Goal: Task Accomplishment & Management: Manage account settings

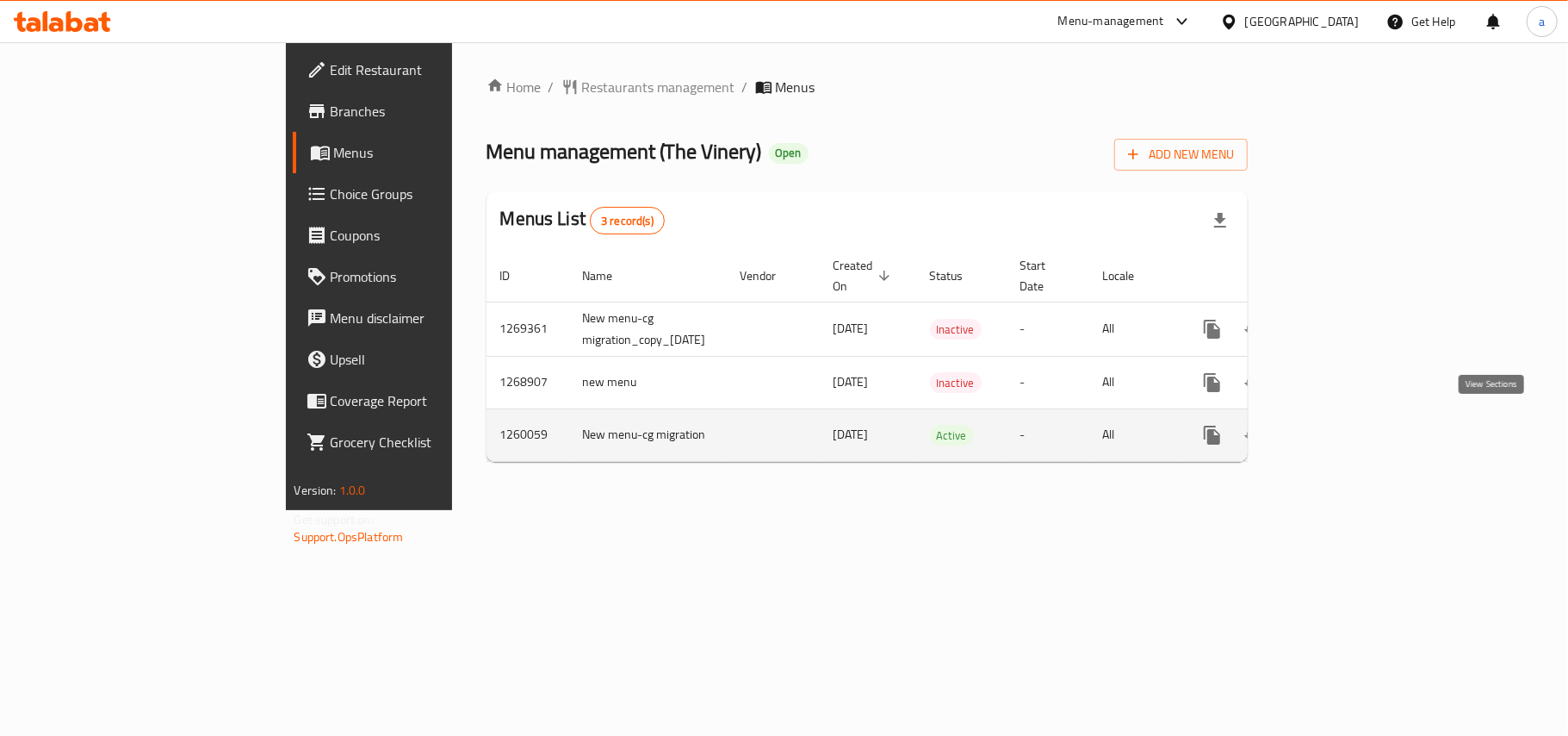
click at [1346, 431] on icon "enhanced table" at bounding box center [1336, 434] width 21 height 21
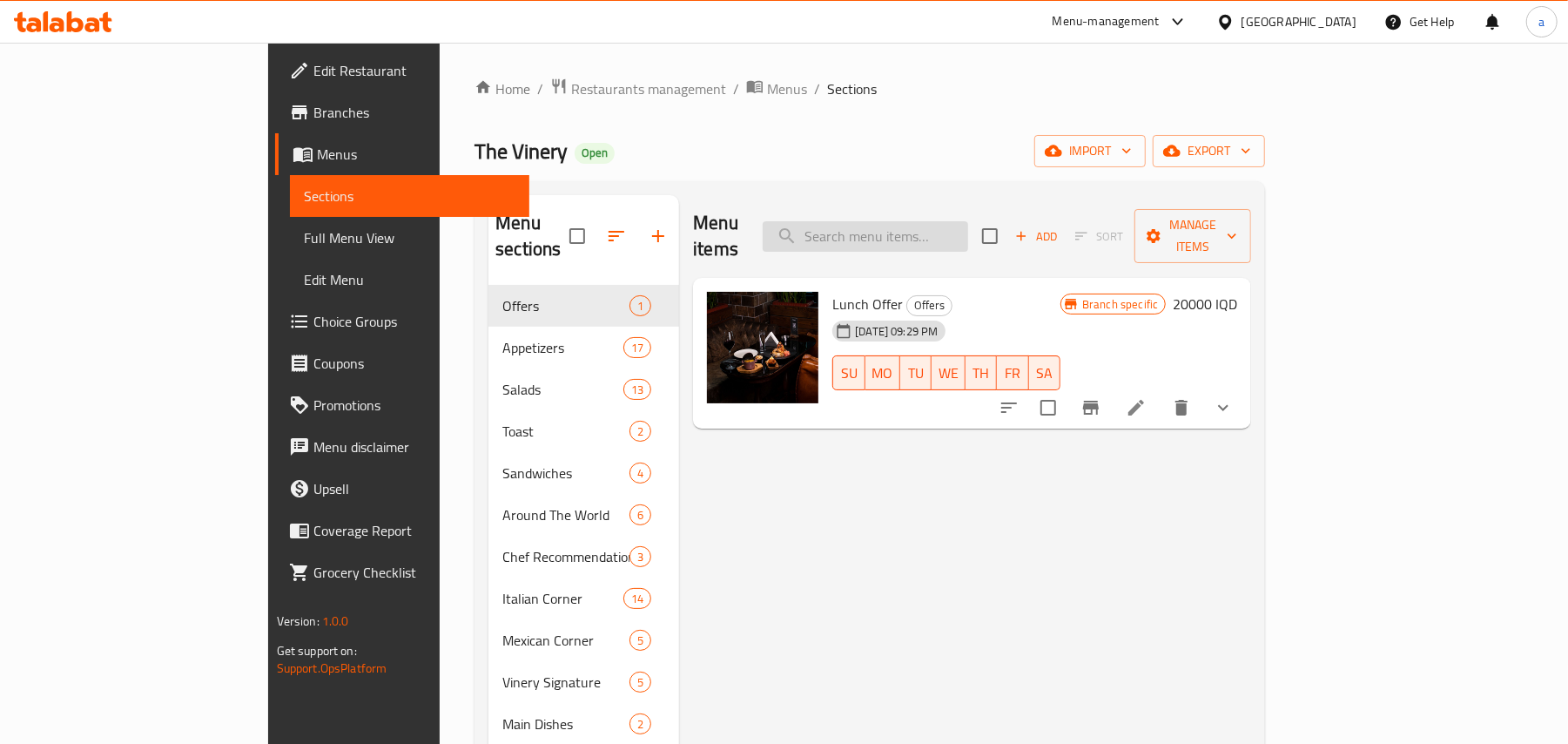
click at [950, 240] on input "search" at bounding box center [866, 236] width 205 height 31
paste input "Lamb Rack - Cutlets"
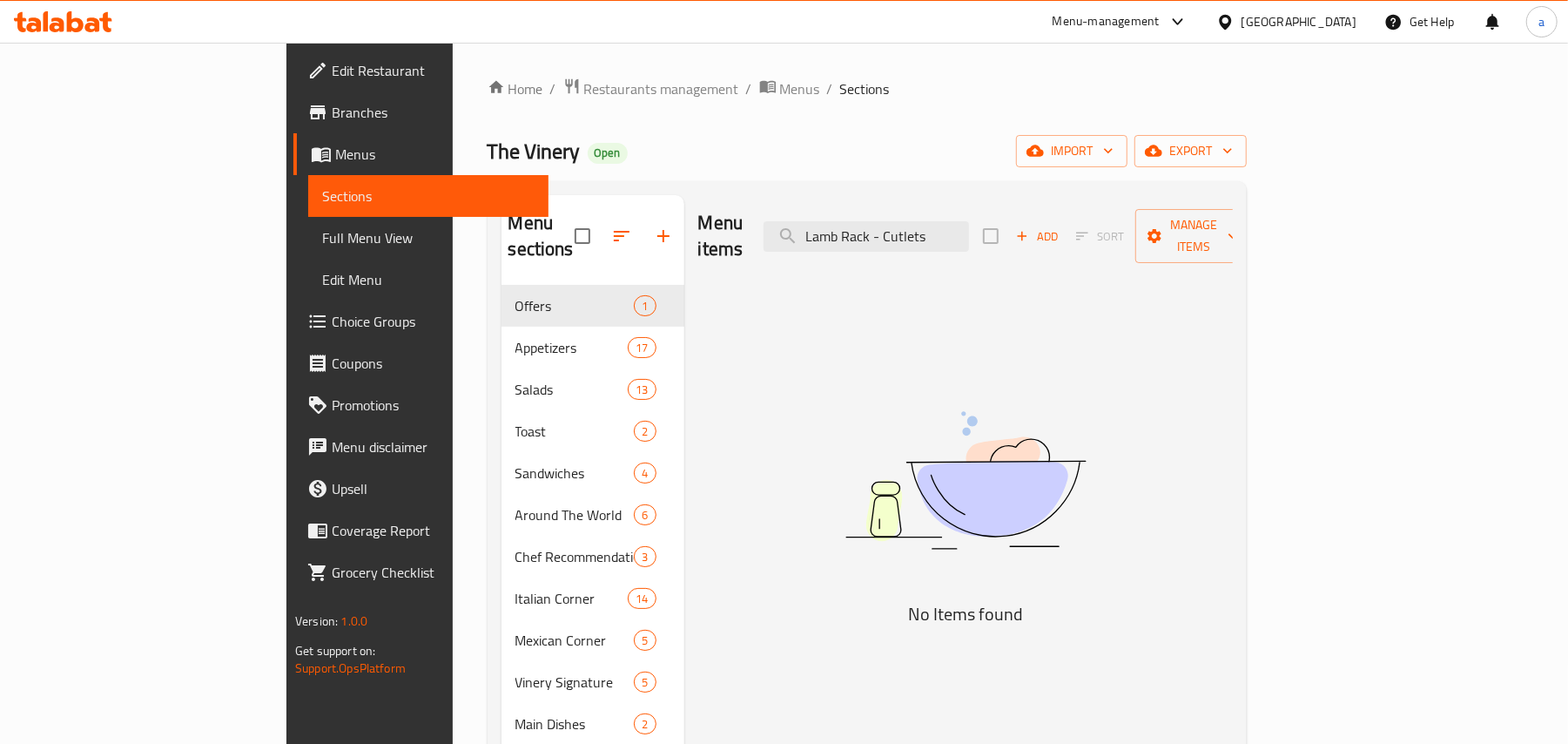
type input "Lamb Rack - Cutlets"
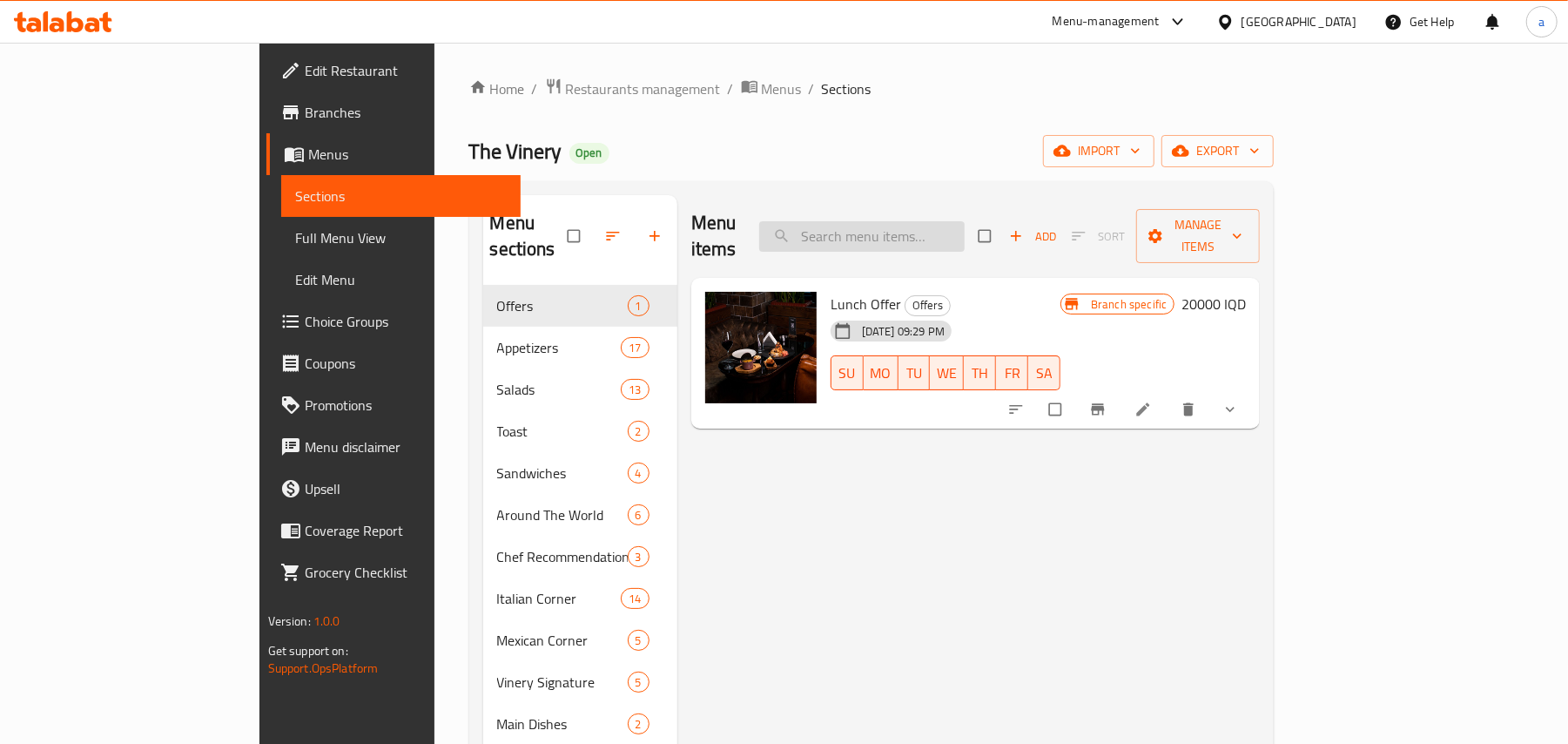
click at [944, 221] on input "search" at bounding box center [862, 236] width 205 height 31
paste input "Lamb Rack - Cutlets"
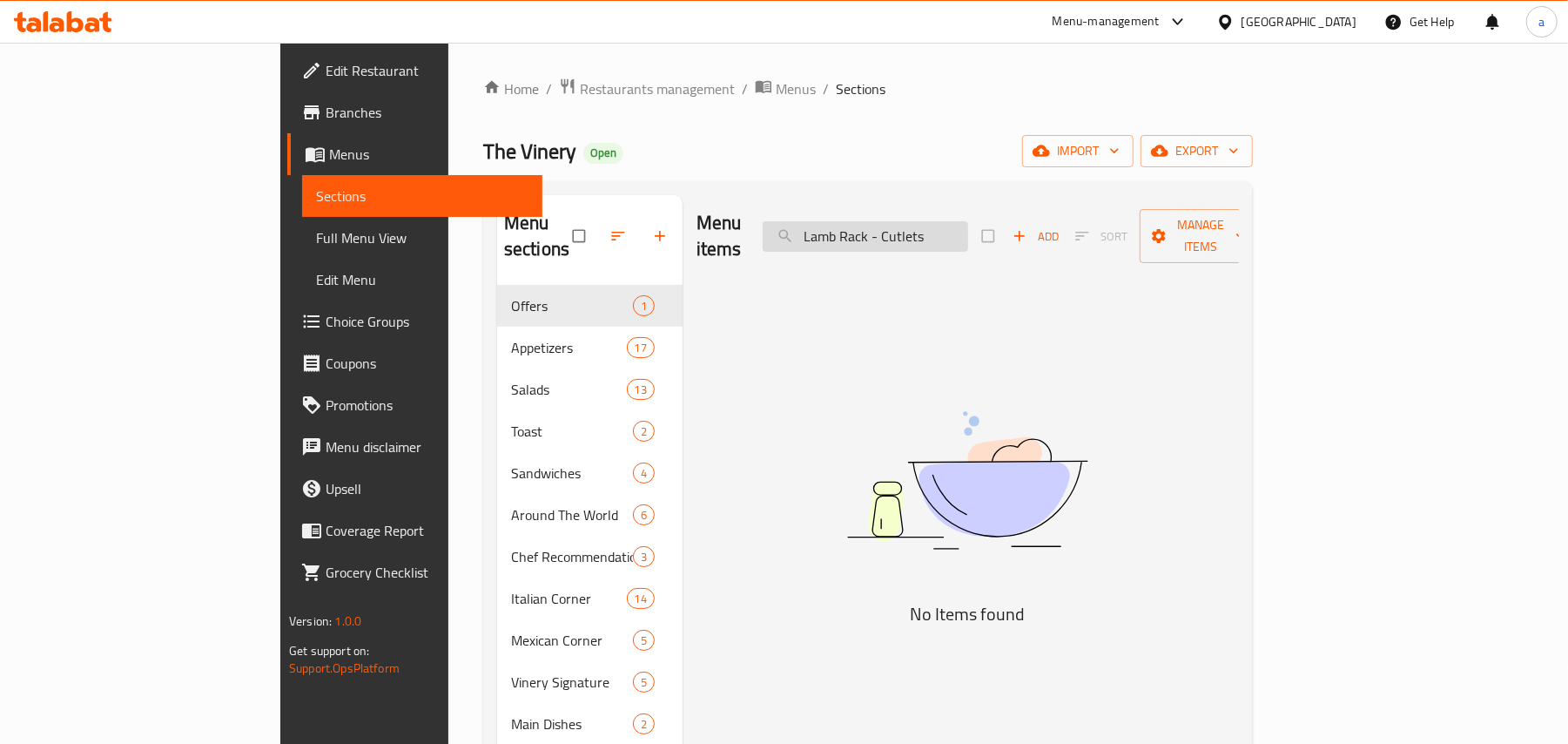
drag, startPoint x: 1038, startPoint y: 233, endPoint x: 964, endPoint y: 237, distance: 74.1
click at [964, 237] on input "Lamb Rack - Cutlets" at bounding box center [866, 236] width 205 height 31
type input "Lamb Rack"
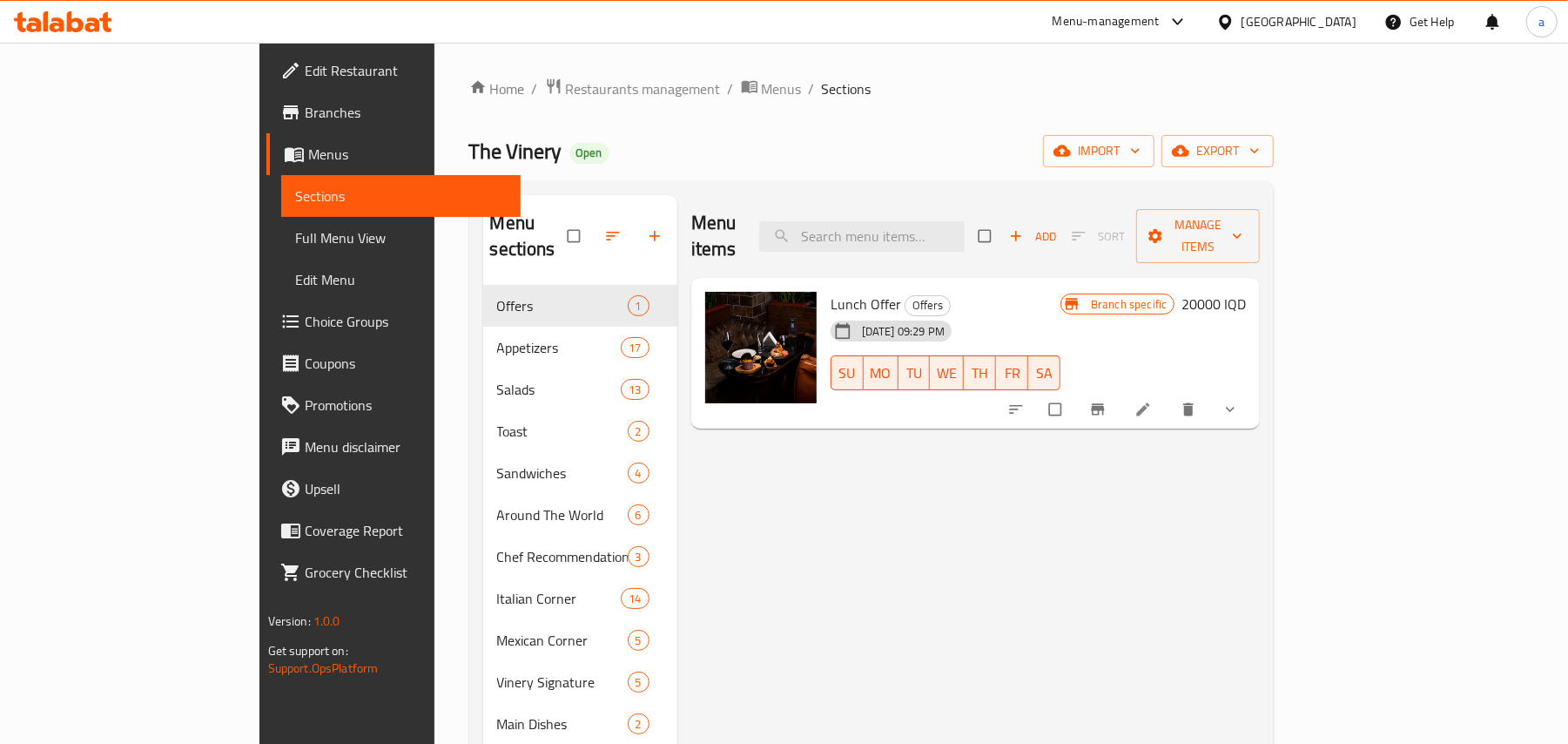
click at [946, 244] on div "Menu items Add Sort Manage items" at bounding box center [976, 236] width 570 height 83
click at [958, 230] on input "search" at bounding box center [862, 236] width 205 height 31
paste input "screenakm bo bka"
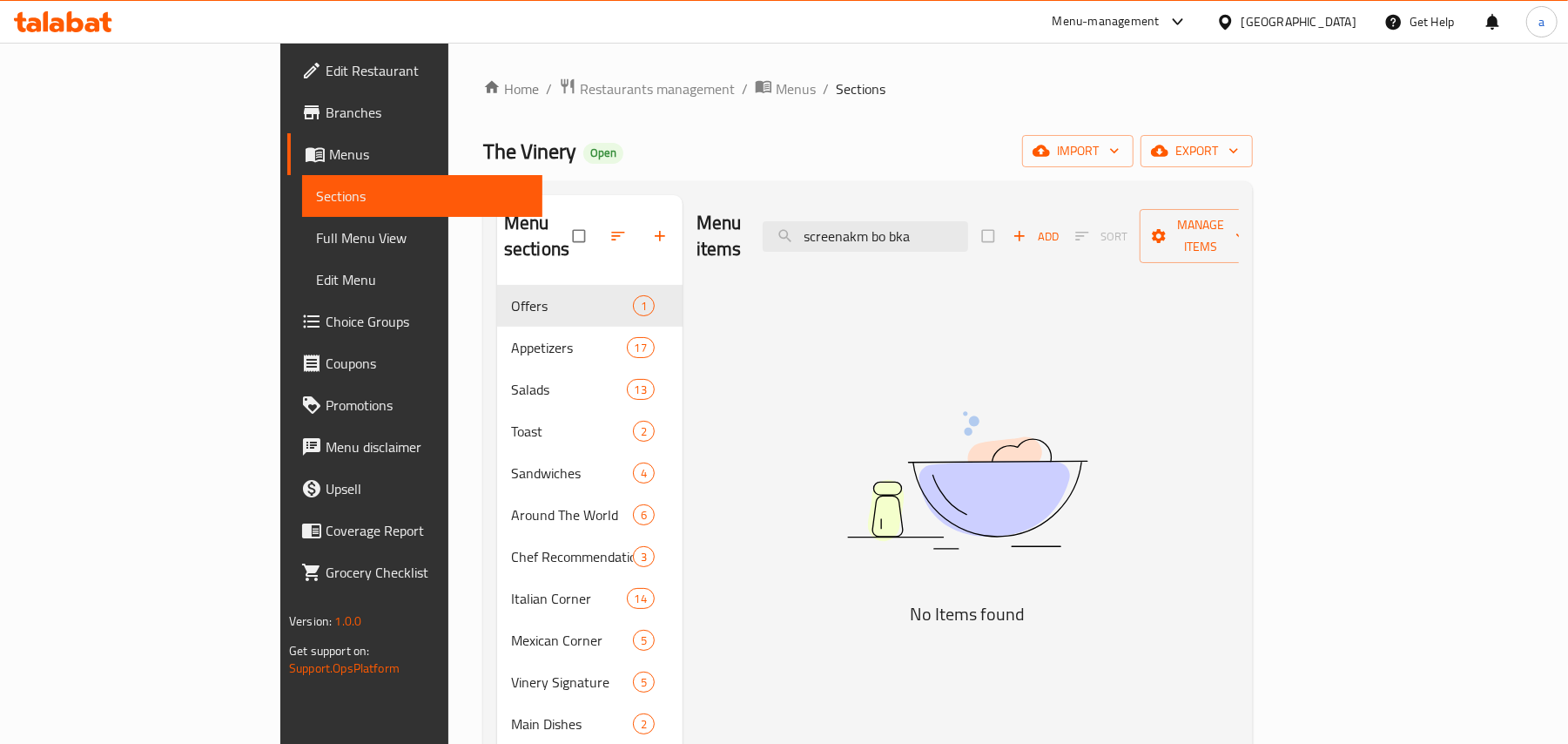
drag, startPoint x: 1046, startPoint y: 233, endPoint x: 764, endPoint y: 238, distance: 282.0
click at [764, 238] on div "Menu items screenakm bo bka Add Sort Manage items" at bounding box center [968, 236] width 543 height 83
paste input "The Vinery"
drag, startPoint x: 852, startPoint y: 235, endPoint x: 761, endPoint y: 242, distance: 91.3
click at [761, 242] on div "Menu items The Vinery Add Sort Manage items" at bounding box center [968, 236] width 543 height 83
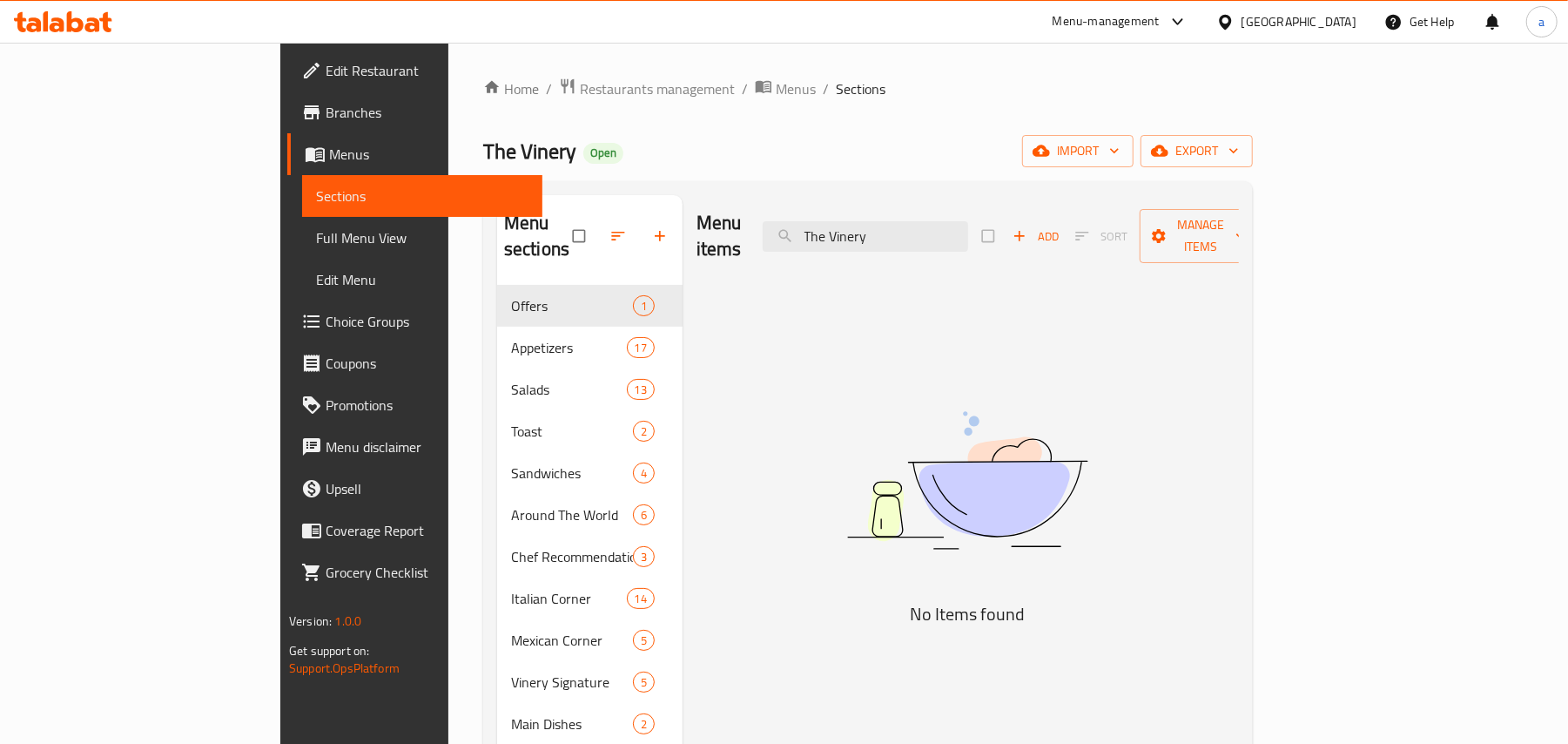
paste input "Lamb Rack - Cutlets"
drag, startPoint x: 1031, startPoint y: 236, endPoint x: 967, endPoint y: 231, distance: 64.2
click at [967, 231] on input "Lamb Rack - Cutlets" at bounding box center [866, 236] width 205 height 31
drag, startPoint x: 984, startPoint y: 241, endPoint x: 788, endPoint y: 254, distance: 196.4
click at [772, 254] on div "Menu items Lamb Rack Add Sort Manage items" at bounding box center [968, 236] width 543 height 83
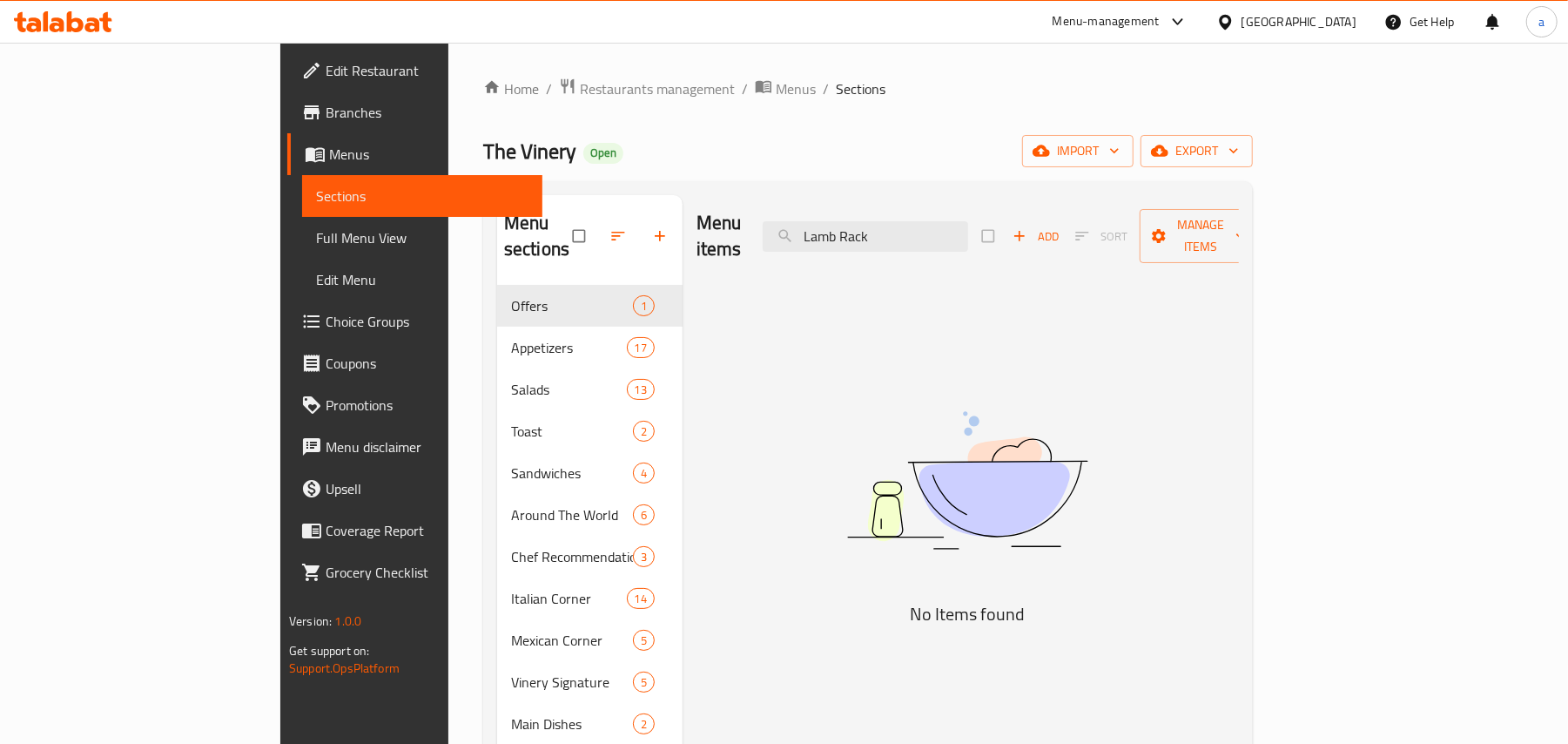
paste input "T-Bone Stea"
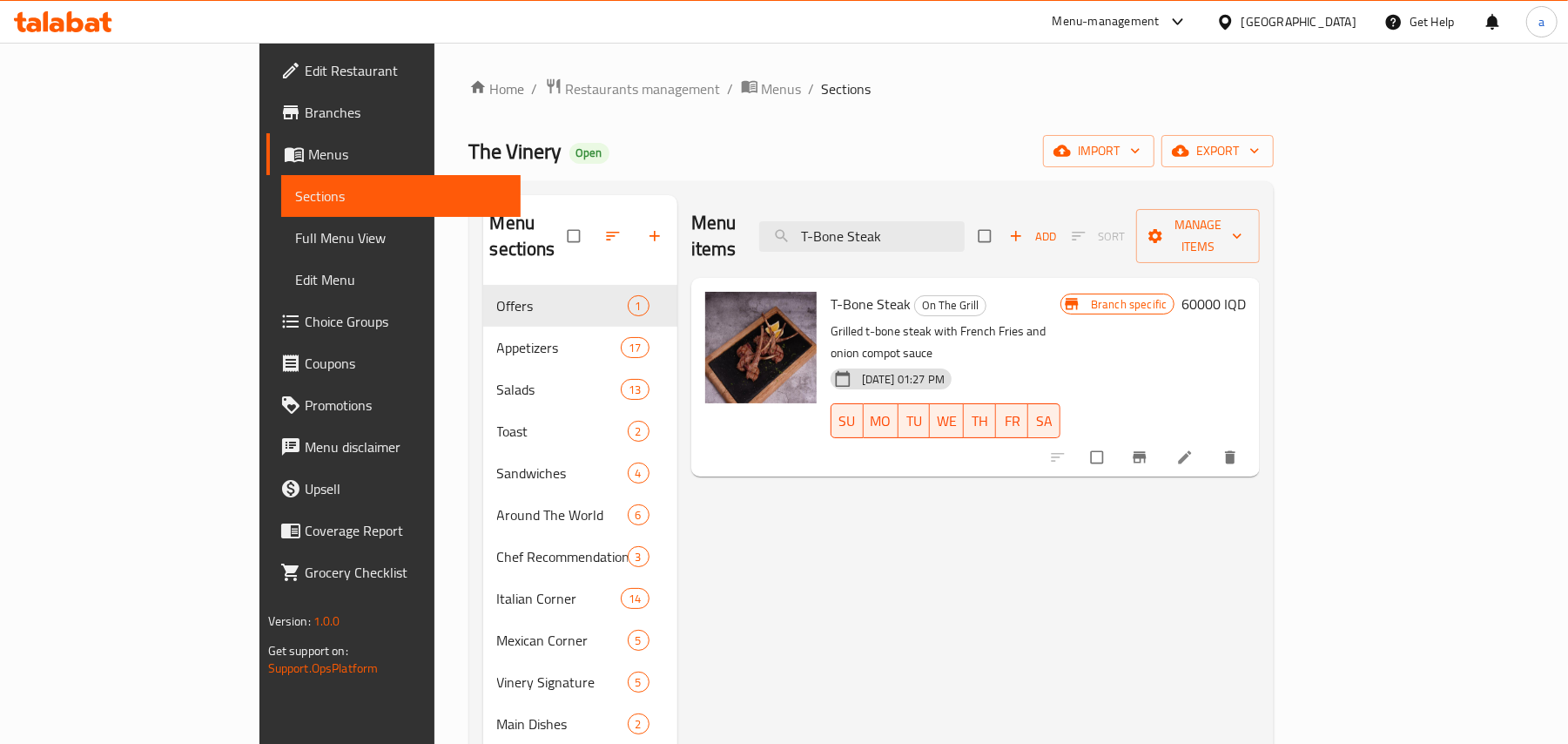
type input "T-Bone Steak"
click at [295, 230] on span "Full Menu View" at bounding box center [401, 237] width 212 height 21
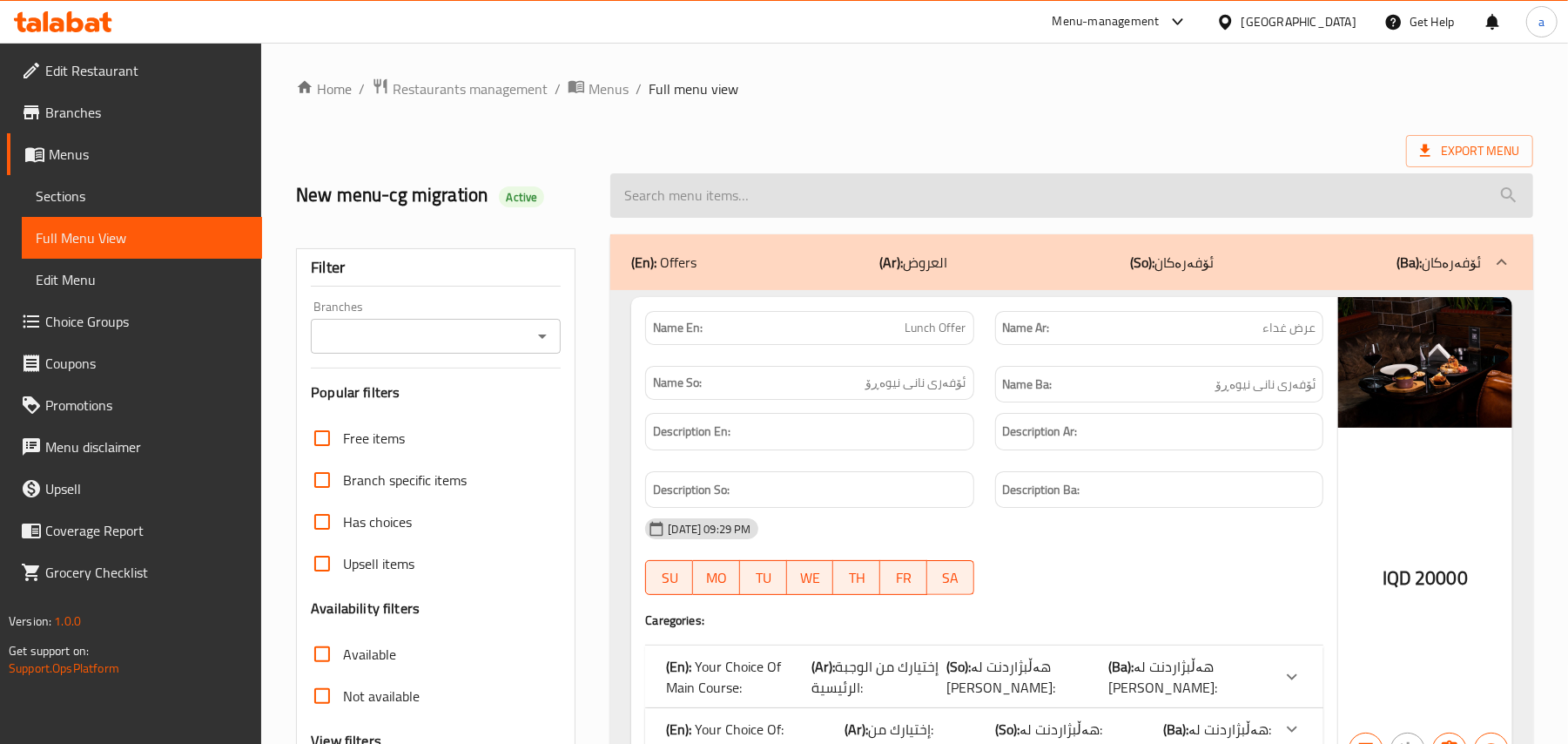
click at [746, 213] on input "search" at bounding box center [1071, 195] width 923 height 45
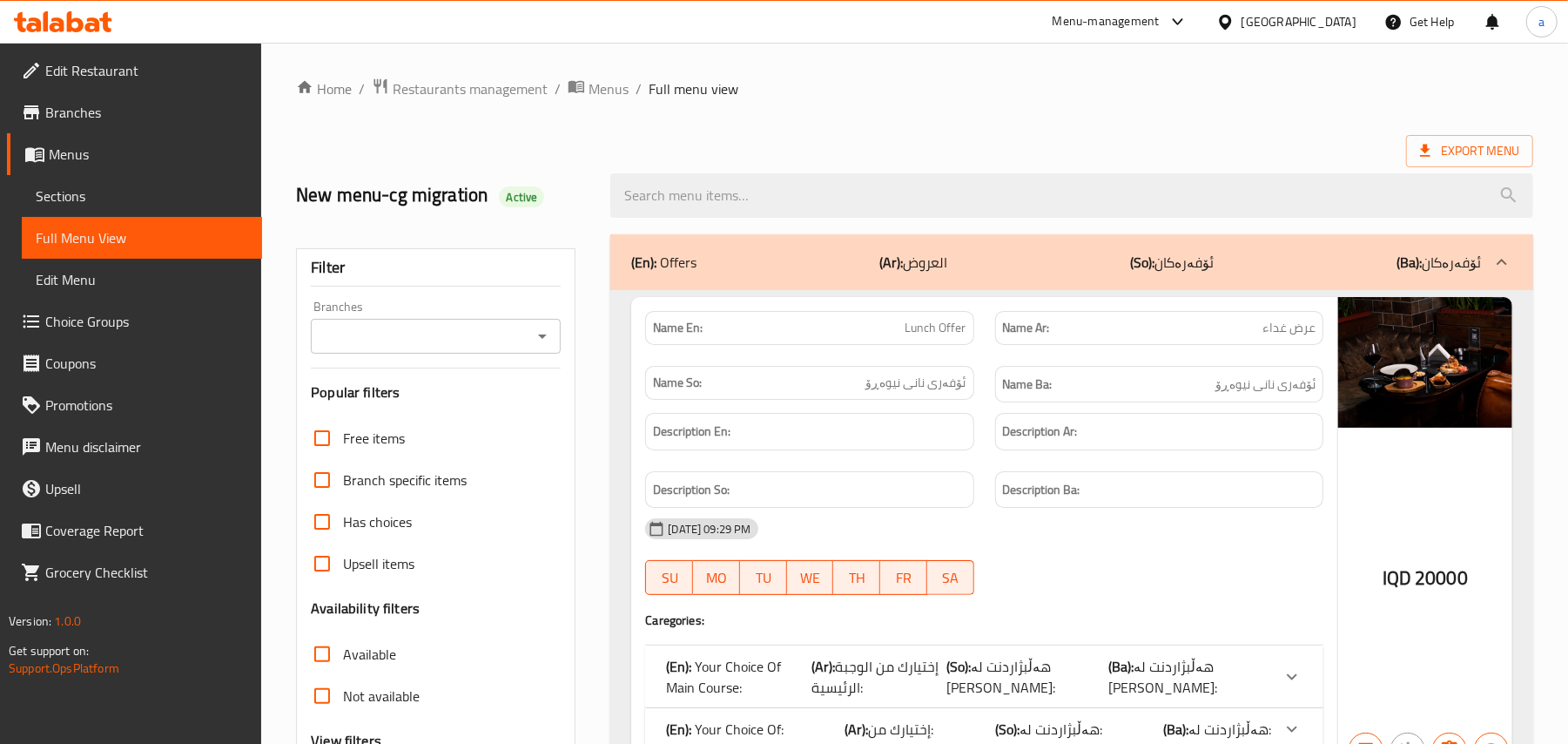
paste input "T-Bone Steak"
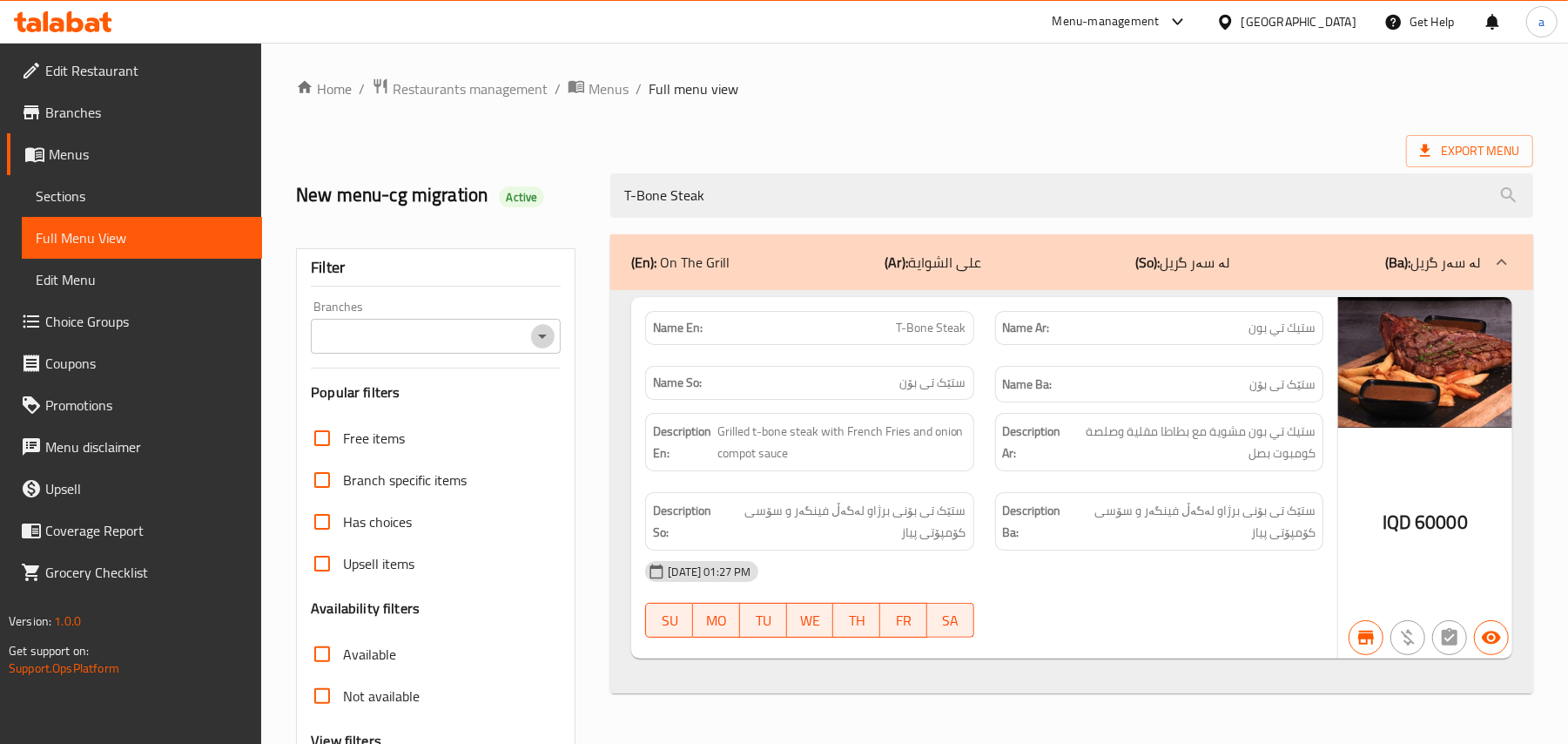
click at [540, 338] on icon "Open" at bounding box center [542, 336] width 21 height 21
type input "T-Bone Steak"
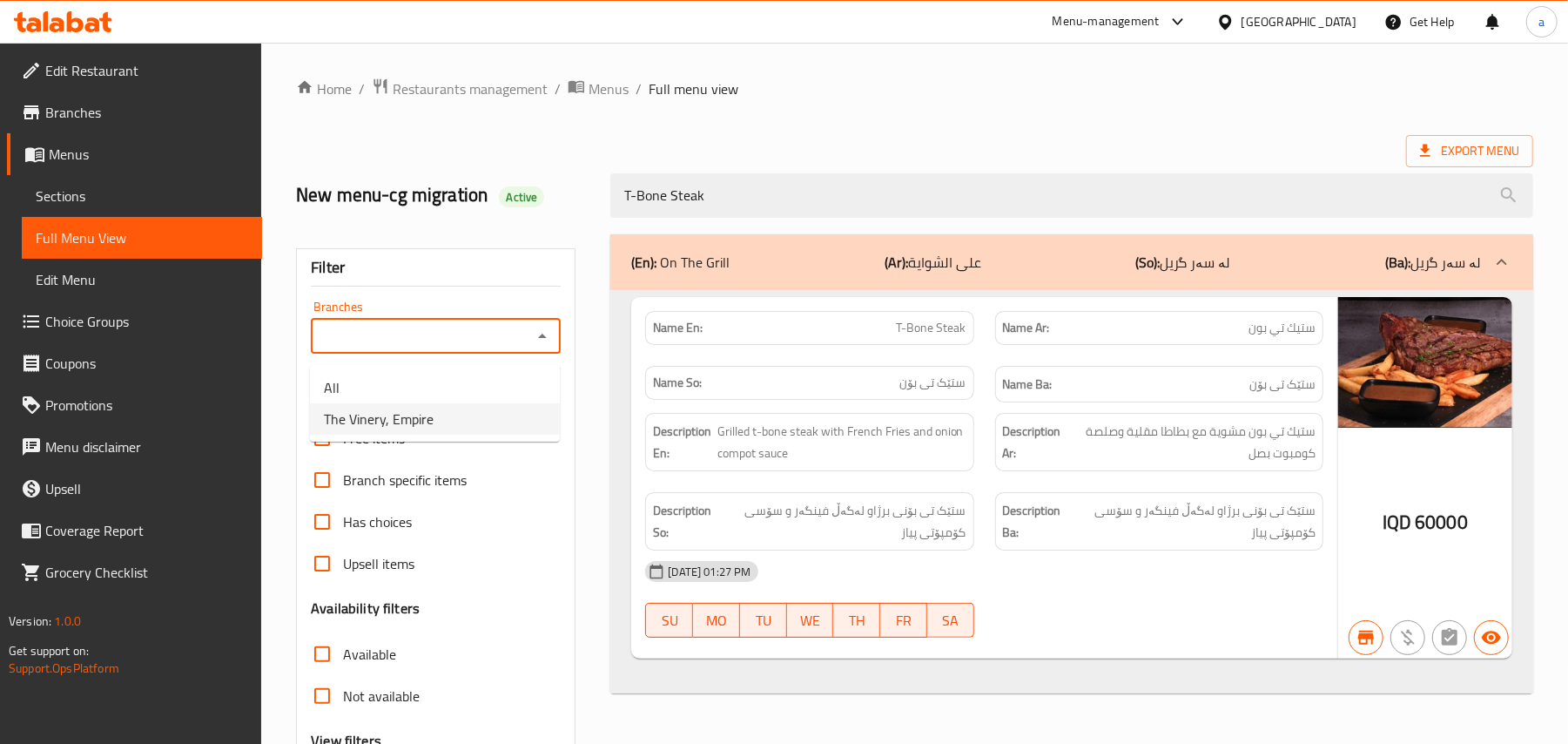
click at [467, 413] on li "The Vinery, Empire" at bounding box center [435, 418] width 250 height 31
type input "The Vinery, Empire"
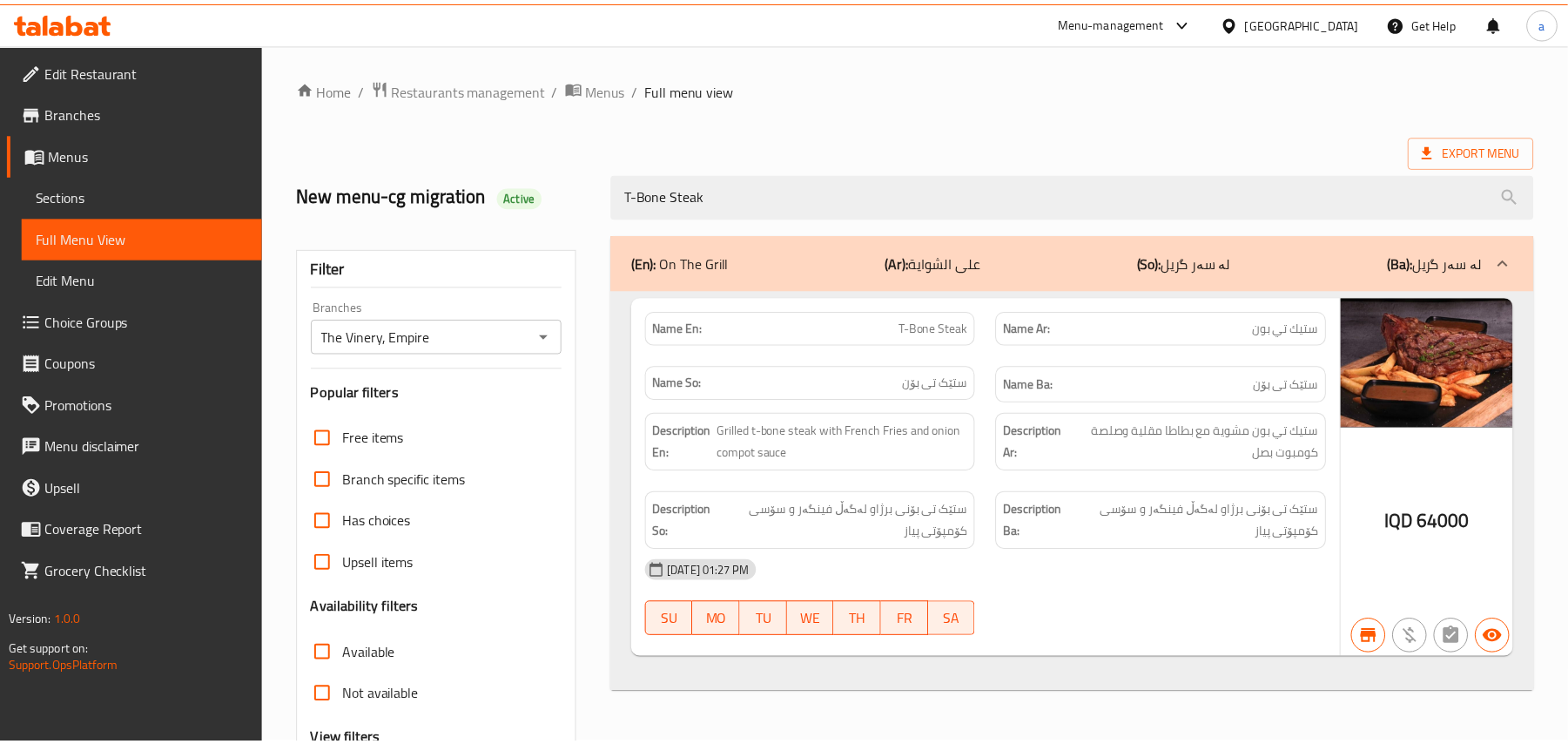
scroll to position [210, 0]
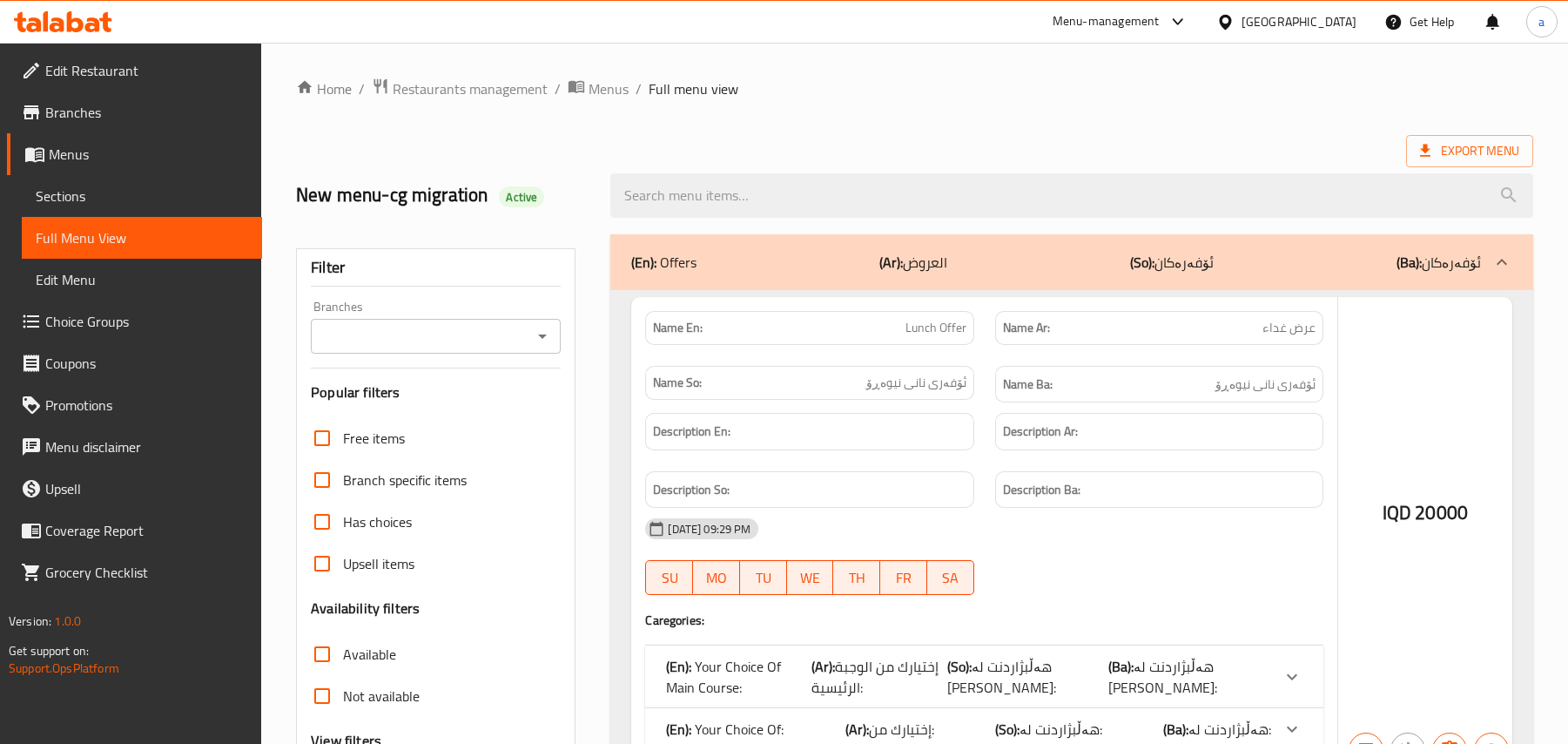
click at [806, 216] on div at bounding box center [784, 372] width 1568 height 744
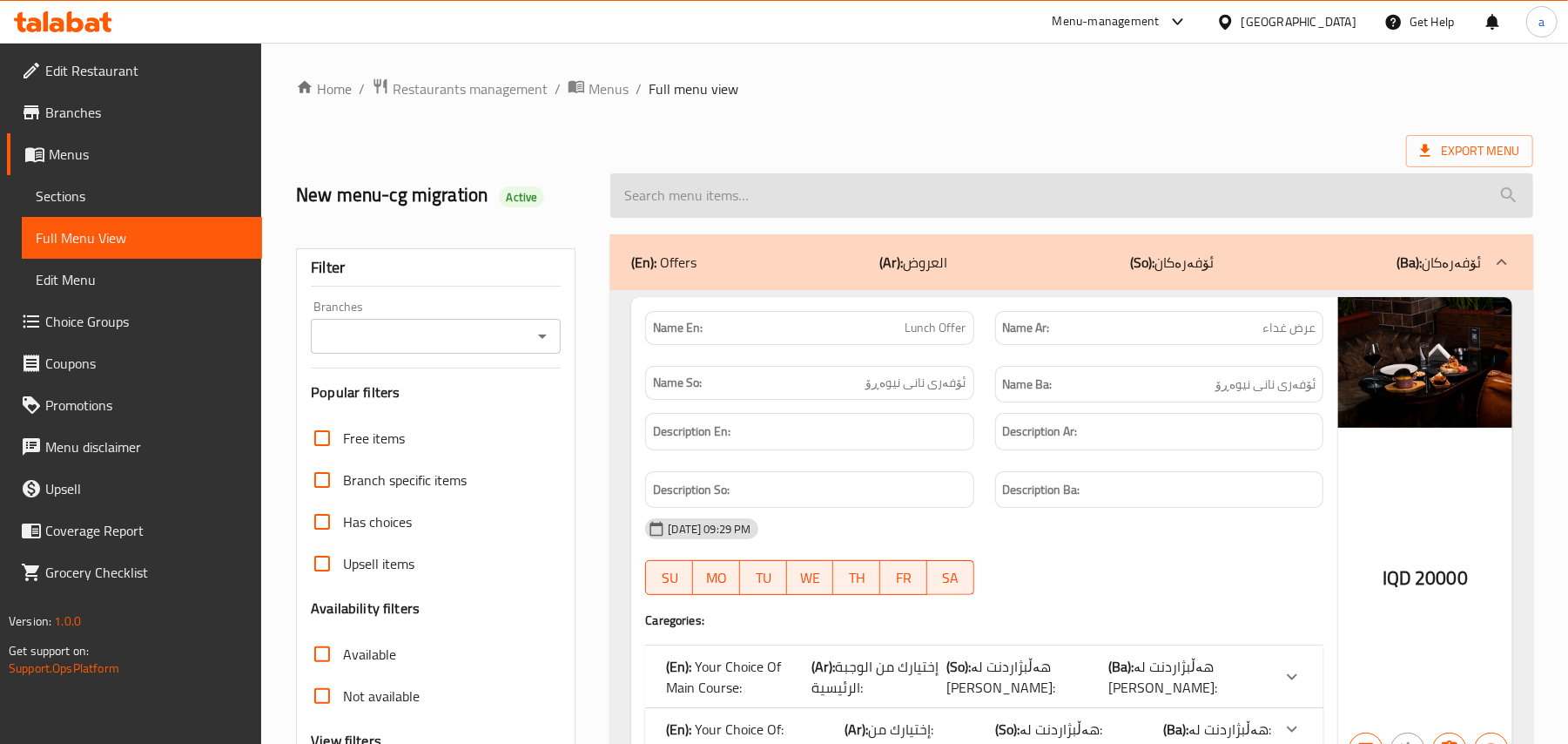
click at [786, 202] on input "search" at bounding box center [1071, 195] width 923 height 45
paste input "Lamb Rack - Cutlets"
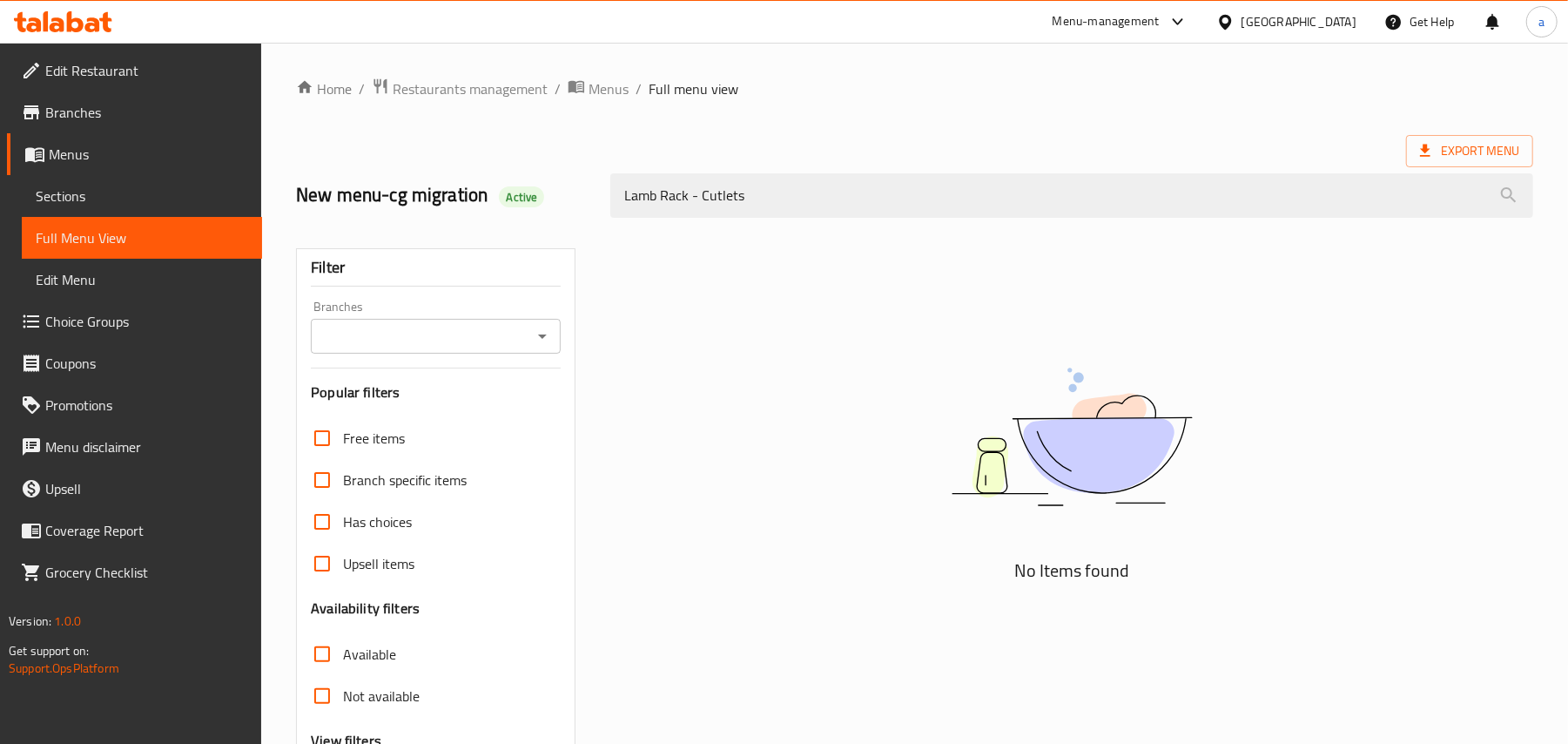
type input "Lamb Rack - Cutlets"
click at [80, 193] on span "Sections" at bounding box center [142, 195] width 212 height 21
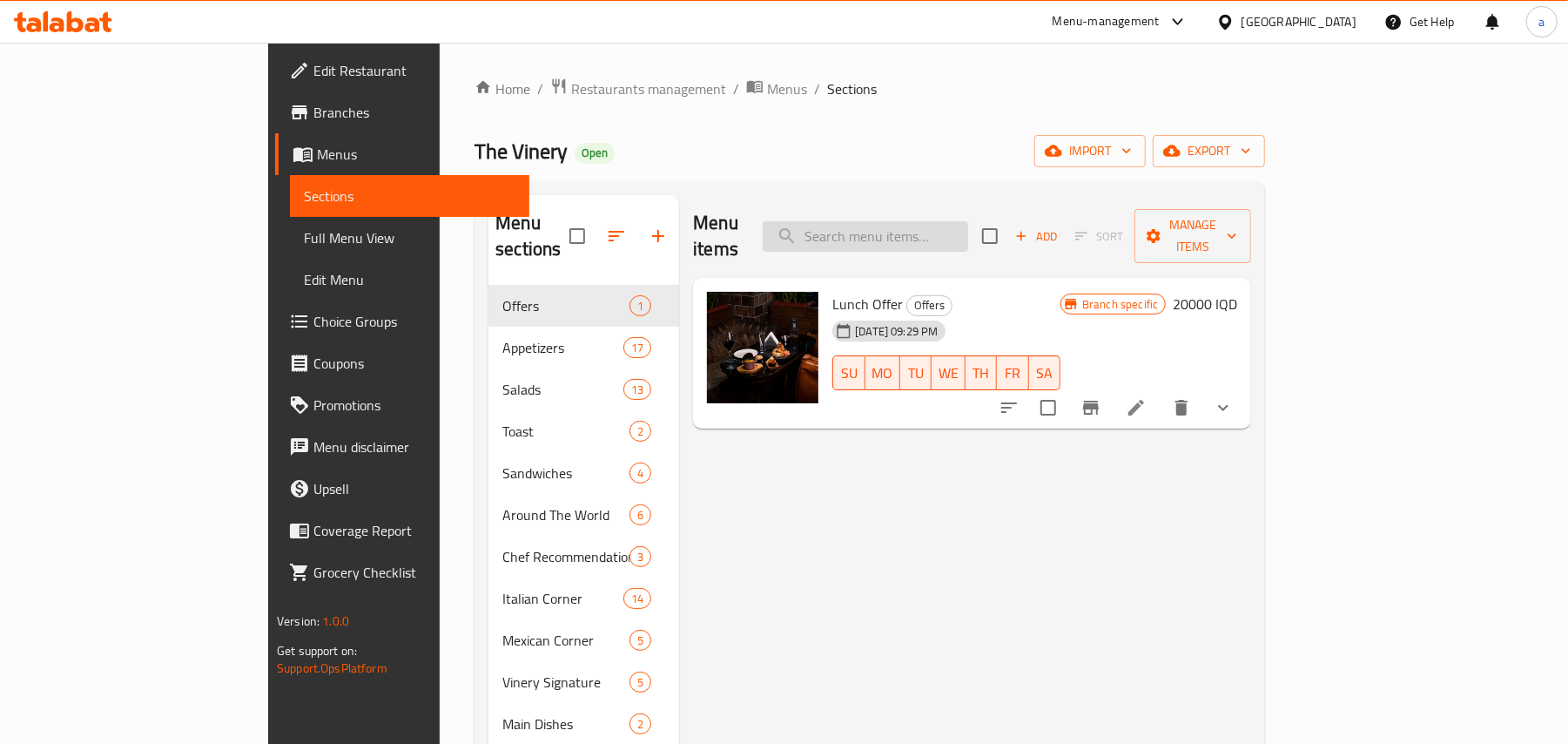
click at [944, 238] on input "search" at bounding box center [866, 236] width 205 height 31
paste input "Lamb Rack - Cutlets"
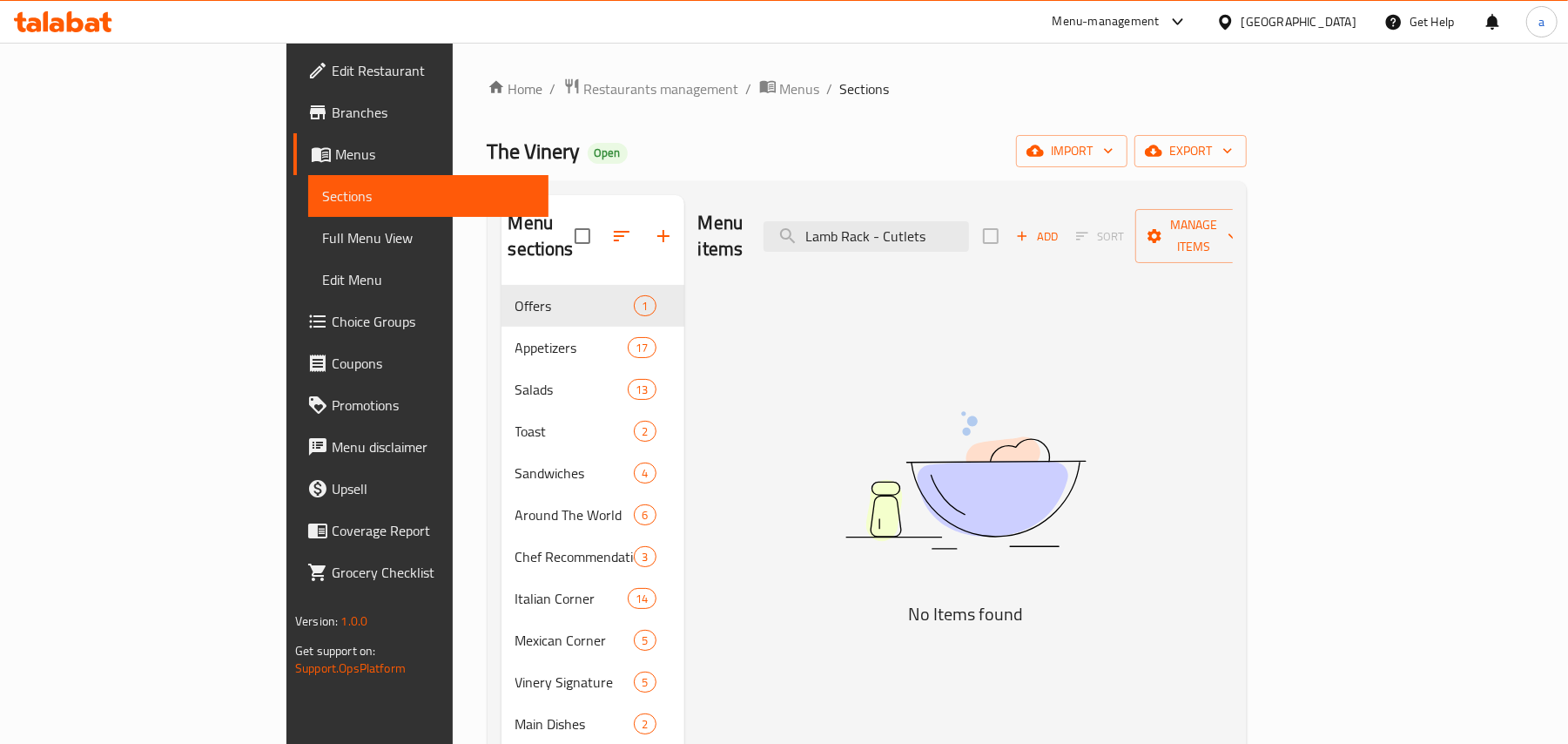
type input "Lamb Rack - Cutlets"
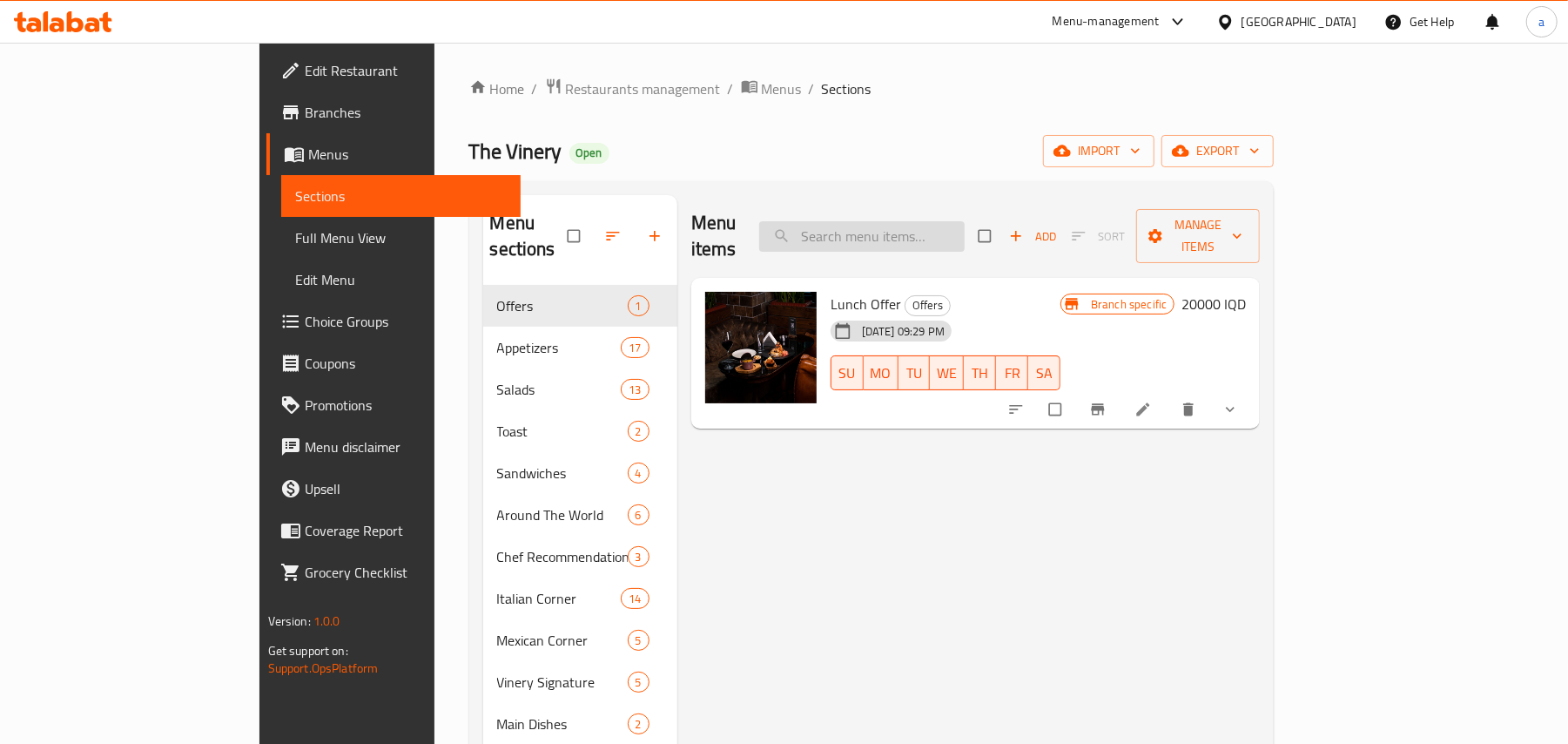
click at [908, 233] on input "search" at bounding box center [862, 236] width 205 height 31
paste input "Lamb Rack - Cutlets"
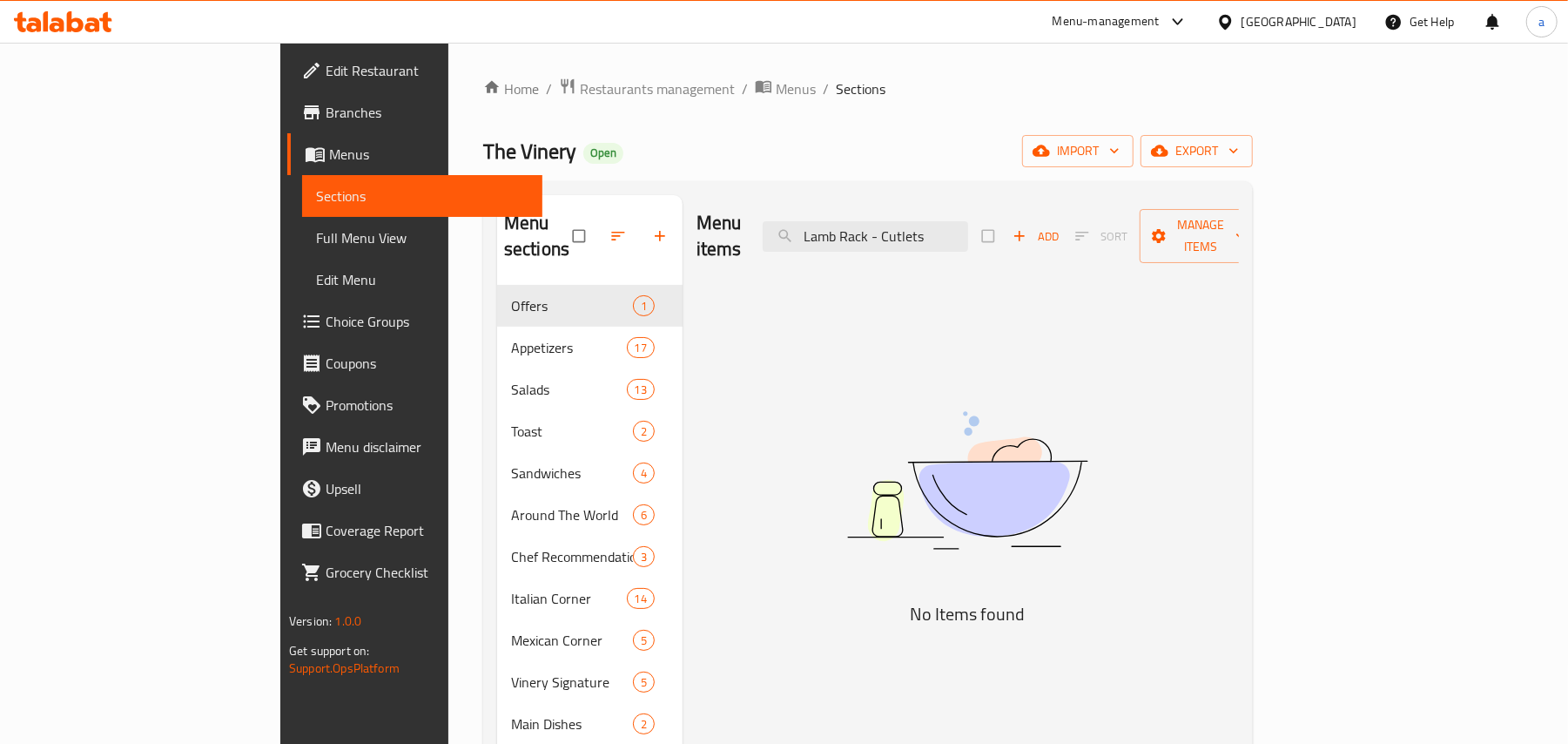
type input "Lamb Rack - Cutlets"
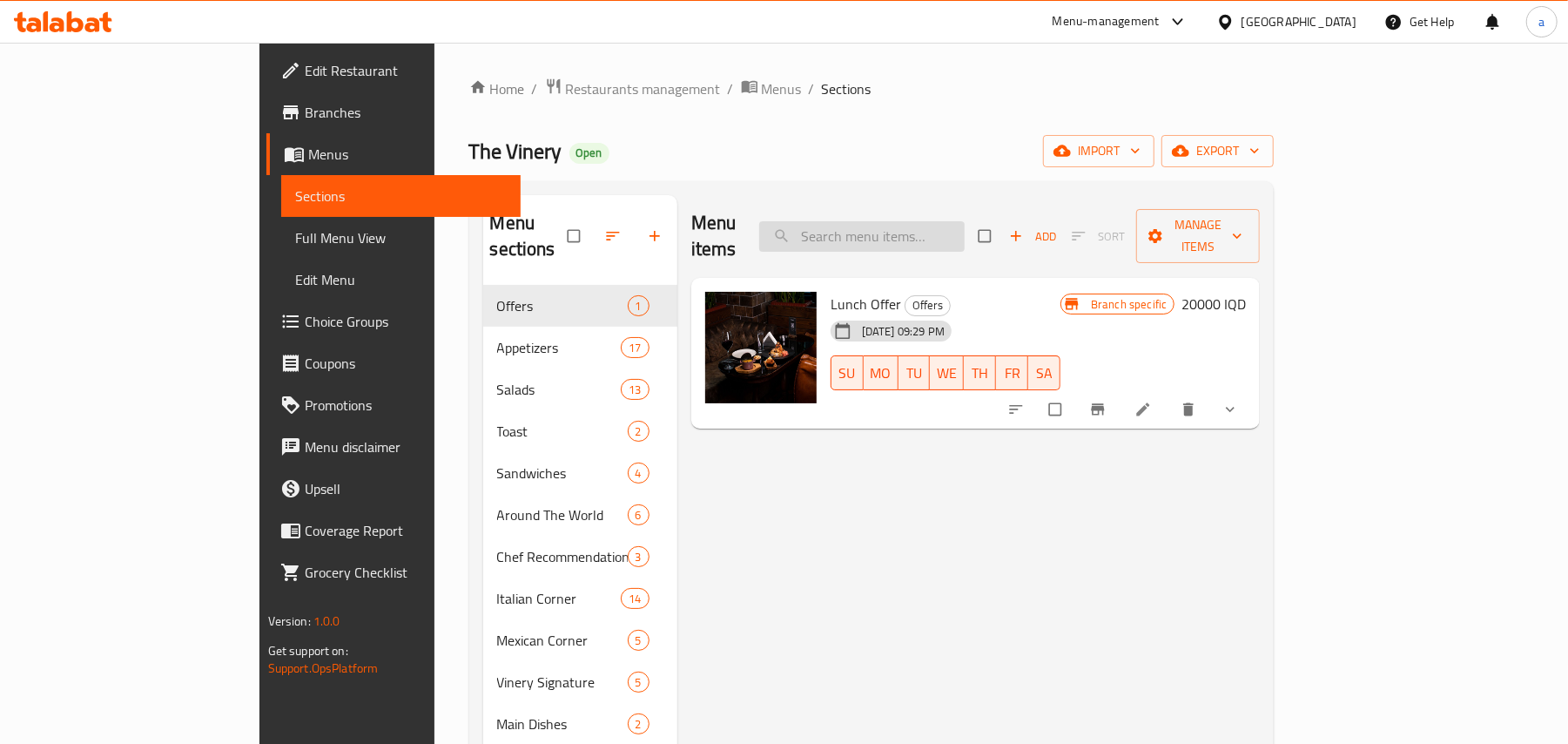
click at [906, 228] on input "search" at bounding box center [862, 236] width 205 height 31
paste input "Truffle Cheese Burger"
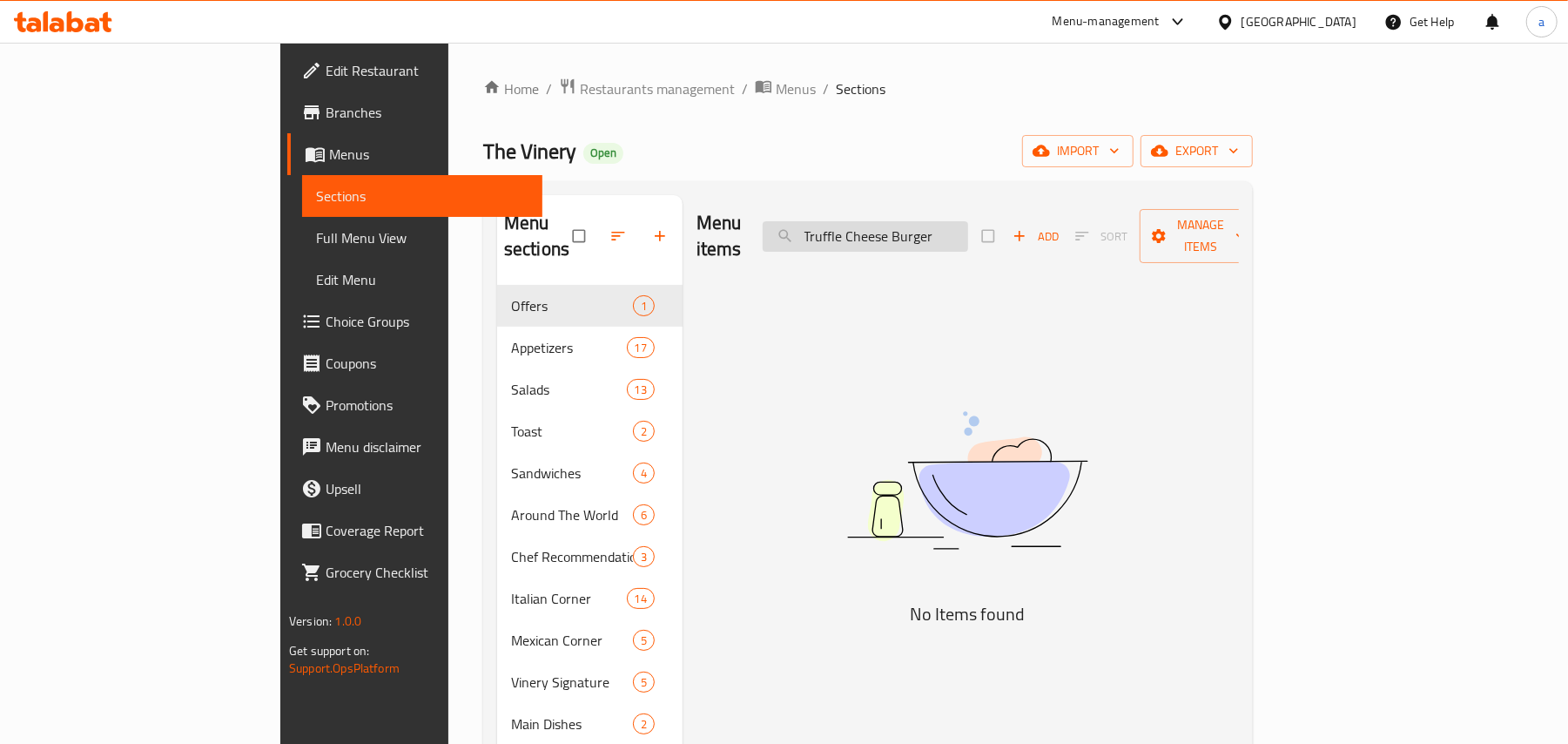
click at [969, 223] on input "Truffle Cheese Burger" at bounding box center [866, 236] width 205 height 31
drag, startPoint x: 950, startPoint y: 236, endPoint x: 939, endPoint y: 231, distance: 12.1
click at [948, 235] on input "Truffle Cheese Burger" at bounding box center [866, 236] width 205 height 31
paste input "Lamb Rack"
type input "Lamb Rack"
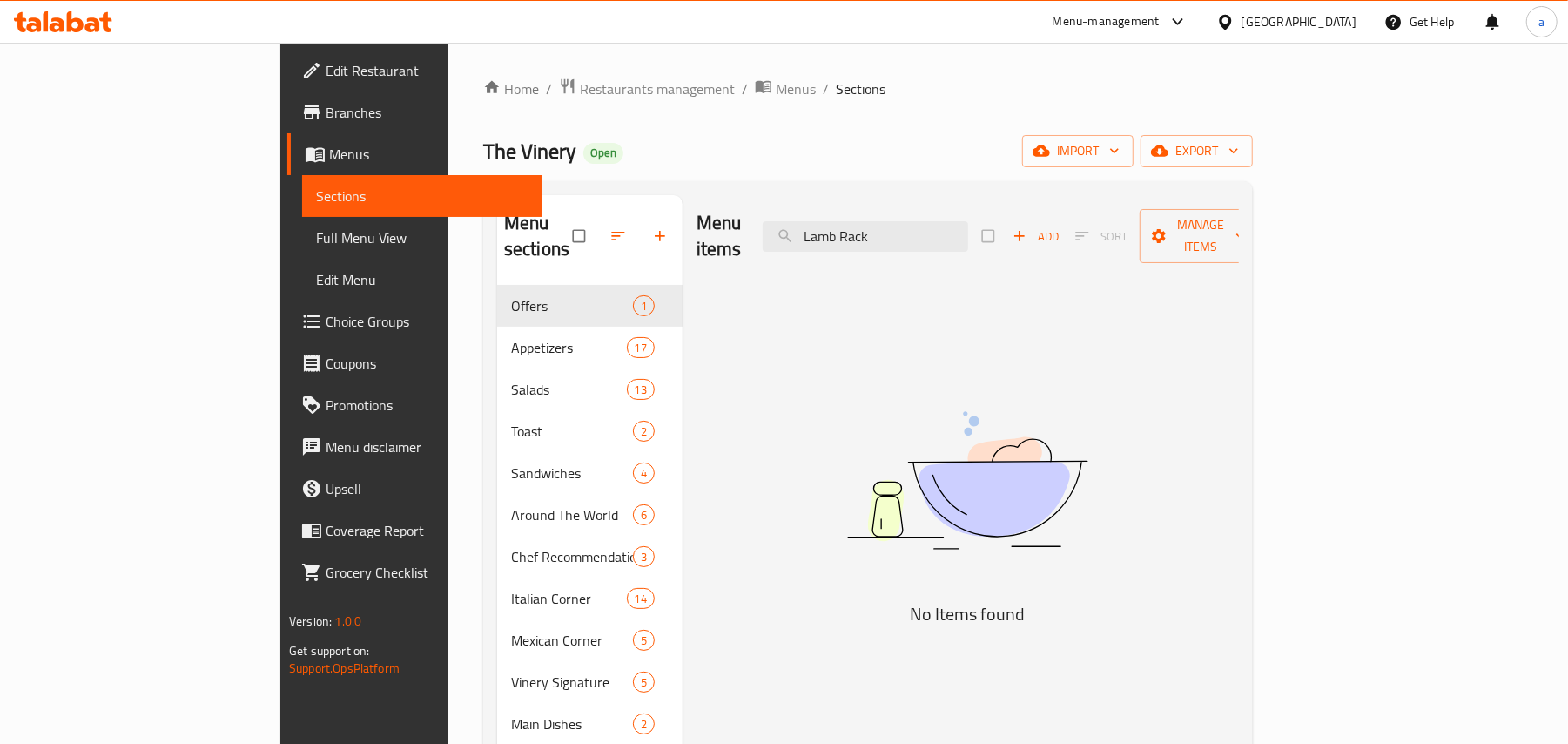
drag, startPoint x: 1004, startPoint y: 234, endPoint x: 809, endPoint y: 248, distance: 195.5
click at [809, 248] on div "Menu items Lamb Rack Add Sort Manage items" at bounding box center [968, 236] width 543 height 83
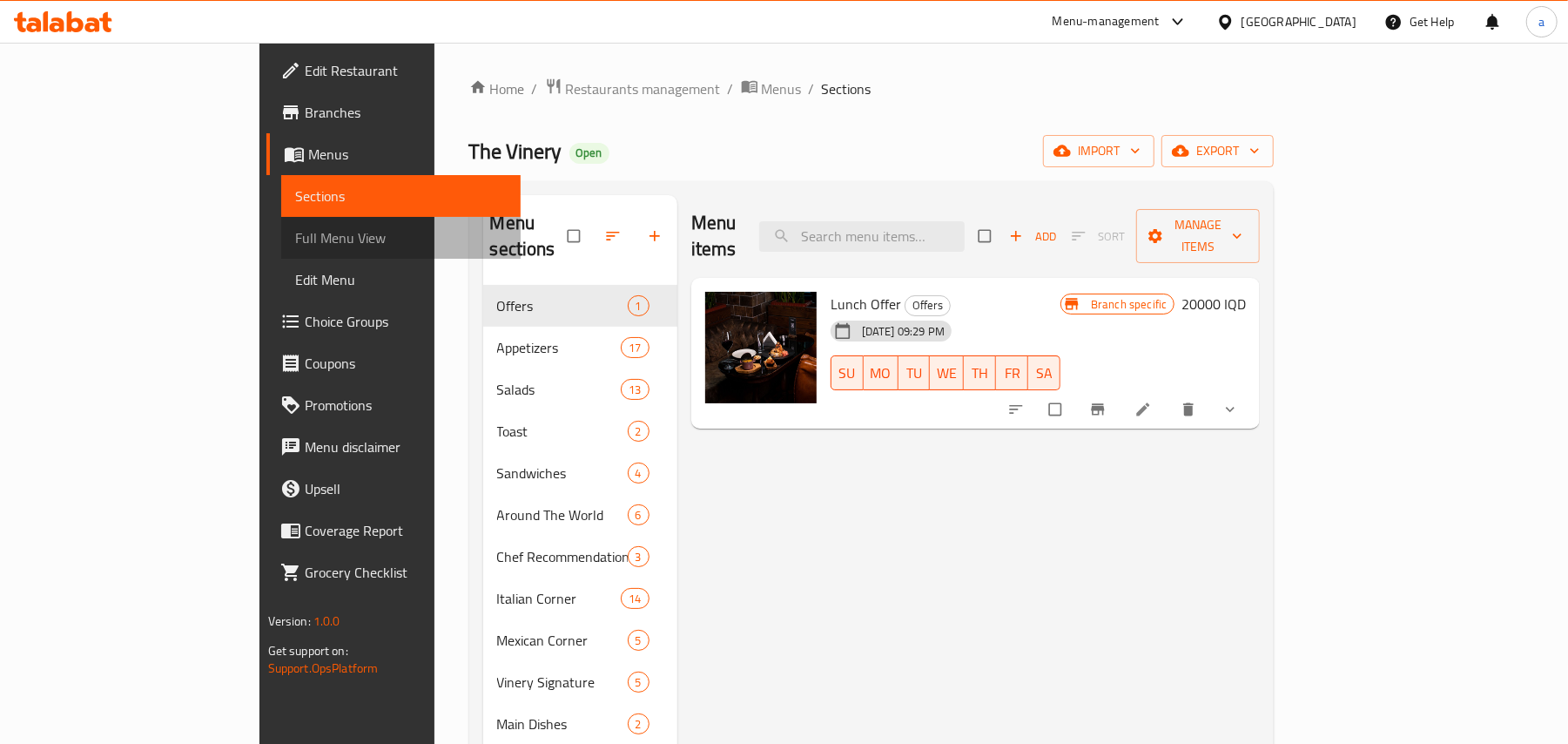
click at [295, 248] on span "Full Menu View" at bounding box center [401, 237] width 212 height 21
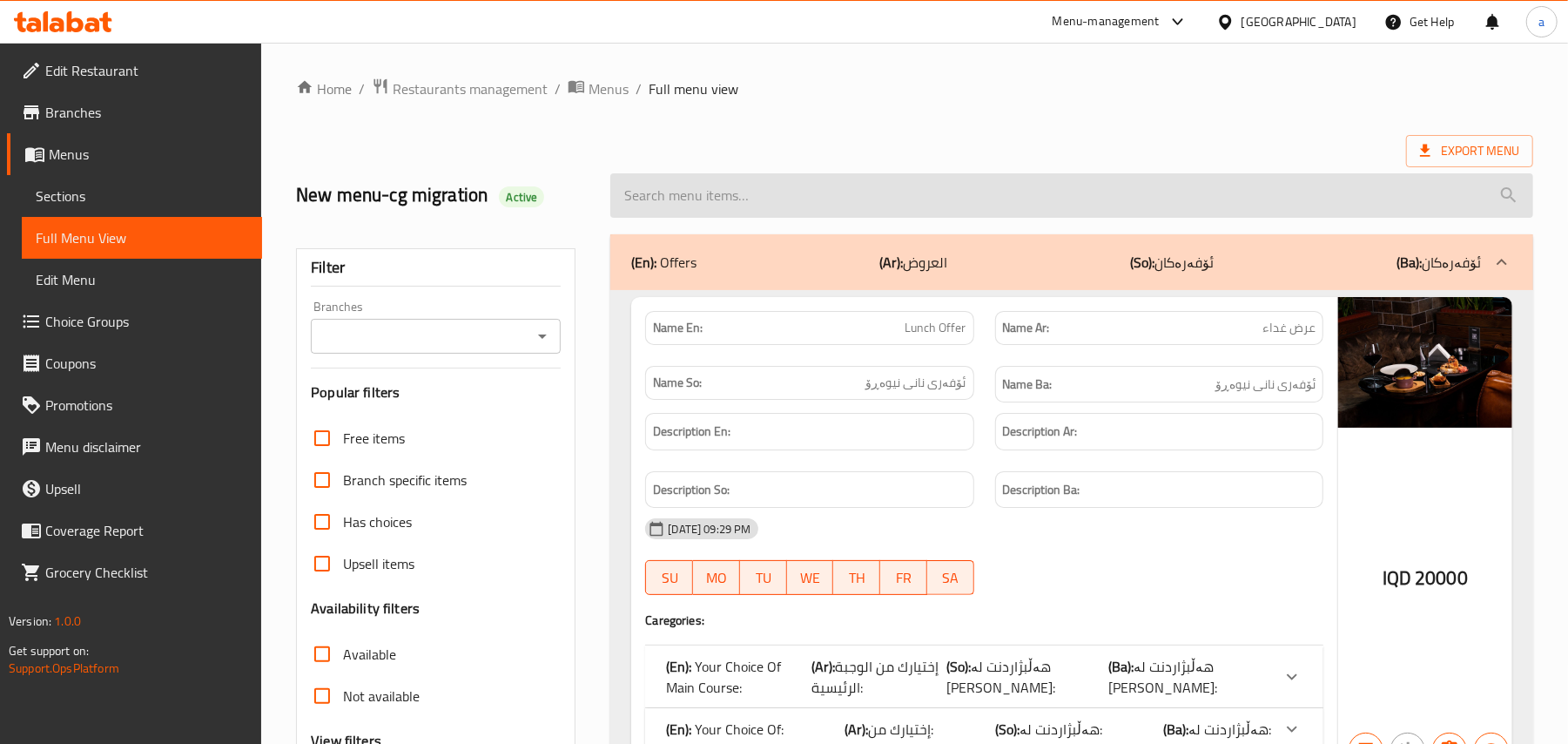
click at [768, 214] on input "search" at bounding box center [1071, 195] width 923 height 45
paste input "Black Angus Ribeye Steak"
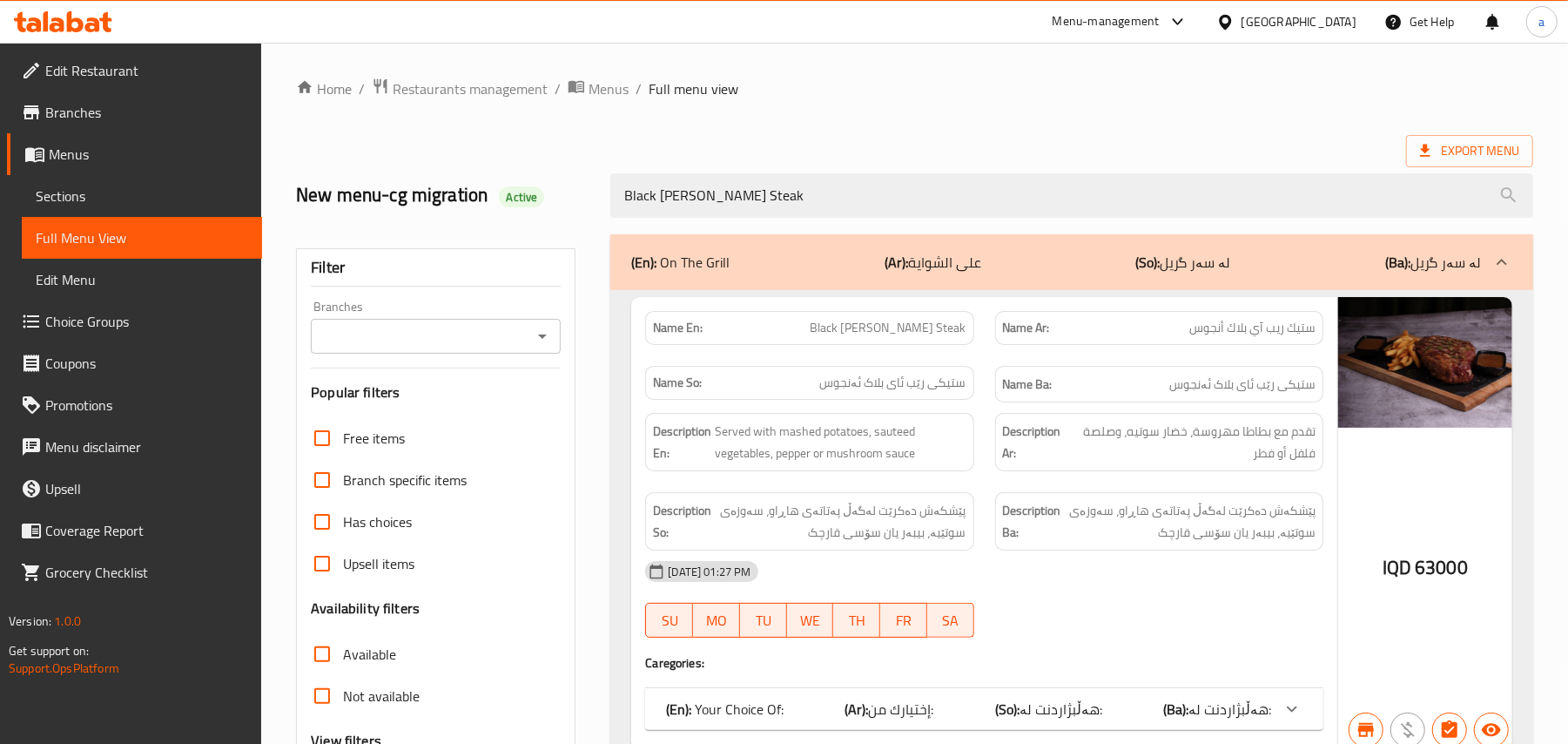
click at [546, 341] on icon "Open" at bounding box center [542, 336] width 21 height 21
type input "Black Angus Ribeye Steak"
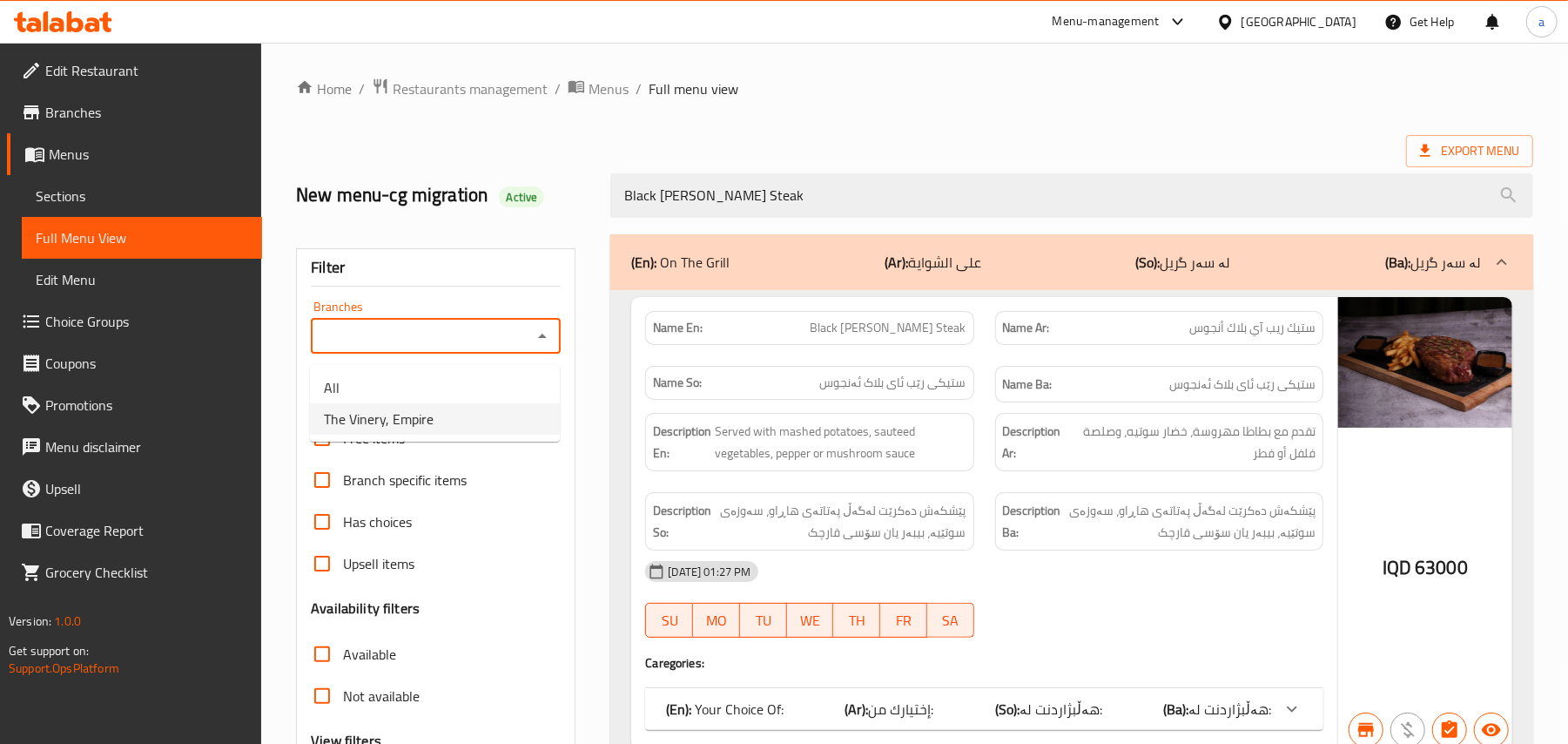
click at [476, 423] on li "The Vinery, Empire" at bounding box center [435, 418] width 250 height 31
type input "The Vinery, Empire"
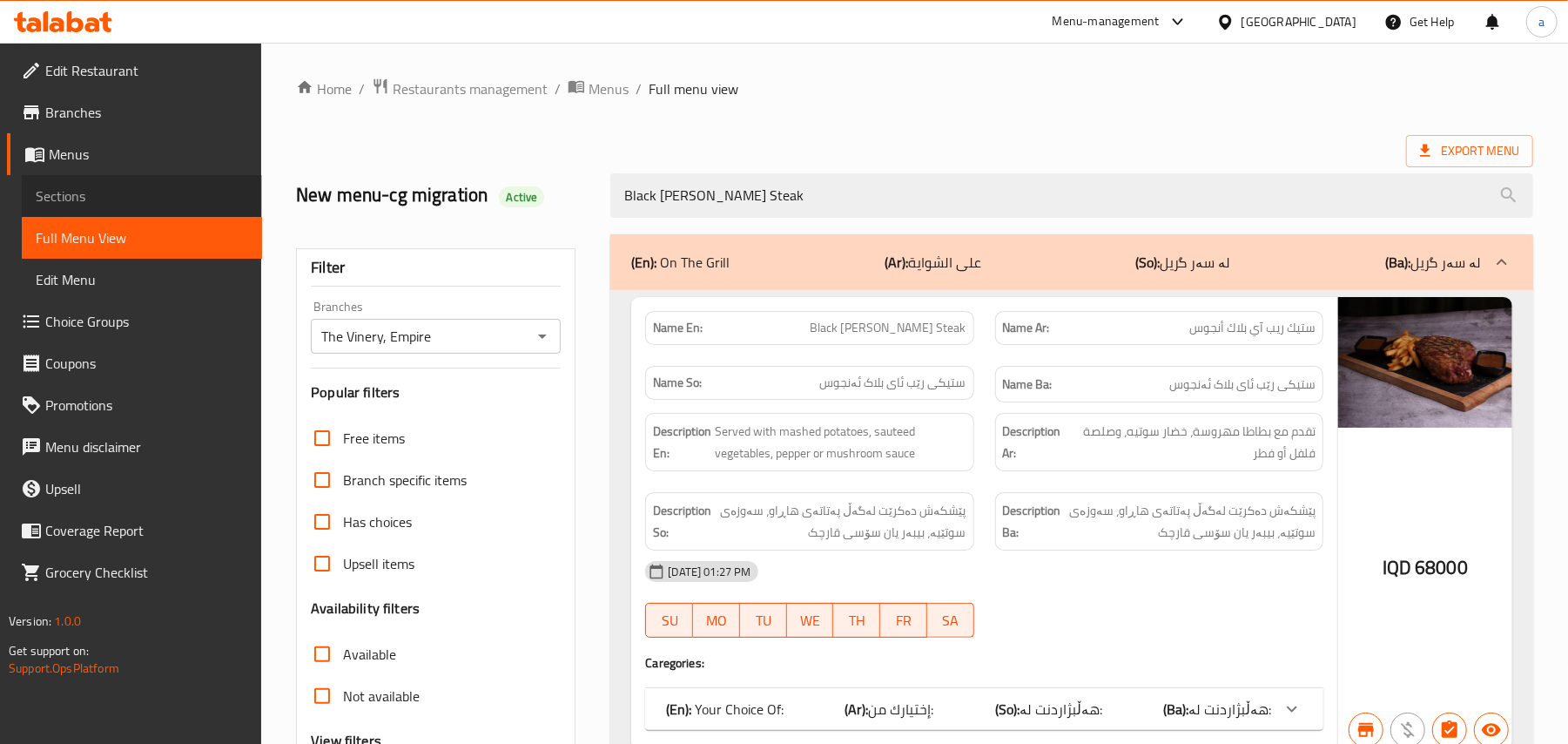
click at [98, 206] on span "Sections" at bounding box center [142, 195] width 212 height 21
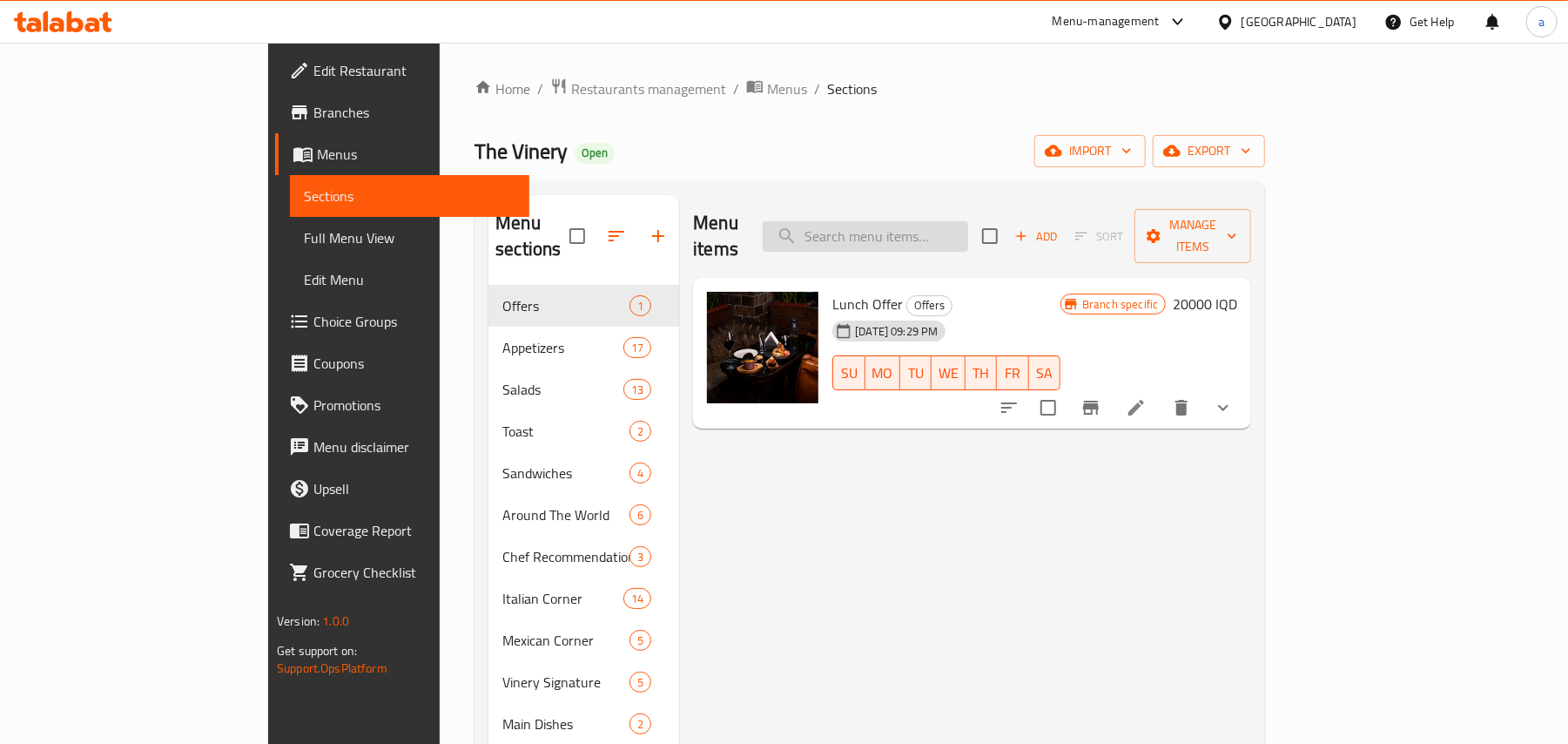
click at [914, 223] on input "search" at bounding box center [866, 236] width 205 height 31
paste input "Black Angus Ribeye Steak"
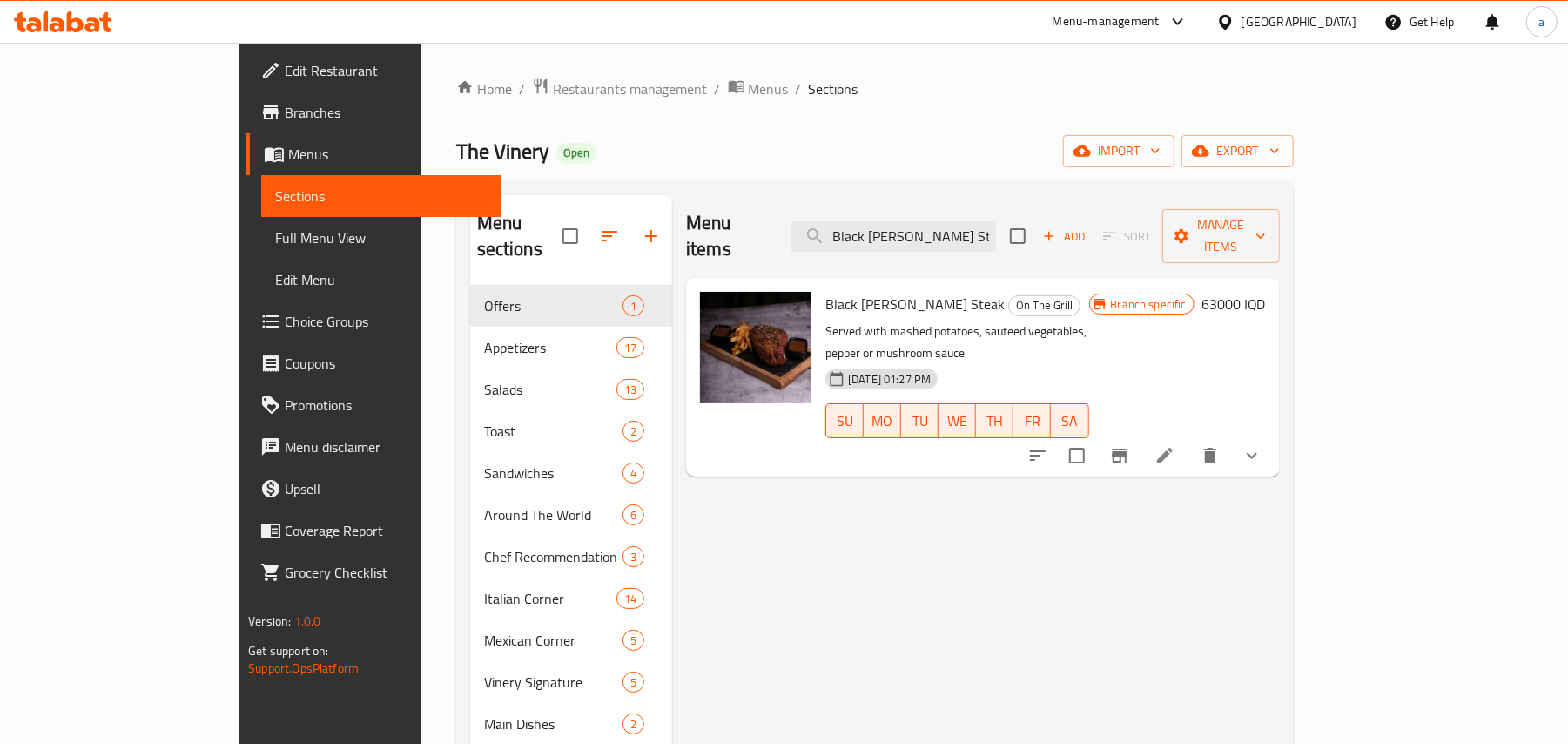
type input "Black Angus Ribeye Steak"
click at [1176, 445] on icon at bounding box center [1165, 455] width 21 height 21
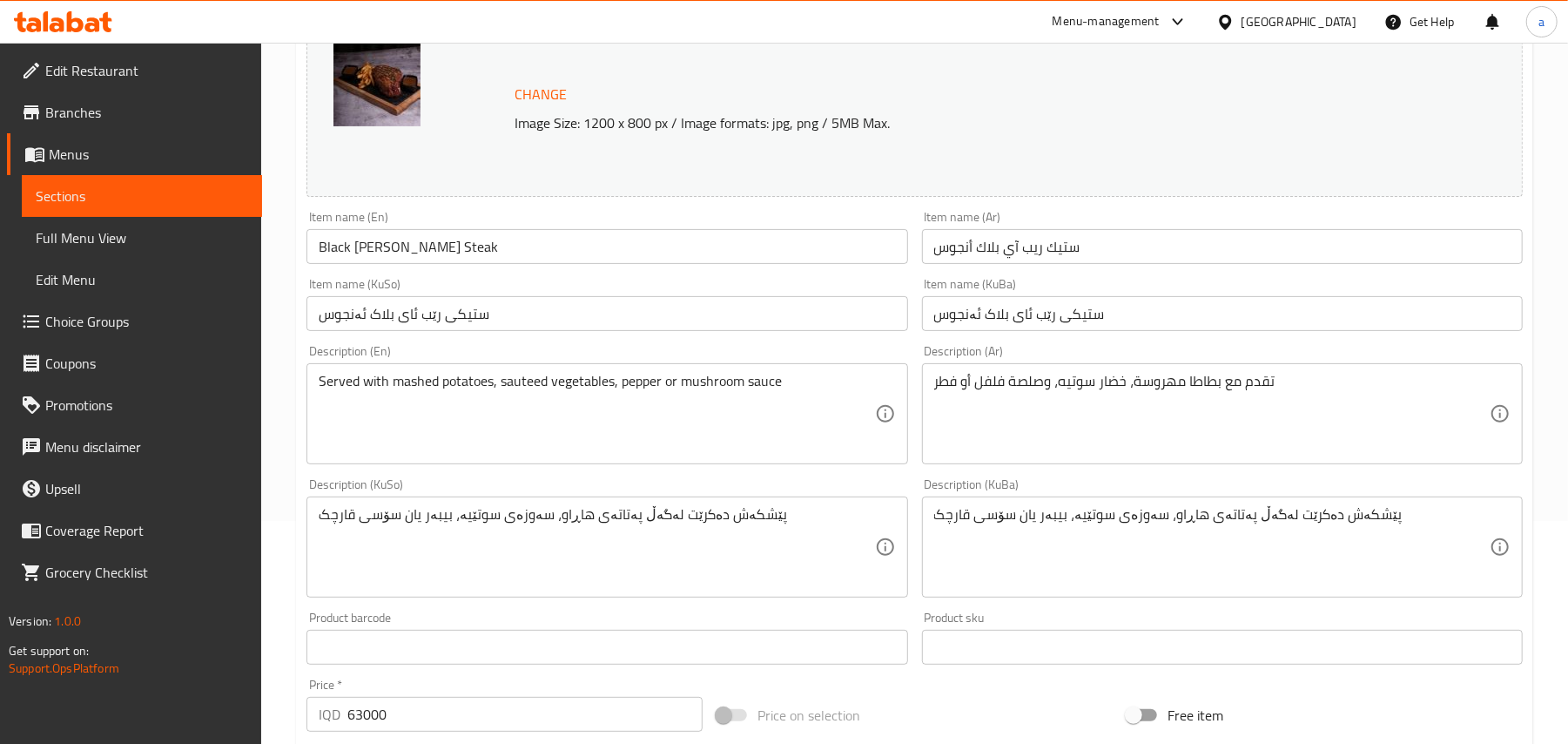
scroll to position [270, 0]
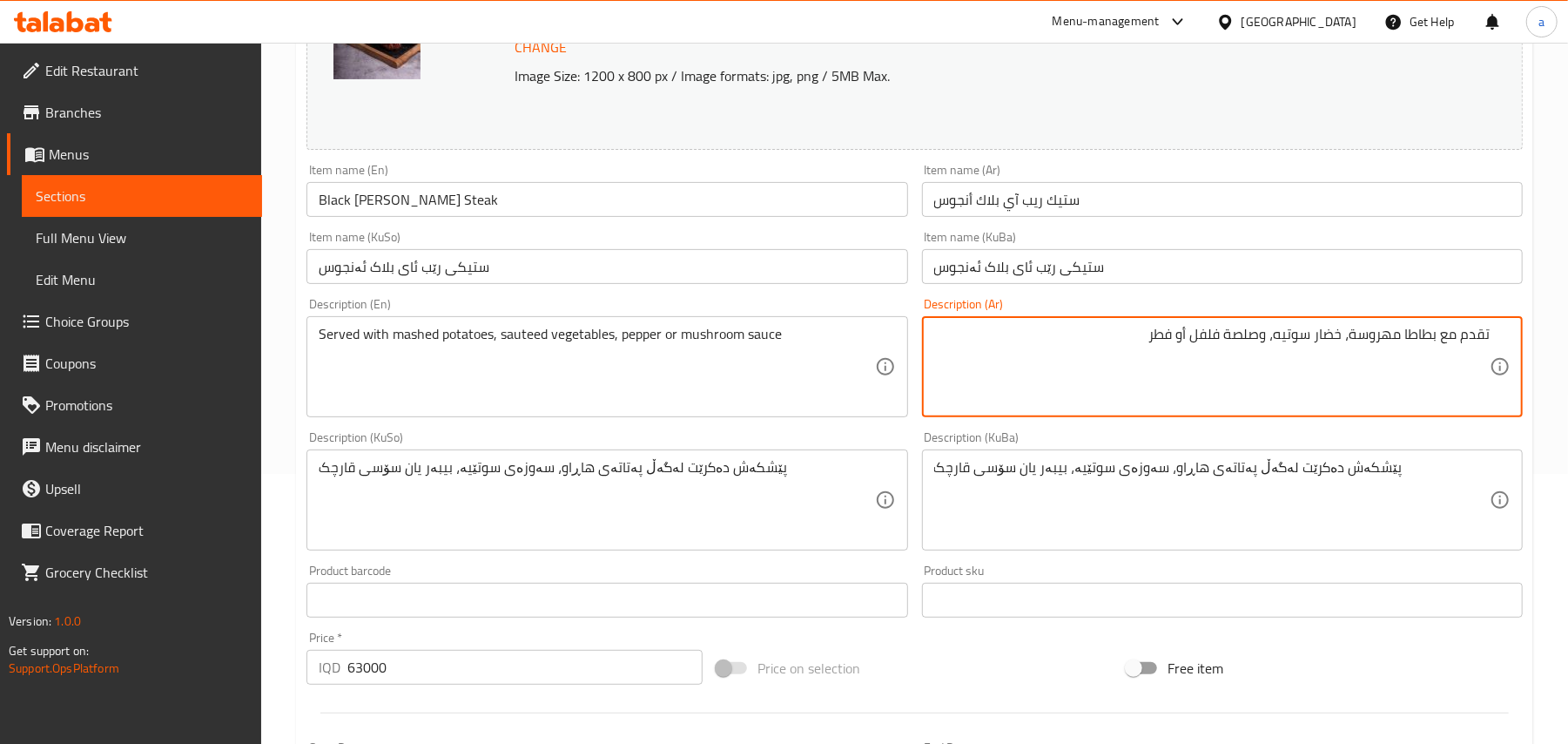
click at [1307, 353] on textarea "تقدم مع بطاطا مهروسة، خضار سوتيه، وصلصة فلفل أو فطر" at bounding box center [1212, 367] width 556 height 83
type textarea "تقدم مع بطاطا مهروسة، خضروات سوتيه، وصلصة فلفل أو فطر"
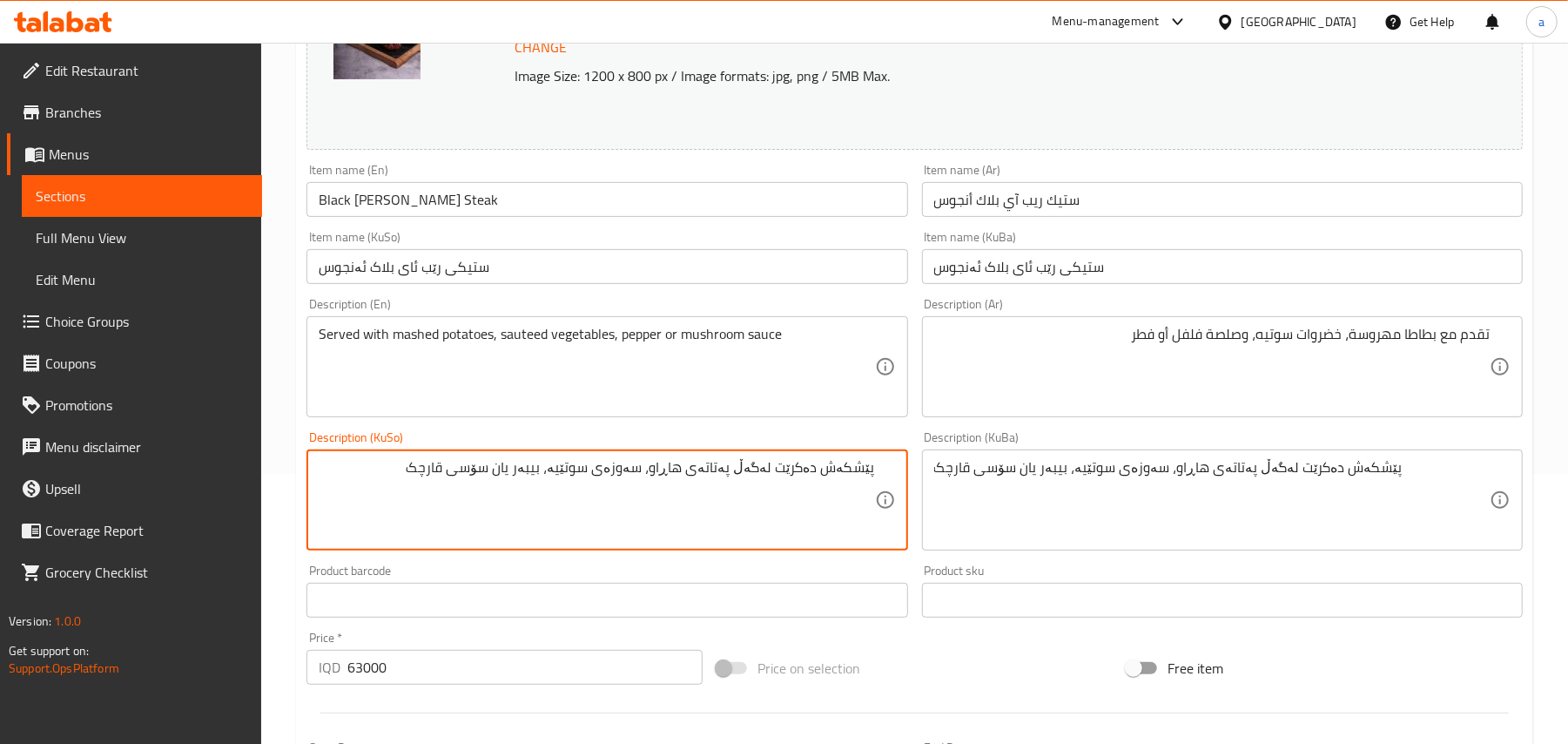
click at [614, 496] on textarea "پێشکەش دەکرێت لەگەڵ پەتاتەی هاڕاو، سەوزەی سوتێیە، بیبەر یان سۆسی قارچک" at bounding box center [596, 500] width 556 height 83
click at [617, 496] on textarea "پێشکەش دەکرێت لەگەڵ پەتاتەی هاڕاو، سەوزەواتی سوتێیە، بیبەر یان سۆسی قارچک" at bounding box center [596, 500] width 556 height 83
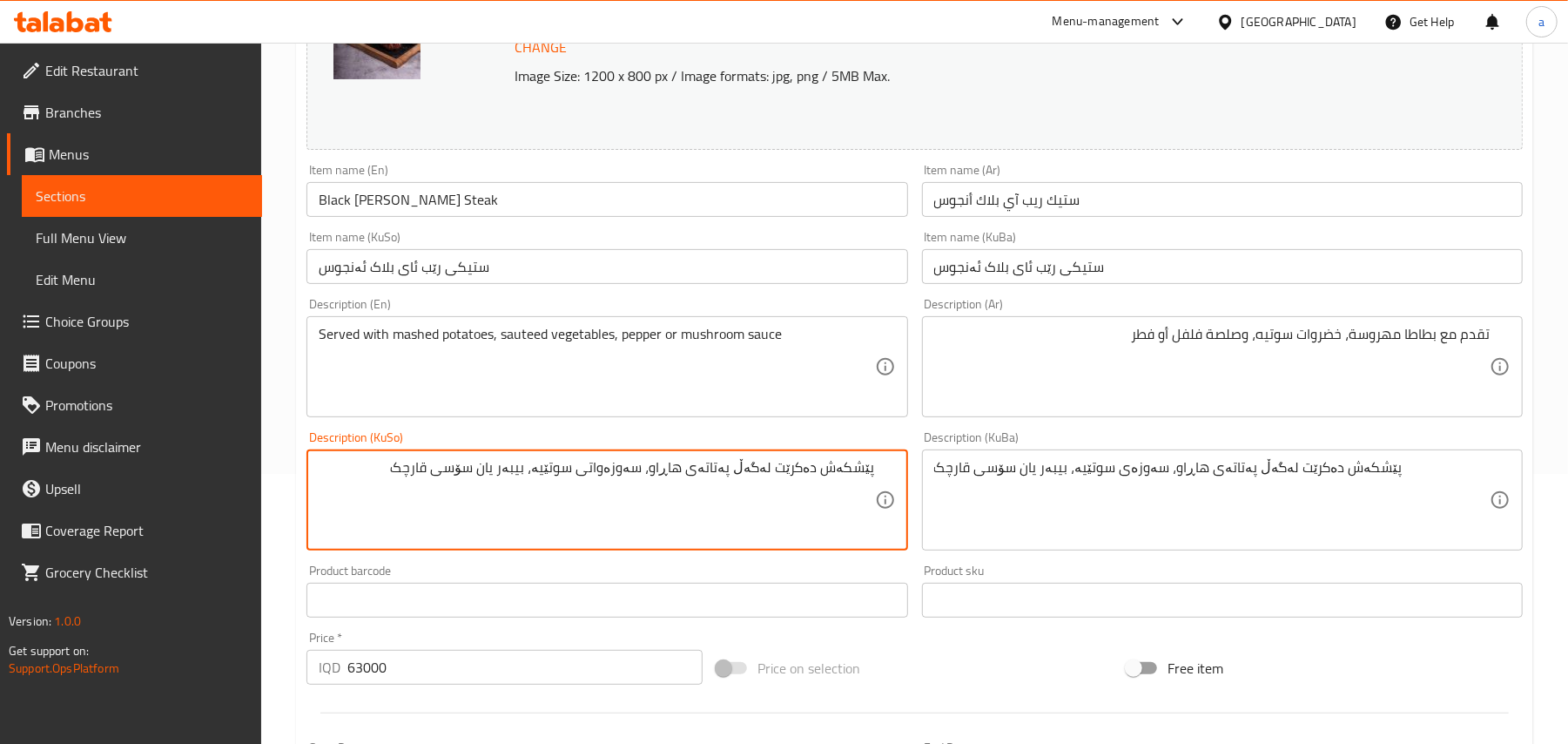
click at [617, 496] on textarea "پێشکەش دەکرێت لەگەڵ پەتاتەی هاڕاو، سەوزەواتی سوتێیە، بیبەر یان سۆسی قارچک" at bounding box center [596, 500] width 556 height 83
type textarea "پێشکەش دەکرێت لەگەڵ پەتاتەی هاڕاو، سەوزەواتی سوتێیە، بیبەر یان سۆسی قارچک"
click at [1018, 500] on textarea "پێشکەش دەکرێت لەگەڵ پەتاتەی هاڕاو، سەوزەی سوتێیە، بیبەر یان سۆسی قارچک" at bounding box center [1212, 500] width 556 height 83
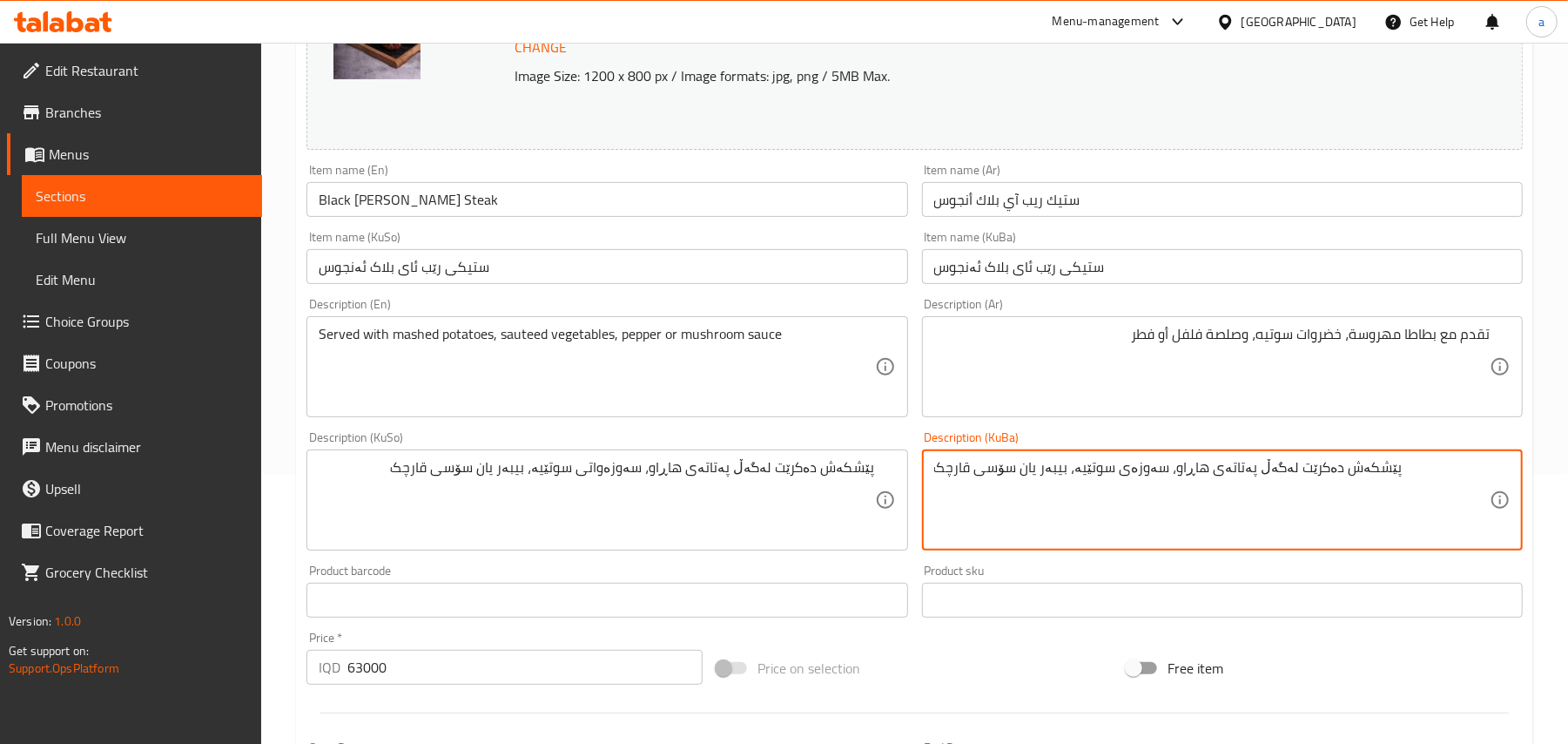
click at [1018, 500] on textarea "پێشکەش دەکرێت لەگەڵ پەتاتەی هاڕاو، سەوزەی سوتێیە، بیبەر یان سۆسی قارچک" at bounding box center [1212, 500] width 556 height 83
paste textarea "وات"
type textarea "پێشکەش دەکرێت لەگەڵ پەتاتەی هاڕاو، سەوزەواتی سوتێیە، بیبەر یان سۆسی قارچک"
click at [552, 216] on input "Black Angus Ribeye Steak" at bounding box center [606, 198] width 600 height 35
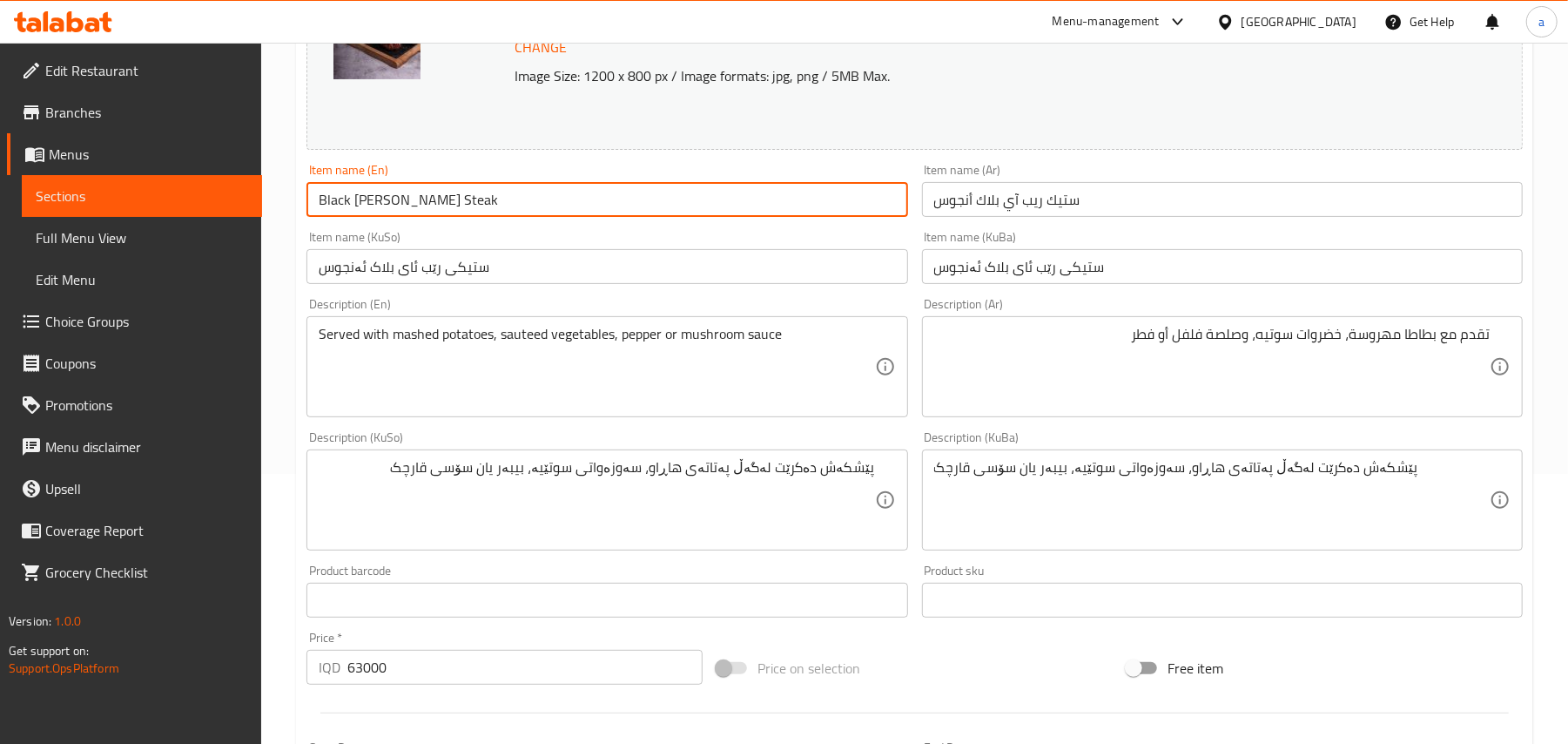
drag, startPoint x: 503, startPoint y: 202, endPoint x: 266, endPoint y: 202, distance: 237.0
click at [266, 202] on div "Home / Restaurants management / Menus / Sections / item / update On The Grill s…" at bounding box center [915, 515] width 1307 height 1484
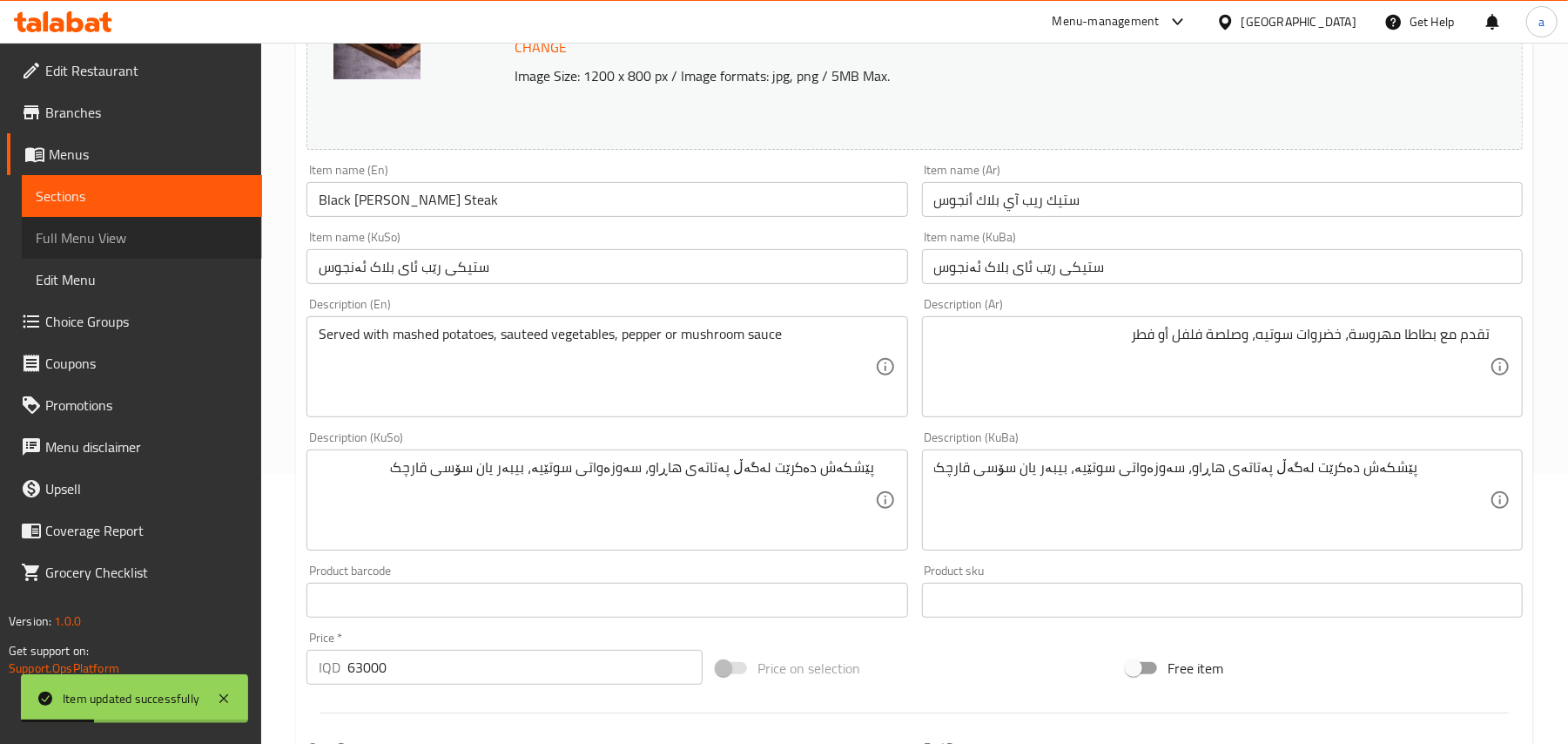
click at [102, 229] on span "Full Menu View" at bounding box center [142, 237] width 212 height 21
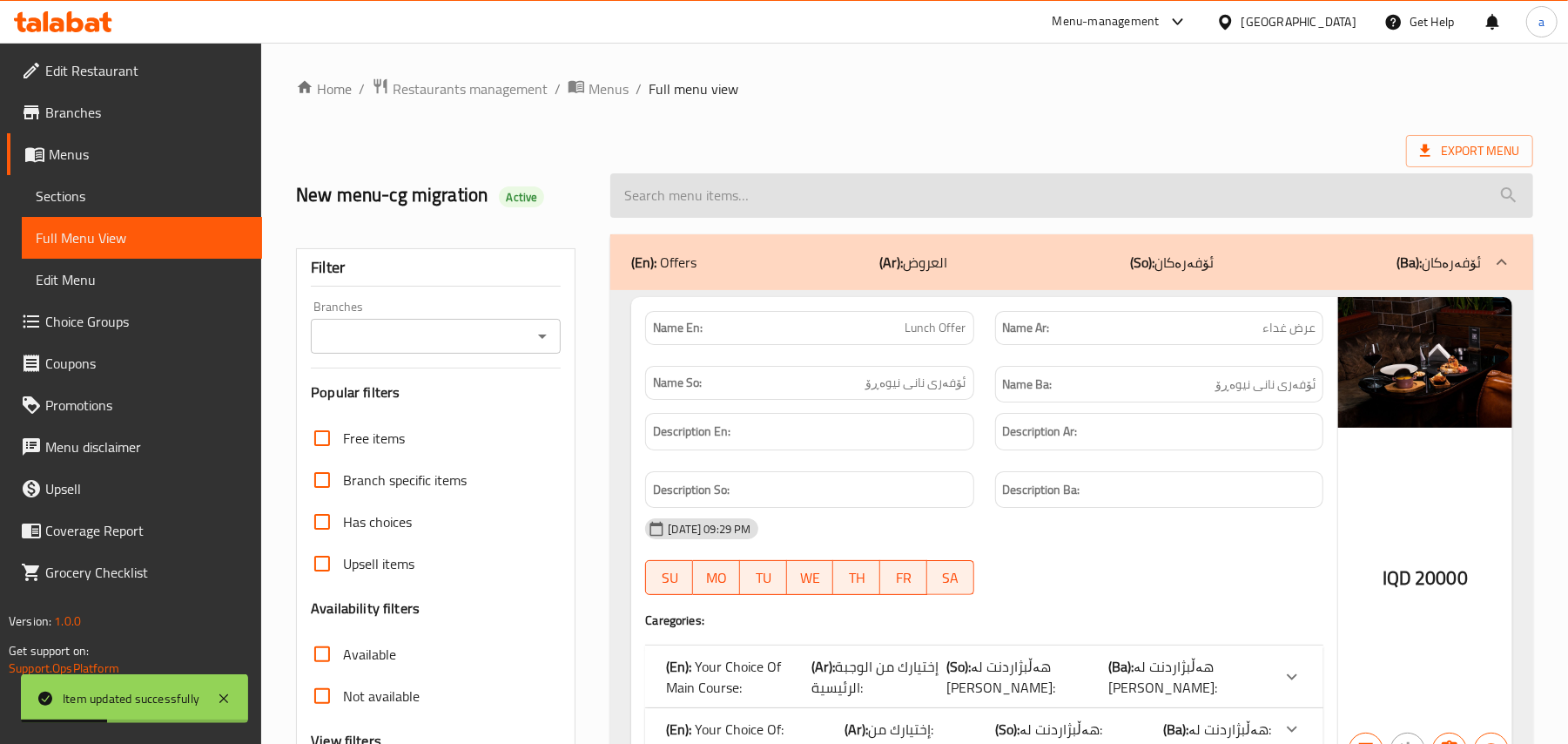
click at [757, 199] on input "search" at bounding box center [1071, 195] width 923 height 45
paste input "Black Angus Ribeye Steak"
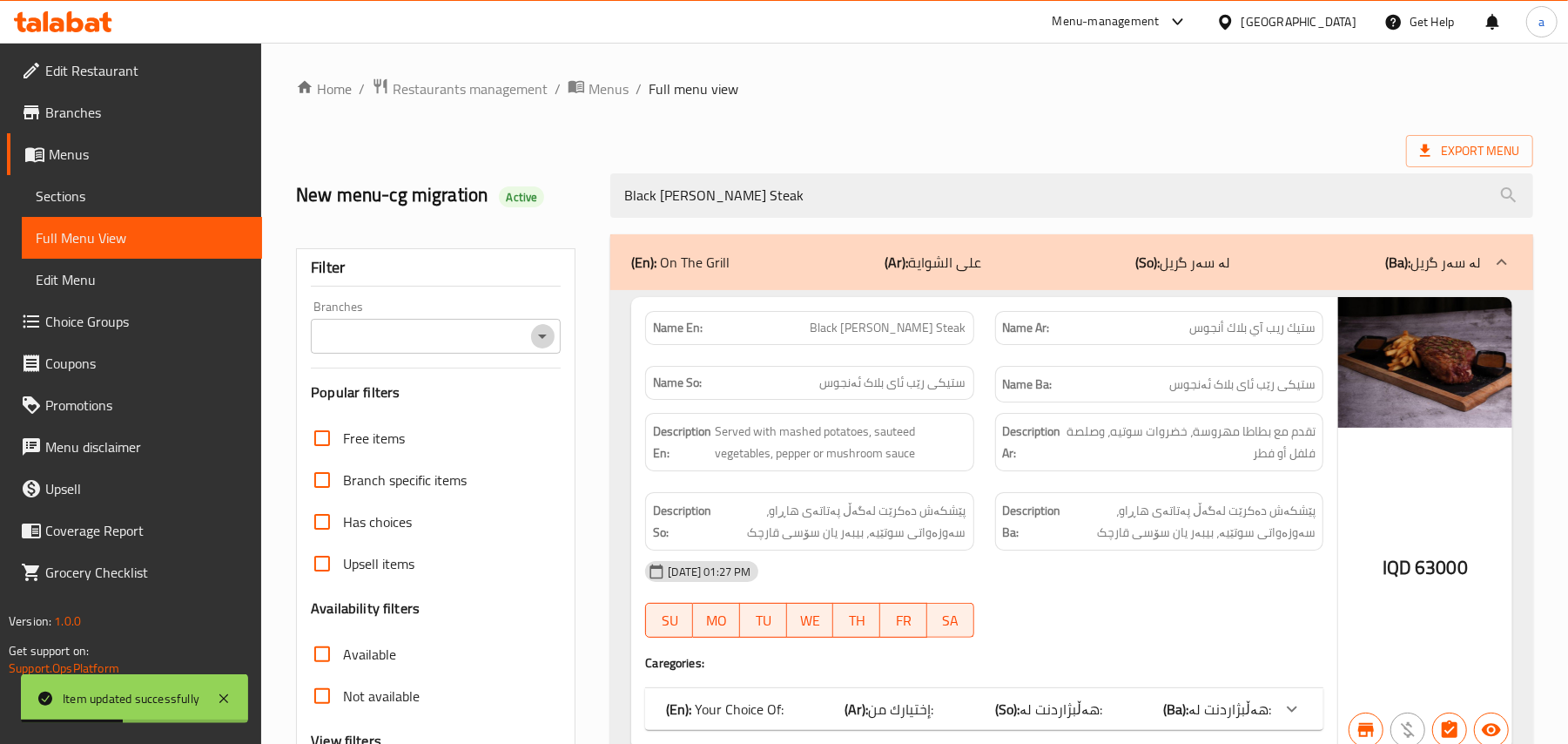
click at [534, 346] on icon "Open" at bounding box center [542, 336] width 21 height 21
type input "Black Angus Ribeye Steak"
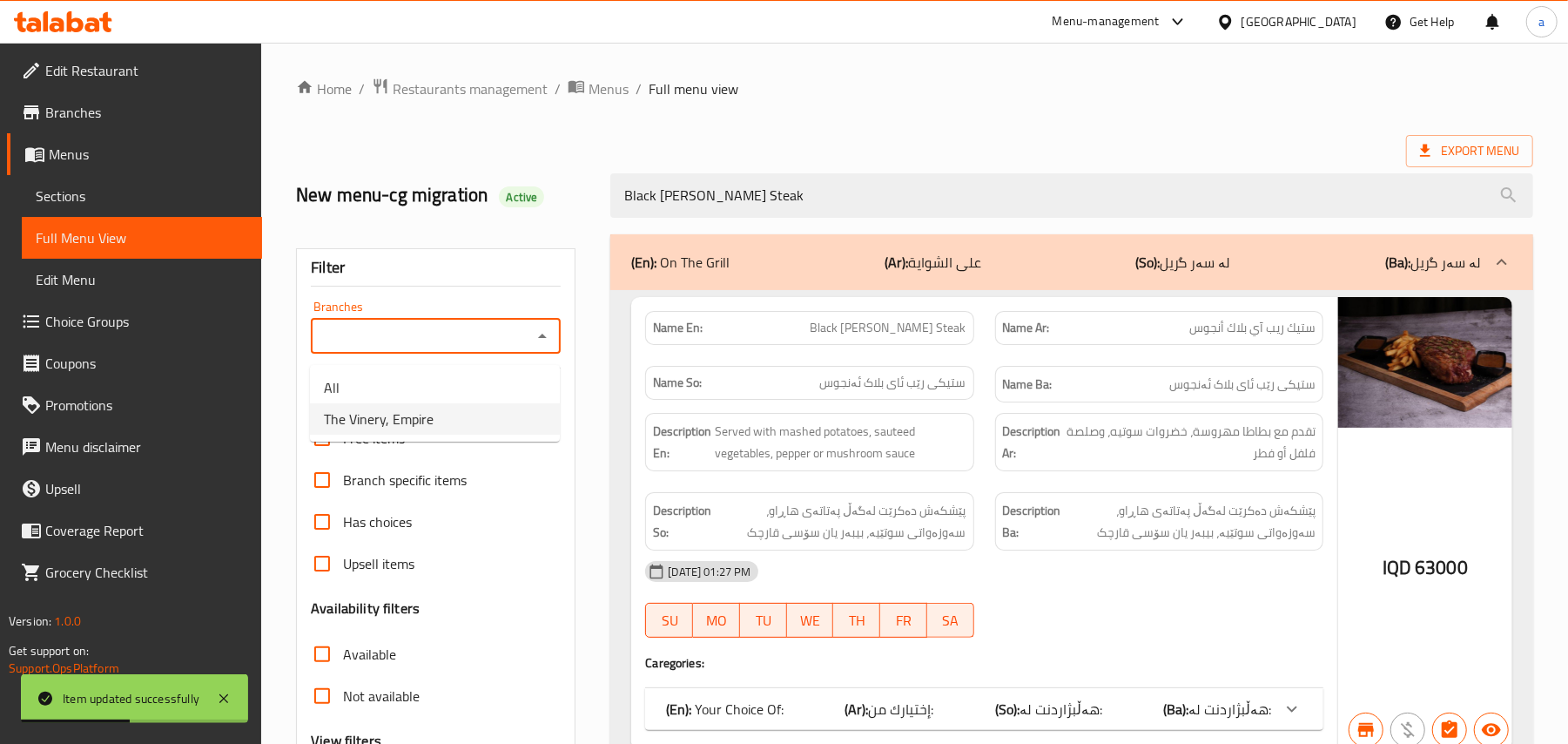
click at [443, 423] on li "The Vinery, Empire" at bounding box center [435, 418] width 250 height 31
type input "The Vinery, Empire"
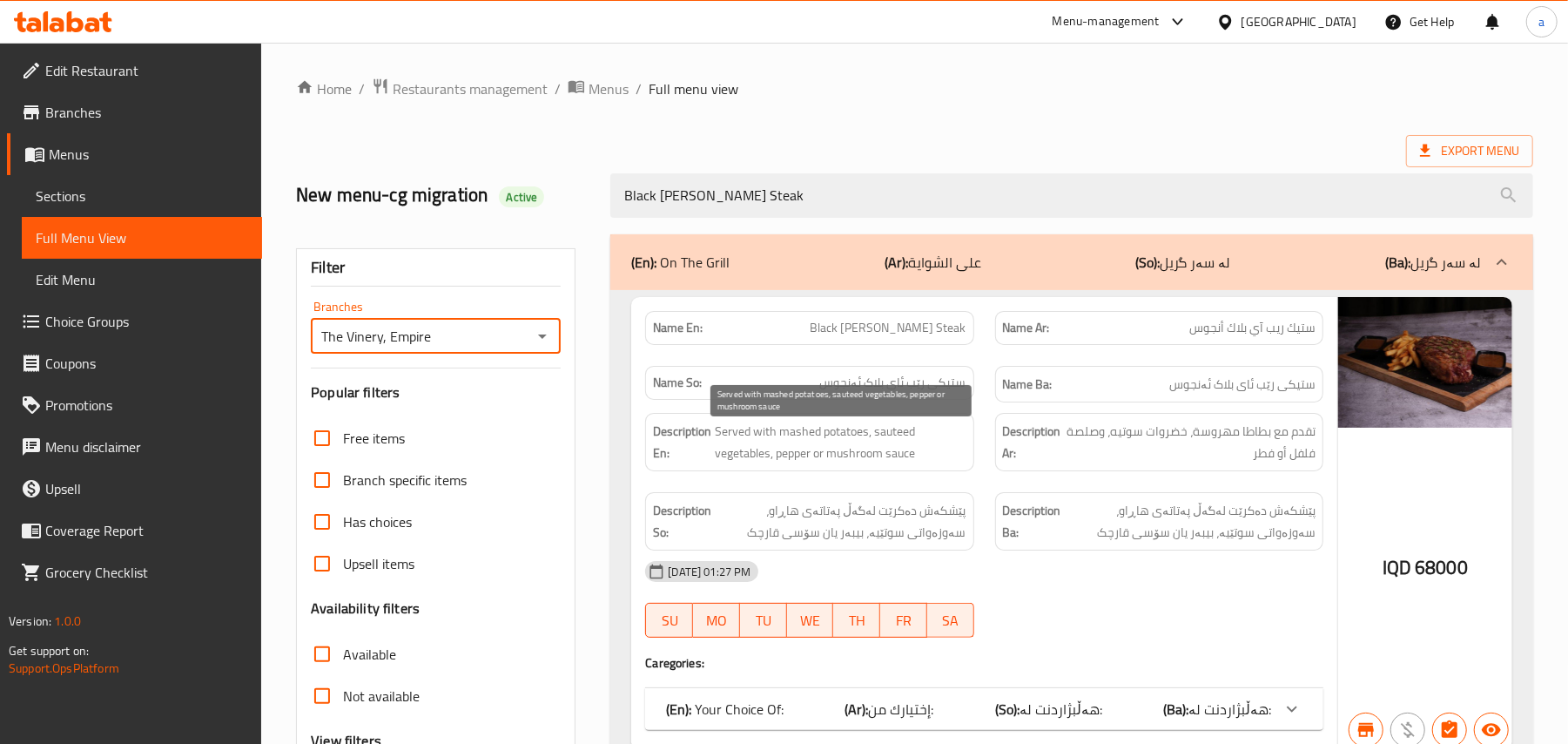
click at [887, 450] on span "Served with mashed potatoes, sauteed vegetables, pepper or mushroom sauce" at bounding box center [840, 442] width 250 height 43
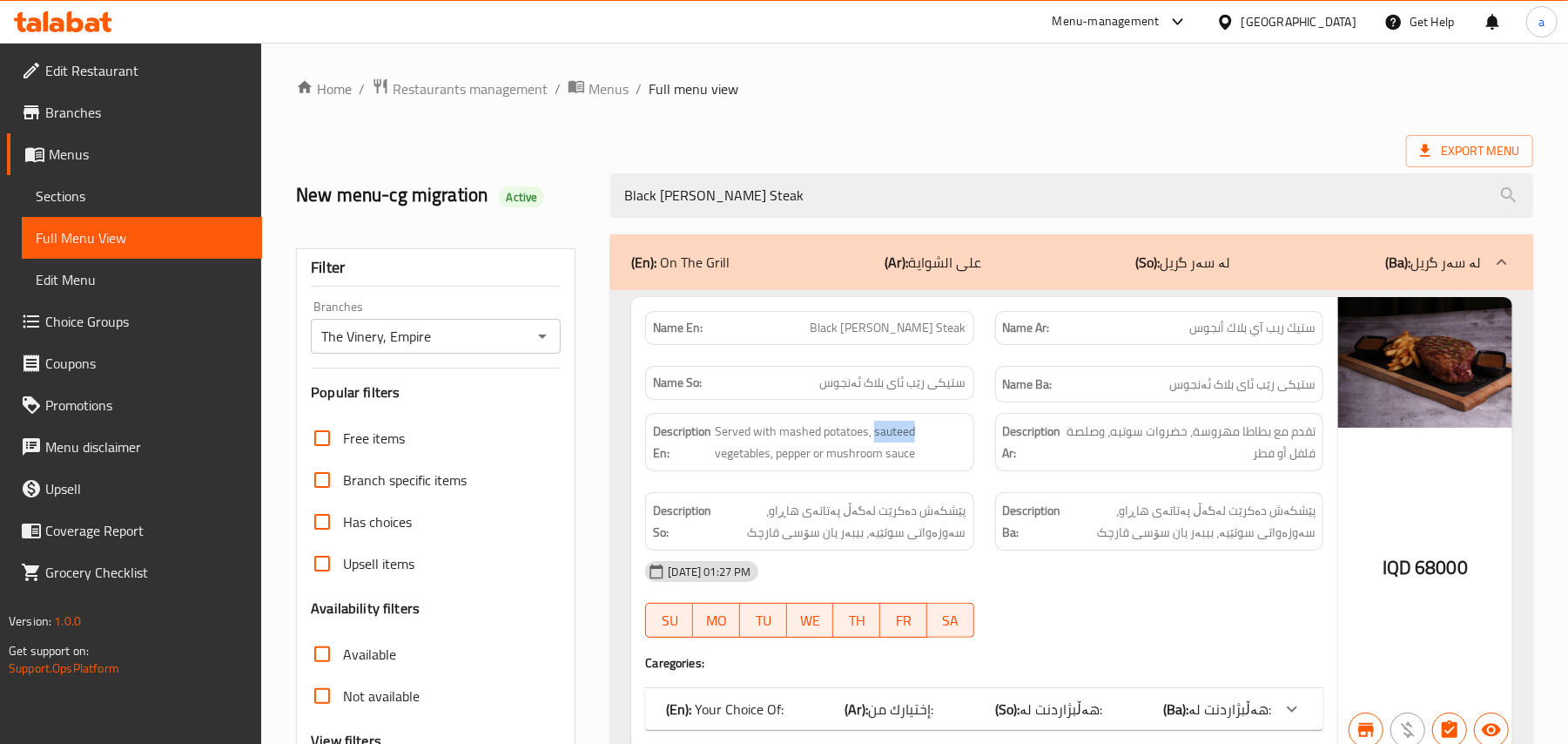
copy span "sauteed"
click at [1130, 437] on span "تقدم مع بطاطا مهروسة، خضروات سوتيه، وصلصة فلفل أو فطر" at bounding box center [1191, 442] width 250 height 43
copy span "سوتيه"
click at [1064, 491] on div "Description Ba: پێشکەش دەکرێت لەگەڵ پەتاتەی هاڕاو، سەوزەواتی سوتێیە، بیبەر یان …" at bounding box center [1159, 521] width 349 height 79
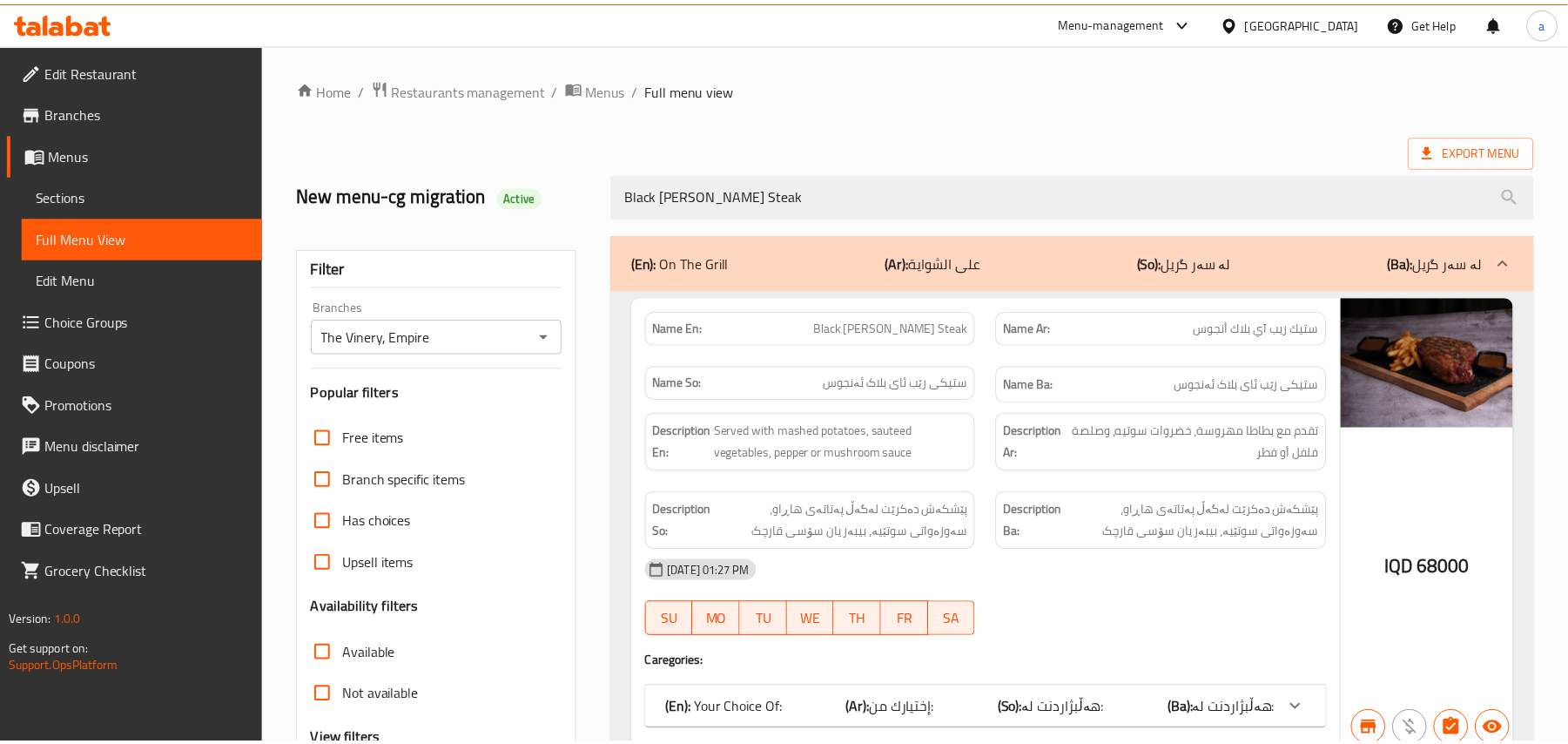
scroll to position [210, 0]
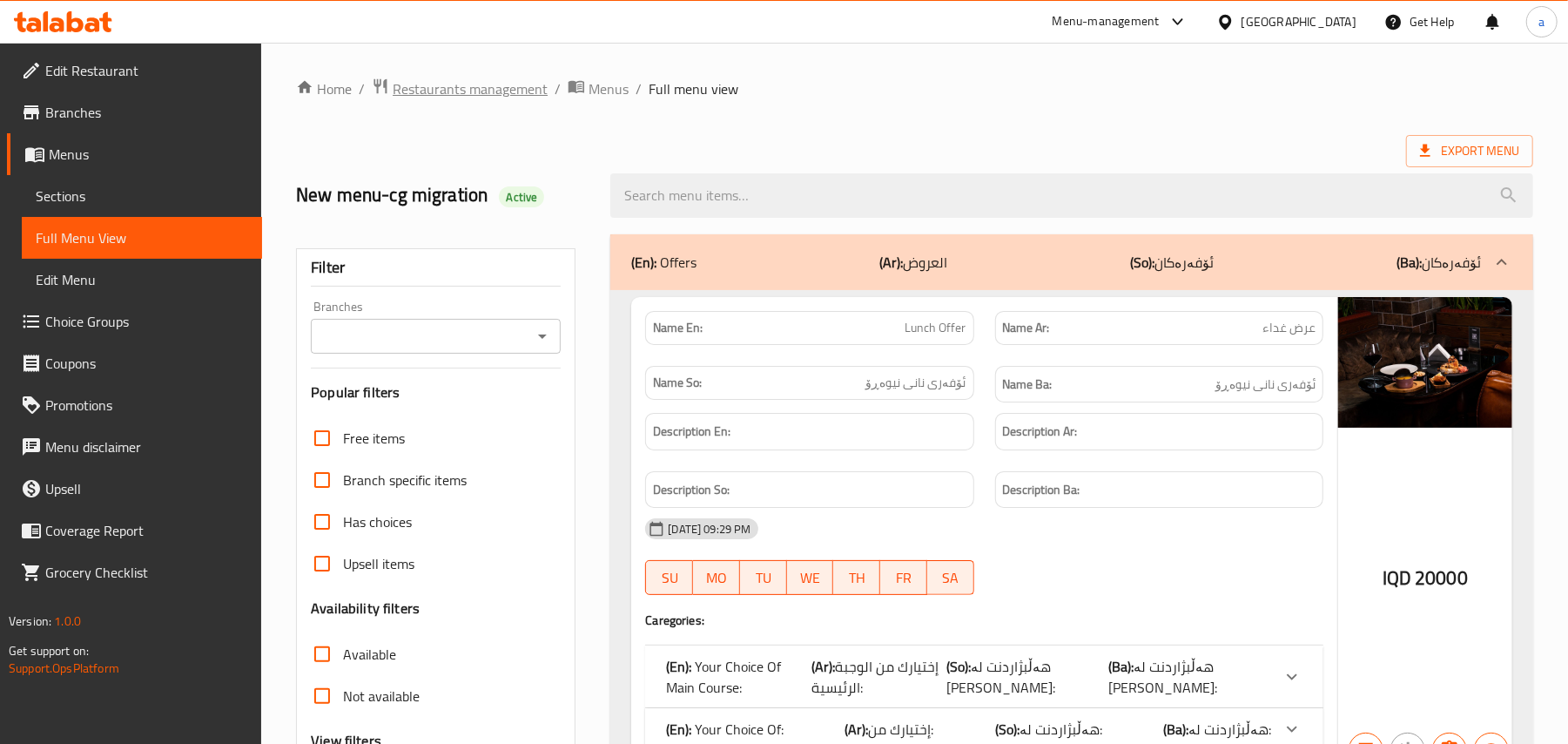
click at [465, 89] on span "Restaurants management" at bounding box center [470, 89] width 155 height 21
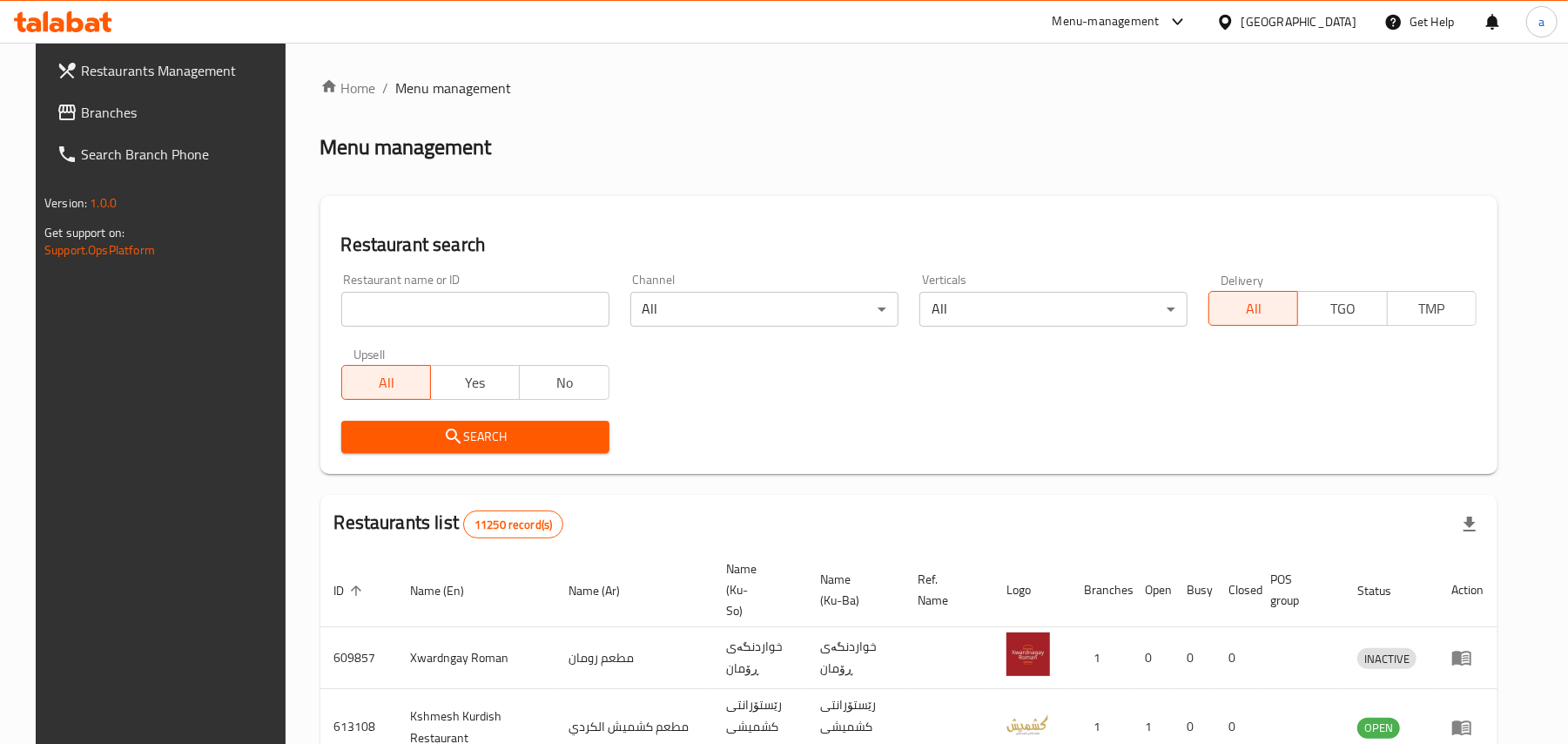
click at [429, 335] on div "Restaurant name or ID Restaurant name or ID" at bounding box center [476, 300] width 289 height 74
click at [425, 324] on input "search" at bounding box center [475, 308] width 268 height 35
paste input "Graffiti Burger"
type input "Graffiti Burger"
click button "Search" at bounding box center [475, 437] width 268 height 32
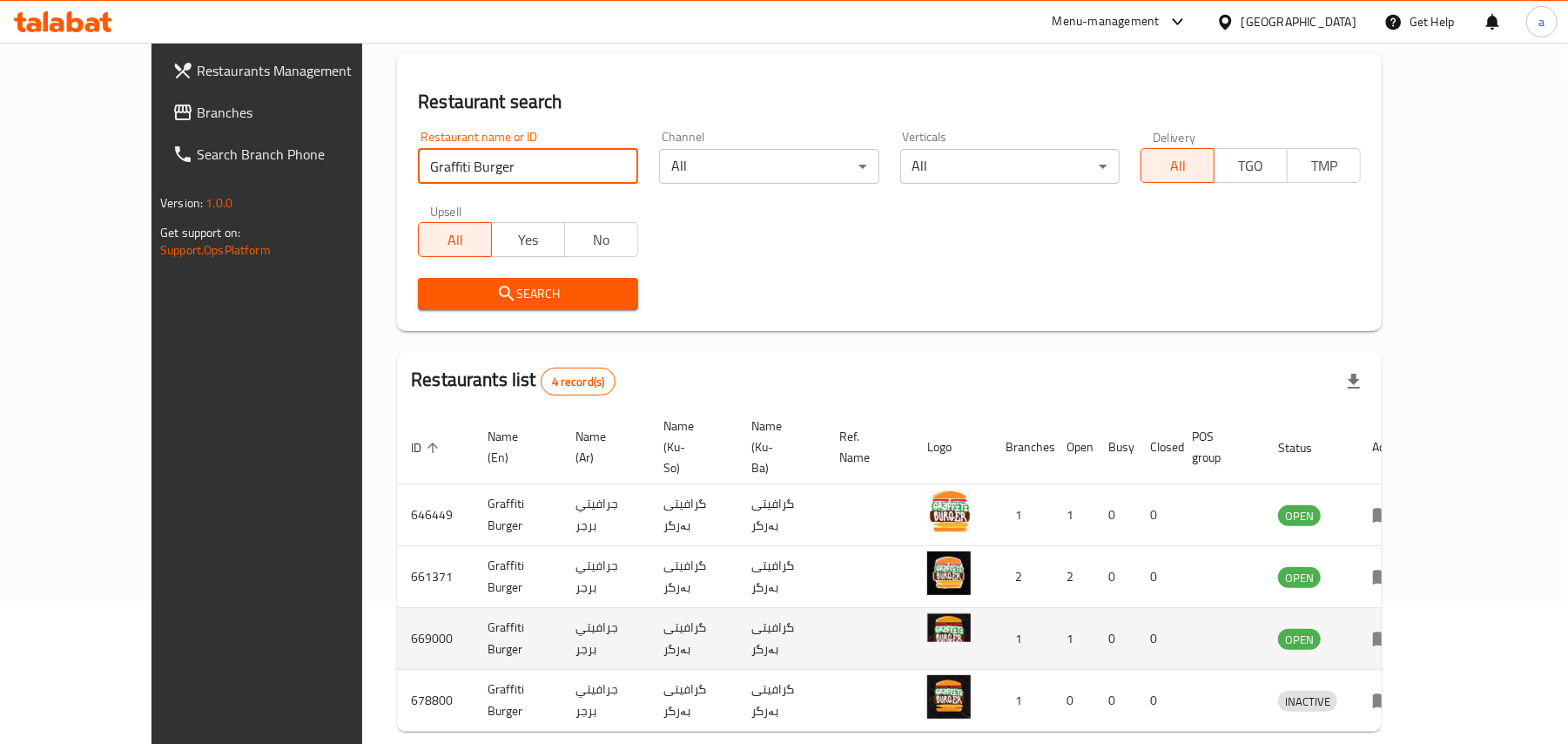
scroll to position [198, 0]
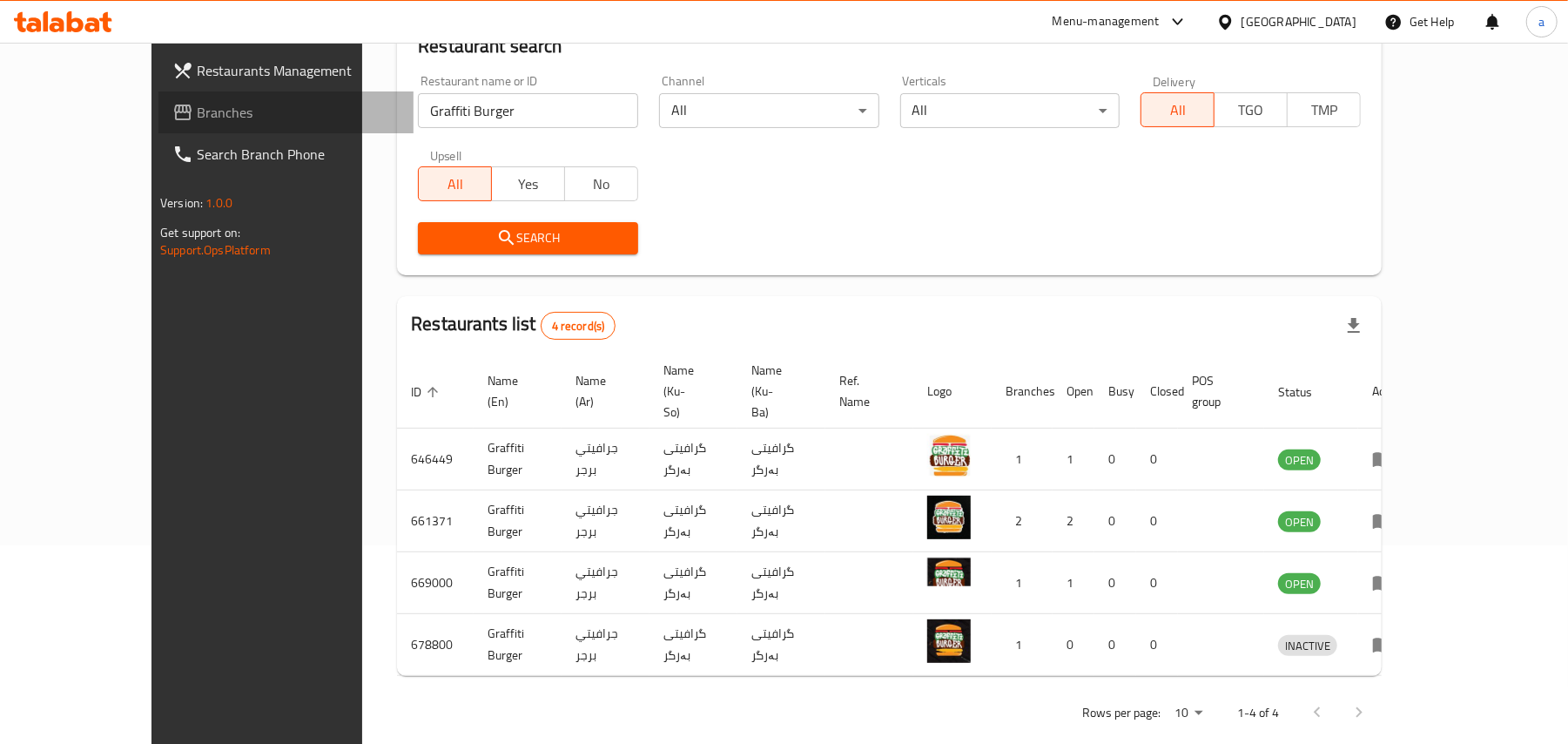
click at [196, 115] on span "Branches" at bounding box center [297, 112] width 202 height 21
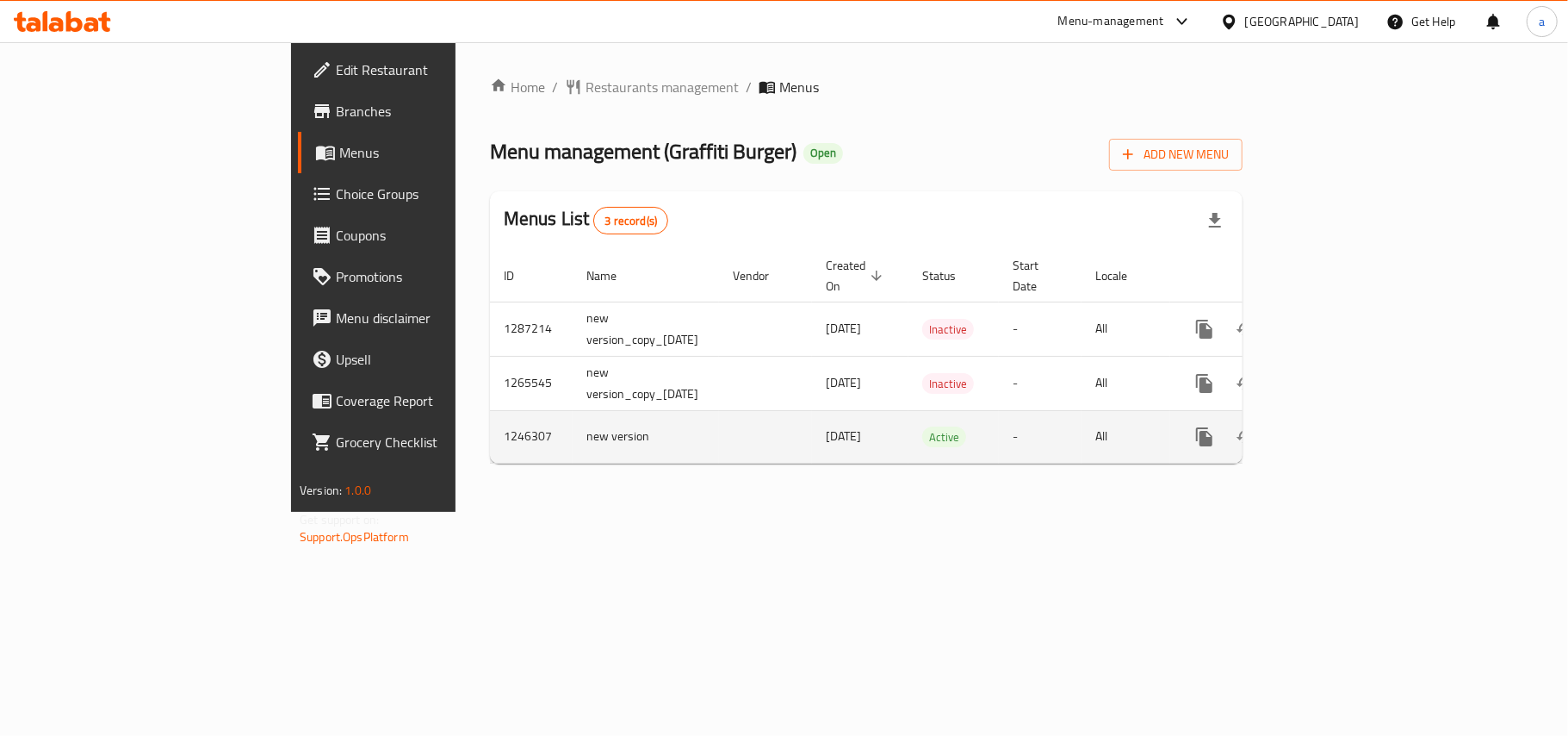
click at [1349, 435] on link "enhanced table" at bounding box center [1328, 437] width 41 height 41
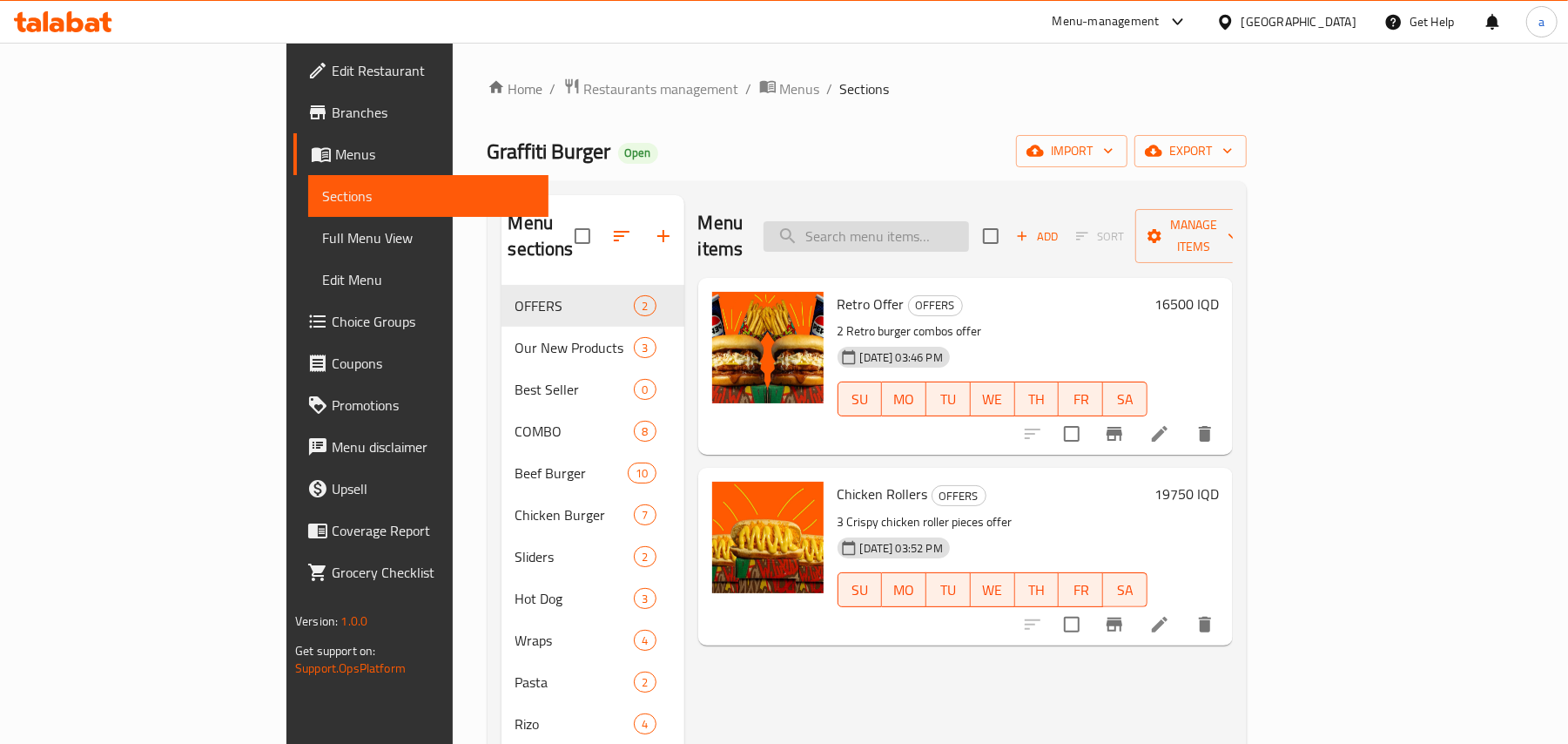
click at [953, 226] on input "search" at bounding box center [867, 236] width 205 height 31
click at [322, 244] on span "Full Menu View" at bounding box center [428, 237] width 212 height 21
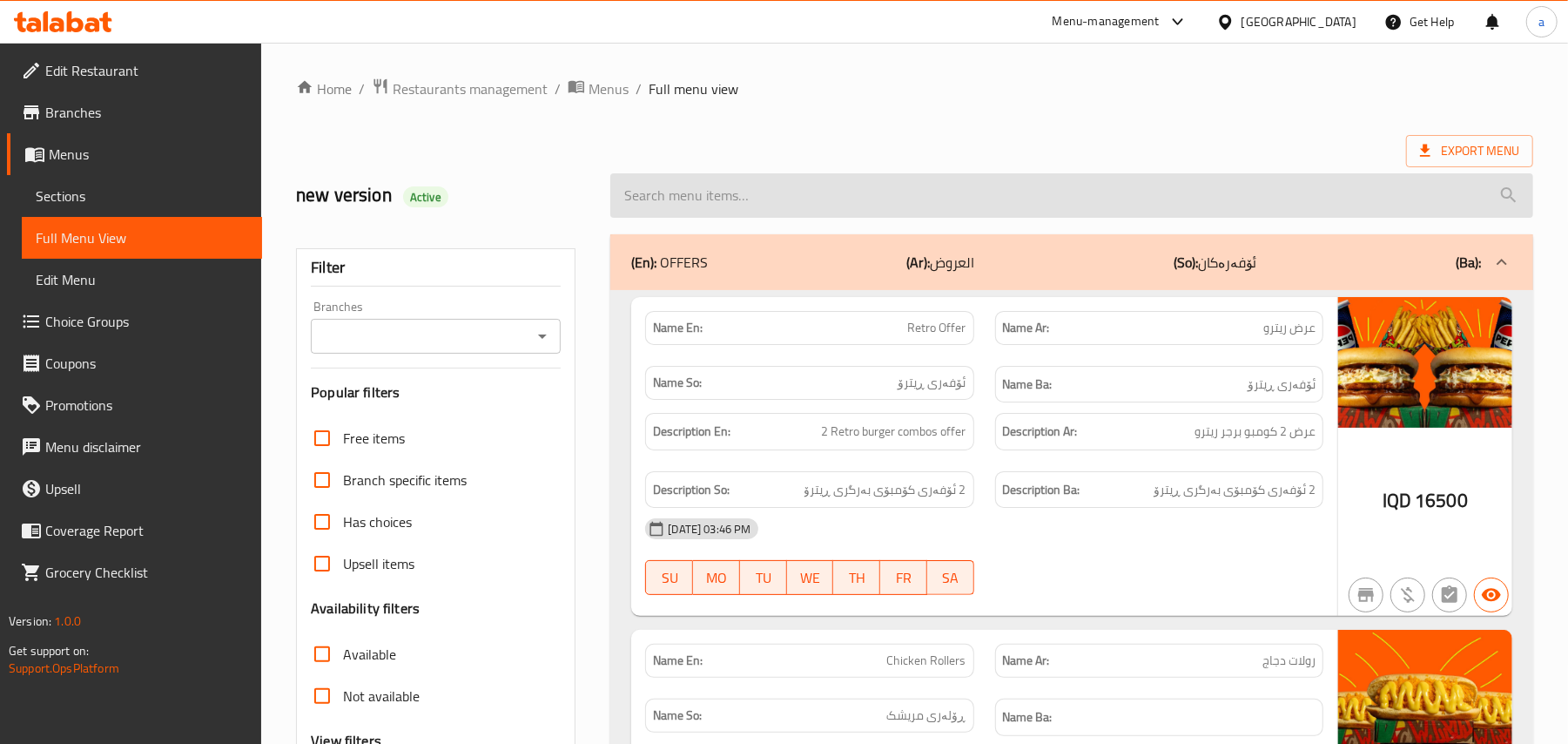
click at [781, 198] on input "search" at bounding box center [1071, 195] width 923 height 45
paste input "Chicken Cheetos Pasta"
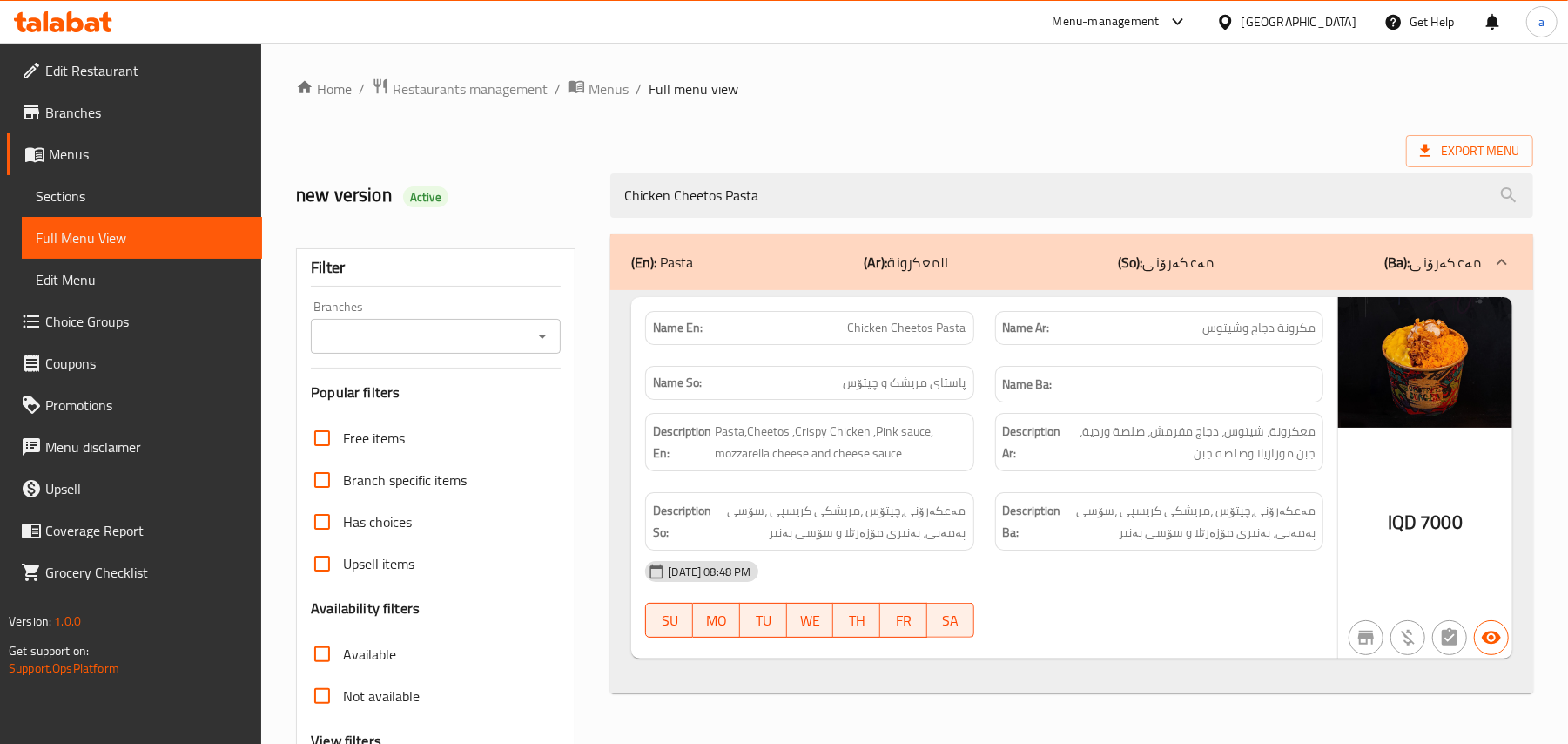
click at [551, 346] on icon "Open" at bounding box center [542, 336] width 21 height 21
type input "Chicken Cheetos Pasta"
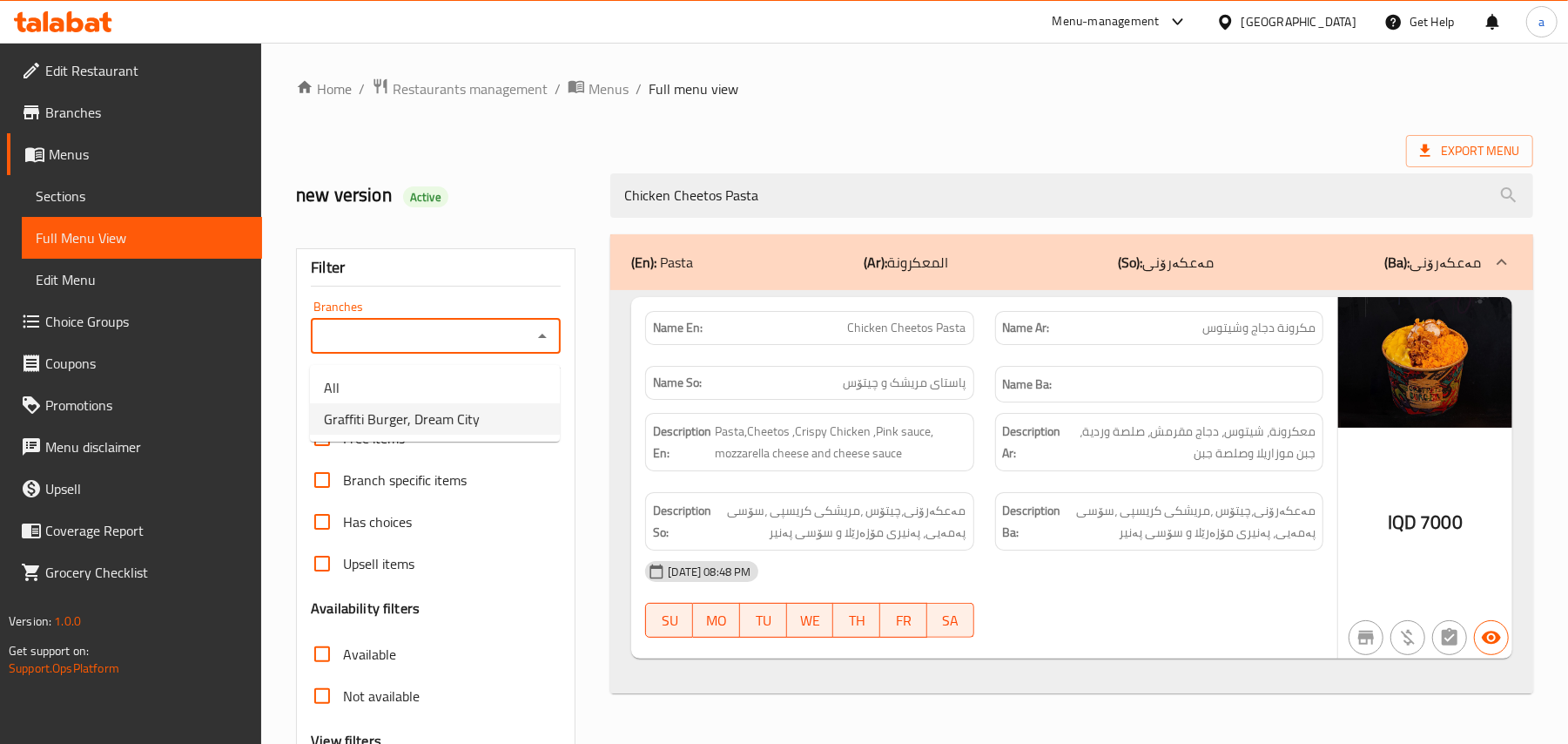
click at [447, 426] on span "Graffiti Burger, Dream City" at bounding box center [402, 418] width 156 height 21
type input "Graffiti Burger, Dream City"
click at [519, 85] on span "Restaurants management" at bounding box center [470, 89] width 155 height 21
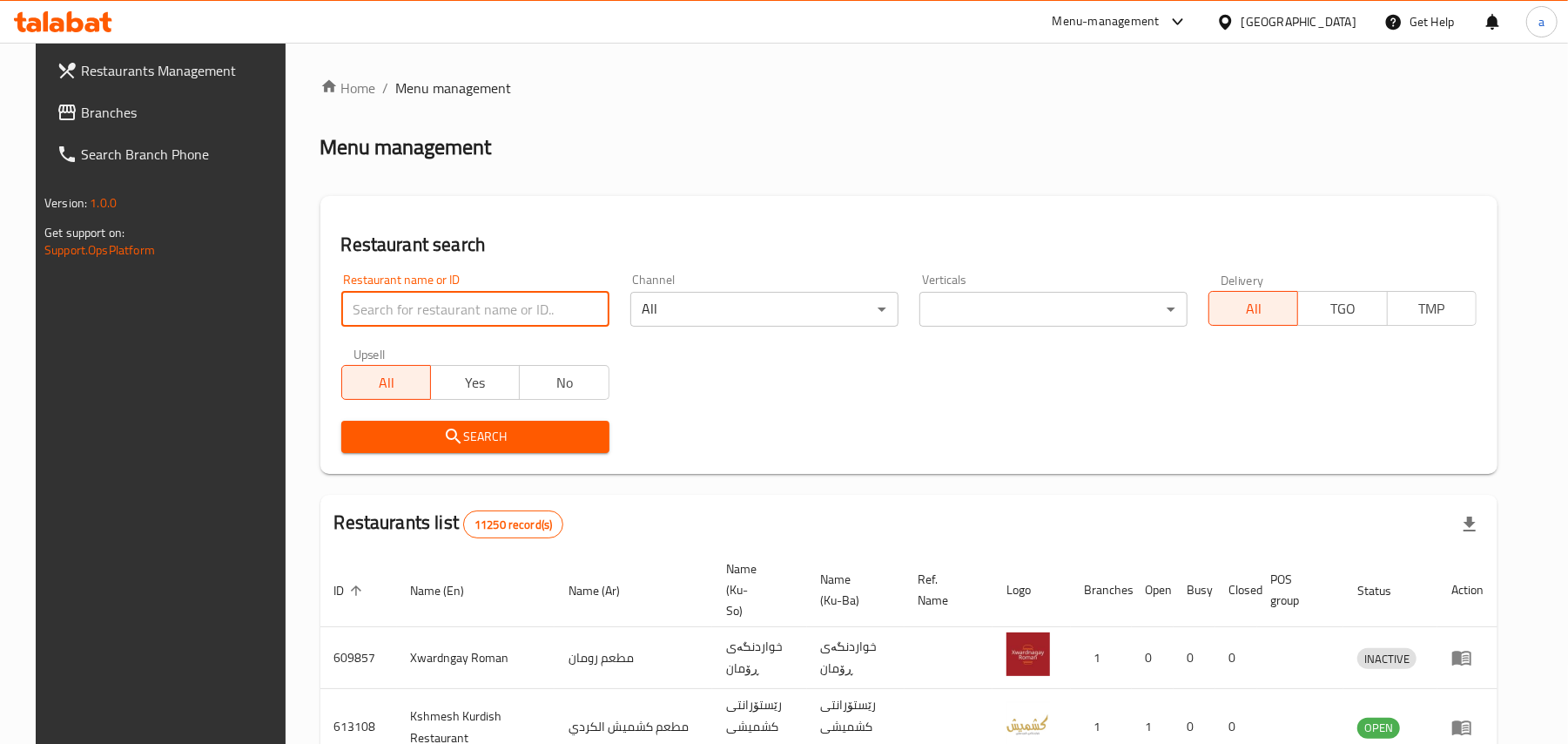
click at [429, 315] on input "search" at bounding box center [475, 308] width 268 height 35
paste input "Asser Land"
type input "Asser Land"
click button "Search" at bounding box center [475, 437] width 268 height 32
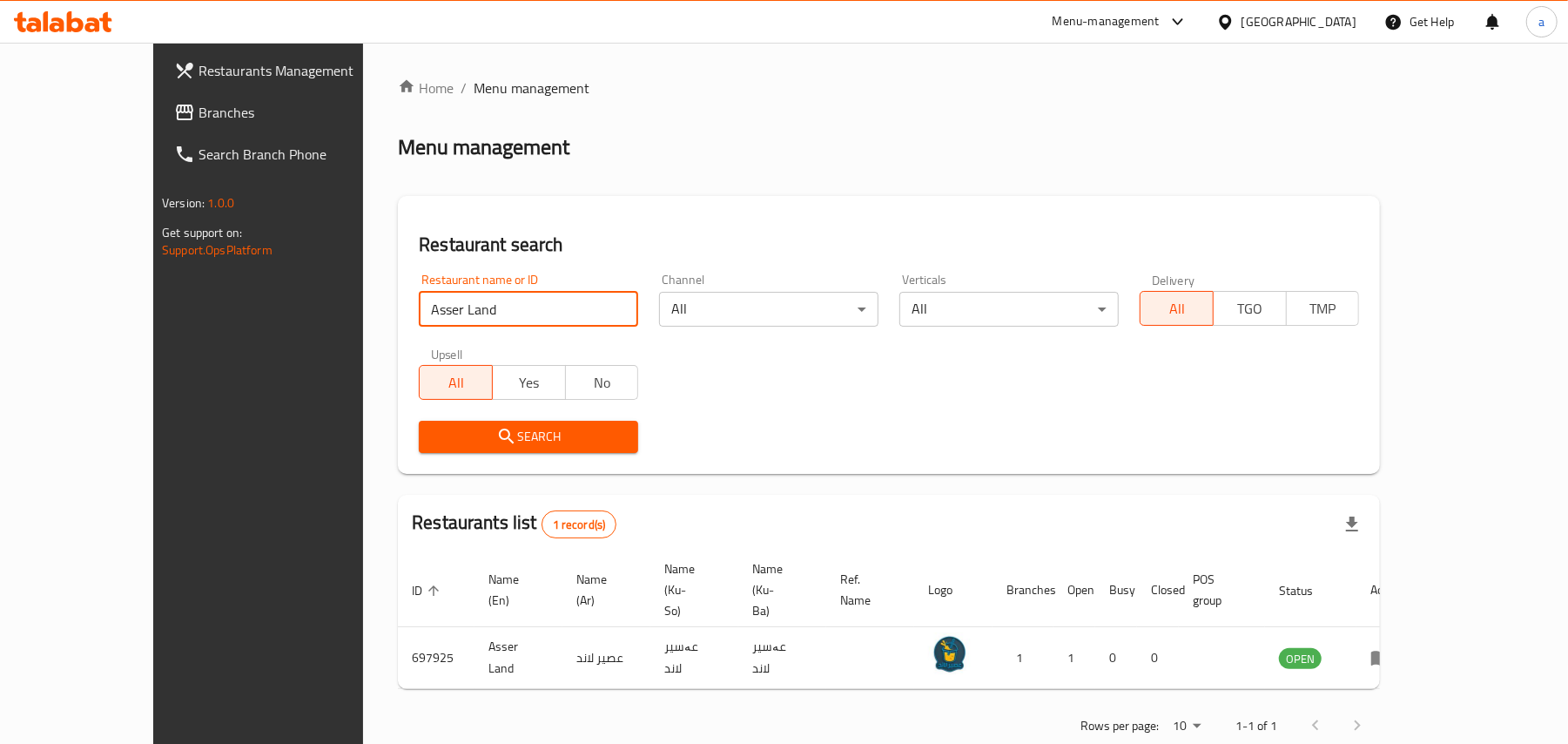
scroll to position [11, 0]
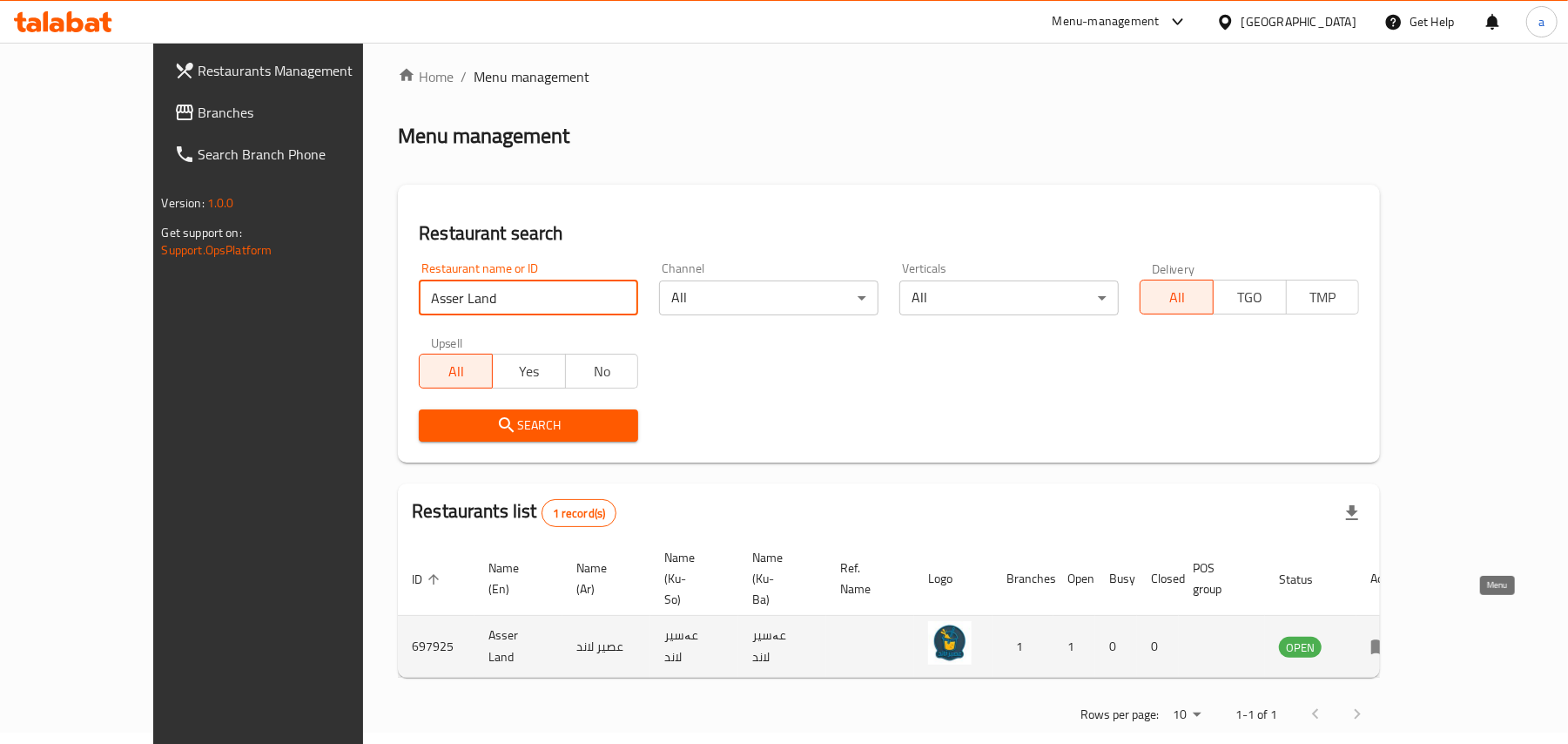
click at [1391, 635] on icon "enhanced table" at bounding box center [1380, 645] width 21 height 21
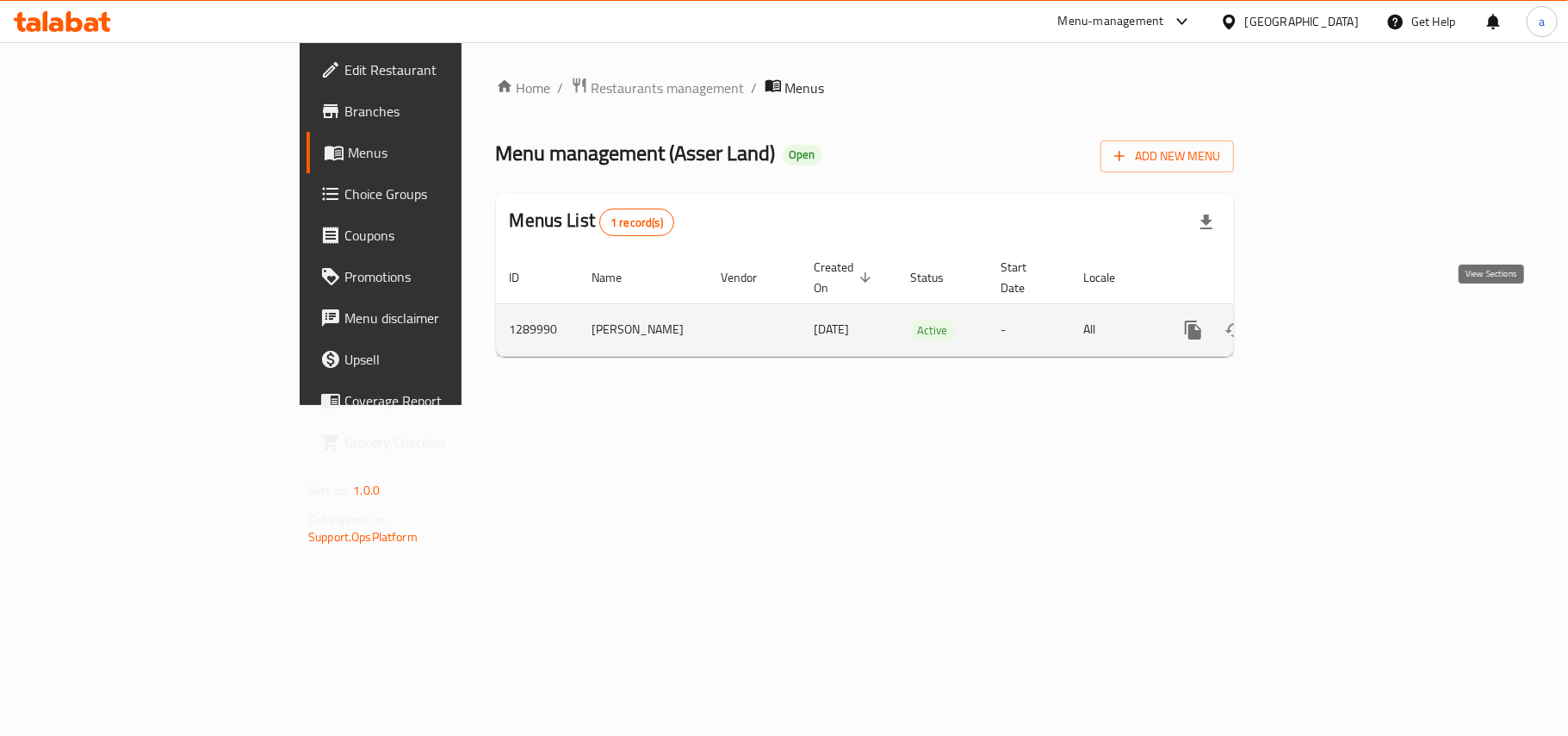
click at [1327, 321] on icon "enhanced table" at bounding box center [1317, 330] width 21 height 21
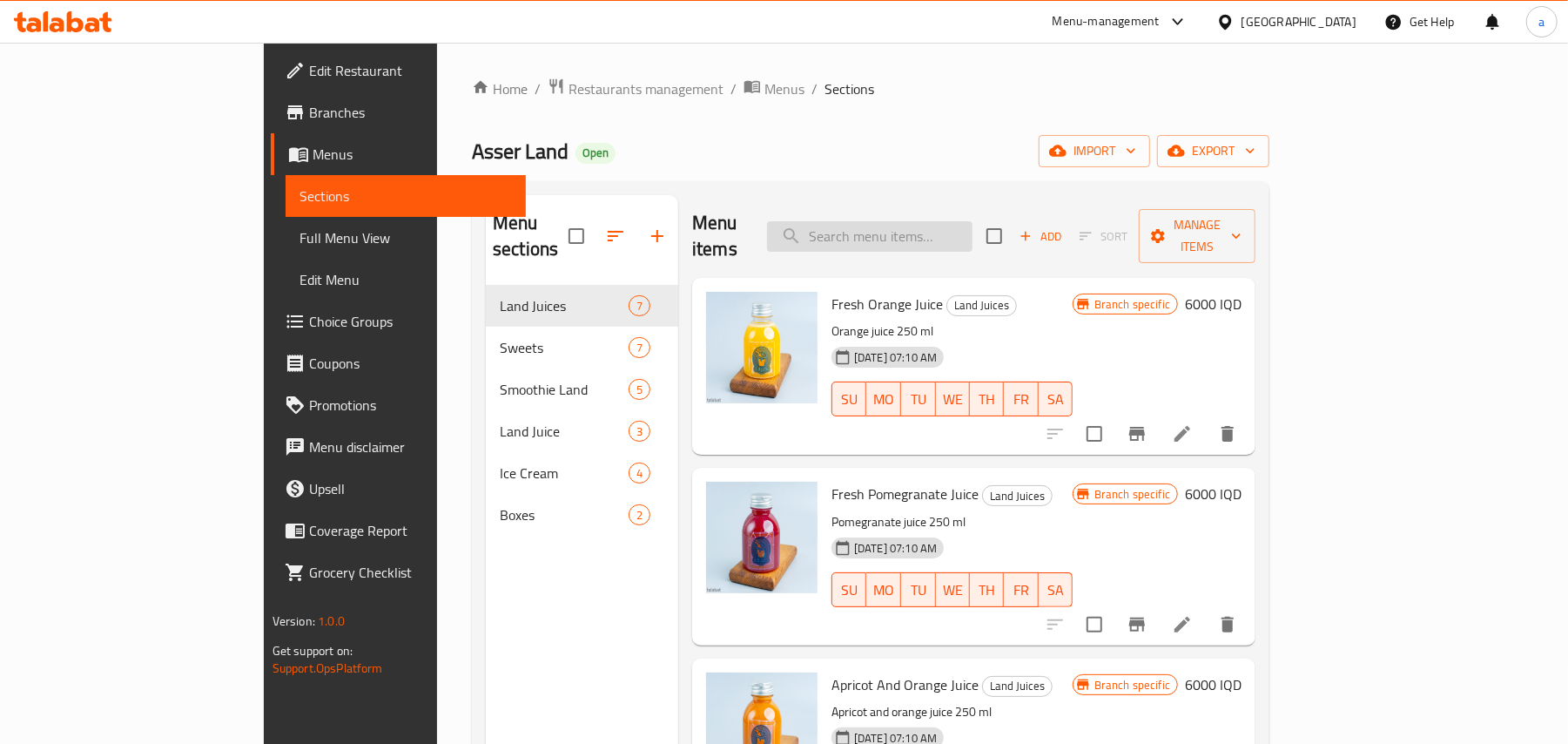
click at [936, 235] on input "search" at bounding box center [870, 236] width 205 height 31
paste input "Lemon Smothie"
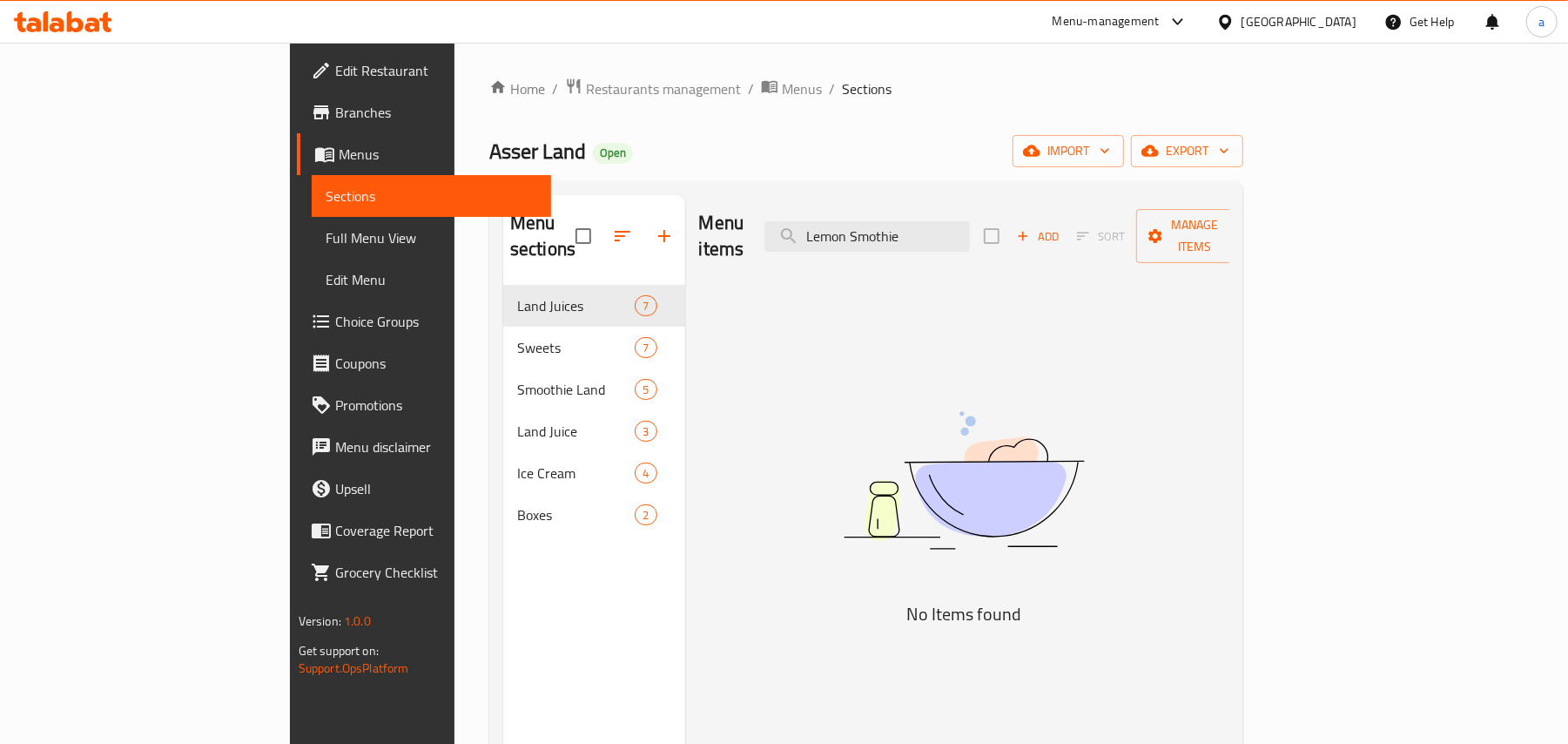
type input "Lemon Smothie"
drag, startPoint x: 1011, startPoint y: 223, endPoint x: 759, endPoint y: 244, distance: 252.9
click at [759, 247] on div "Menu items Lemon Smothie Add Sort Manage items" at bounding box center [965, 236] width 532 height 83
click at [326, 195] on span "Sections" at bounding box center [432, 195] width 212 height 21
click at [326, 244] on span "Full Menu View" at bounding box center [432, 237] width 212 height 21
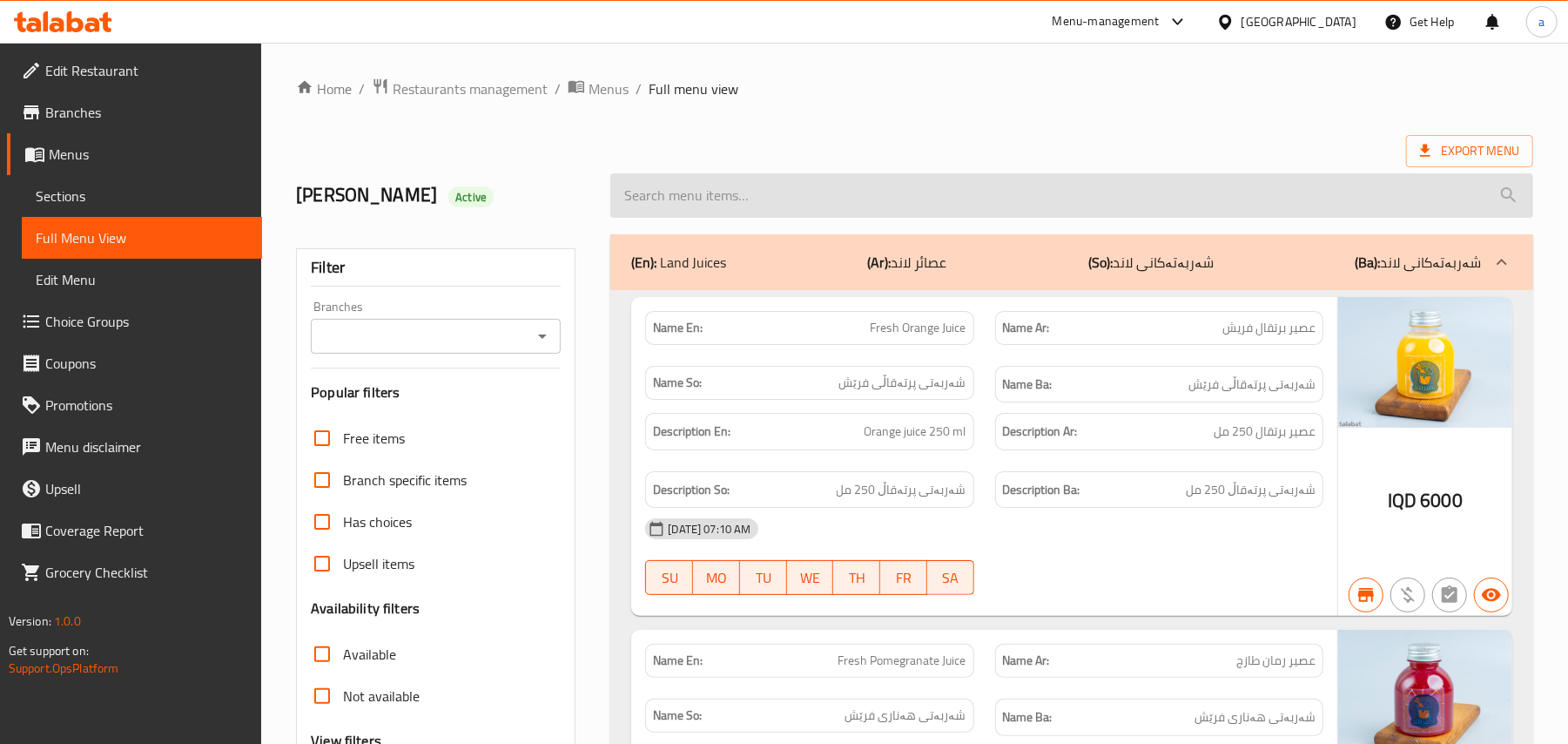
click at [700, 205] on input "search" at bounding box center [1071, 195] width 923 height 45
paste input "Lemon Smothie"
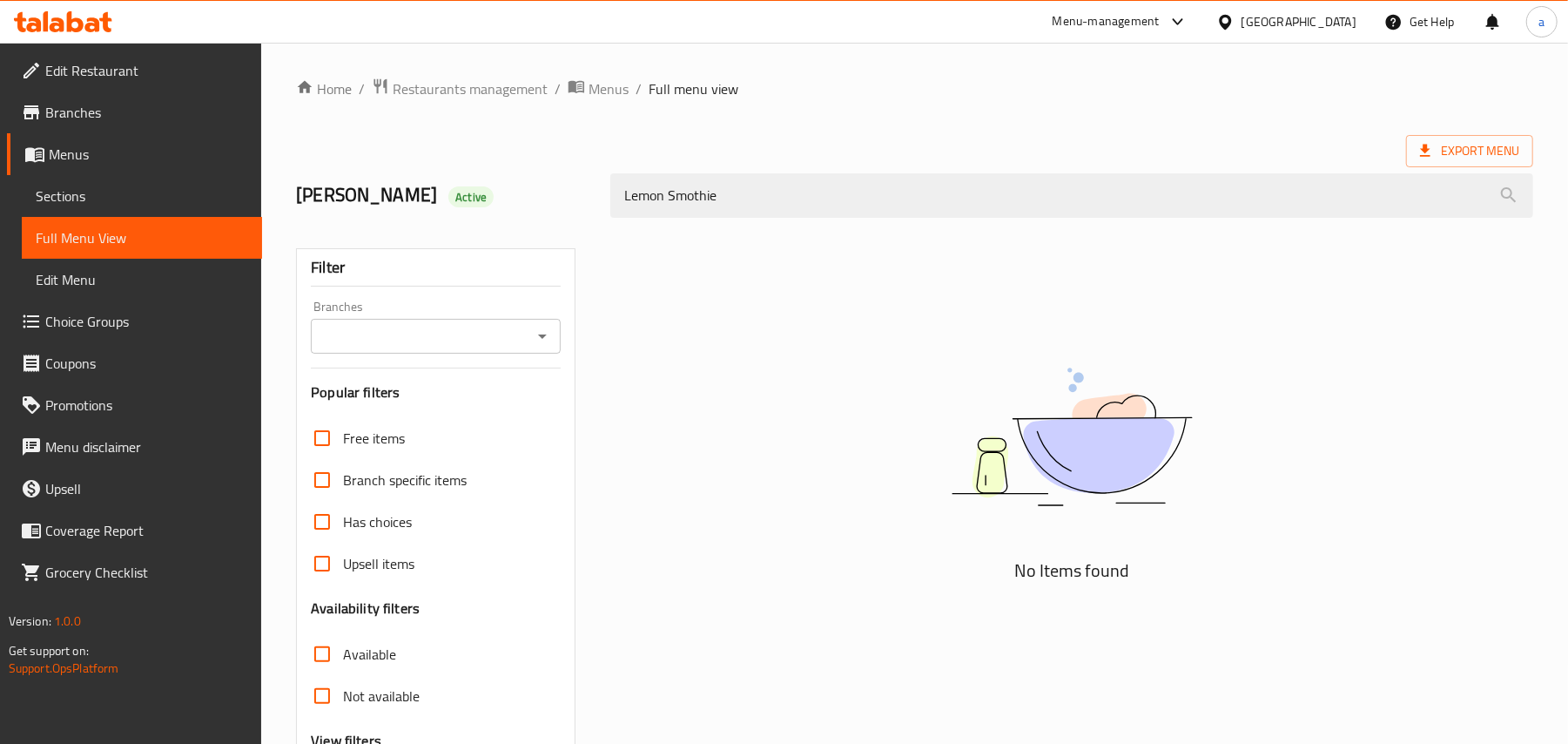
type input "Lemon Smothie"
click at [120, 205] on span "Sections" at bounding box center [142, 195] width 212 height 21
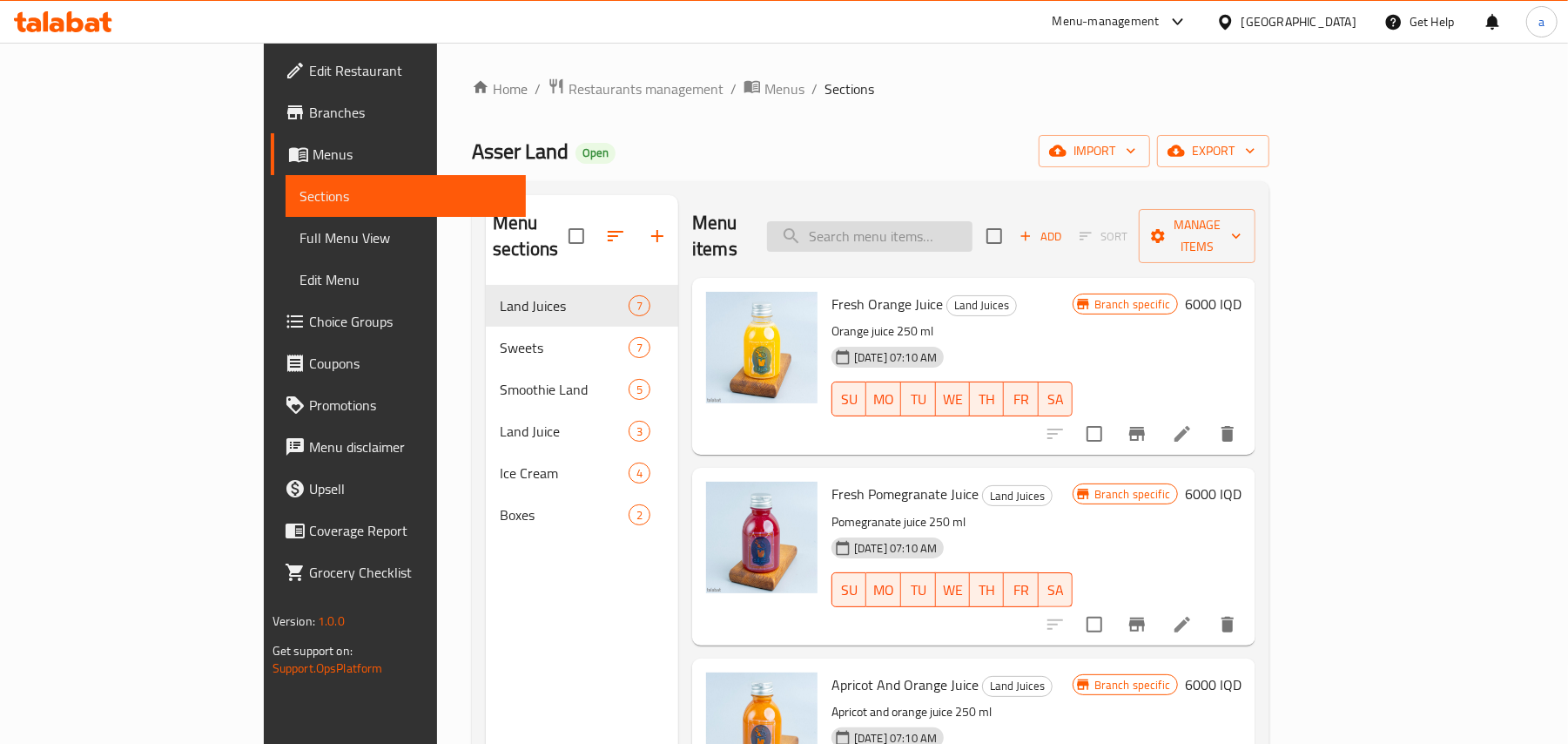
drag, startPoint x: 868, startPoint y: 224, endPoint x: 878, endPoint y: 229, distance: 11.2
click at [868, 224] on input "search" at bounding box center [870, 236] width 205 height 31
paste input "Lemon Smothie"
type input "Lemon Smothie"
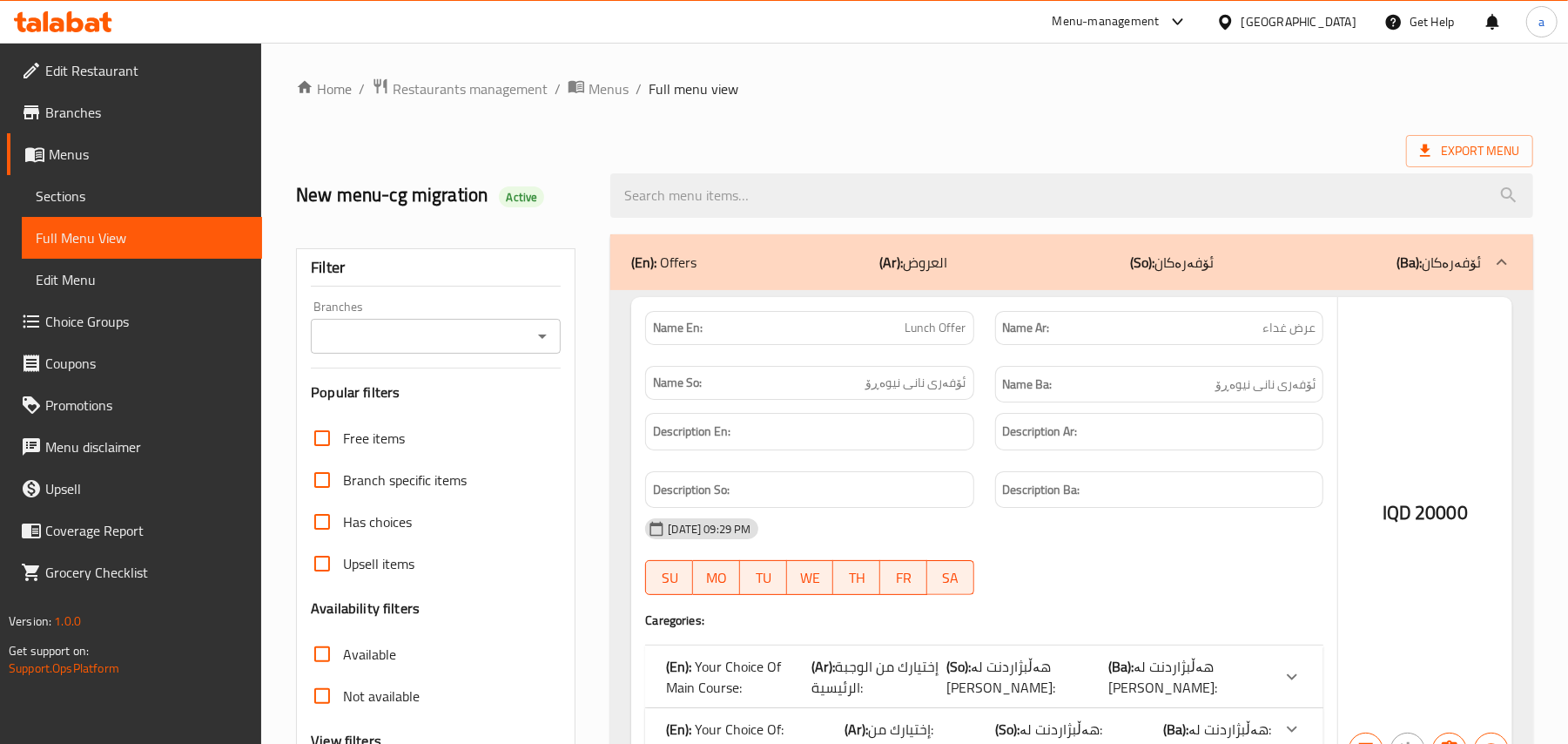
click at [682, 192] on div at bounding box center [784, 372] width 1568 height 744
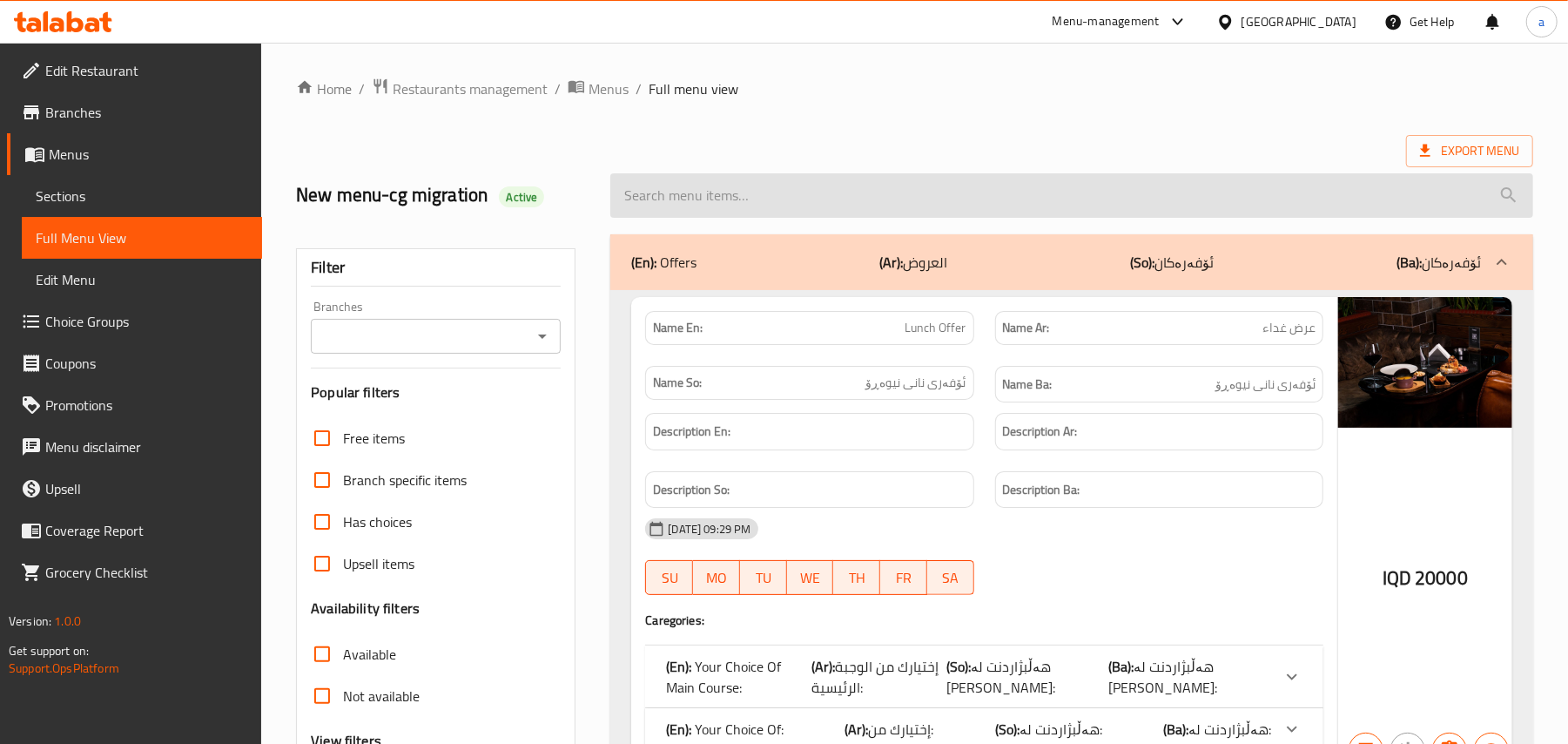
click at [707, 205] on input "search" at bounding box center [1071, 195] width 923 height 45
paste input "Lamb Rack"
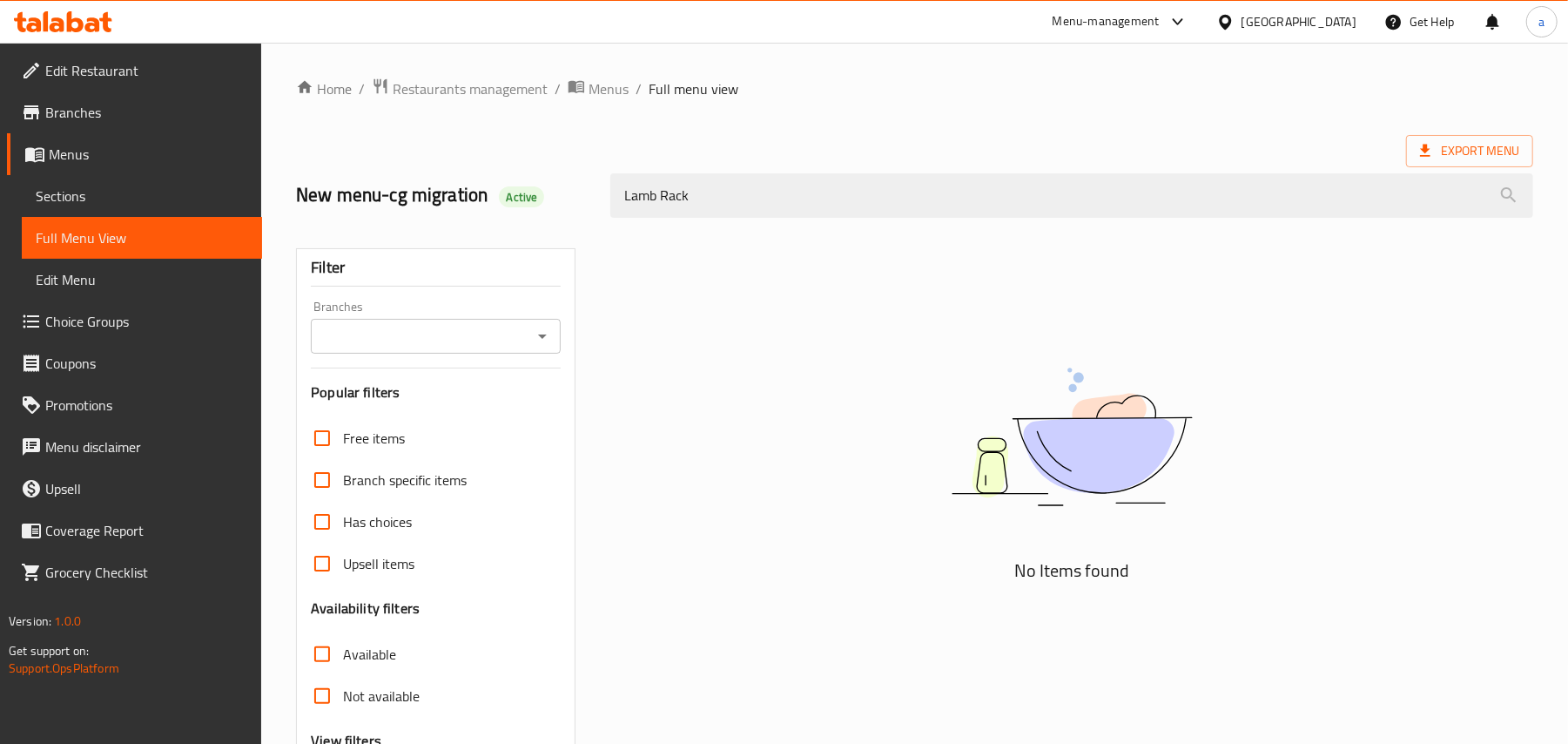
type input "Lamb Rack"
click at [94, 195] on span "Sections" at bounding box center [142, 195] width 212 height 21
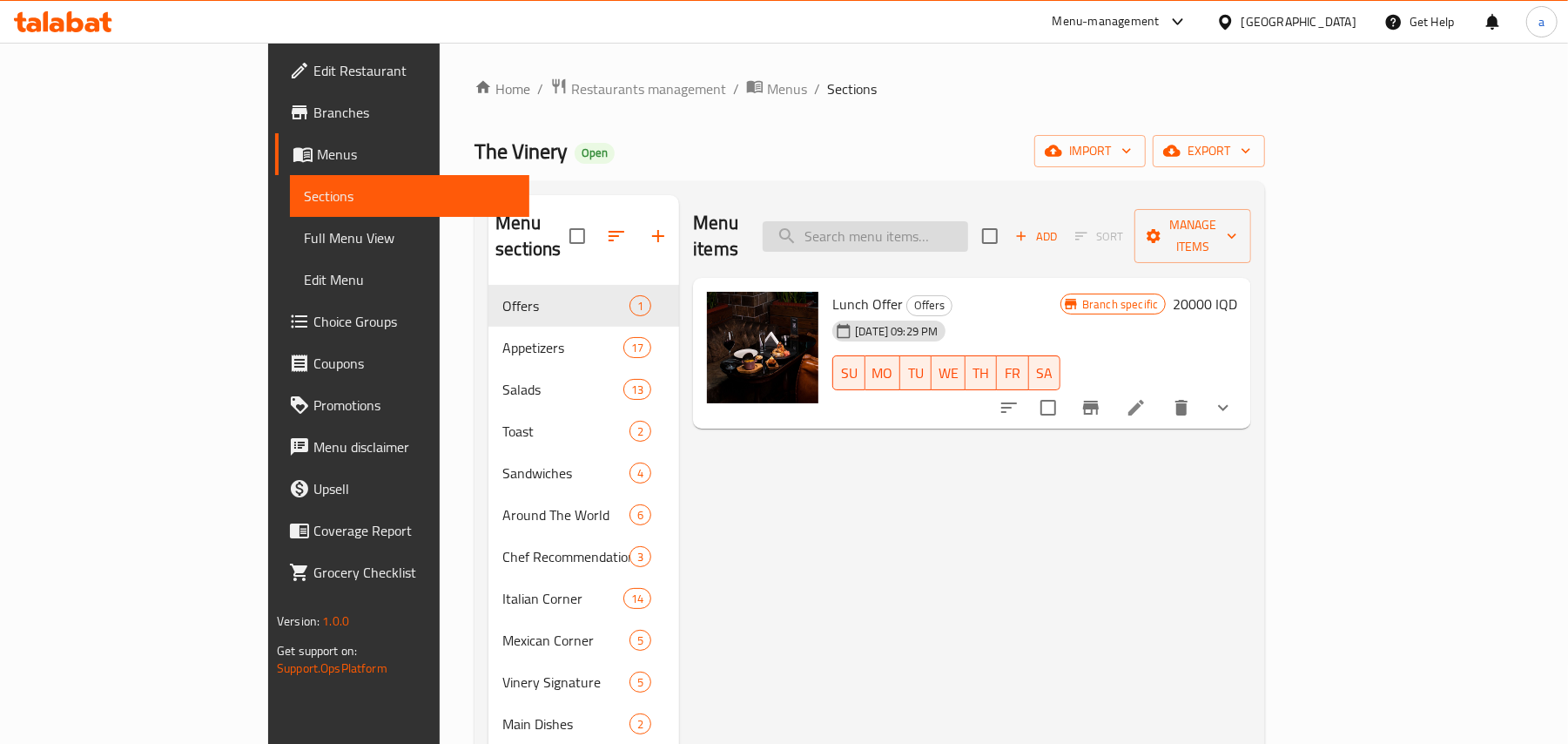
click at [958, 229] on input "search" at bounding box center [866, 236] width 205 height 31
paste input "Lamb Rack"
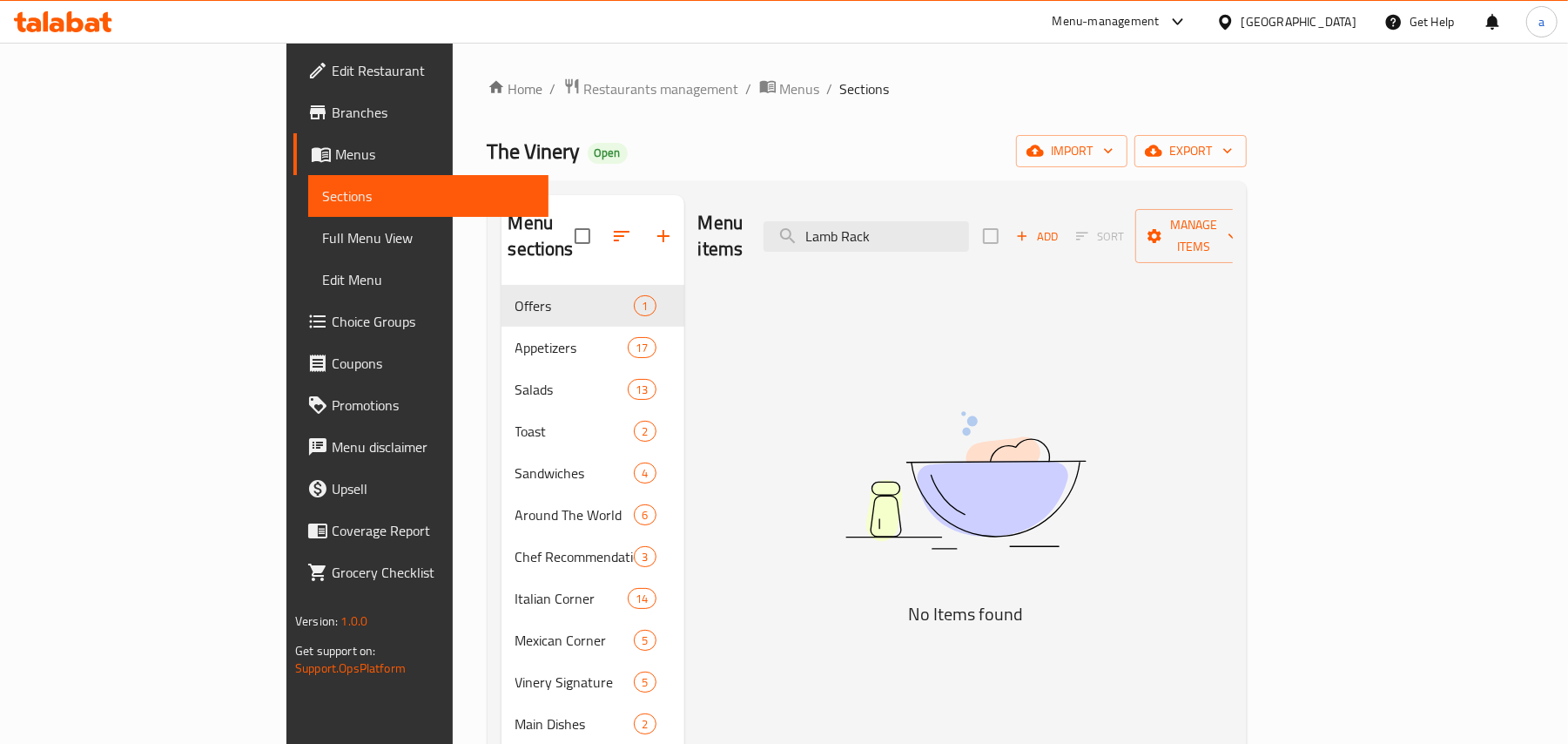
drag, startPoint x: 994, startPoint y: 231, endPoint x: 771, endPoint y: 231, distance: 223.0
click at [771, 231] on div "Menu items Lamb Rack Add Sort Manage items" at bounding box center [966, 236] width 535 height 83
type input "truffle cheese burger"
click at [1020, 244] on div "Menu items truffle cheese burger Add Sort Manage items" at bounding box center [966, 236] width 535 height 83
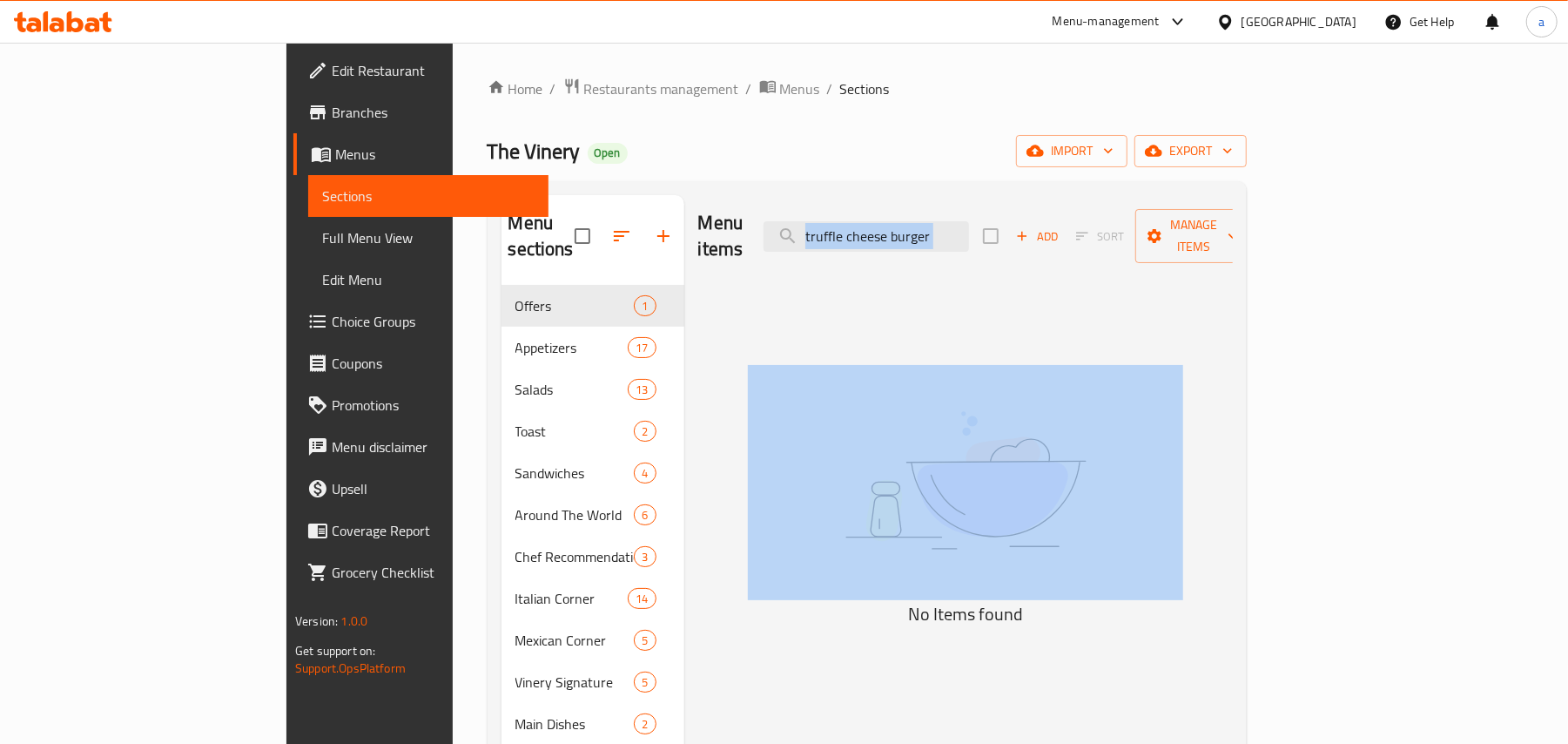
click at [1020, 244] on div "Menu items truffle cheese burger Add Sort Manage items" at bounding box center [966, 236] width 535 height 83
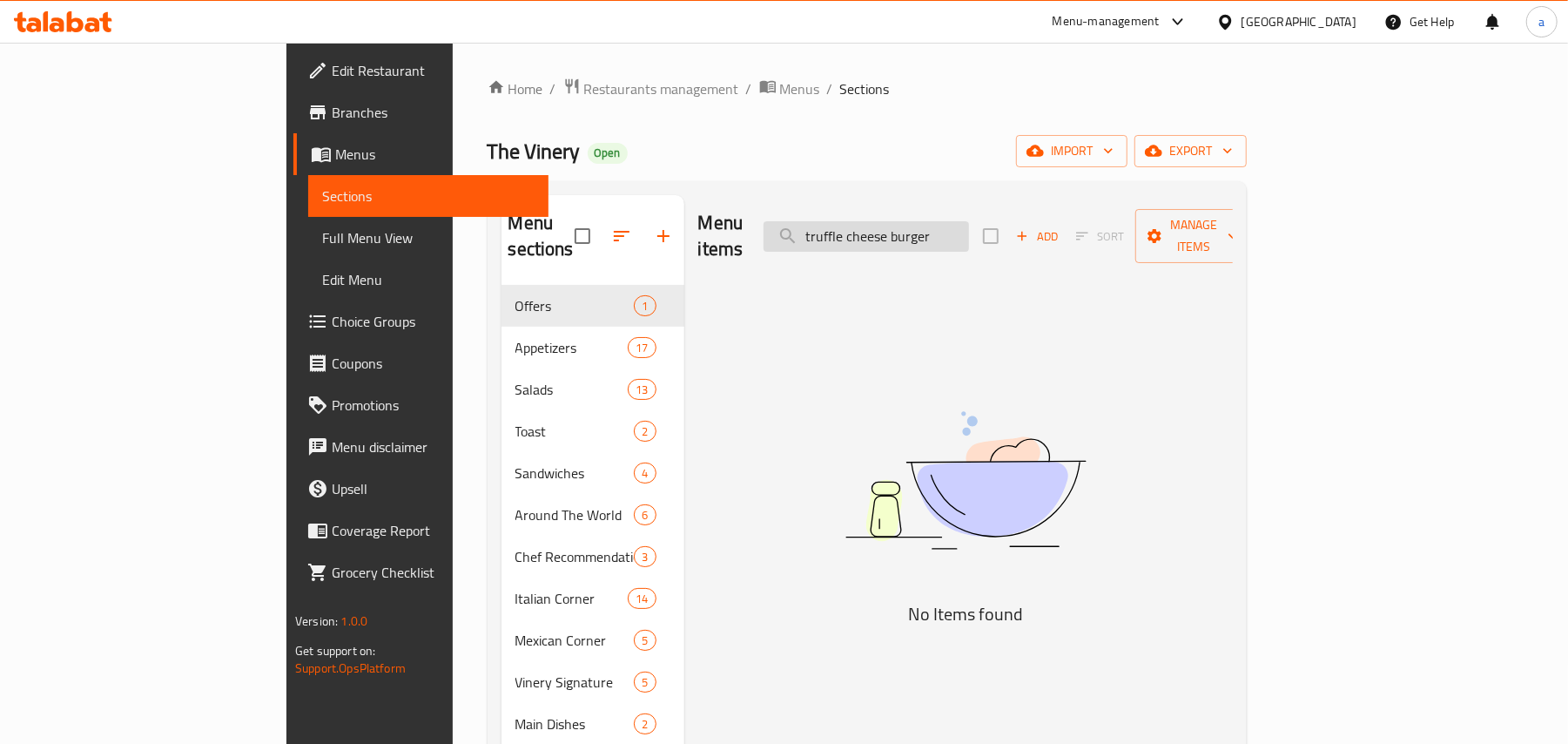
click at [970, 233] on input "truffle cheese burger" at bounding box center [867, 236] width 205 height 31
click at [322, 233] on span "Full Menu View" at bounding box center [428, 237] width 212 height 21
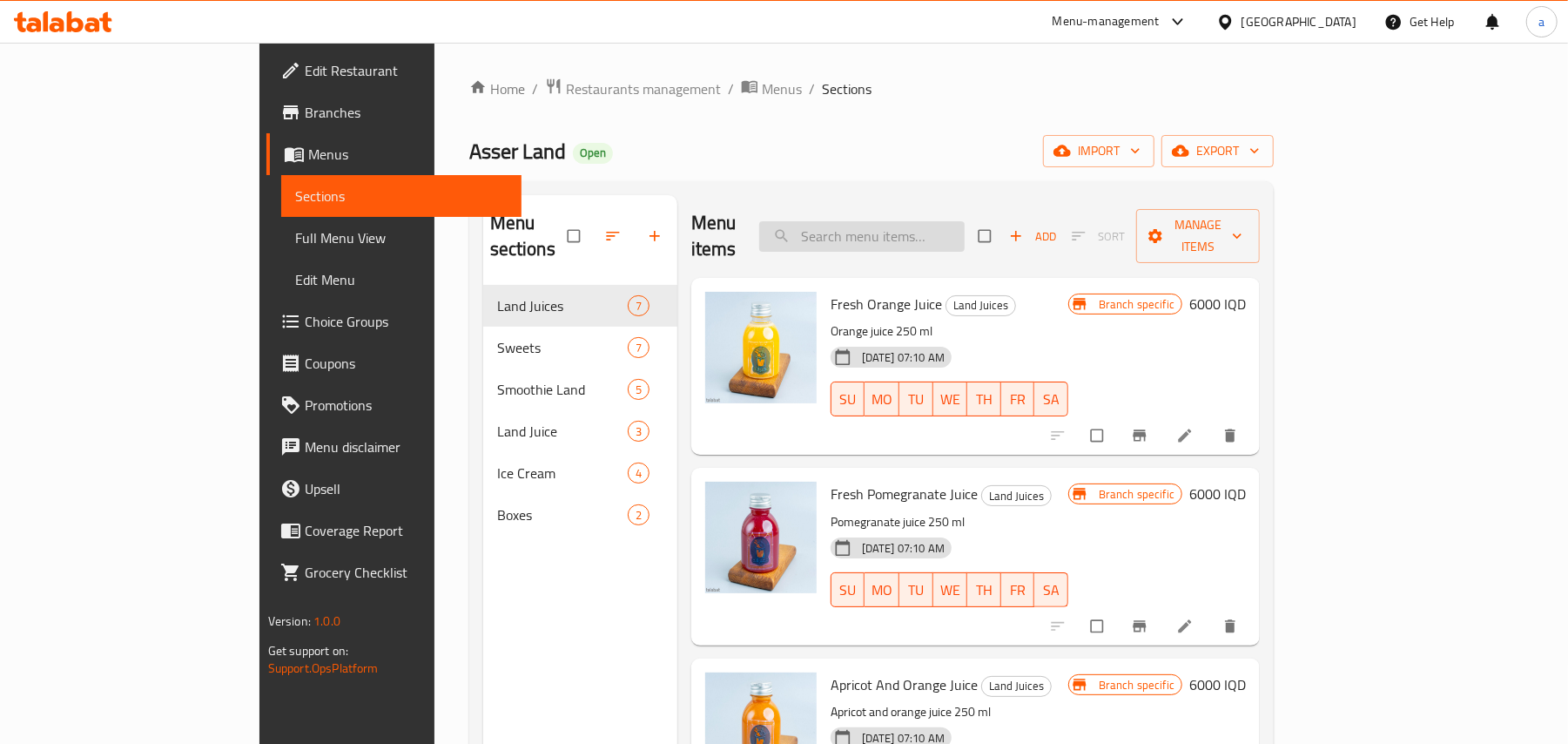
click at [894, 221] on input "search" at bounding box center [862, 236] width 205 height 31
paste input "Lemon Smothie"
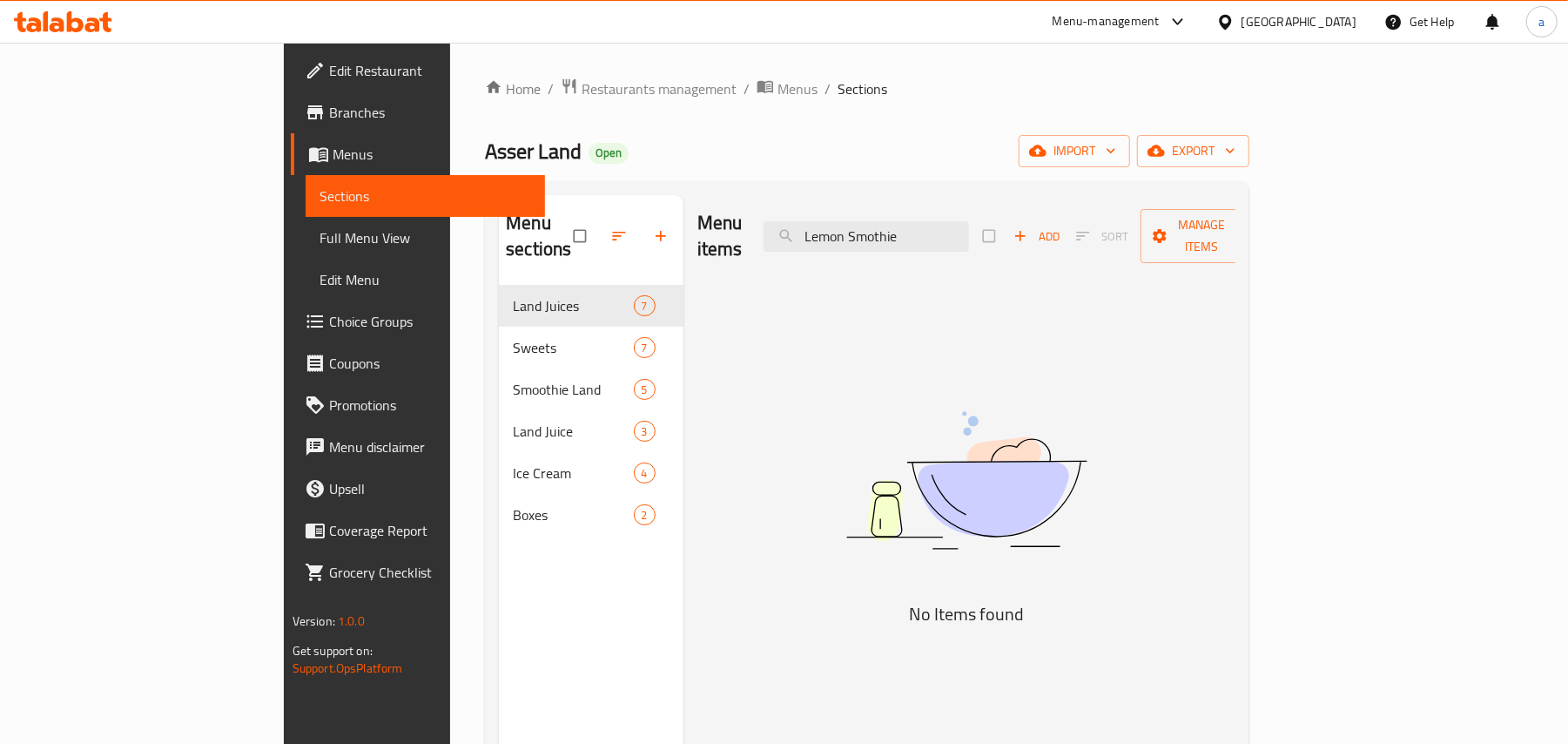
type input "Lemon Smothie"
click at [319, 248] on span "Full Menu View" at bounding box center [425, 237] width 212 height 21
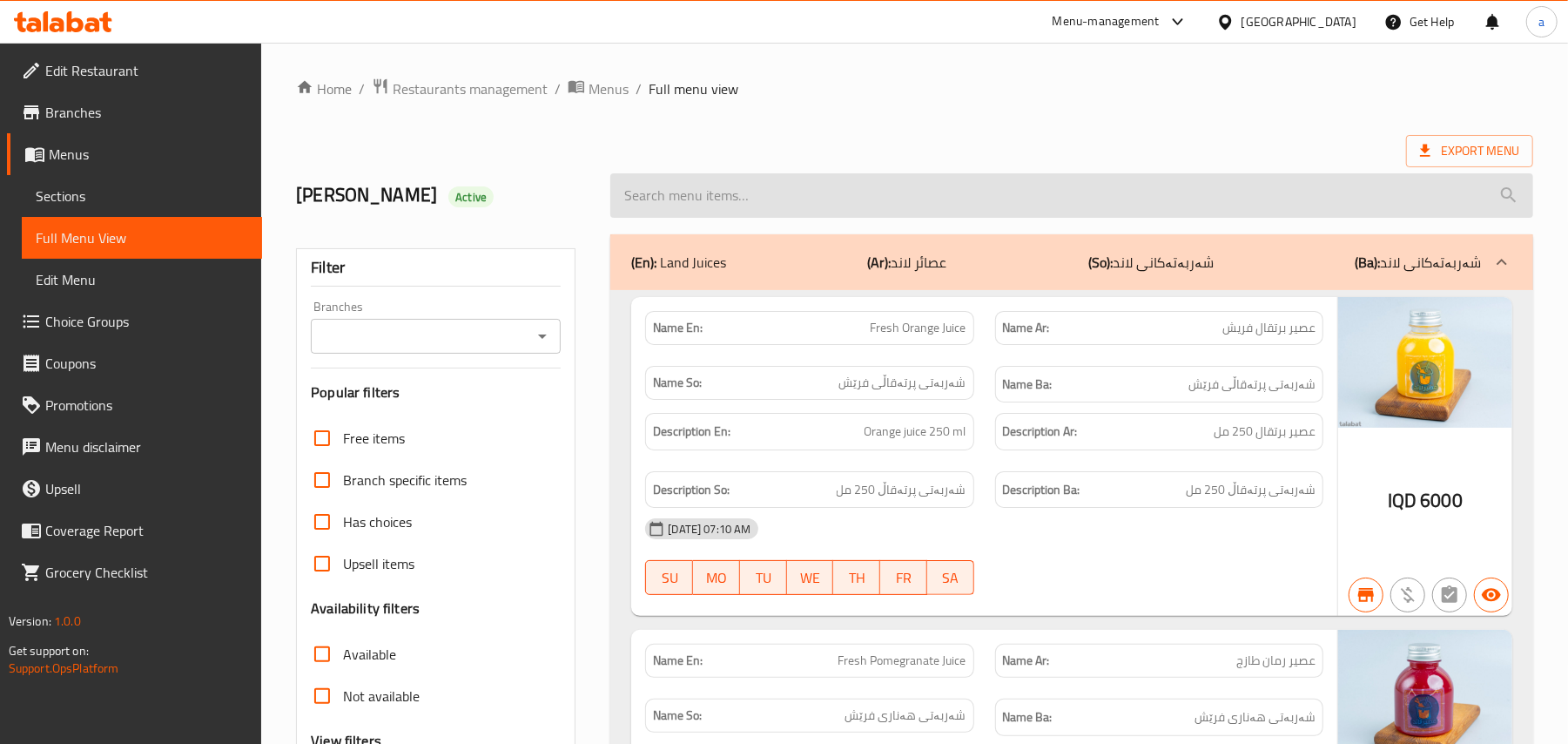
click at [735, 210] on input "search" at bounding box center [1071, 195] width 923 height 45
paste input "Lemon Smothie"
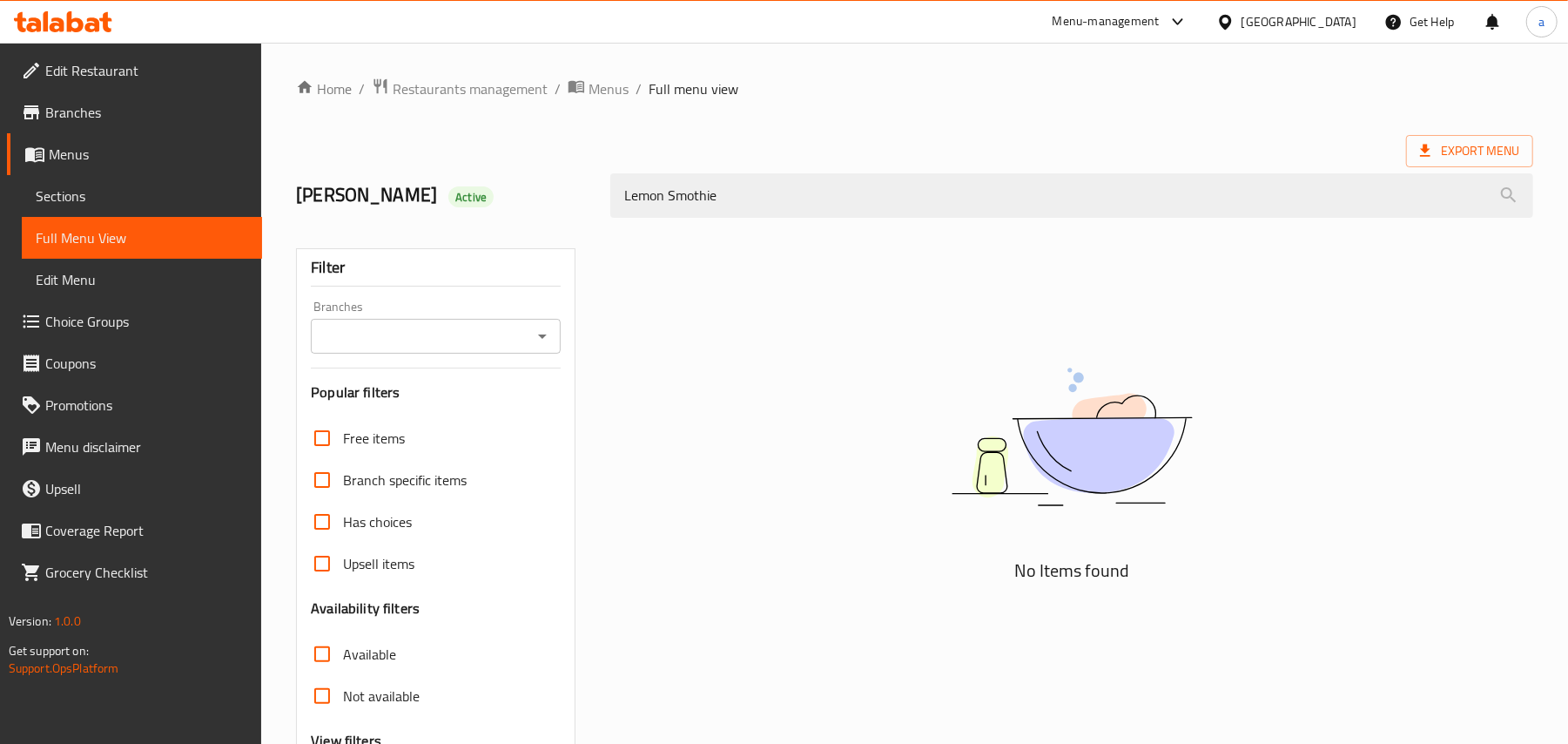
click at [544, 339] on icon "Open" at bounding box center [543, 336] width 9 height 4
type input "Lemon Smothie"
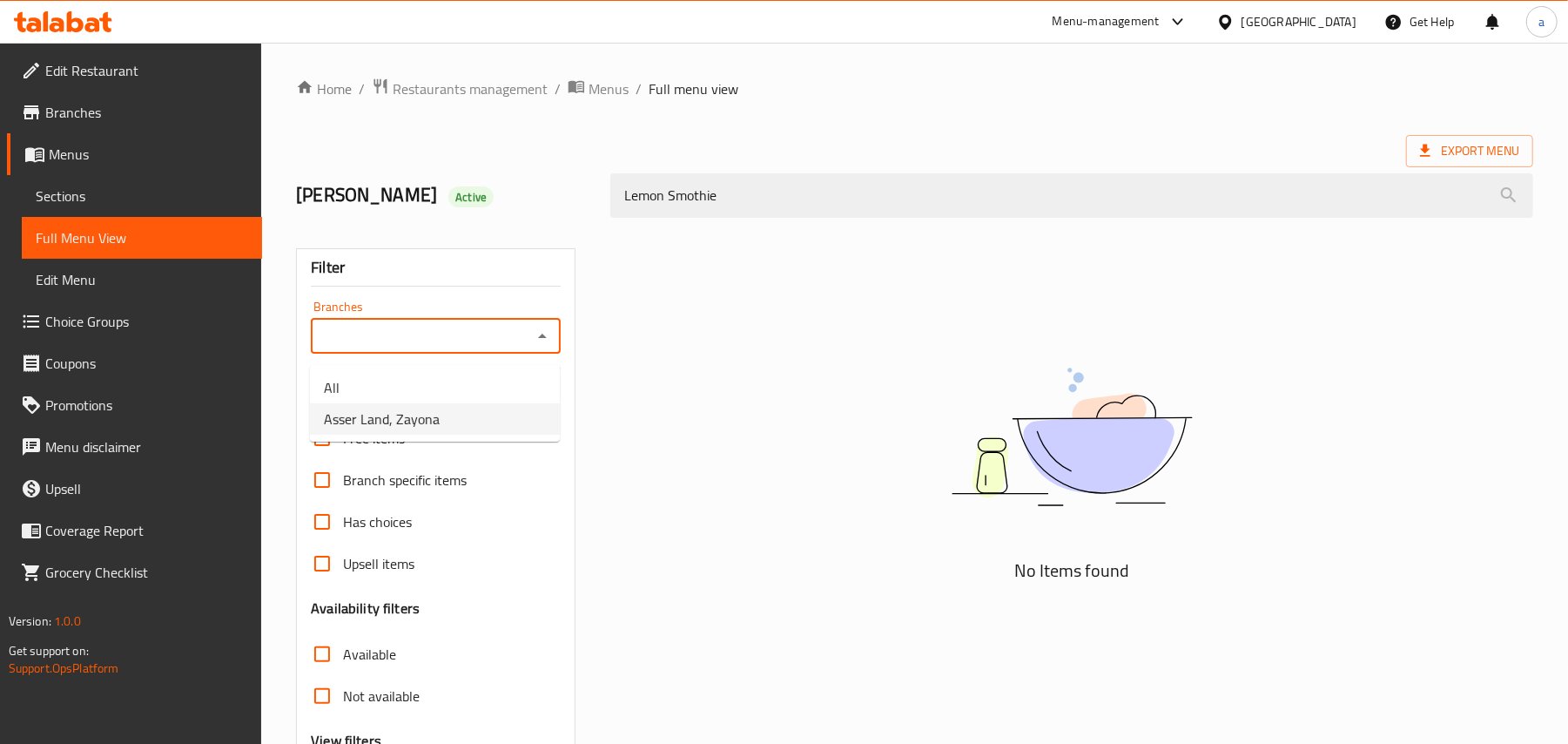
click at [471, 429] on li "Asser Land, Zayona" at bounding box center [435, 418] width 250 height 31
type input "Asser Land, Zayona"
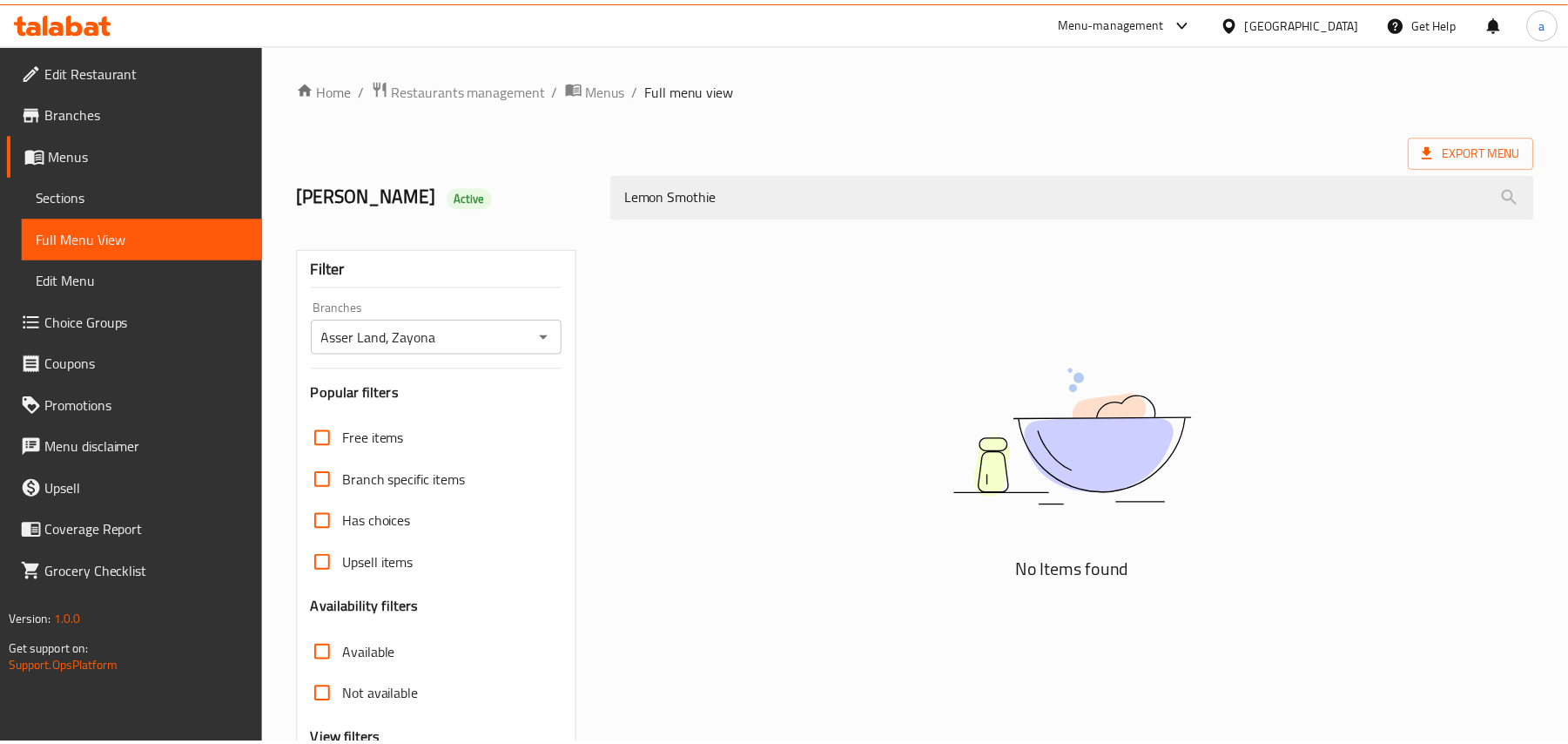
scroll to position [210, 0]
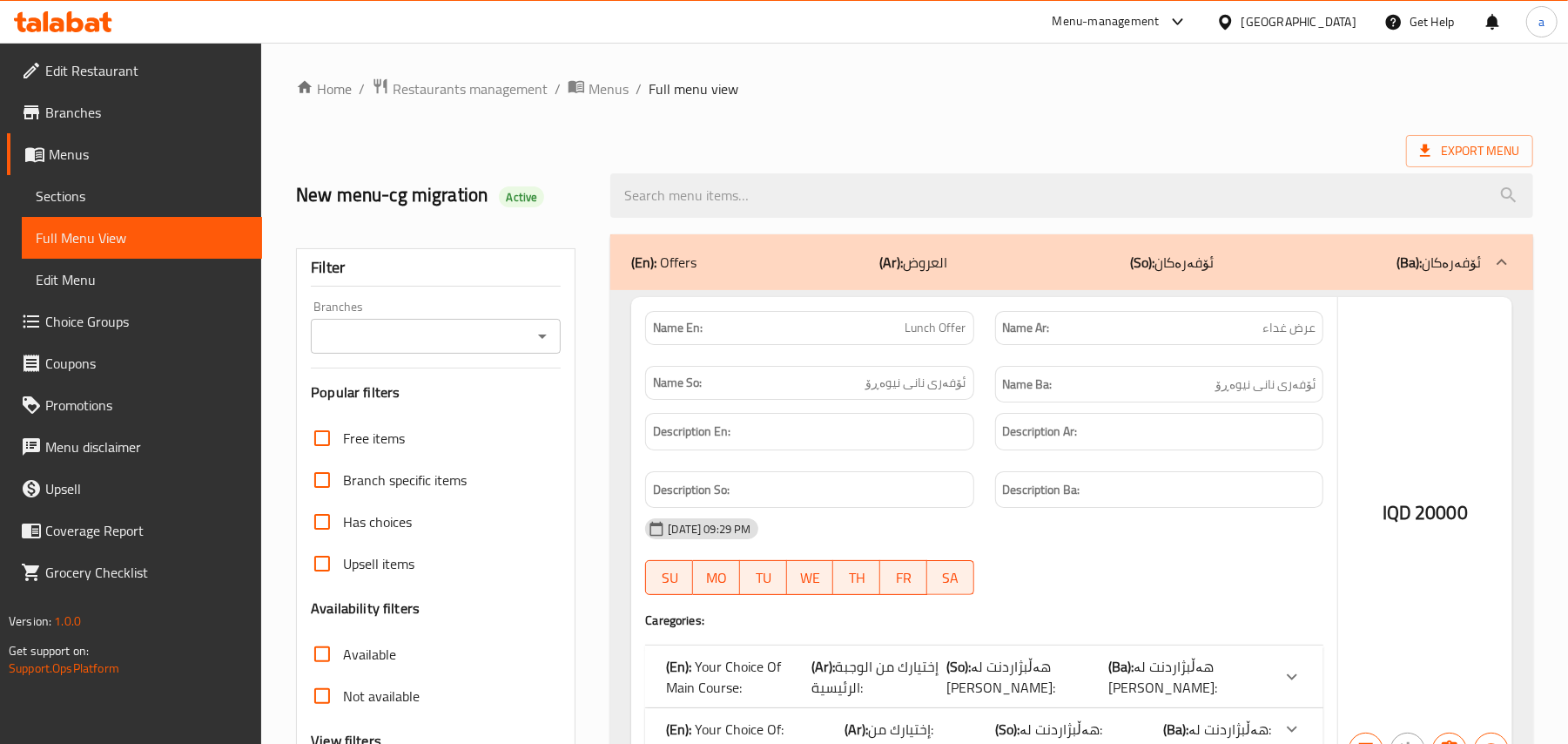
click at [761, 202] on div at bounding box center [784, 372] width 1568 height 744
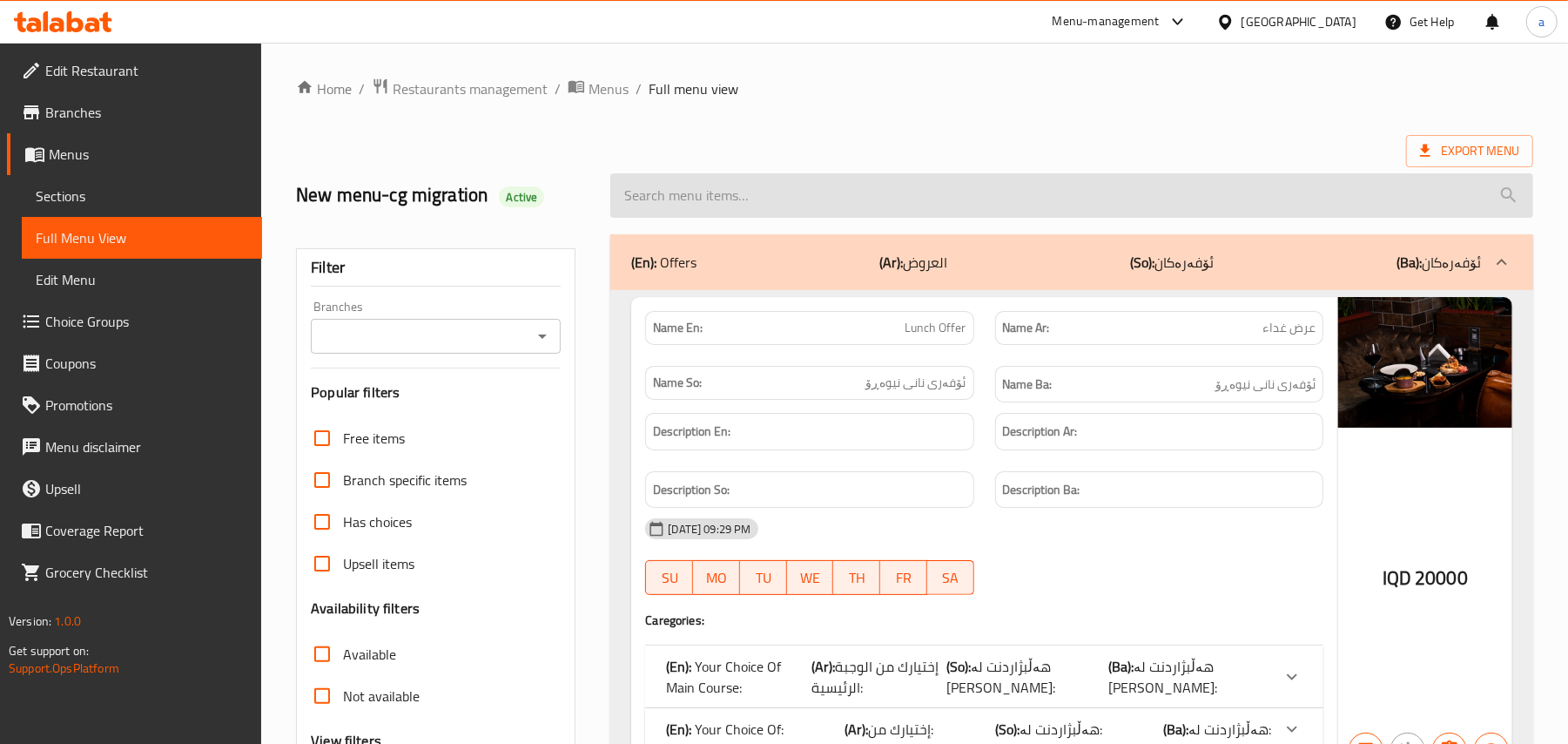
click at [753, 206] on input "search" at bounding box center [1071, 195] width 923 height 45
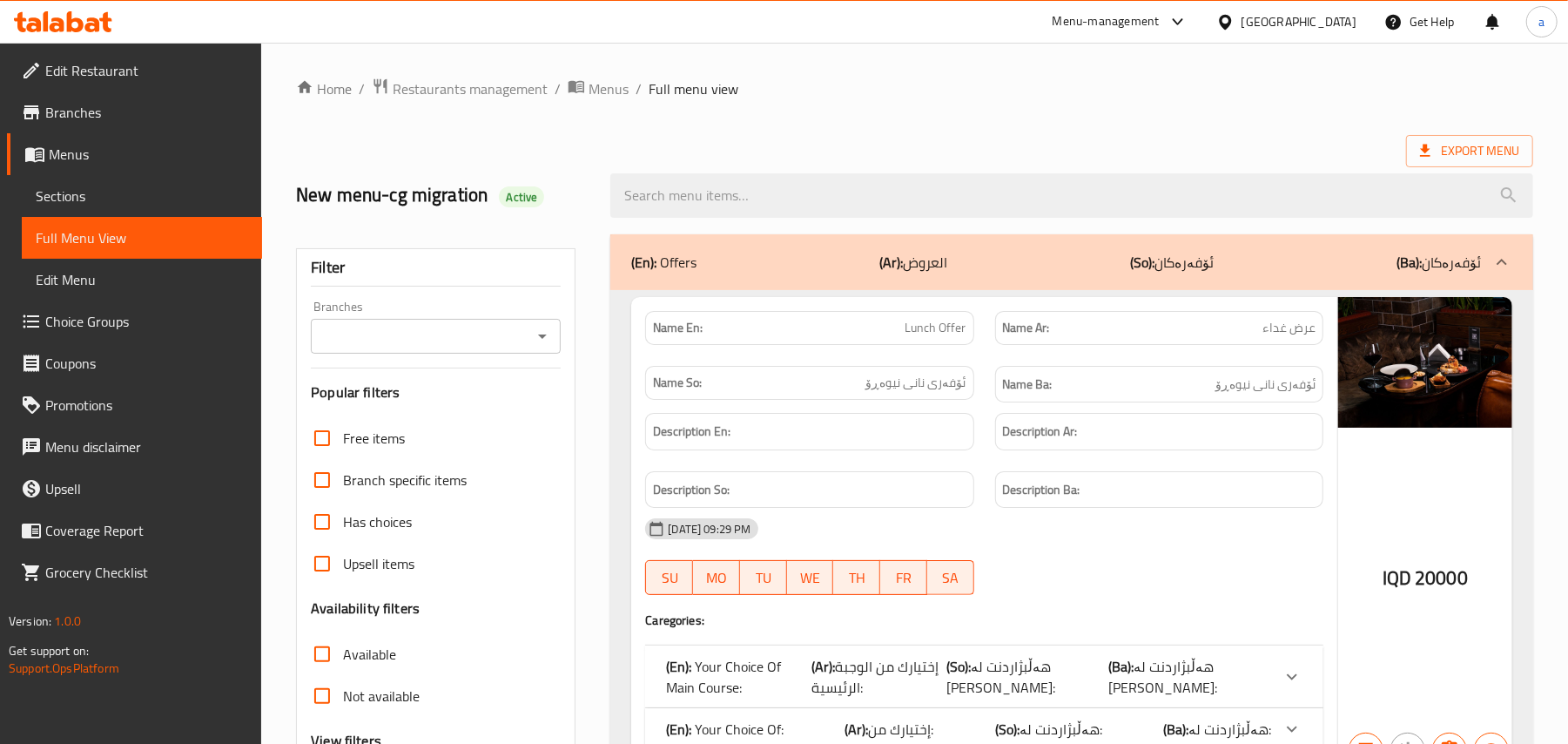
paste input "truffle cheese burger"
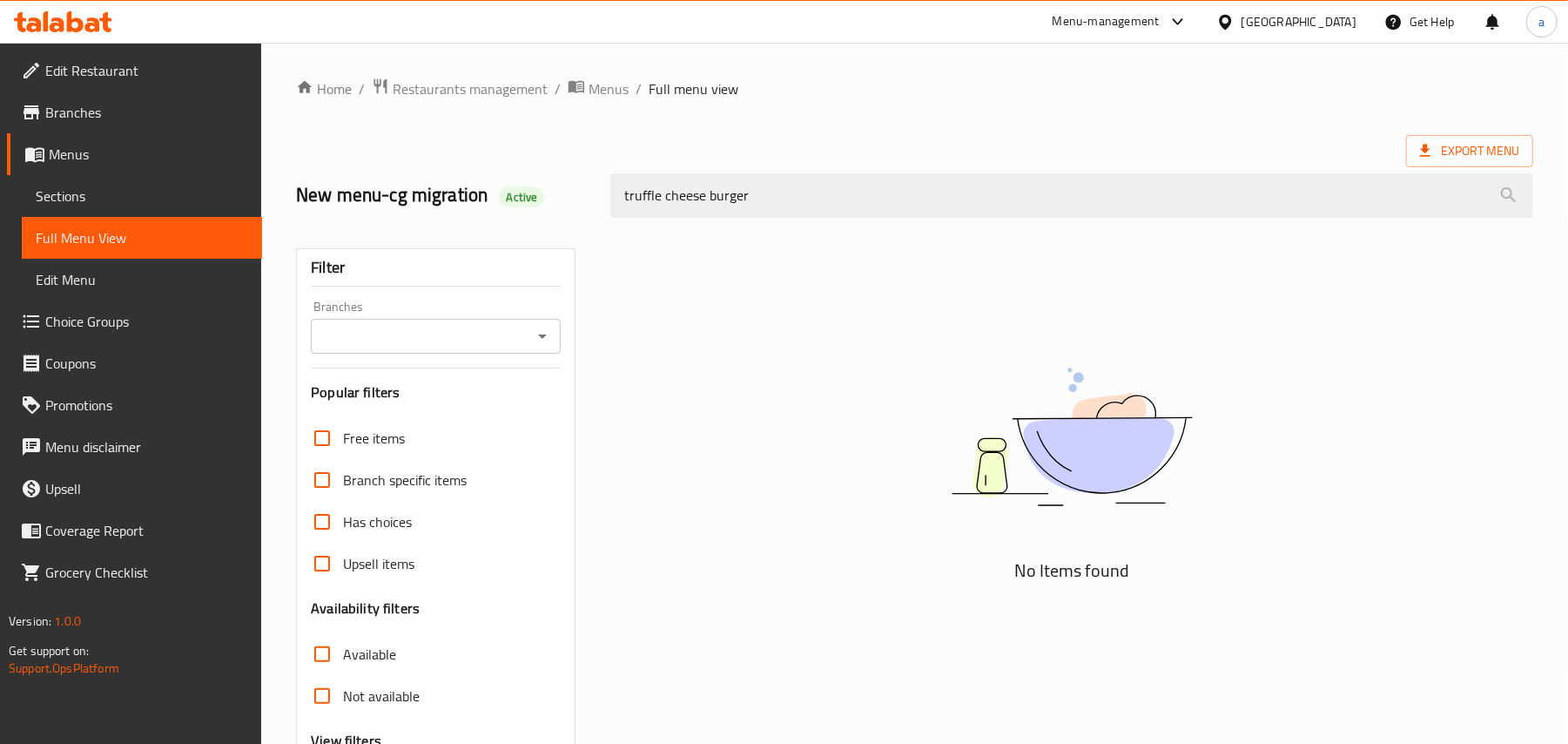
click at [539, 341] on icon "Open" at bounding box center [542, 336] width 21 height 21
type input "truffle cheese burger"
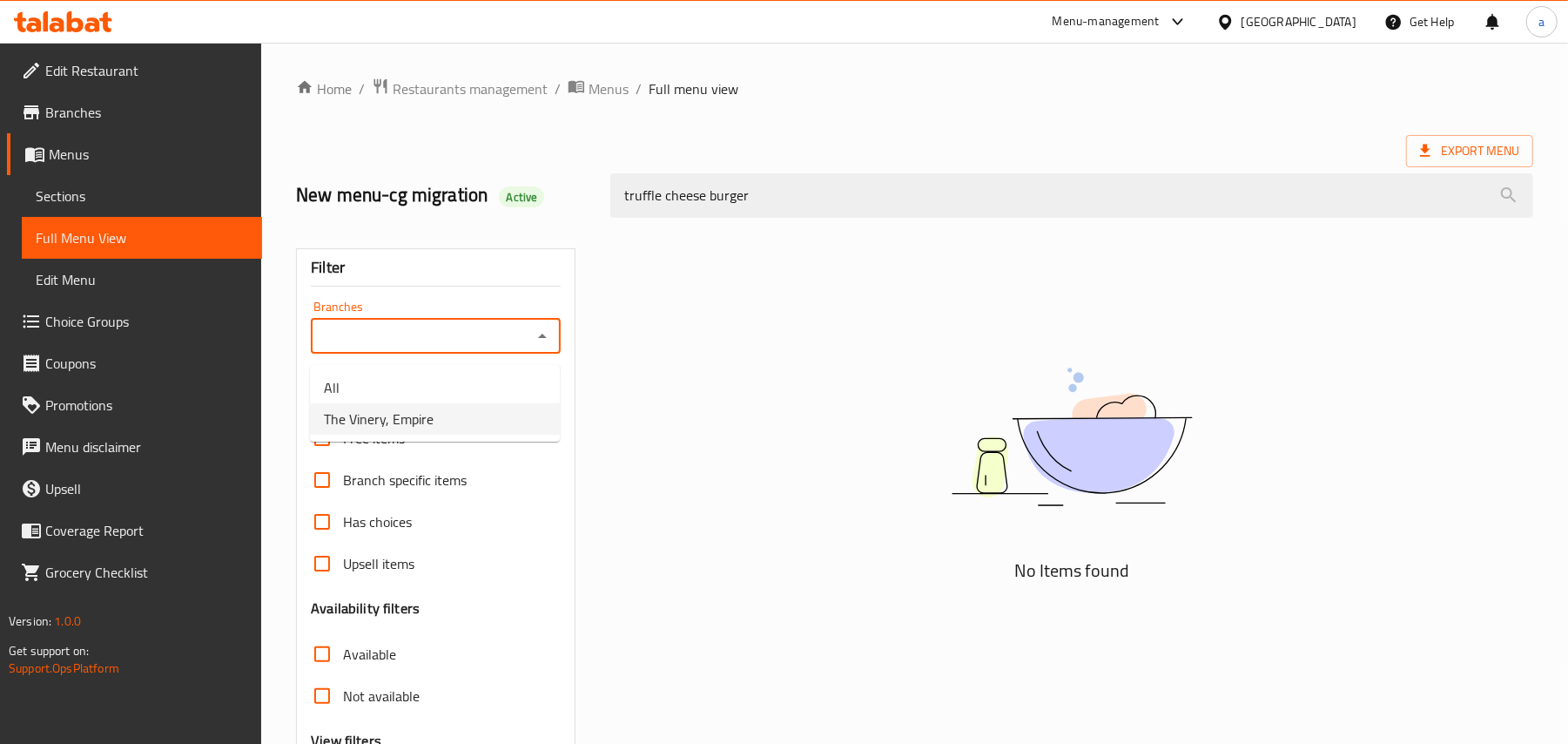
click at [451, 426] on li "The Vinery, Empire" at bounding box center [435, 418] width 250 height 31
type input "The Vinery, Empire"
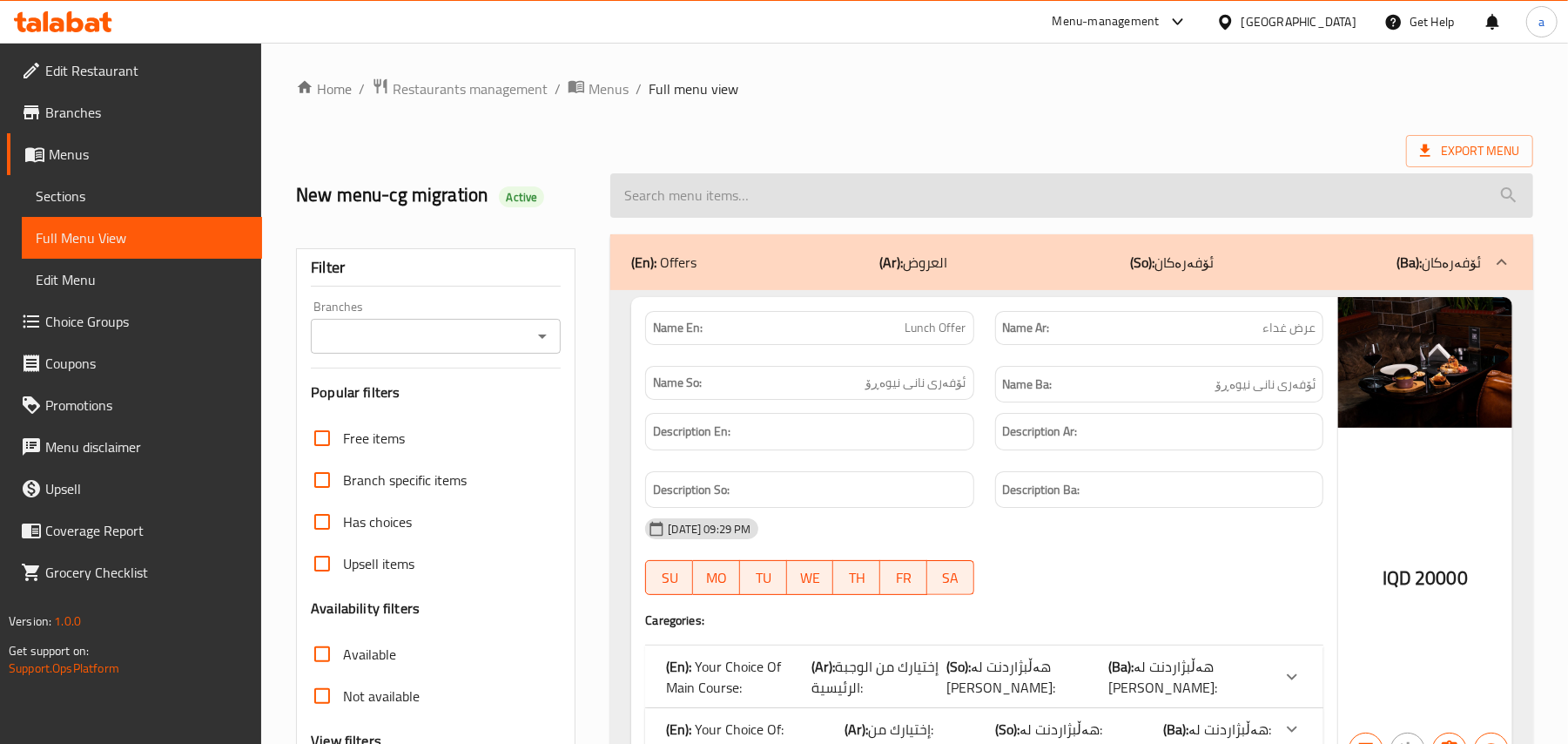
click at [775, 188] on input "search" at bounding box center [1071, 195] width 923 height 45
paste input "truffle cheese burger"
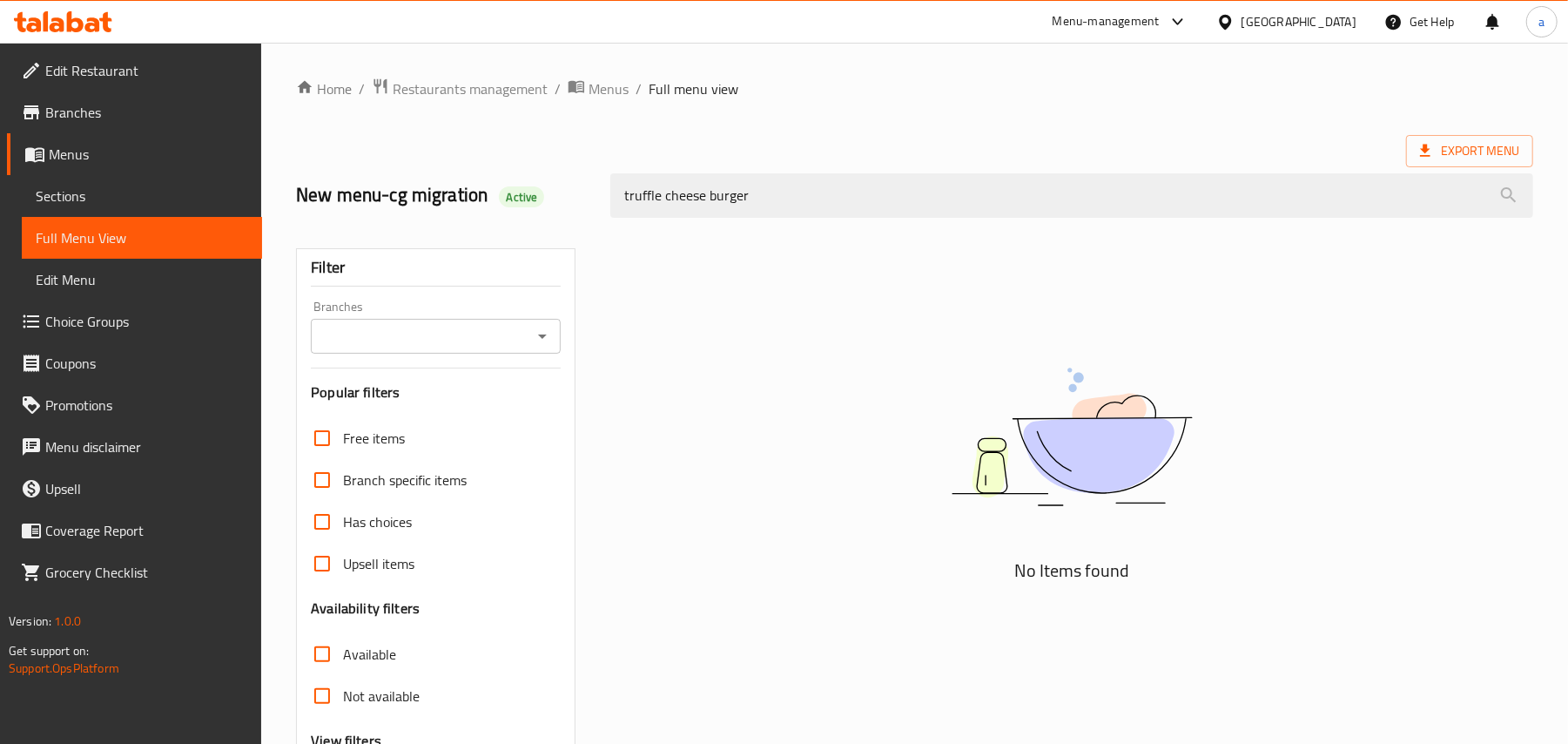
click at [534, 348] on div at bounding box center [542, 336] width 23 height 24
type input "truffle cheese burger"
click at [539, 345] on icon "Open" at bounding box center [542, 336] width 21 height 21
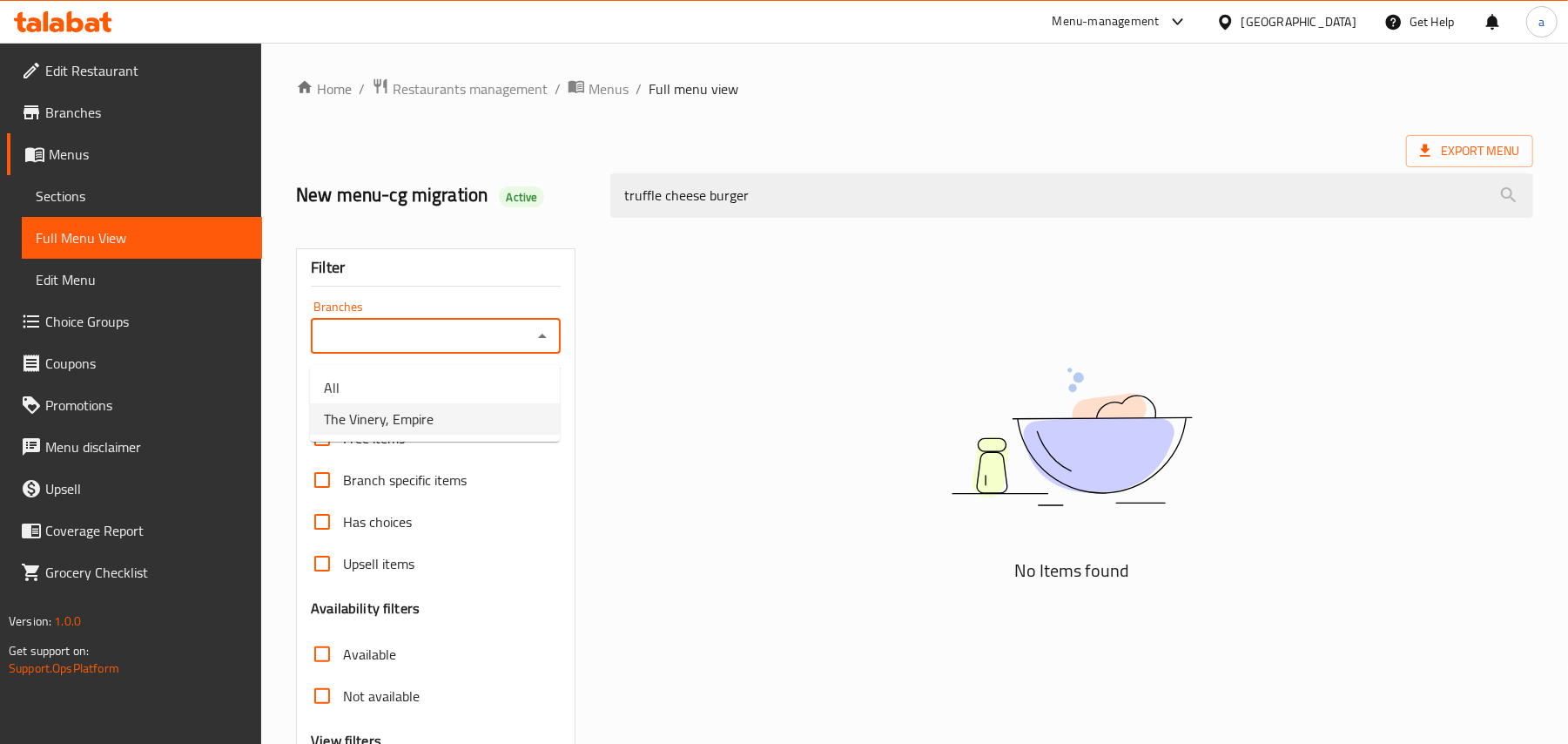
click at [463, 429] on li "The Vinery, Empire" at bounding box center [435, 418] width 250 height 31
type input "The Vinery, Empire"
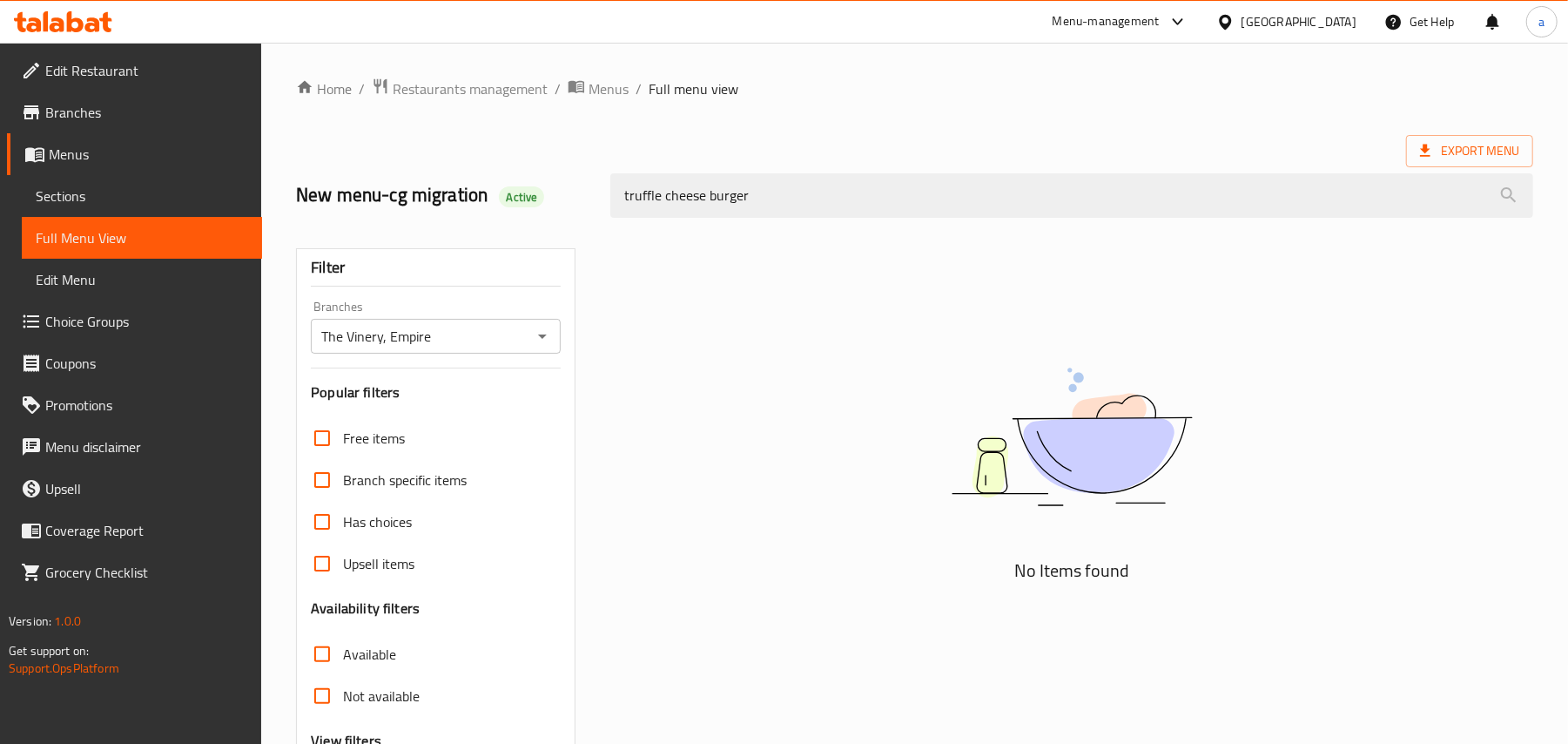
click at [450, 209] on div "New menu-cg migration Active truffle cheese burger" at bounding box center [915, 195] width 1259 height 78
type input "lamb rack"
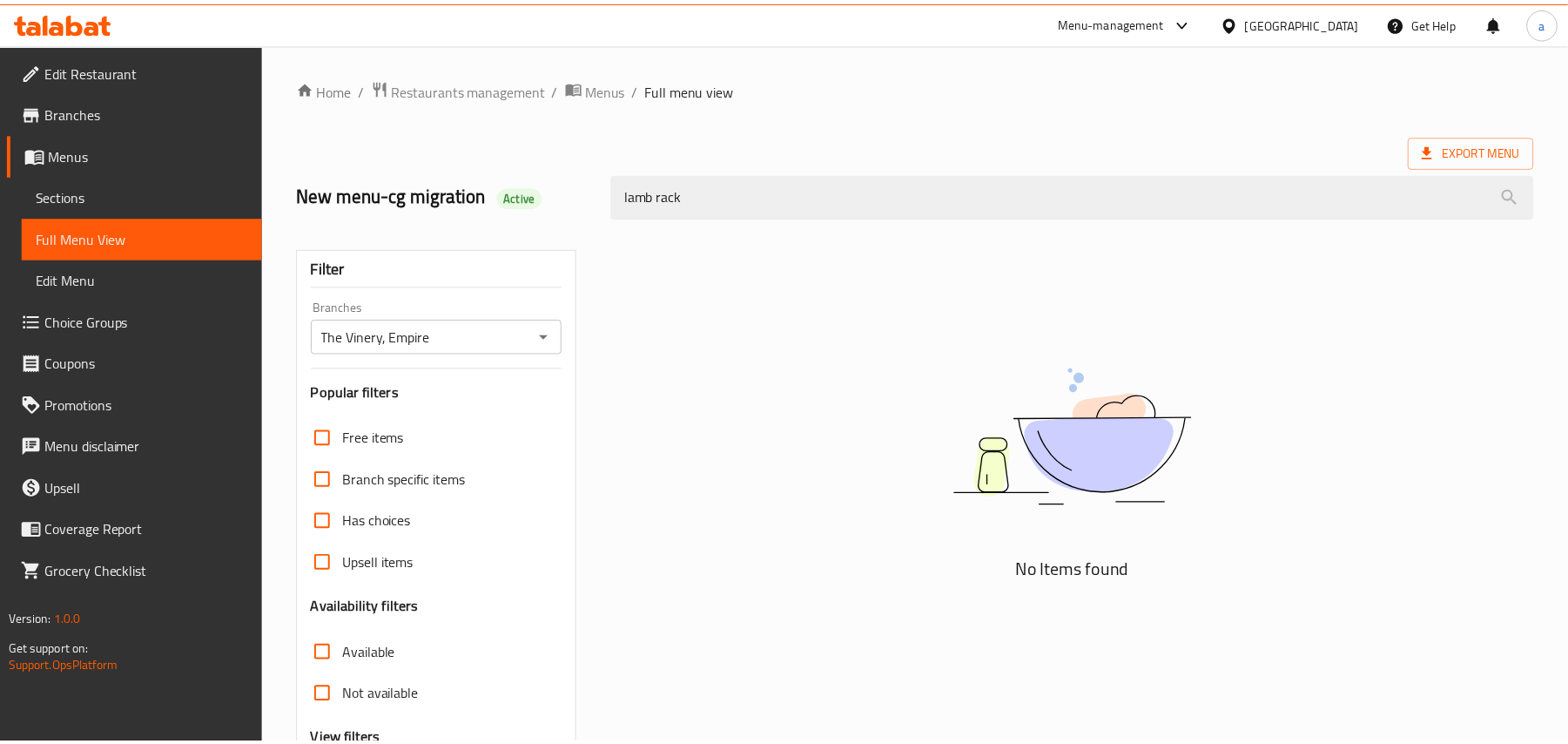
scroll to position [210, 0]
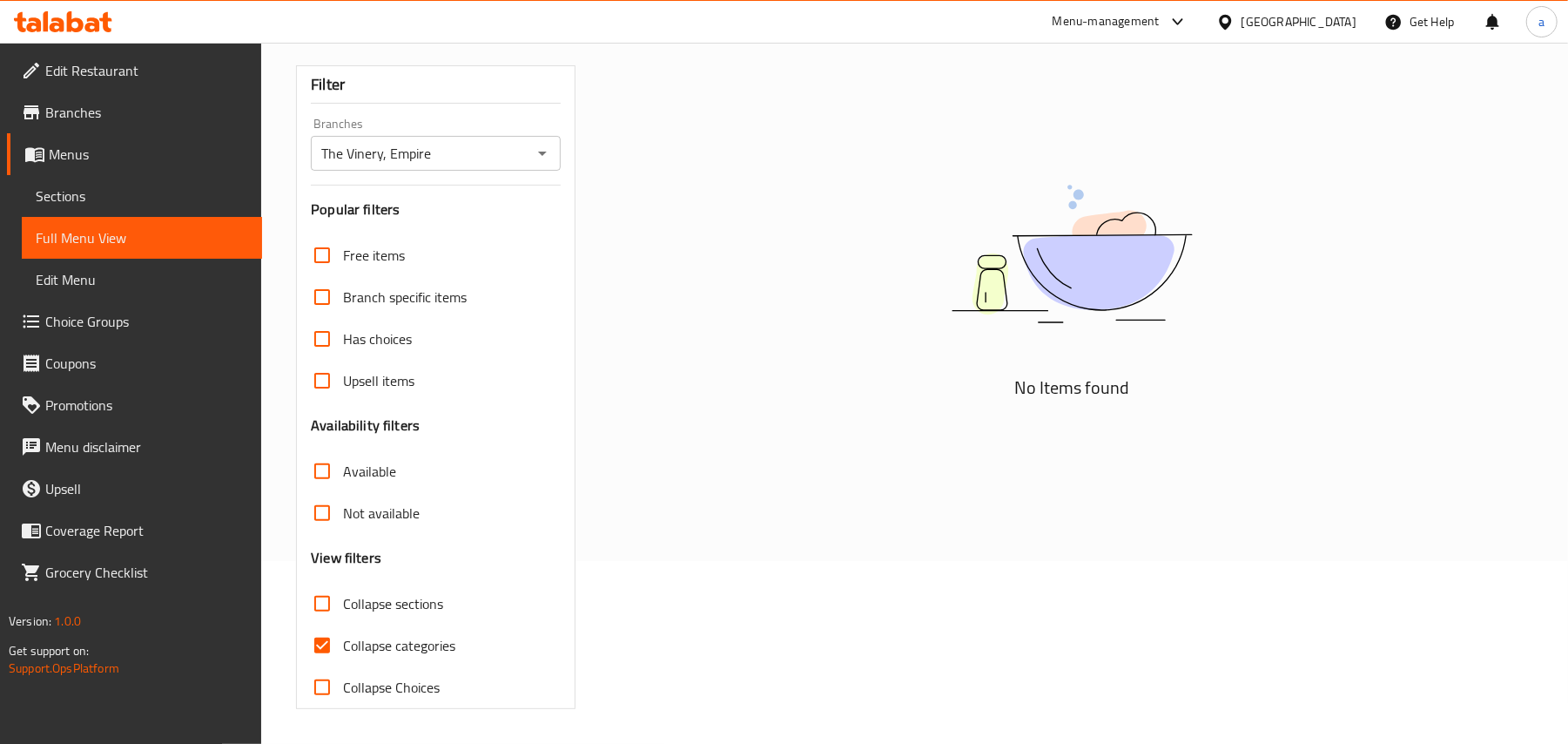
click at [124, 202] on span "Sections" at bounding box center [142, 195] width 212 height 21
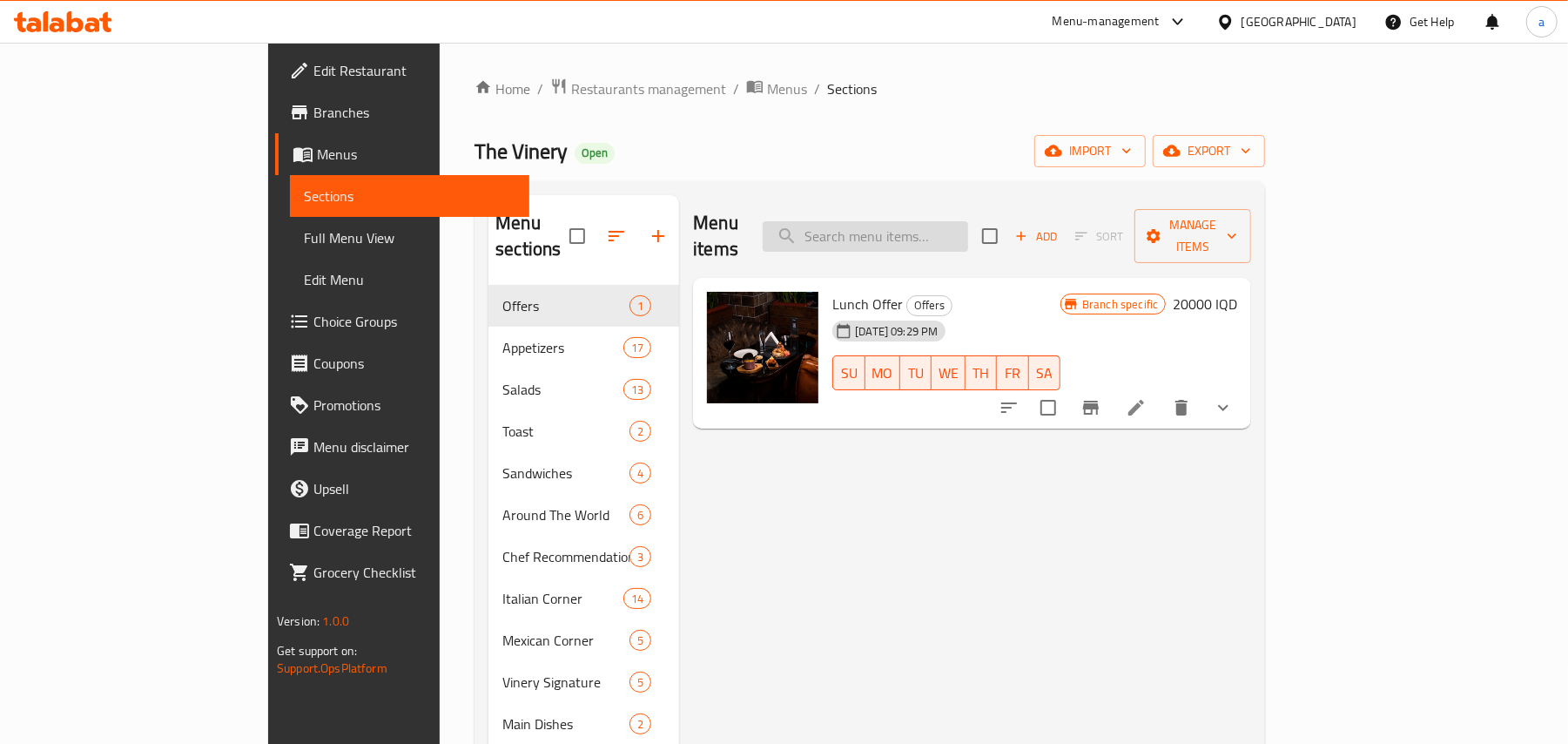
click at [944, 235] on input "search" at bounding box center [866, 236] width 205 height 31
paste input "Tomahawk Steak 1.3 Kg"
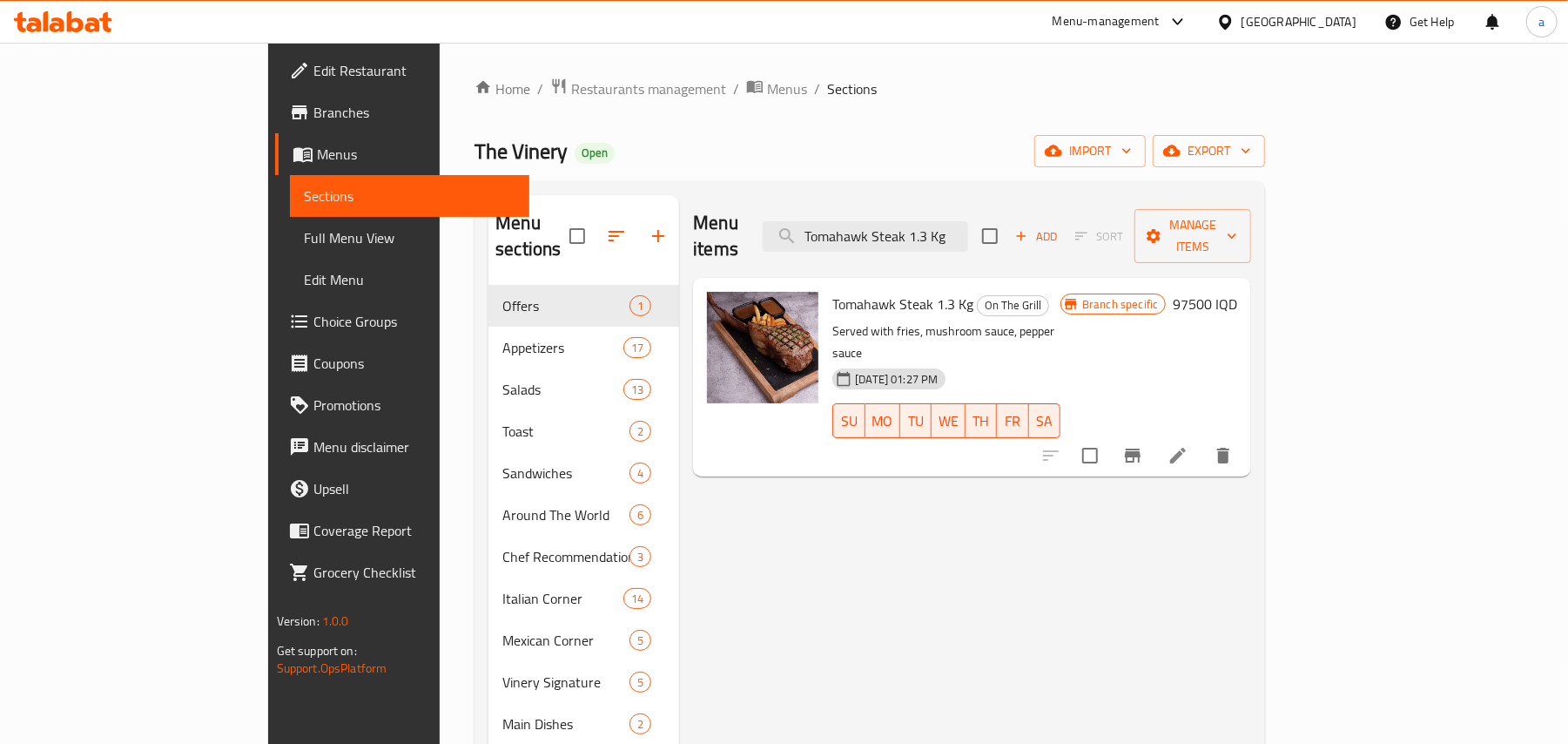
type input "Tomahawk Steak 1.3 Kg"
click at [1189, 445] on icon at bounding box center [1178, 455] width 21 height 21
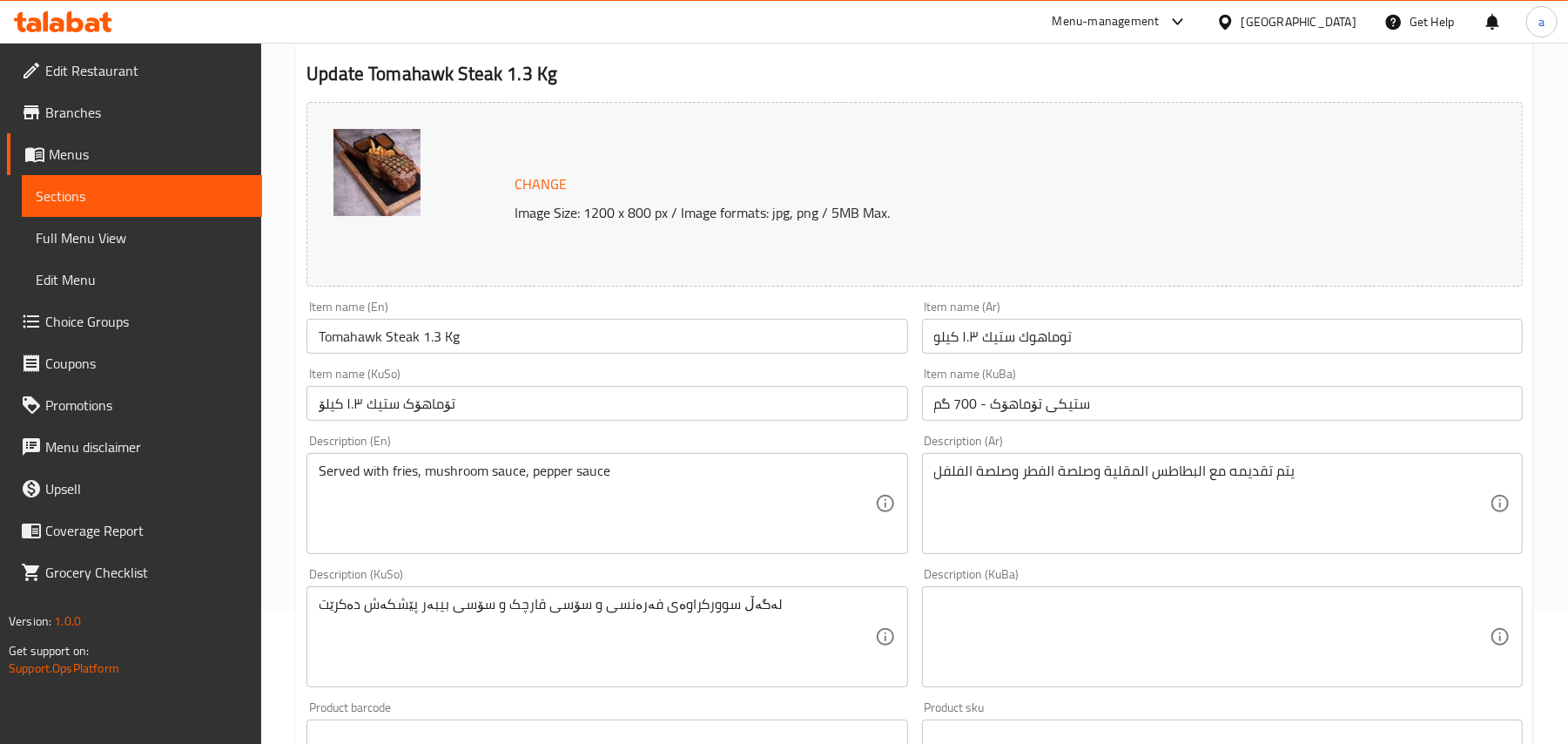
scroll to position [270, 0]
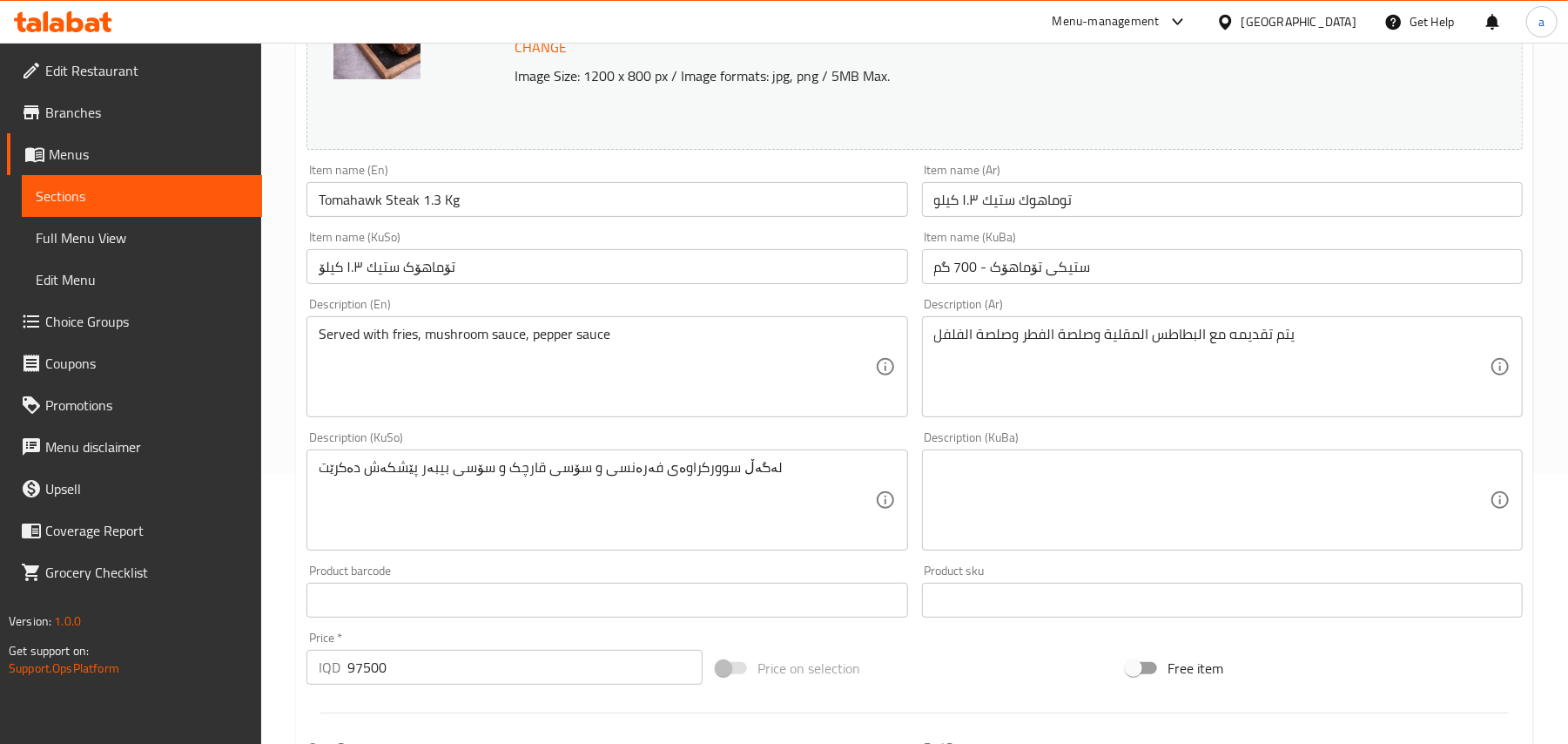
click at [566, 279] on input "تۆماهۆک ستیك ١.٣ کیلۆ" at bounding box center [606, 266] width 600 height 35
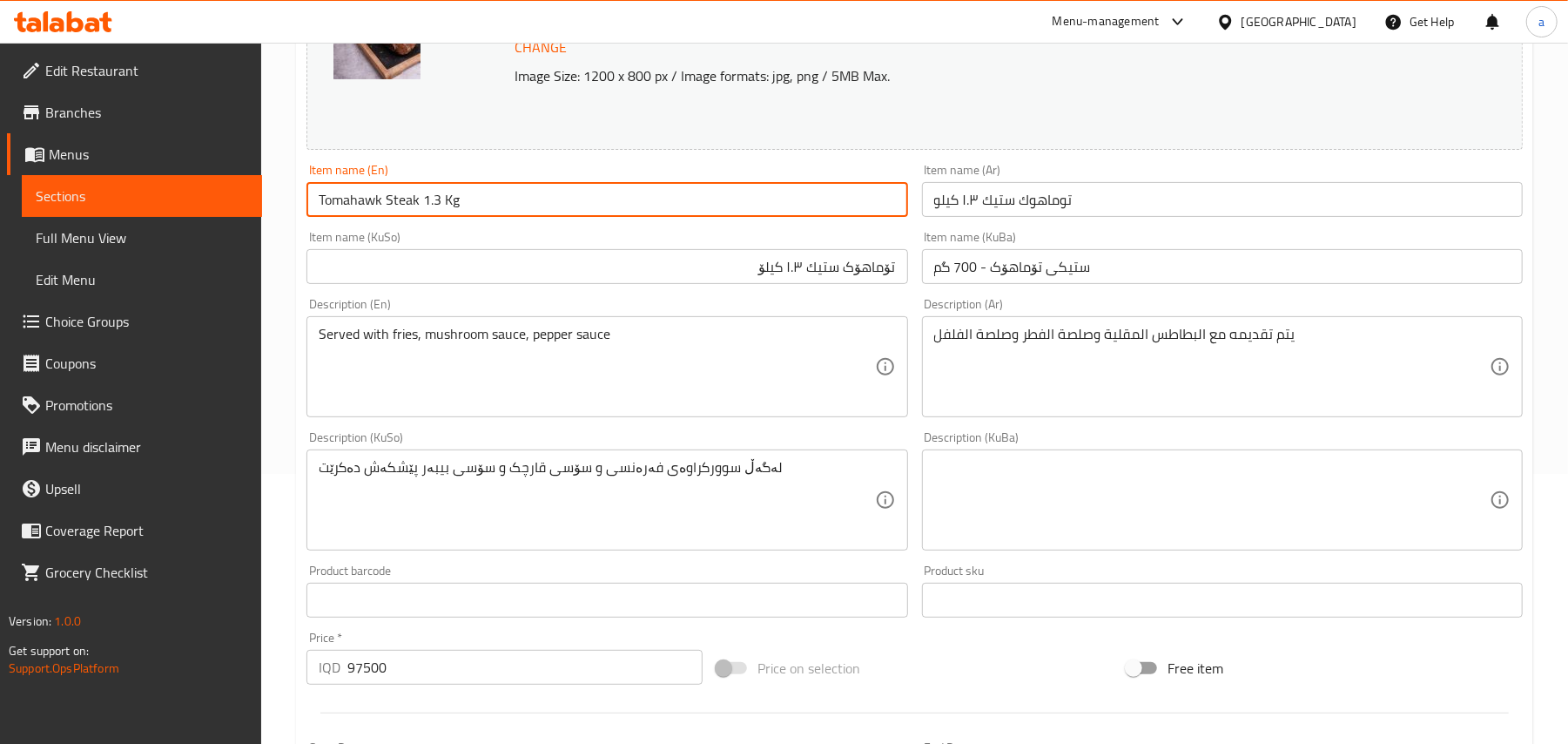
drag, startPoint x: 391, startPoint y: 210, endPoint x: 377, endPoint y: 210, distance: 14.0
click at [377, 210] on input "Tomahawk Steak 1.3 Kg" at bounding box center [606, 198] width 600 height 35
click at [394, 209] on input "Tomahawk Steak 1.3 Kg" at bounding box center [606, 198] width 600 height 35
click at [401, 209] on input "Tomahawk Steak 1.3 Kg" at bounding box center [606, 198] width 600 height 35
drag, startPoint x: 385, startPoint y: 216, endPoint x: 310, endPoint y: 210, distance: 75.2
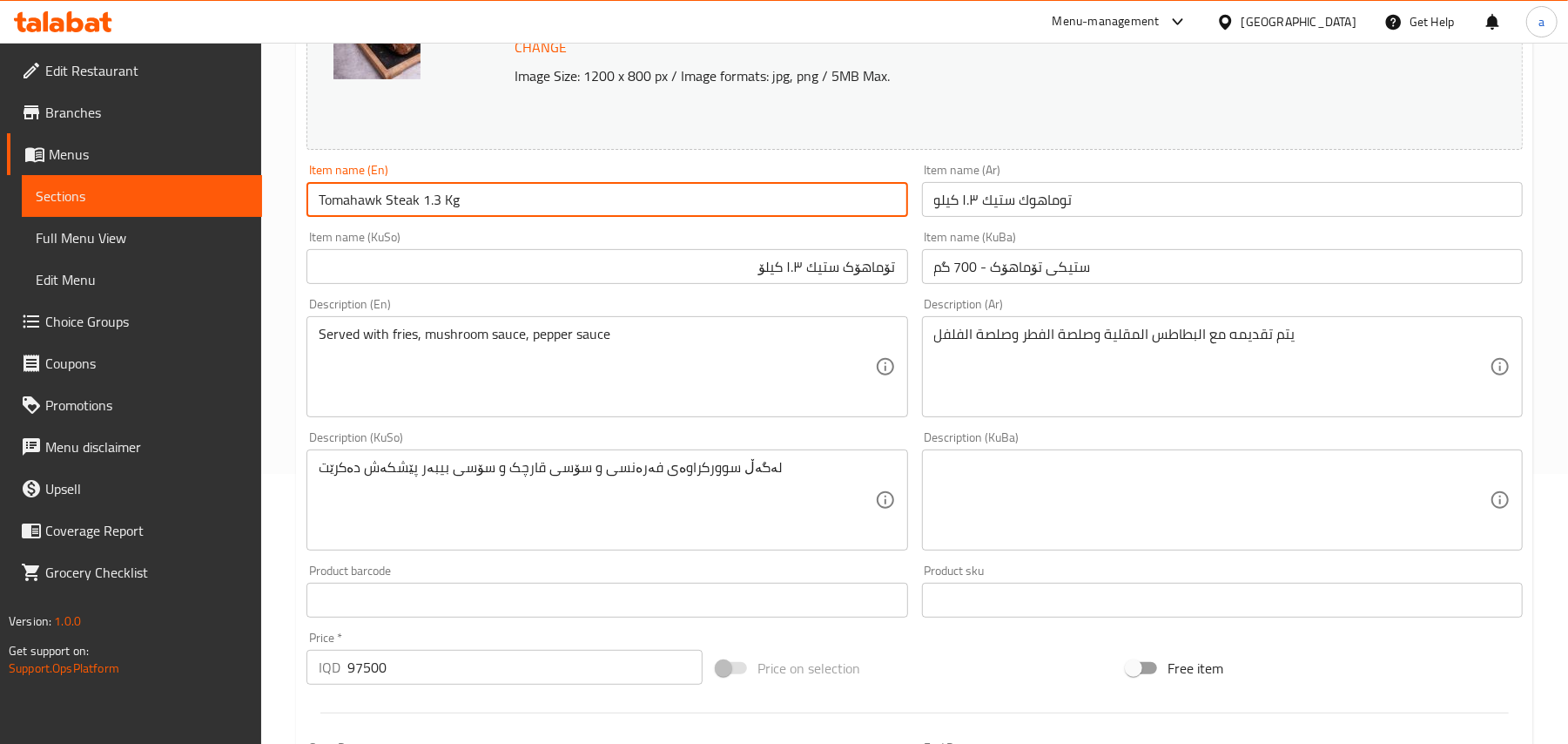
click at [310, 210] on input "Tomahawk Steak 1.3 Kg" at bounding box center [606, 198] width 600 height 35
click at [1111, 195] on input "توماهوك ستيك ١.٣ کیلو" at bounding box center [1223, 198] width 600 height 35
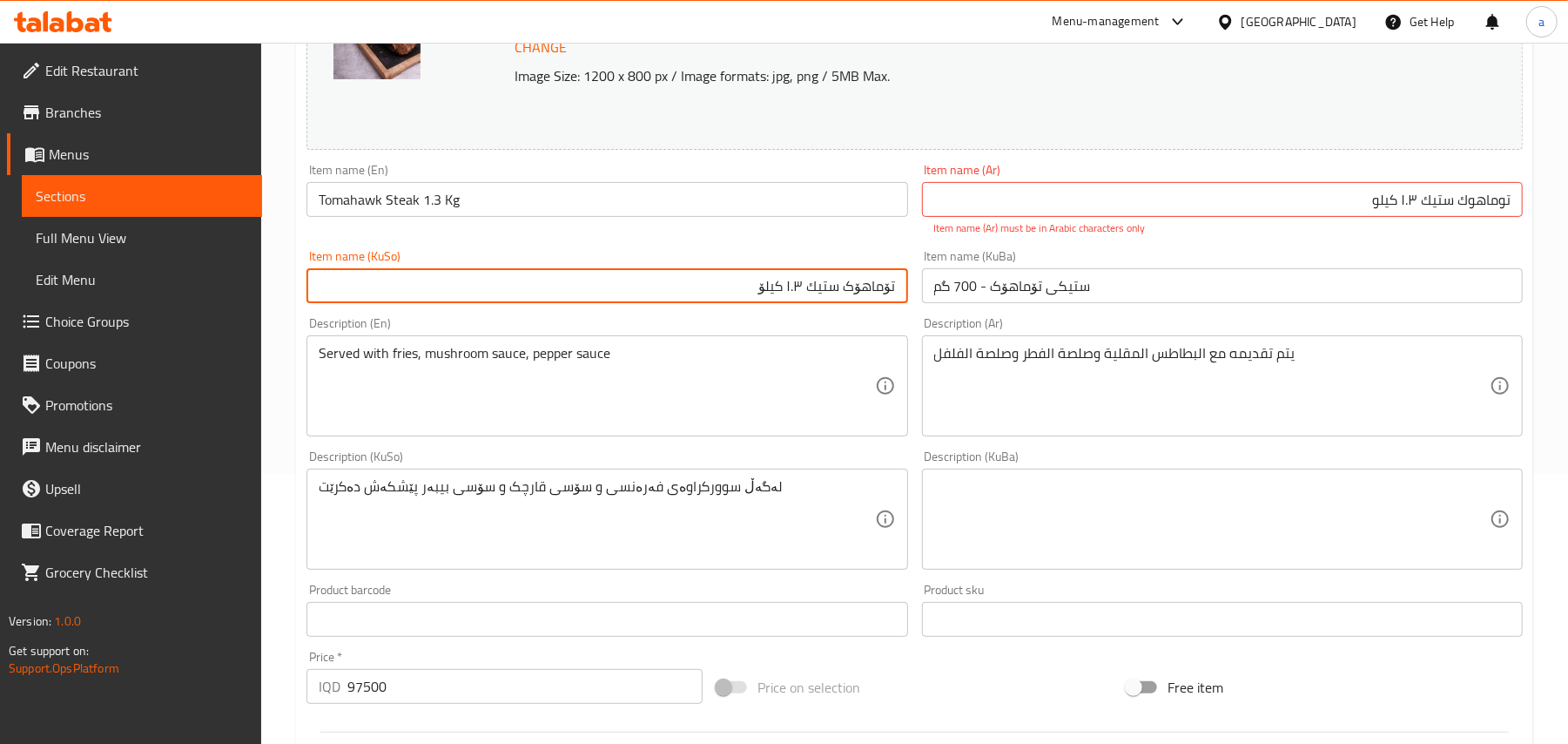
click at [792, 280] on input "تۆماهۆک ستیك ١.٣ کیلۆ" at bounding box center [606, 285] width 600 height 35
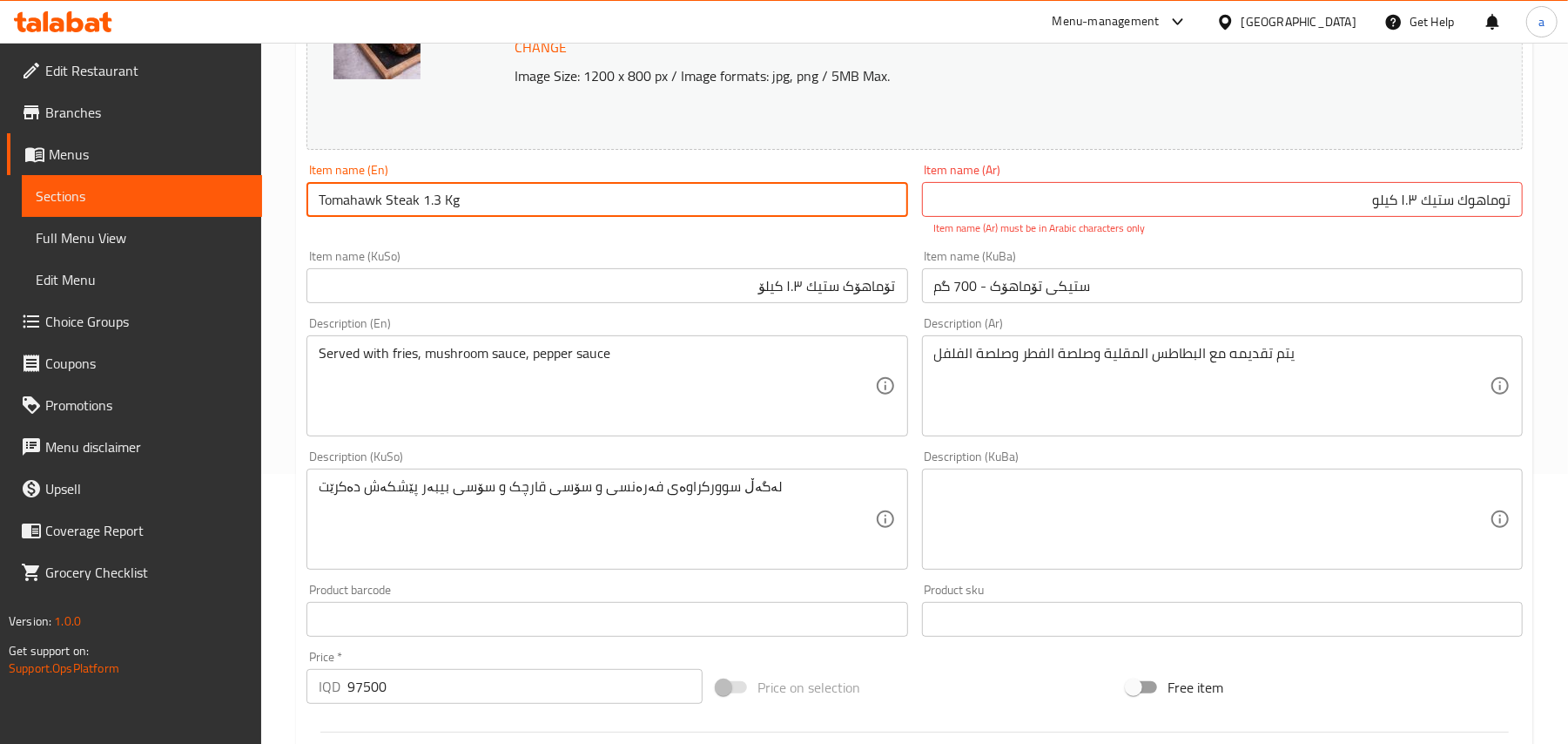
drag, startPoint x: 444, startPoint y: 209, endPoint x: 314, endPoint y: 205, distance: 130.1
click at [306, 210] on input "Tomahawk Steak 1.3 Kg" at bounding box center [606, 198] width 600 height 35
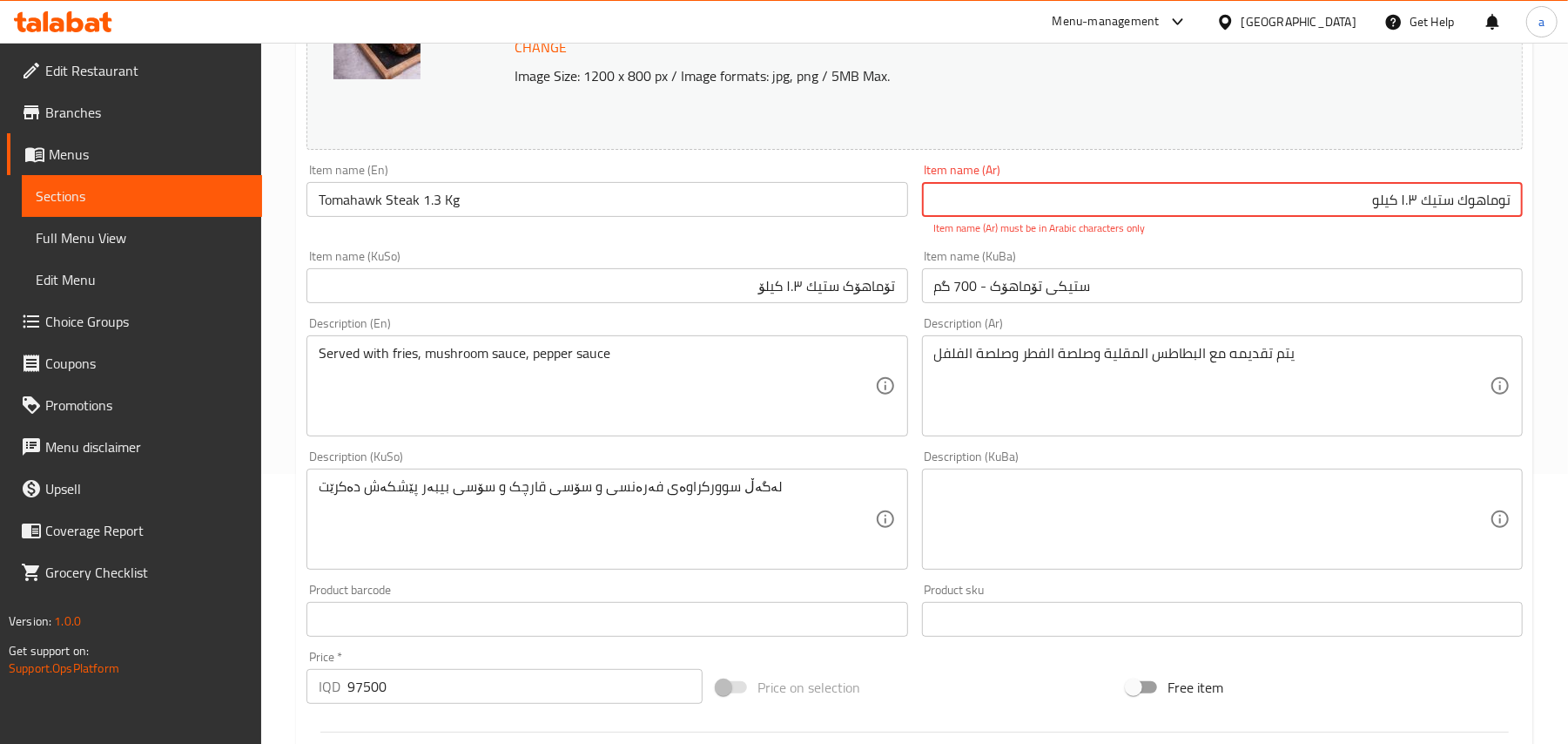
drag, startPoint x: 1390, startPoint y: 207, endPoint x: 1540, endPoint y: 207, distance: 150.0
click at [1540, 207] on div "Home / Restaurants management / Menus / Sections / item / update On The Grill s…" at bounding box center [915, 489] width 1307 height 1432
paste input "1.3 كجم"
click at [1456, 210] on input "توماهوك 1.3 كجم" at bounding box center [1223, 198] width 600 height 35
click at [772, 292] on input "تۆماهۆک ستیك ١.٣ کیلۆ" at bounding box center [606, 285] width 600 height 35
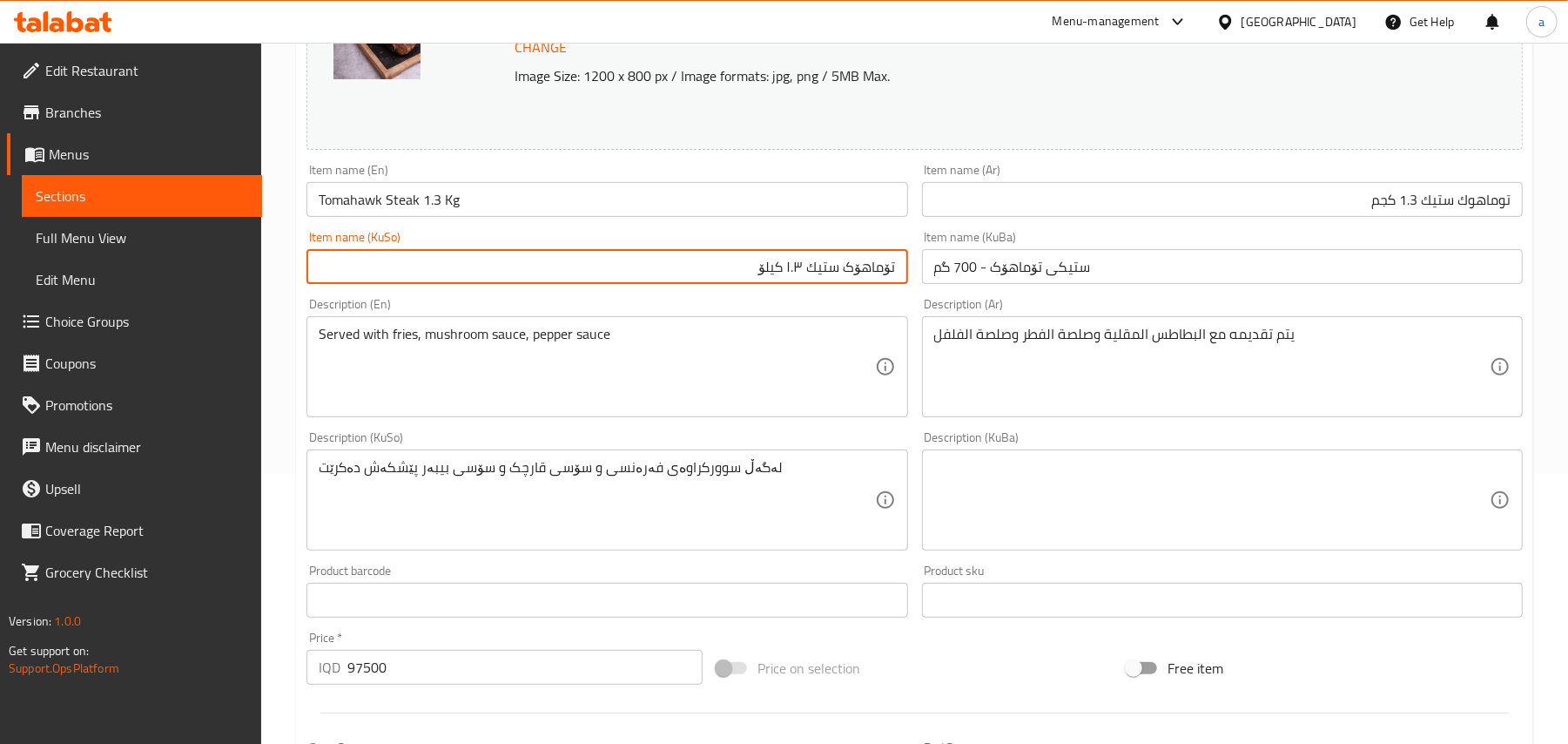
drag, startPoint x: 739, startPoint y: 284, endPoint x: 964, endPoint y: 286, distance: 225.0
click at [964, 286] on div "Change Image Size: 1200 x 800 px / Image formats: jpg, png / 5MB Max. Item name…" at bounding box center [915, 446] width 1231 height 976
click at [1422, 212] on input "توماهوك ستيك 1.3 كجم" at bounding box center [1223, 198] width 600 height 35
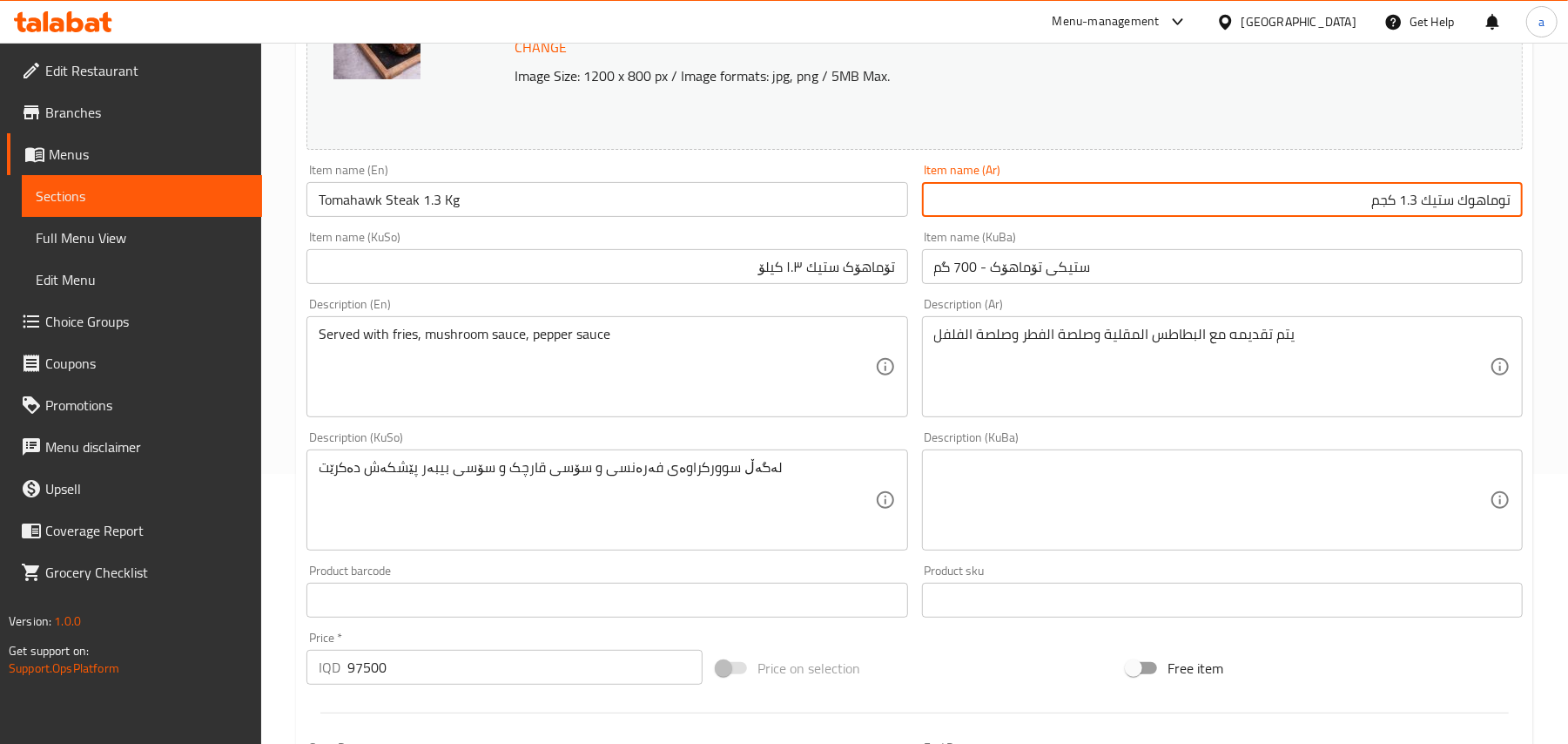
click at [1422, 212] on input "توماهوك ستيك 1.3 كجم" at bounding box center [1223, 198] width 600 height 35
click at [1506, 213] on input "توماهوك 1.3 كجم" at bounding box center [1223, 198] width 600 height 35
click at [1513, 216] on input "توماهوك 1.3 كجم" at bounding box center [1223, 198] width 600 height 35
paste input "ستيك"
type input "ستيك توماهوك 1.3 كجم"
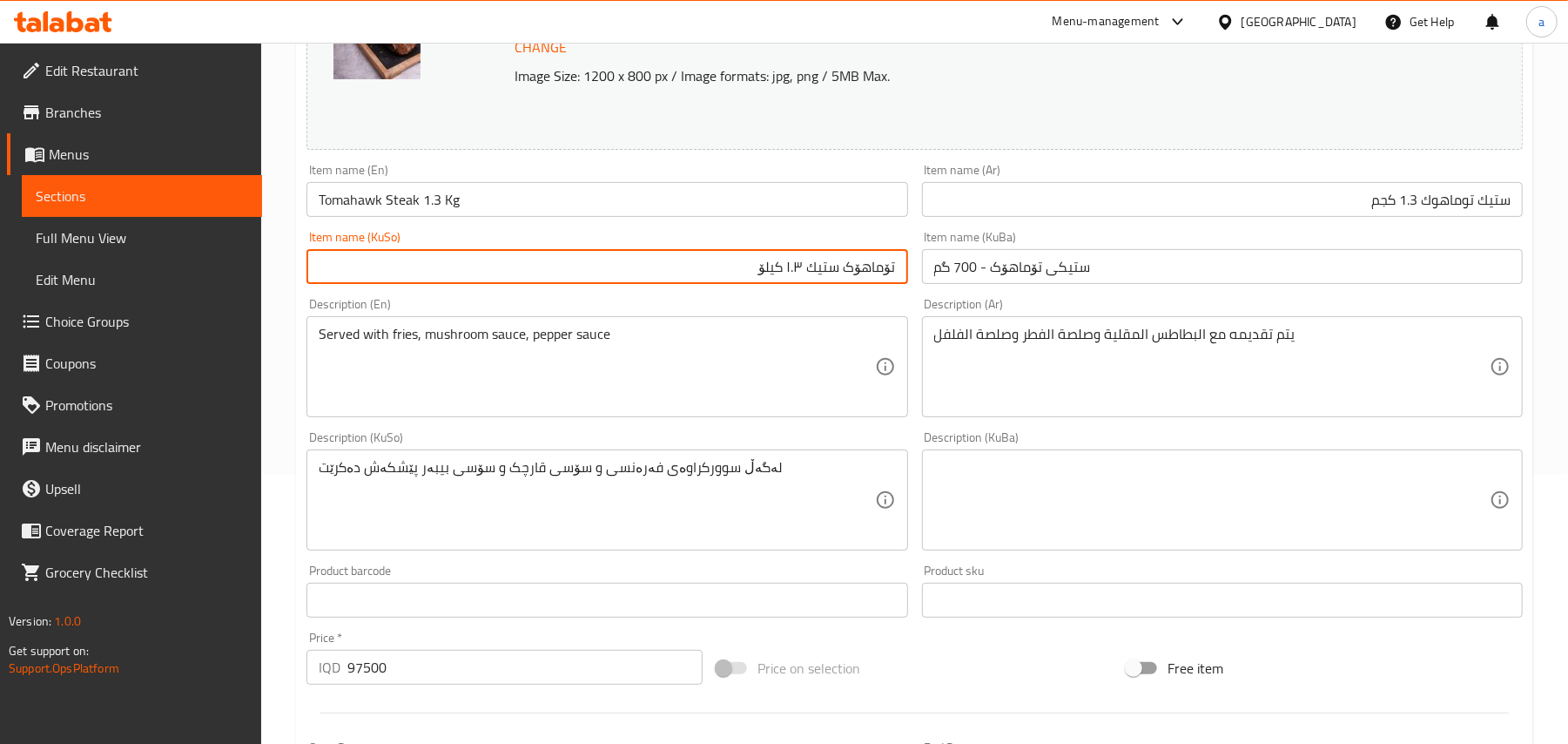
drag, startPoint x: 704, startPoint y: 277, endPoint x: 911, endPoint y: 271, distance: 207.1
click at [911, 271] on div "Item name (KuSo) تۆماهۆک ستیك ١.٣ کیلۆ Item name (KuSo)" at bounding box center [606, 256] width 614 height 67
type input "ستێکی تۆماهۆک"
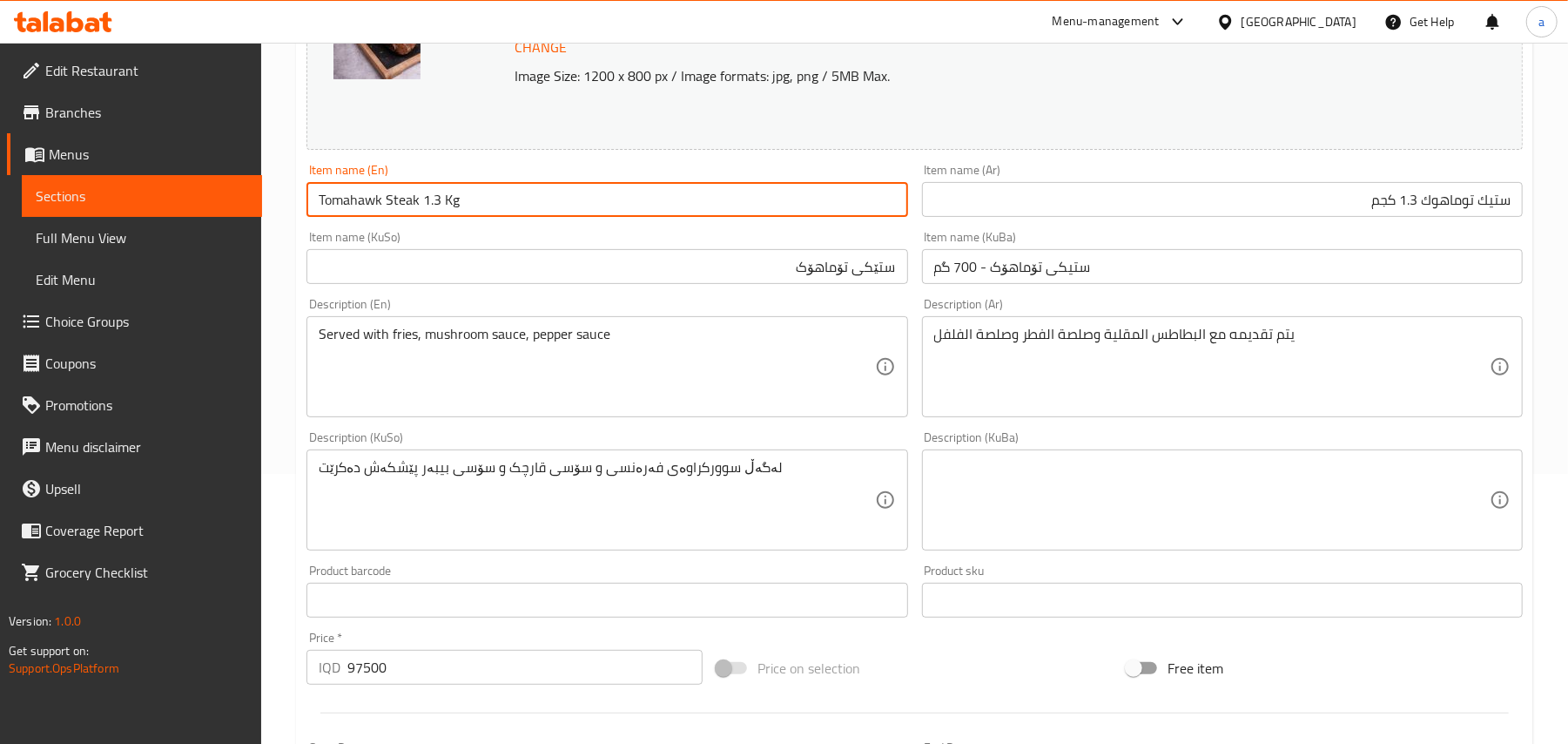
drag, startPoint x: 362, startPoint y: 209, endPoint x: 378, endPoint y: 214, distance: 16.8
click at [378, 214] on input "Tomahawk Steak 1.3 Kg" at bounding box center [606, 198] width 600 height 35
type input "Tomahok Steak 1.3 Kg"
click at [759, 280] on input "ستێکی تۆماهۆک" at bounding box center [606, 266] width 600 height 35
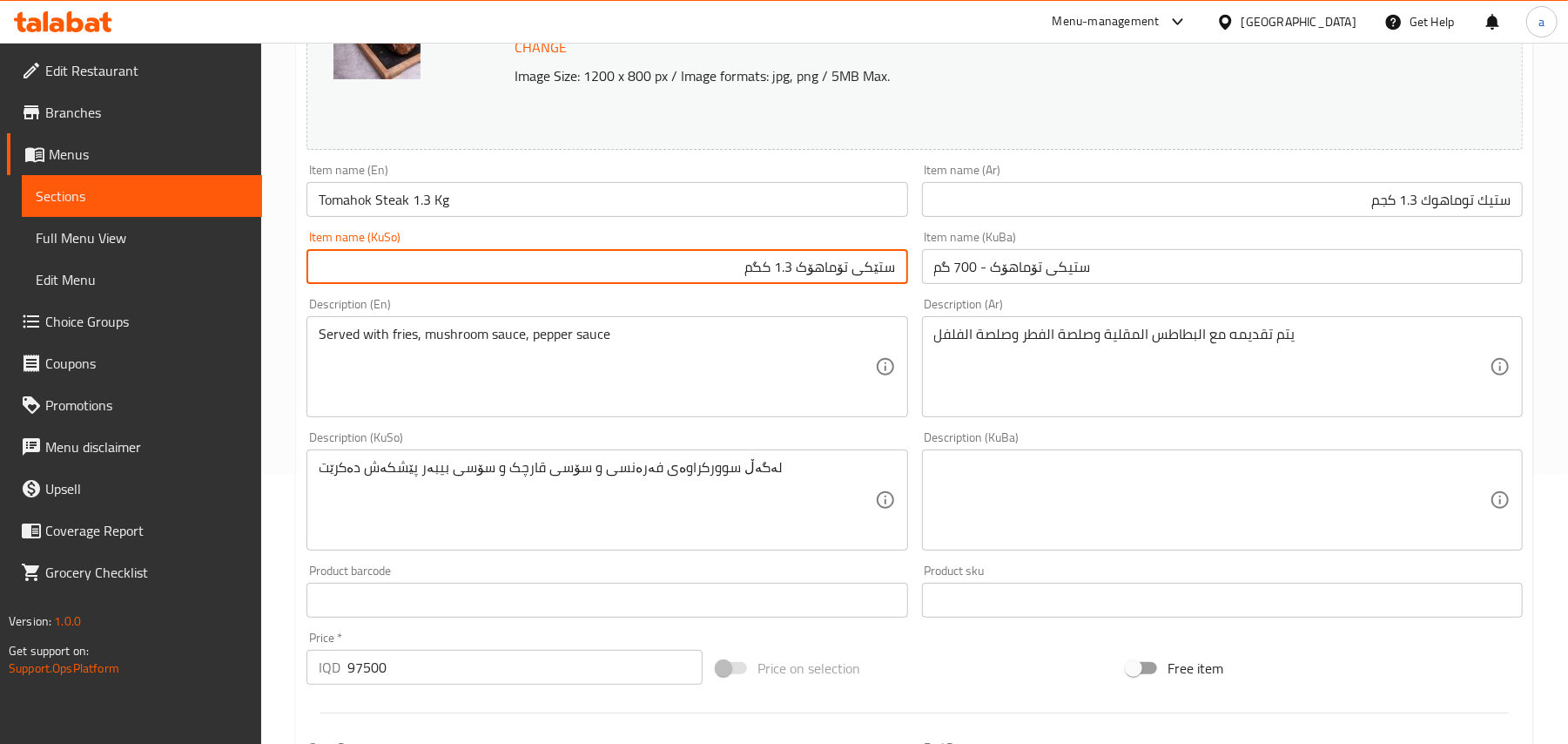
click at [759, 280] on input "ستێکی تۆماهۆک 1.3 کگم" at bounding box center [606, 266] width 600 height 35
type input "ستێکی تۆماهۆک 1.3 کگم"
click at [976, 284] on input "ستیکی تۆماهۆک - 700 گم" at bounding box center [1223, 266] width 600 height 35
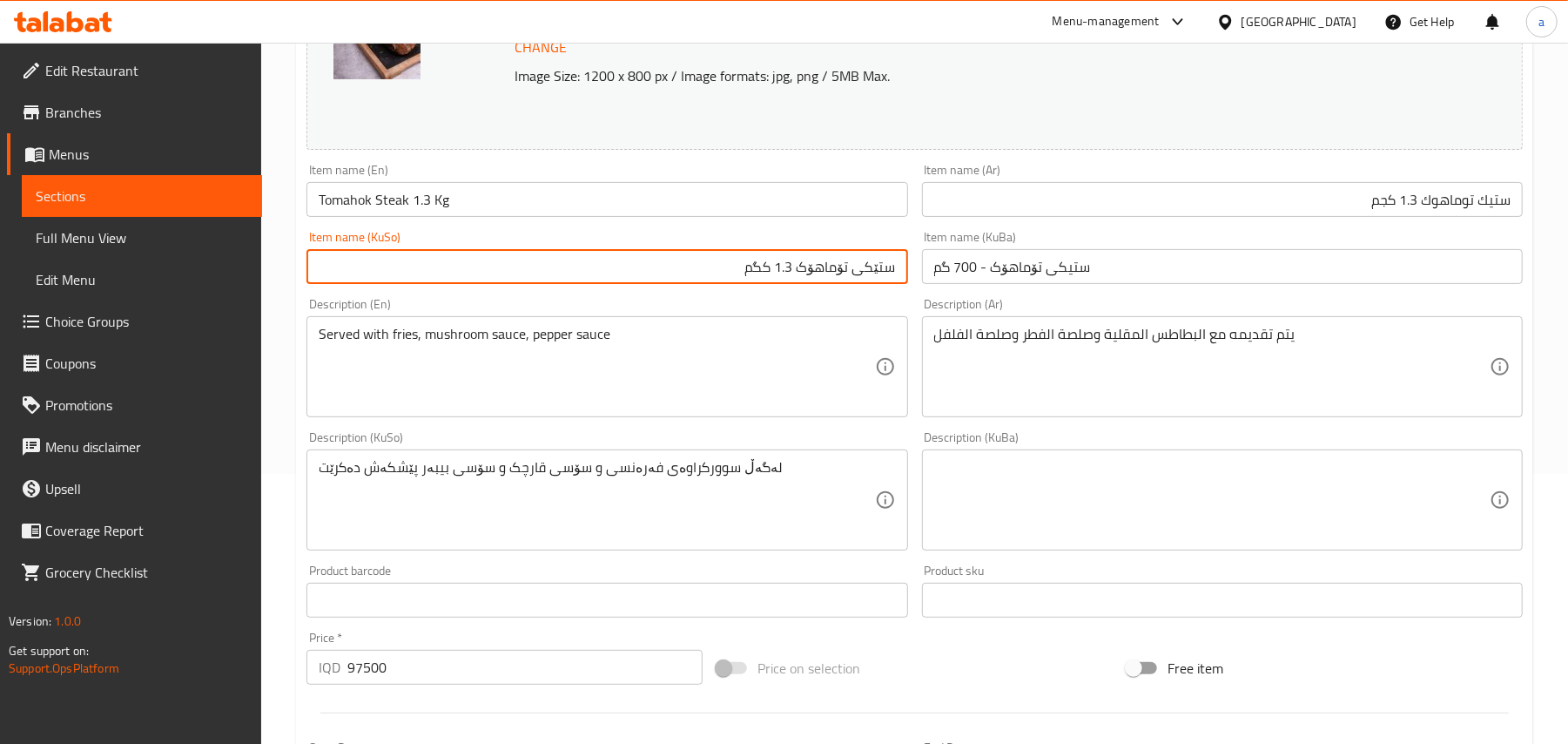
click at [976, 284] on input "ستیکی تۆماهۆک - 700 گم" at bounding box center [1223, 266] width 600 height 35
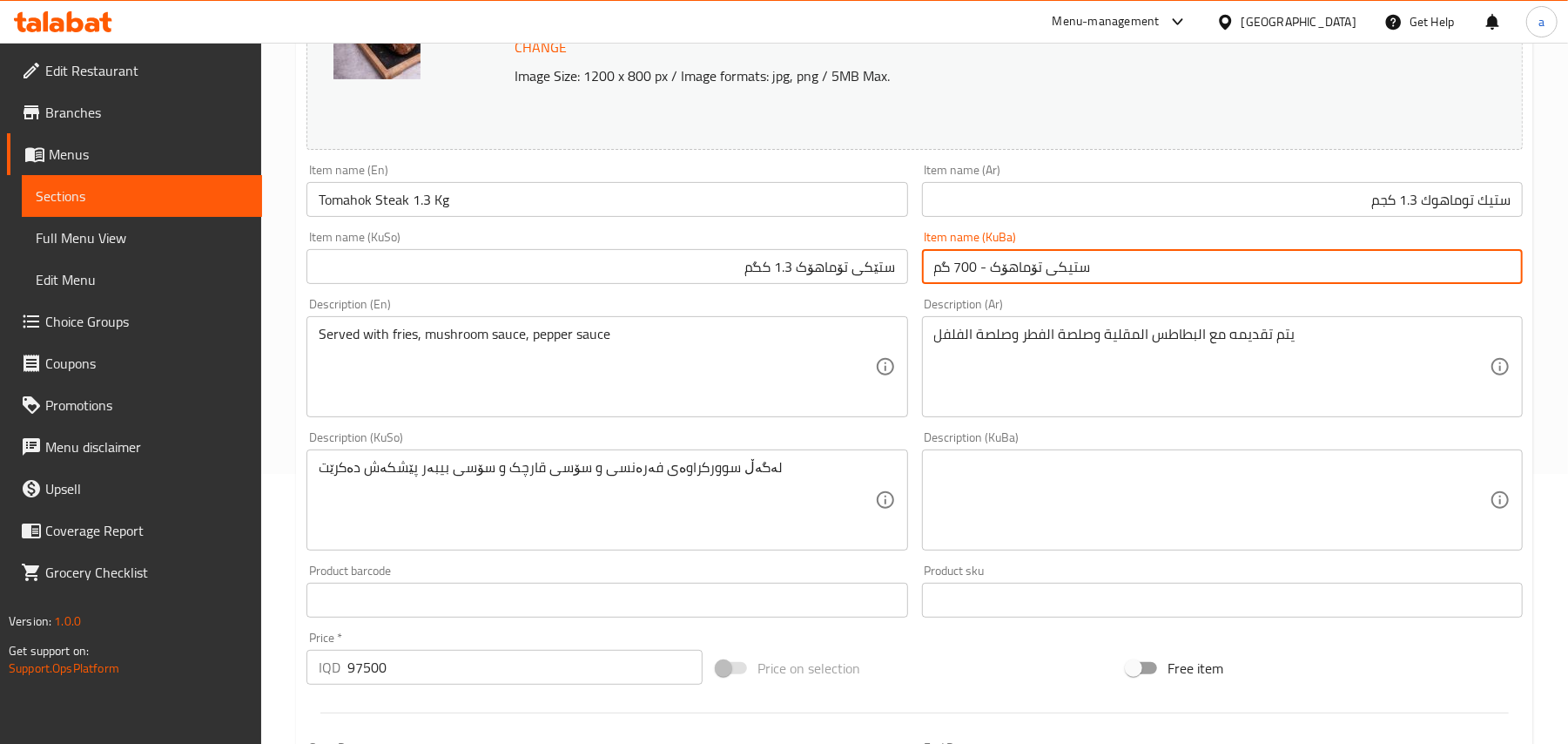
click at [976, 284] on input "ستیکی تۆماهۆک - 700 گم" at bounding box center [1223, 266] width 600 height 35
paste input "کی تۆماهۆک 1.3 ک"
type input "ستێکی تۆماهۆک 1.3 کگم"
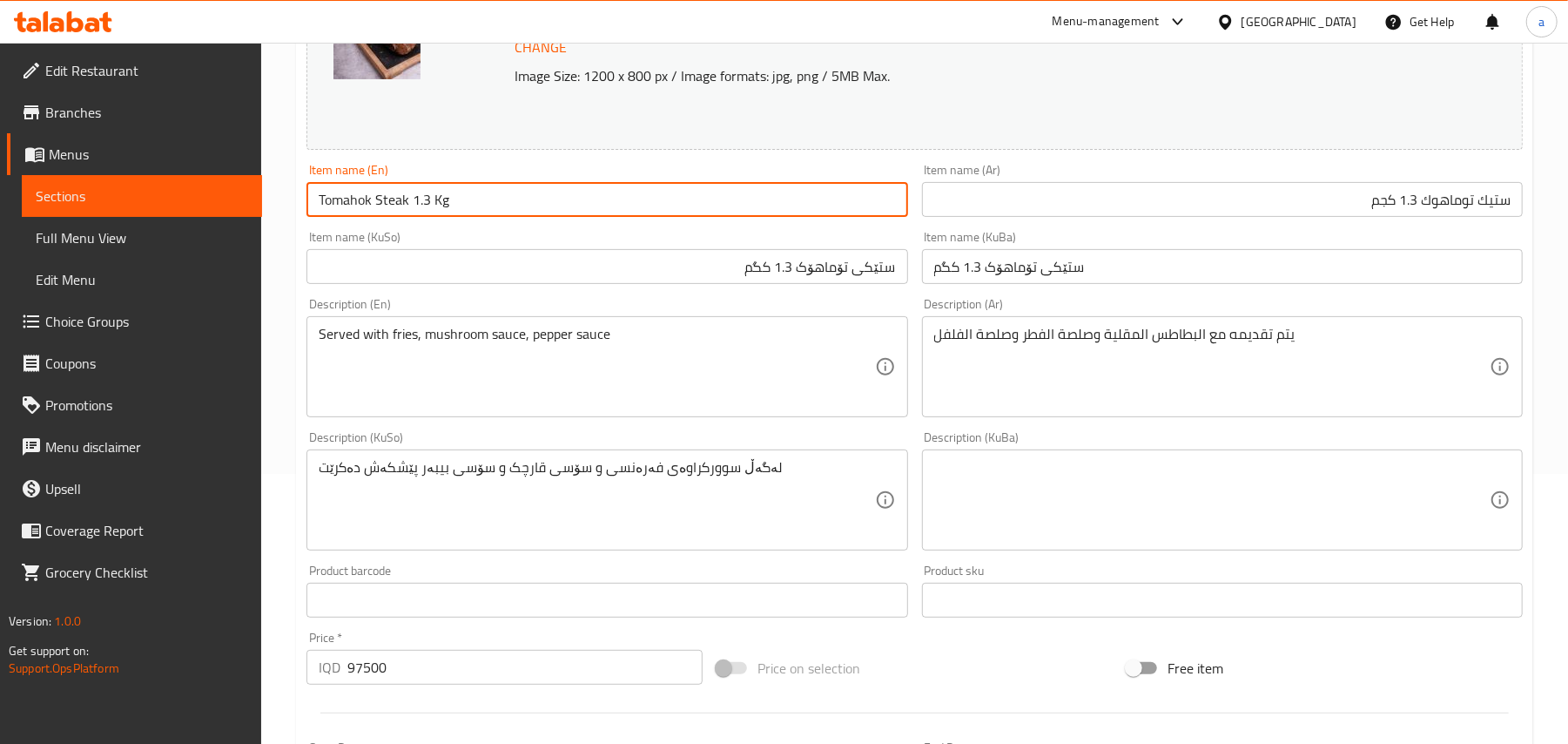
click at [366, 212] on input "Tomahok Steak 1.3 Kg" at bounding box center [606, 198] width 600 height 35
click at [511, 206] on input "Tomahawk Steak 1.3 Kg" at bounding box center [606, 198] width 600 height 35
type input "Tomahawk Steak 1.3 Kg"
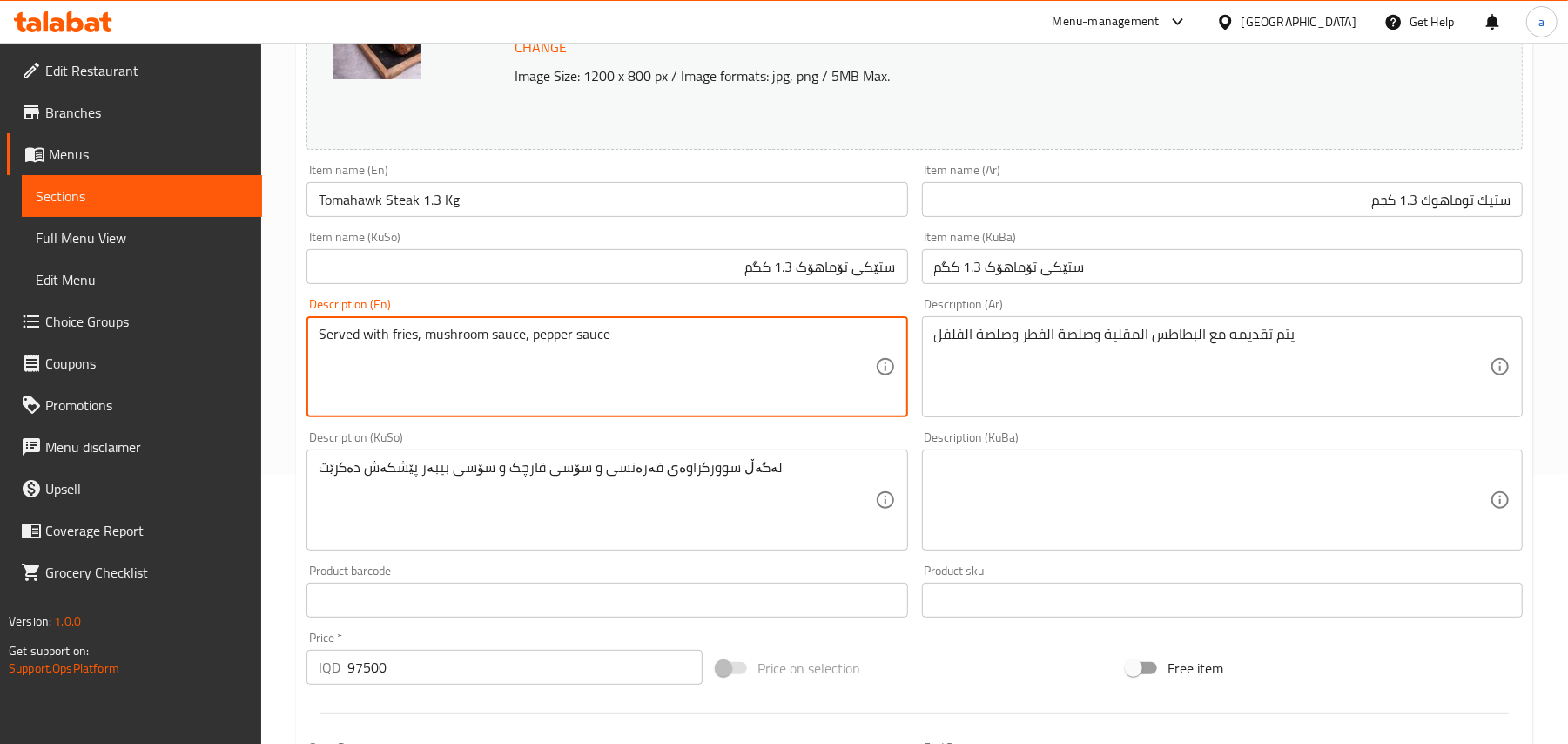
drag, startPoint x: 638, startPoint y: 348, endPoint x: 311, endPoint y: 345, distance: 327.0
click at [311, 345] on div "Served with fries, mushroom sauce, pepper sauce Description (En)" at bounding box center [606, 366] width 600 height 101
drag, startPoint x: 985, startPoint y: 312, endPoint x: 998, endPoint y: 332, distance: 23.9
click at [986, 318] on div "Description (Ar) يتم تقديمه مع البطاطس المقلية وصلصة الفطر وصلصة الفلفل Descrip…" at bounding box center [1223, 358] width 600 height 120
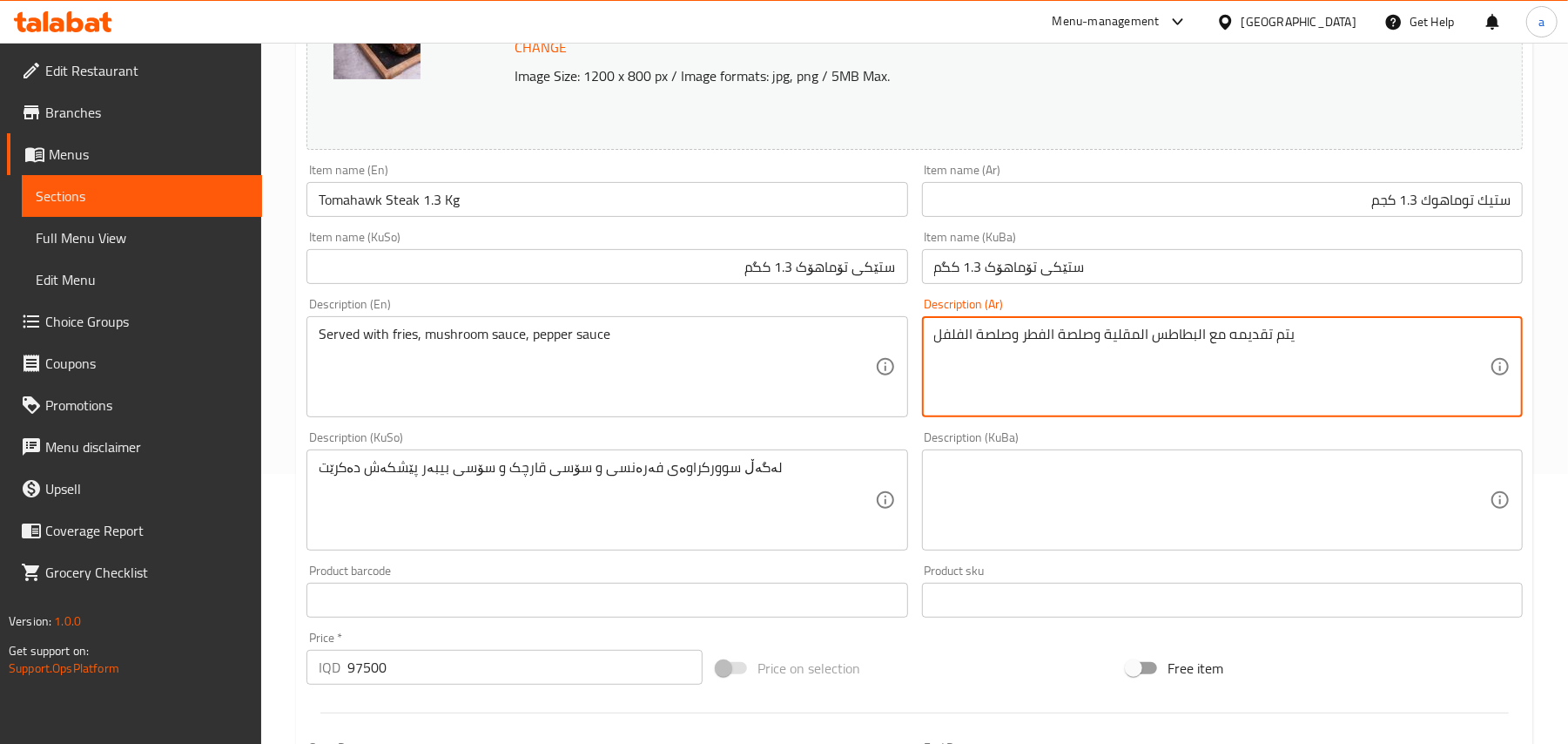
paste textarea "تقدم مع بطاطا مقلية، صلصة فطر وصلصة"
type textarea "تقدم مع بطاطا مقلية، صلصة فطر وصلصة فلفل"
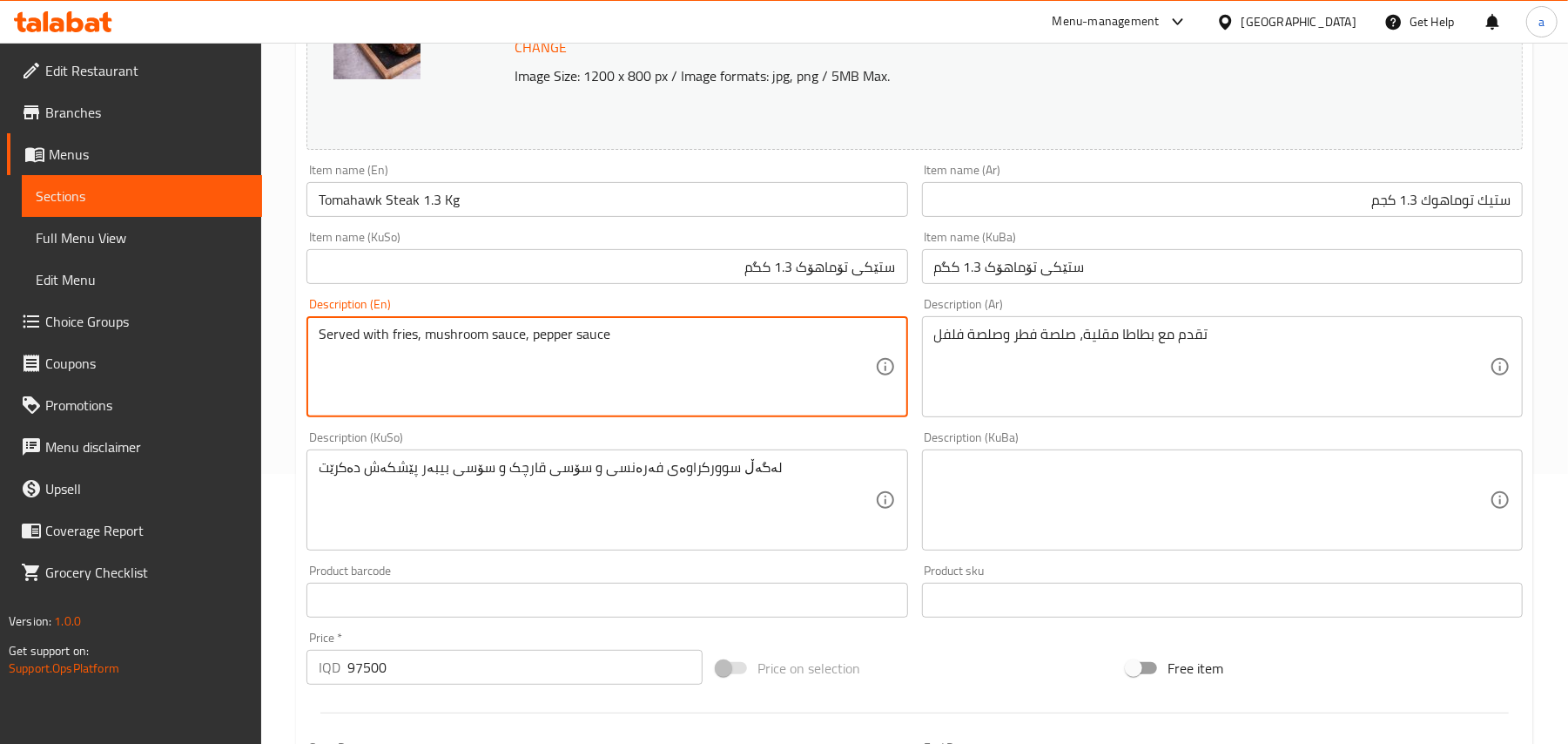
paste textarea "French fries, mushroom sauce and"
type textarea "Served with French fries, mushroom sauce and pepper sauce"
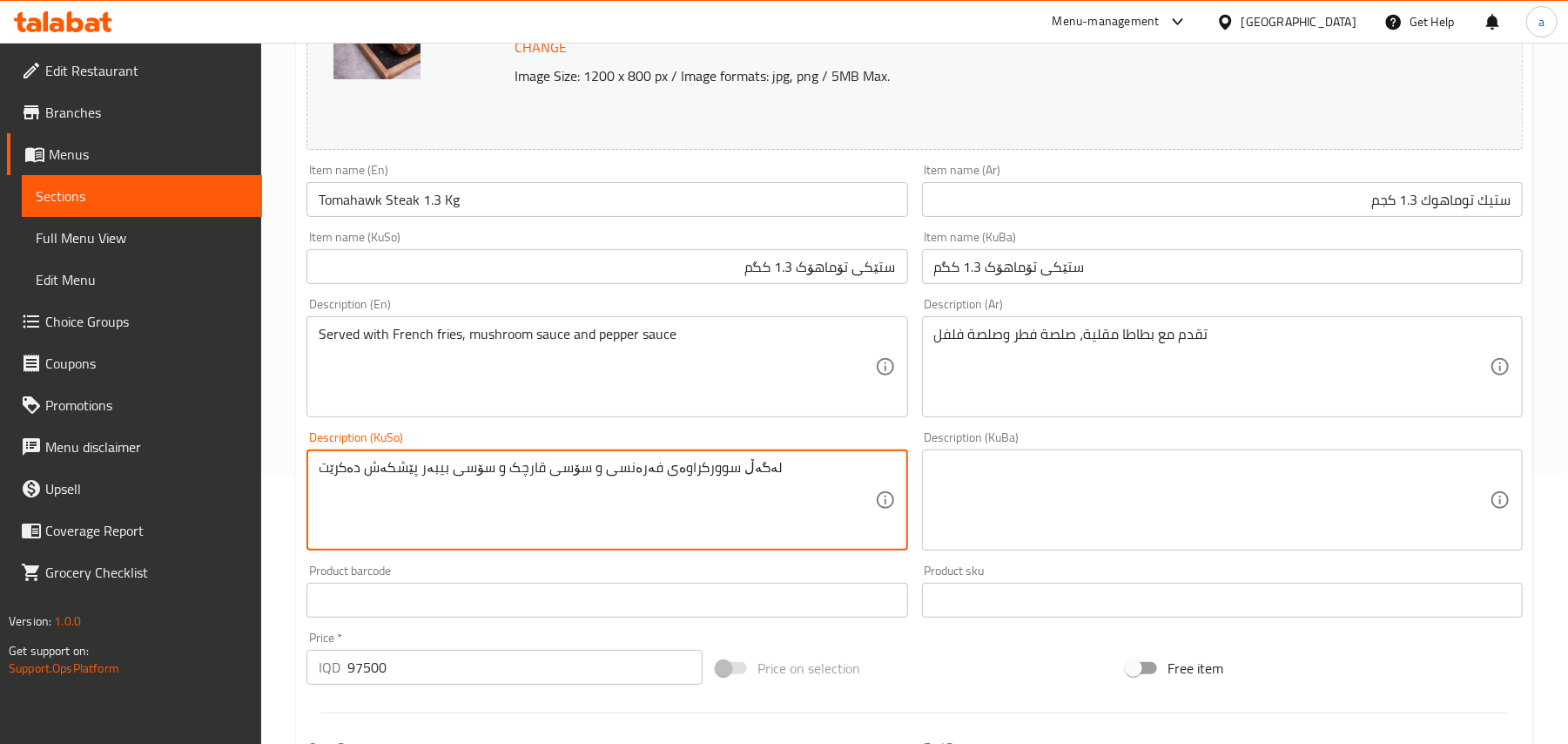
paste textarea "ێشکەش دەکرێت لەگەڵ فینگەر، سۆسی قارچک و سۆسی بیبەر ."
type textarea "پێشکەش دەکرێت لەگەڵ فینگەر، سۆسی قارچک و سۆسی بیبەر ."
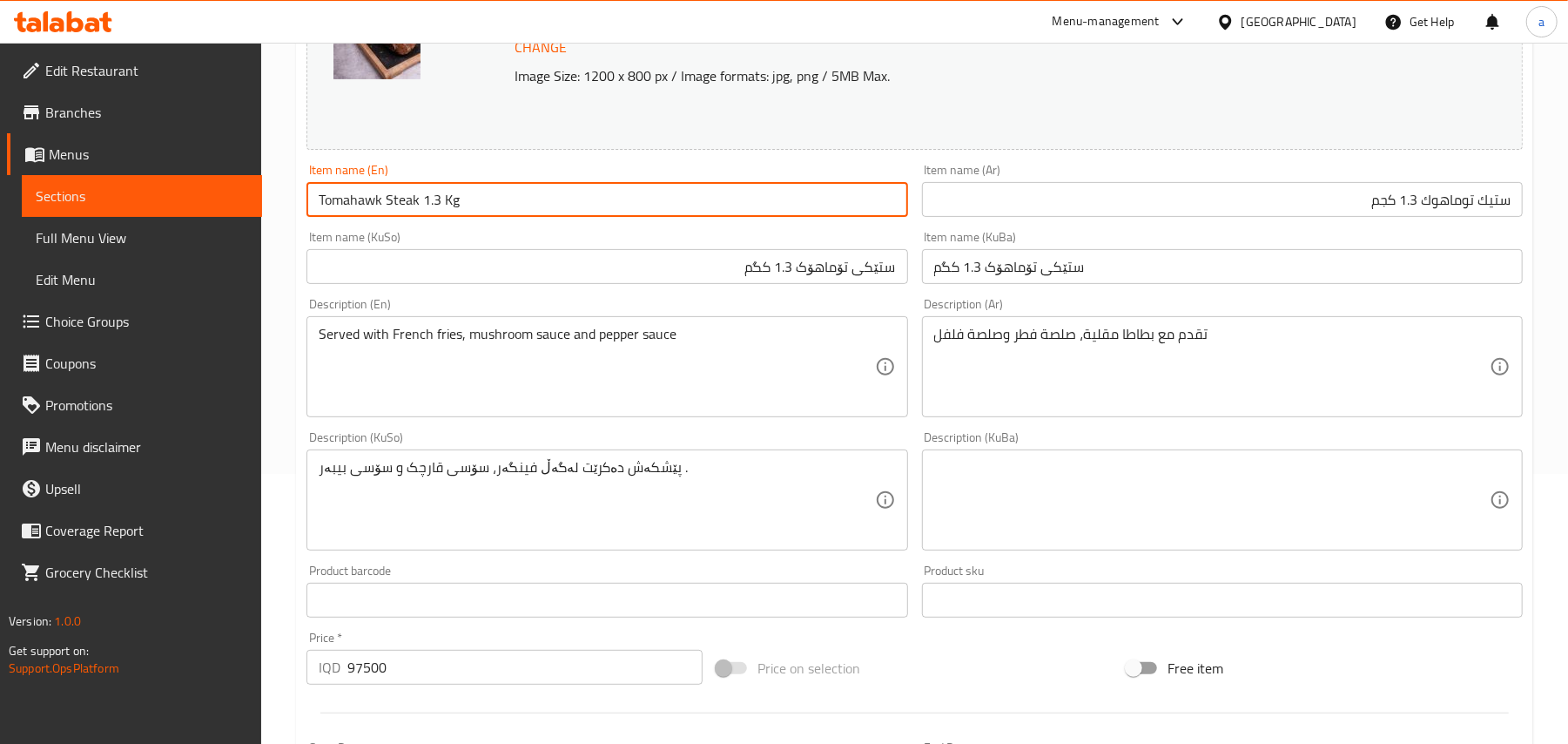
drag, startPoint x: 401, startPoint y: 209, endPoint x: 318, endPoint y: 216, distance: 83.3
click at [318, 216] on input "Tomahawk Steak 1.3 Kg" at bounding box center [606, 198] width 600 height 35
click at [544, 193] on input "Tomahawk Steak 1.3 Kg" at bounding box center [606, 198] width 600 height 35
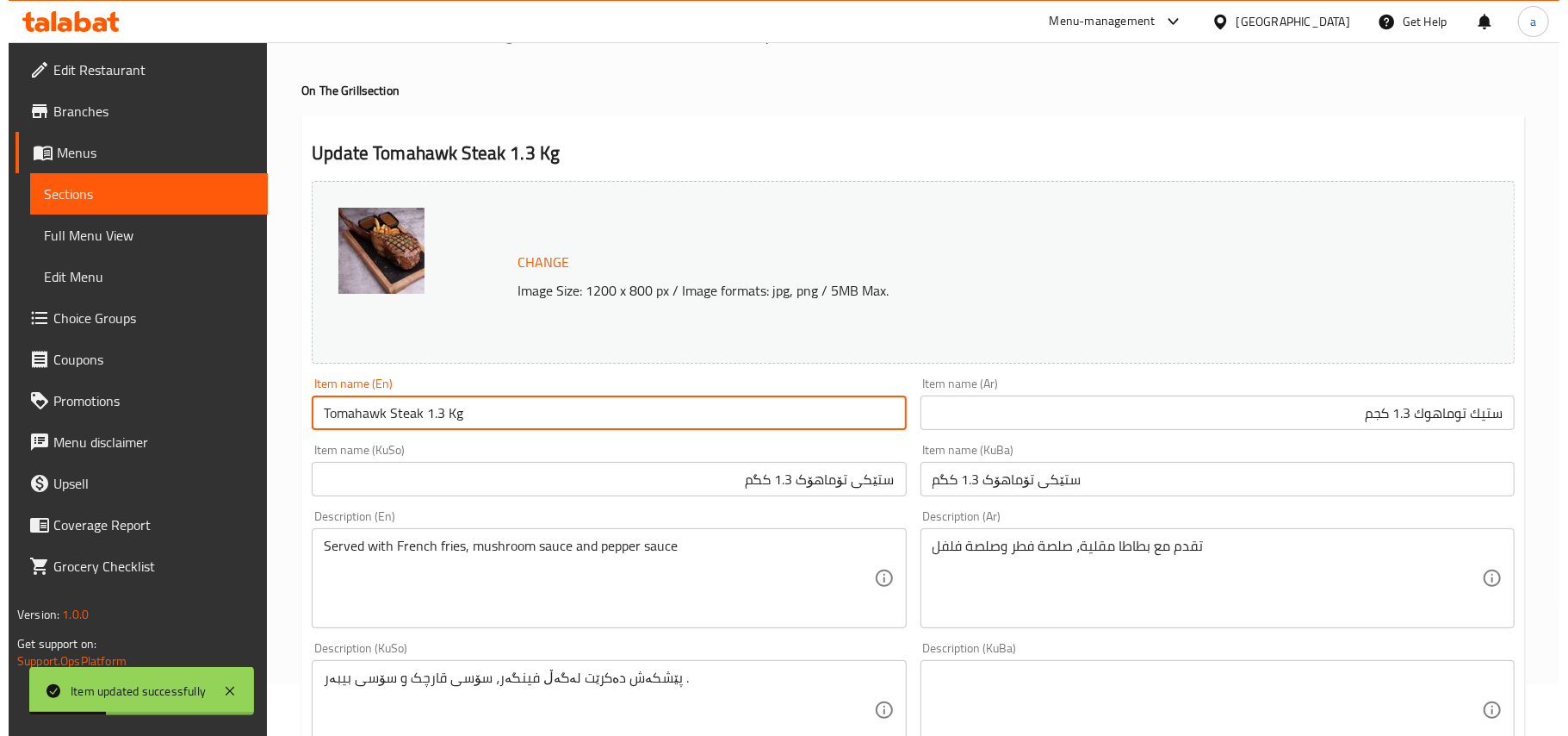
scroll to position [0, 0]
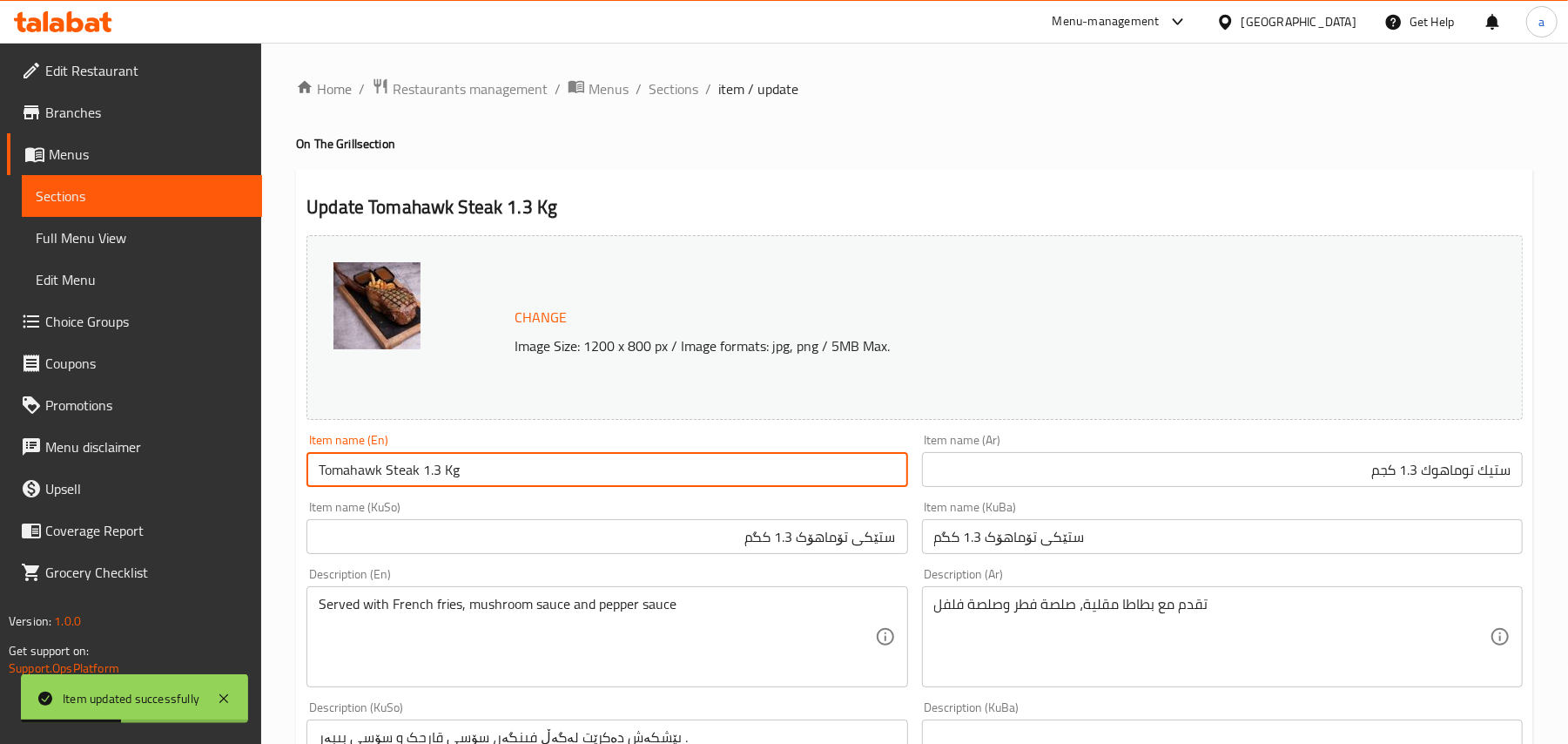
click at [109, 238] on span "Full Menu View" at bounding box center [142, 237] width 212 height 21
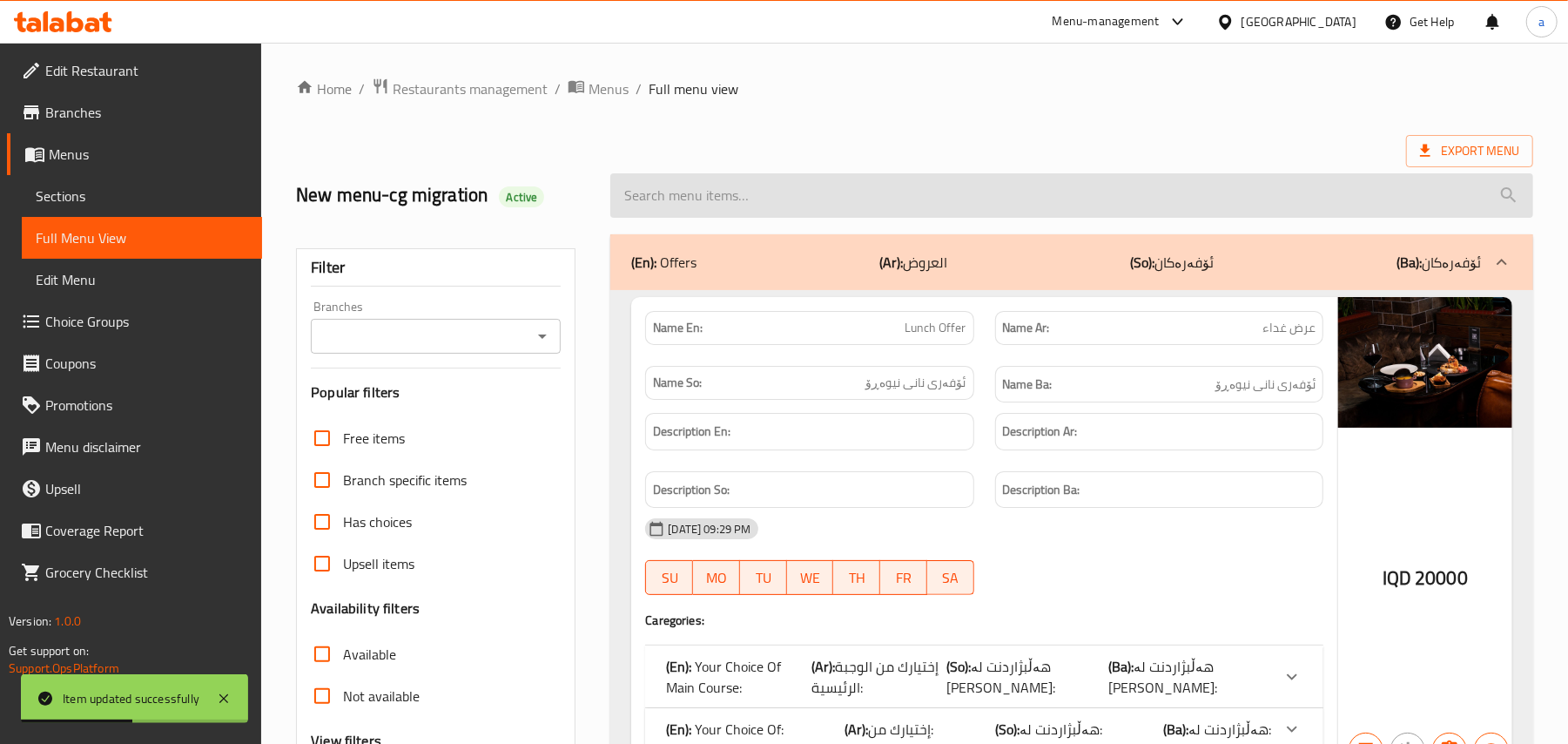
click at [717, 207] on input "search" at bounding box center [1071, 195] width 923 height 45
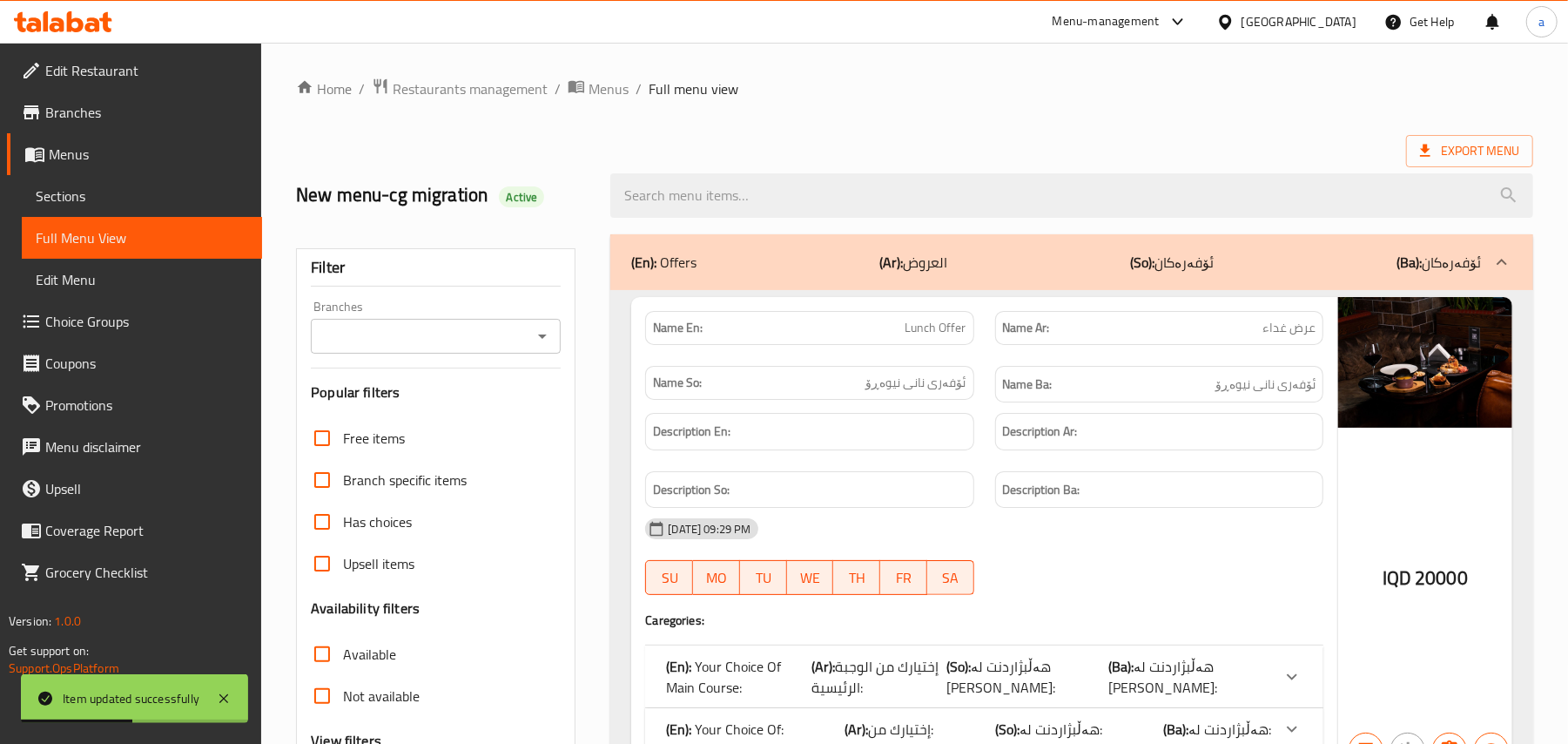
paste input "Tomahawk Steak 1.3 Kg"
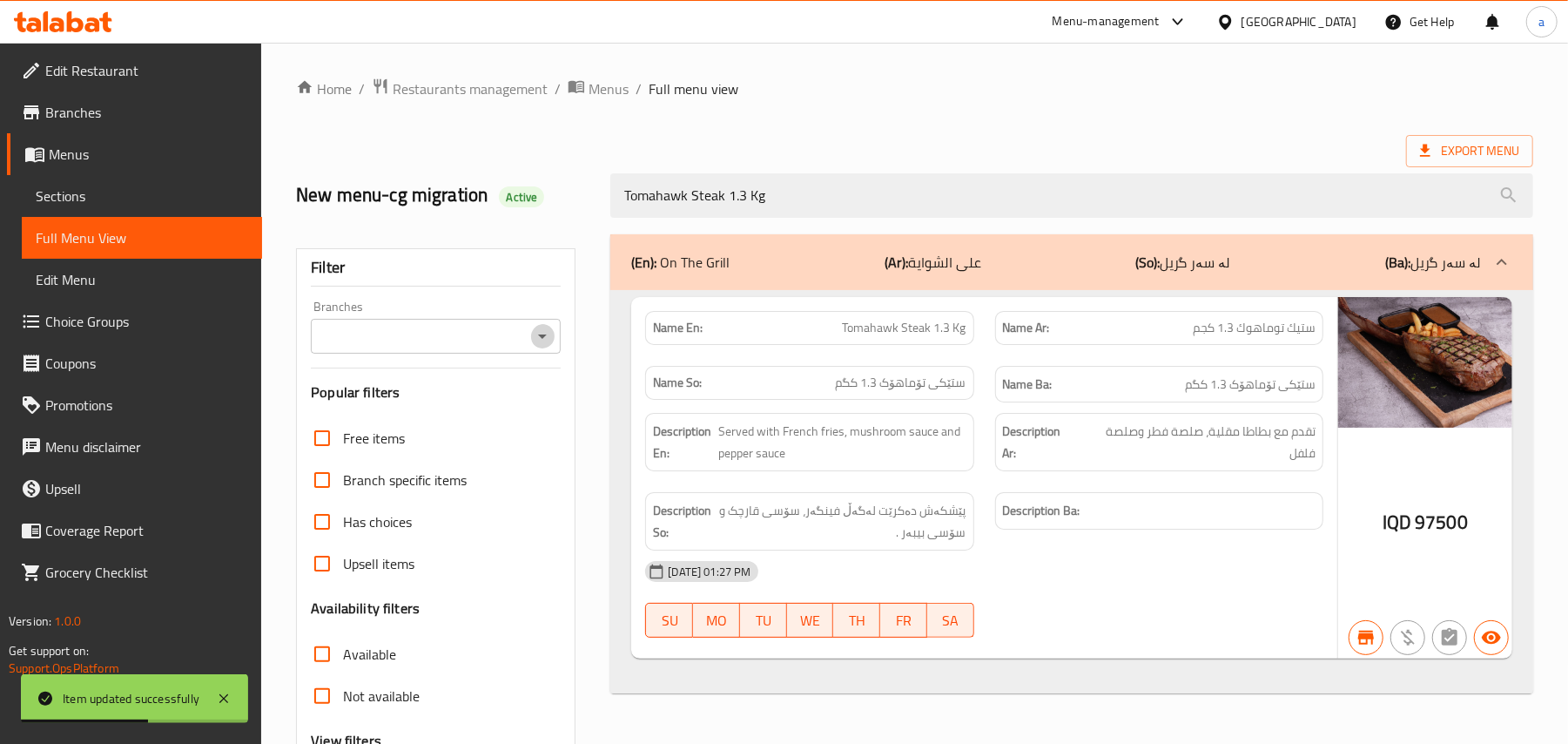
click at [540, 339] on icon "Open" at bounding box center [543, 336] width 9 height 4
type input "Tomahawk Steak 1.3 Kg"
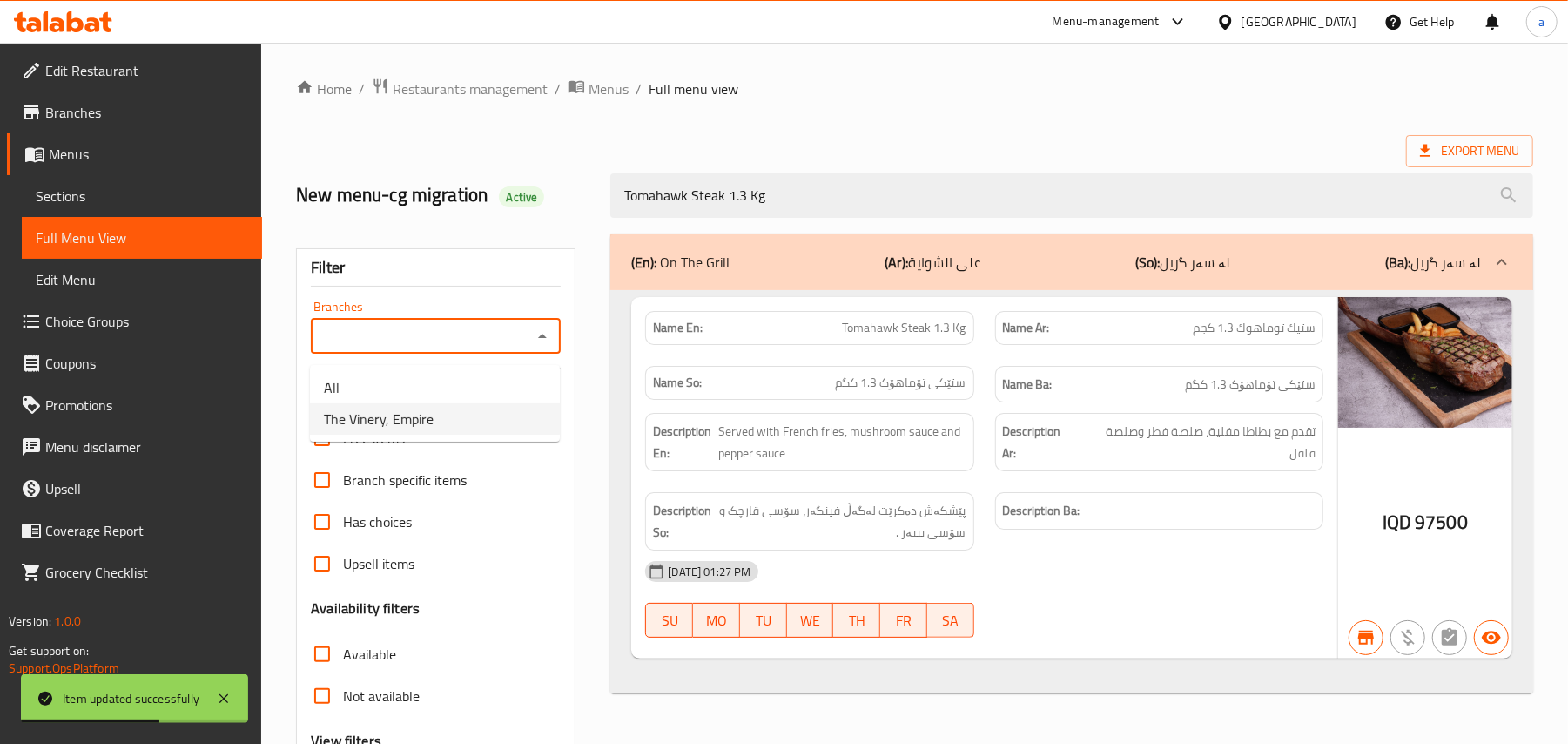
click at [443, 418] on li "The Vinery, Empire" at bounding box center [435, 418] width 250 height 31
type input "The Vinery, Empire"
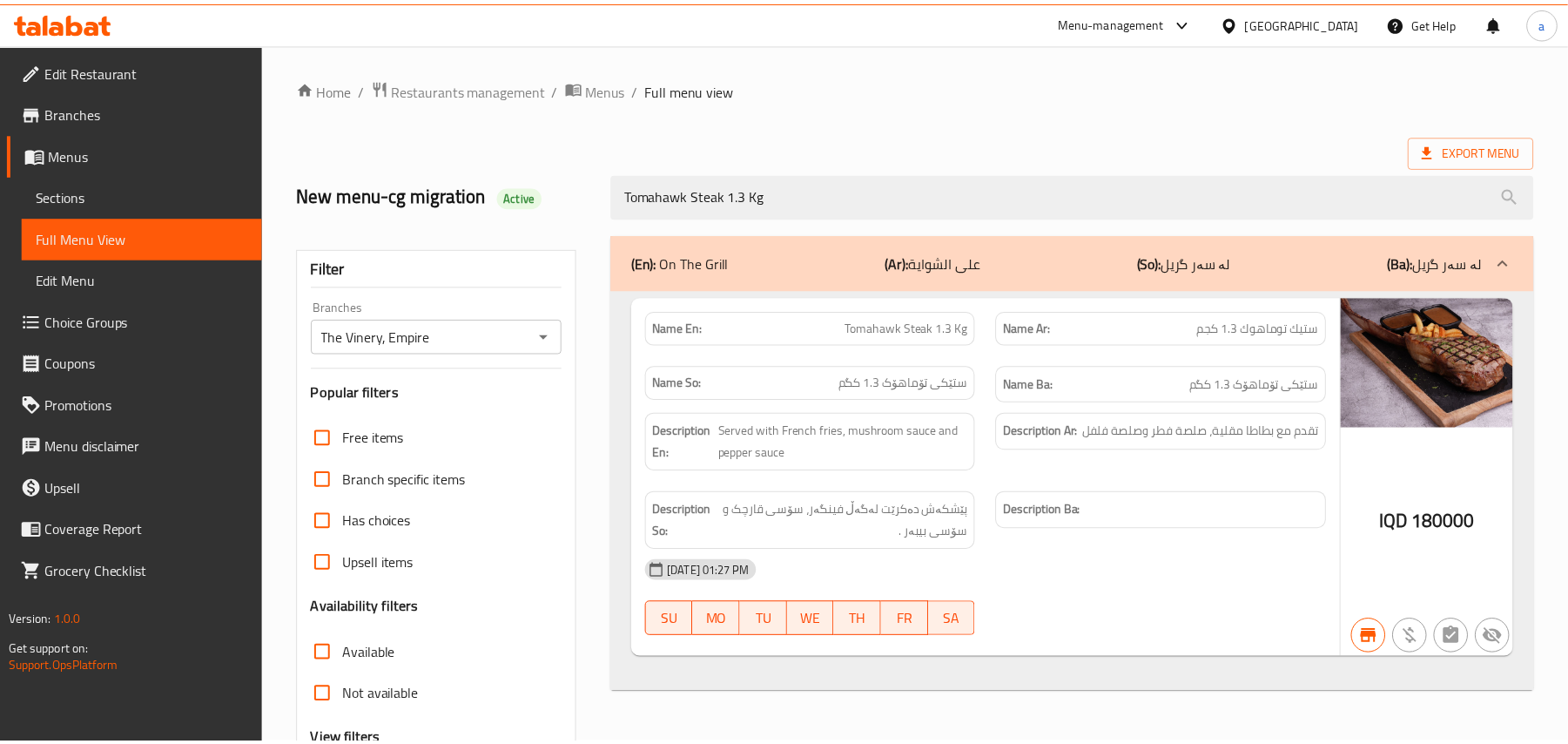
scroll to position [210, 0]
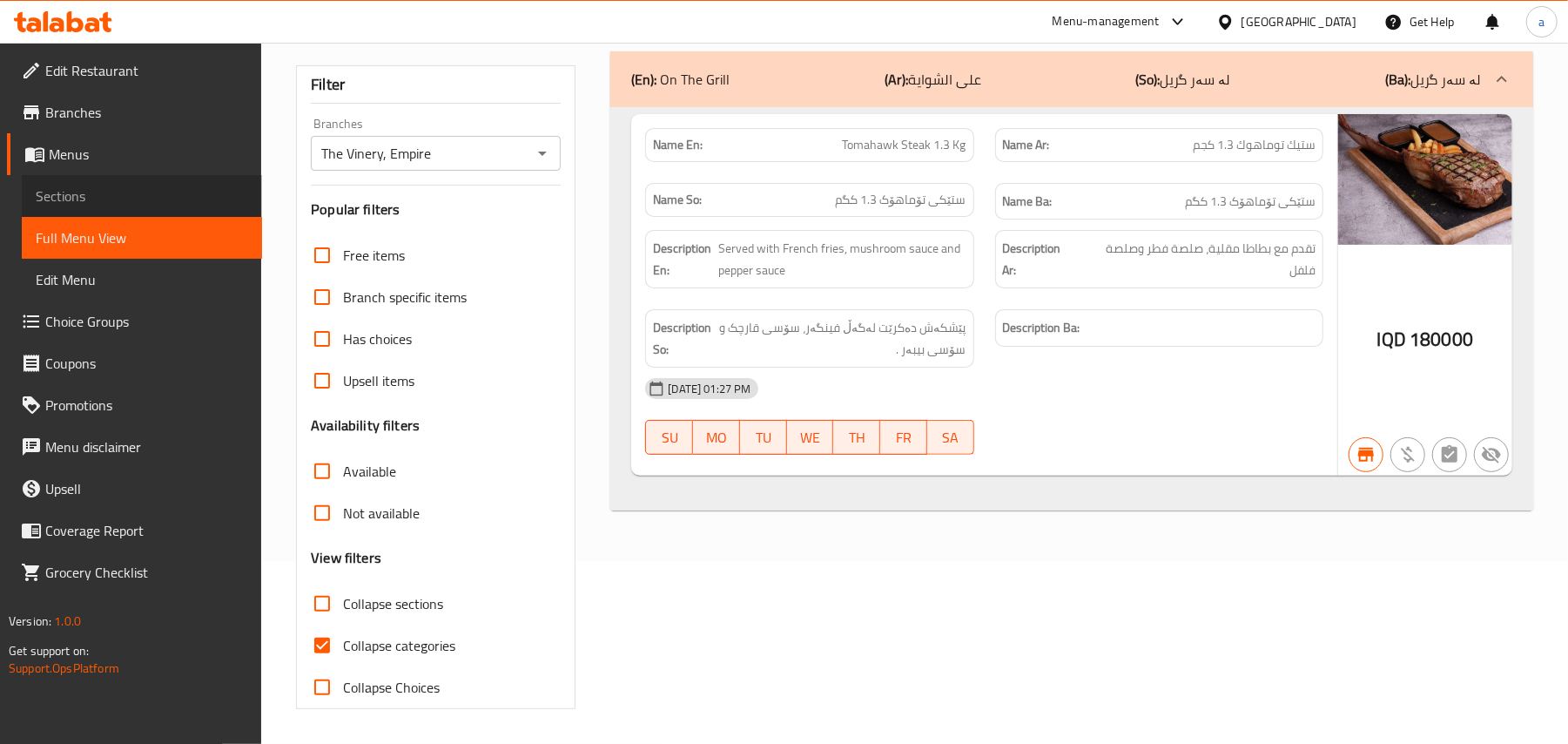
click at [127, 186] on link "Sections" at bounding box center [142, 195] width 240 height 42
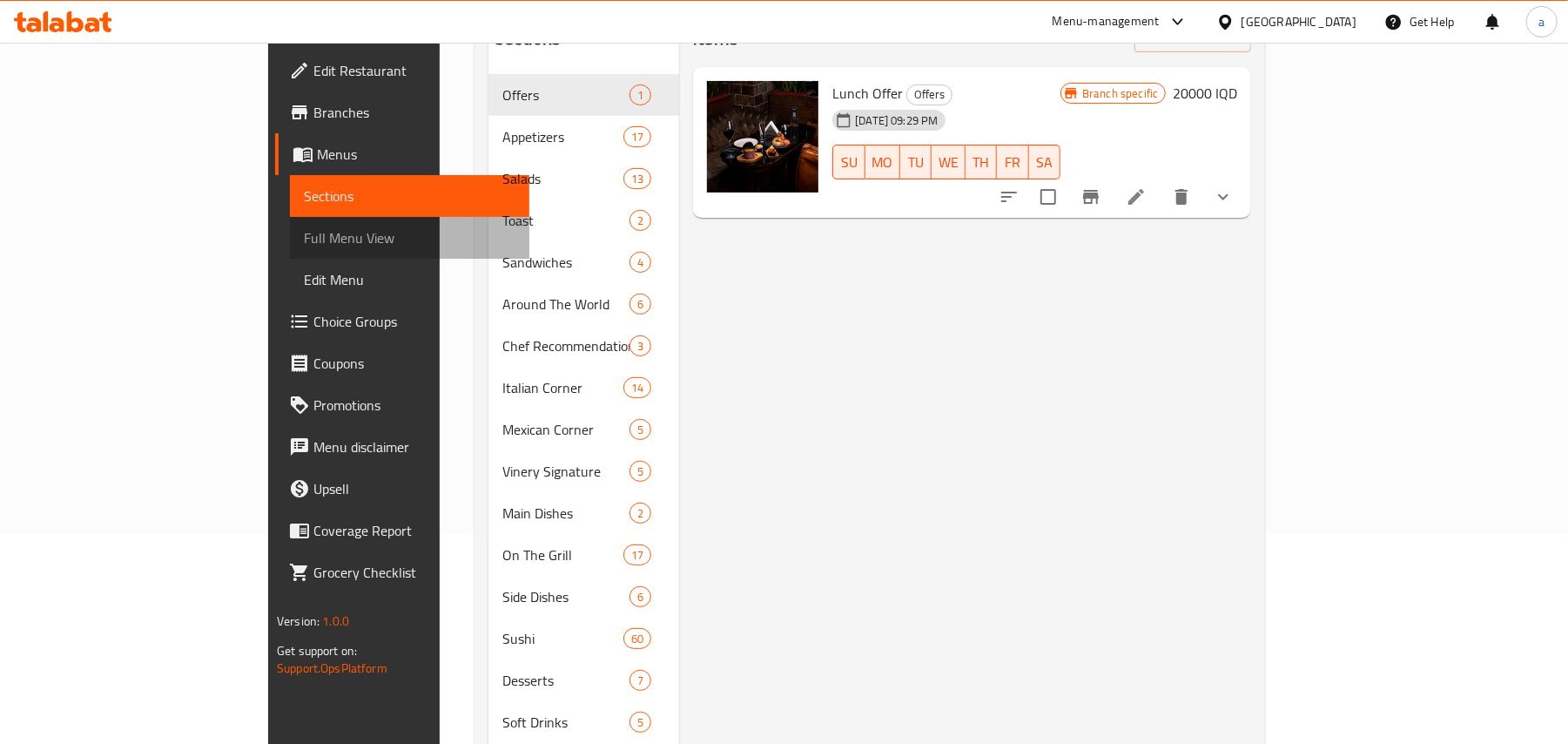
click at [304, 229] on span "Full Menu View" at bounding box center [410, 237] width 212 height 21
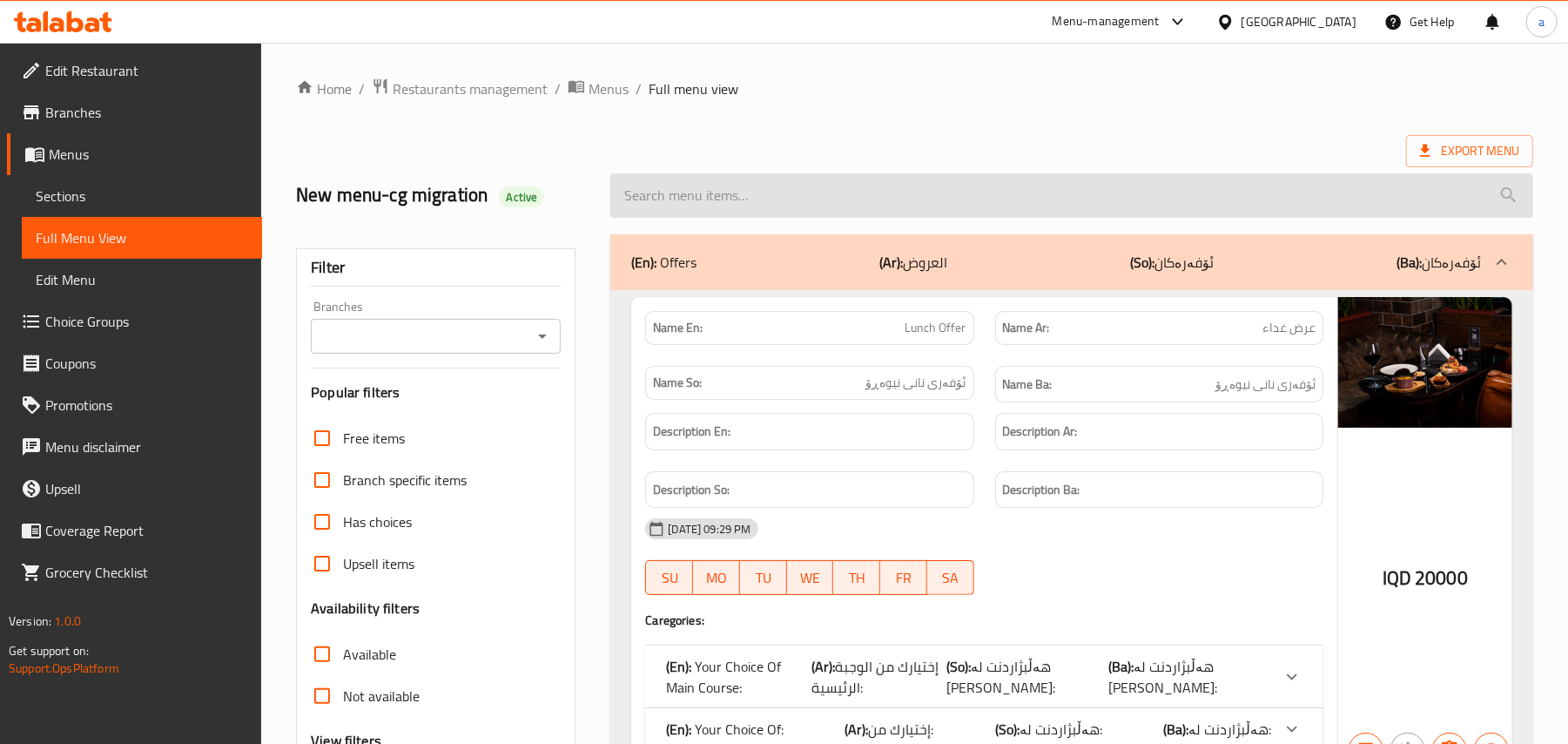
click at [833, 195] on input "search" at bounding box center [1071, 195] width 923 height 45
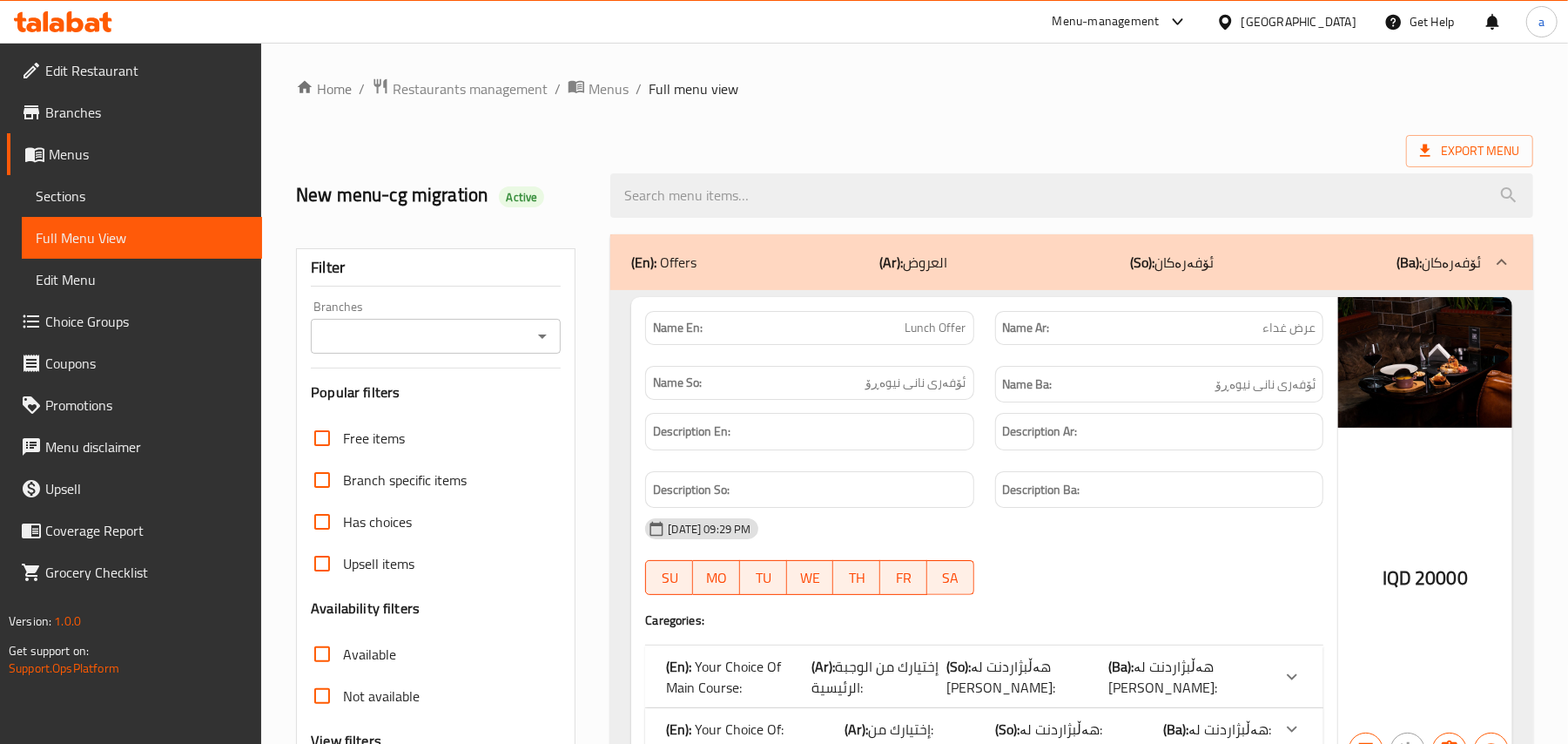
paste input "Black [PERSON_NAME] Steak"
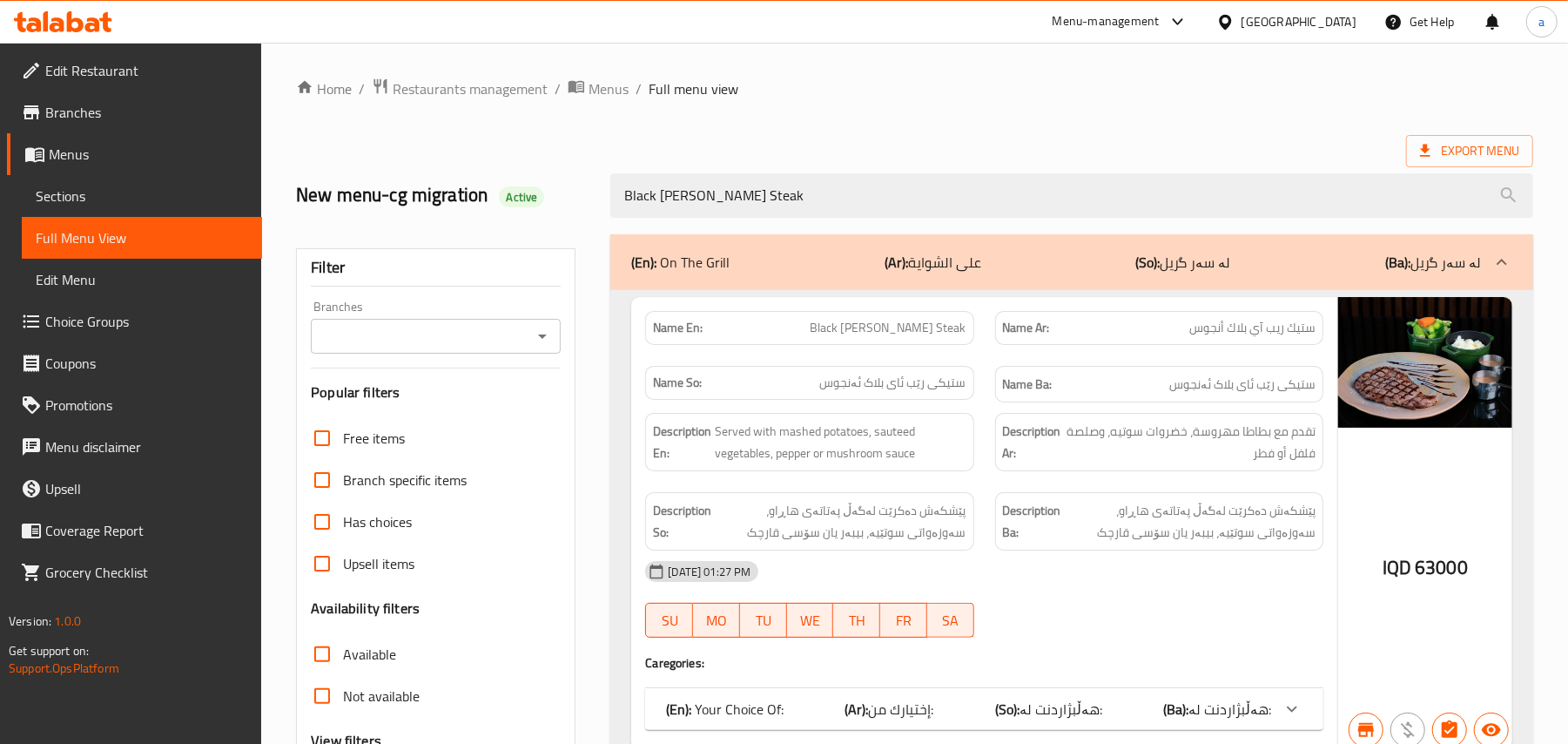
click at [537, 346] on icon "Open" at bounding box center [542, 336] width 21 height 21
type input "Black [PERSON_NAME] Steak"
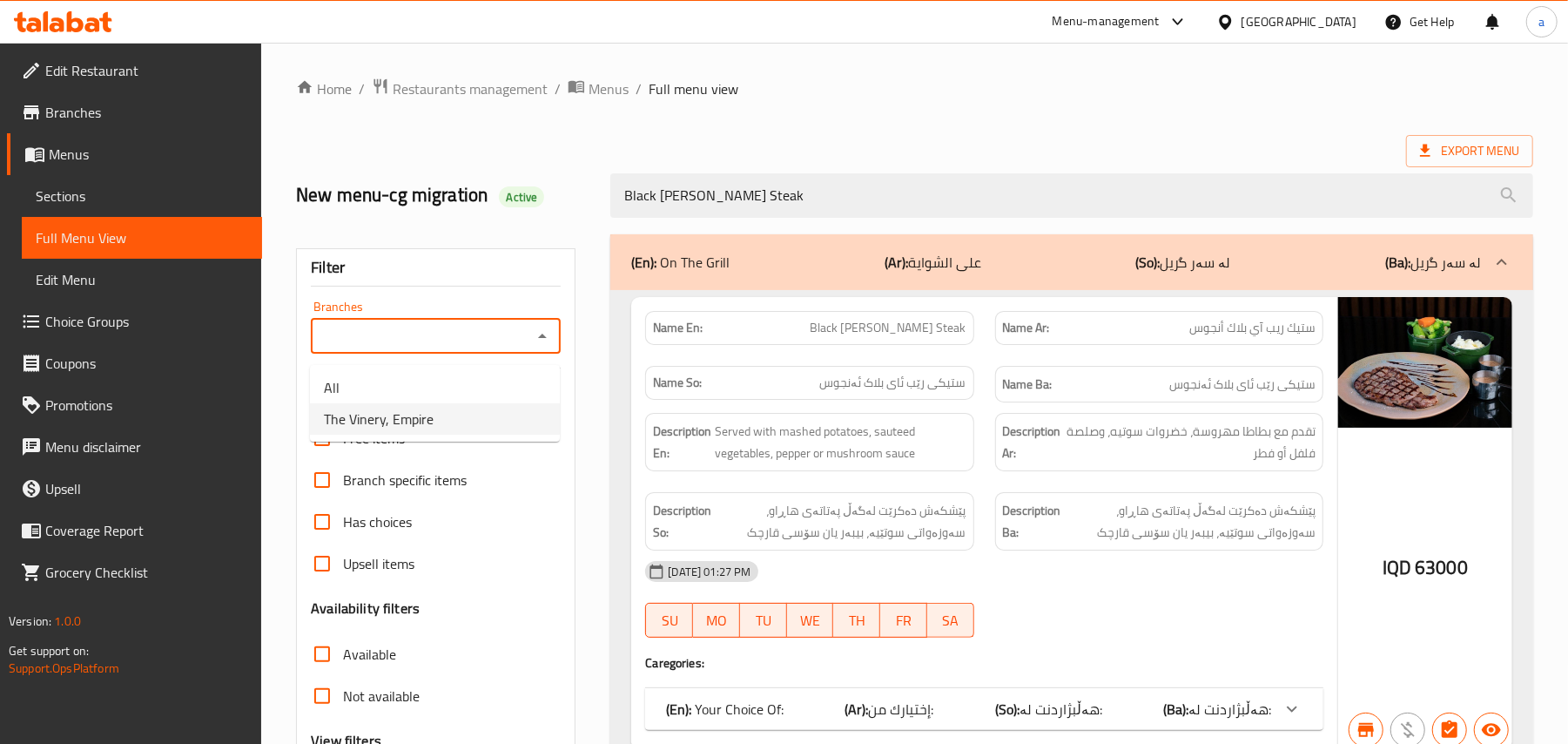
click at [475, 409] on li "The Vinery, Empire" at bounding box center [435, 418] width 250 height 31
type input "The Vinery, Empire"
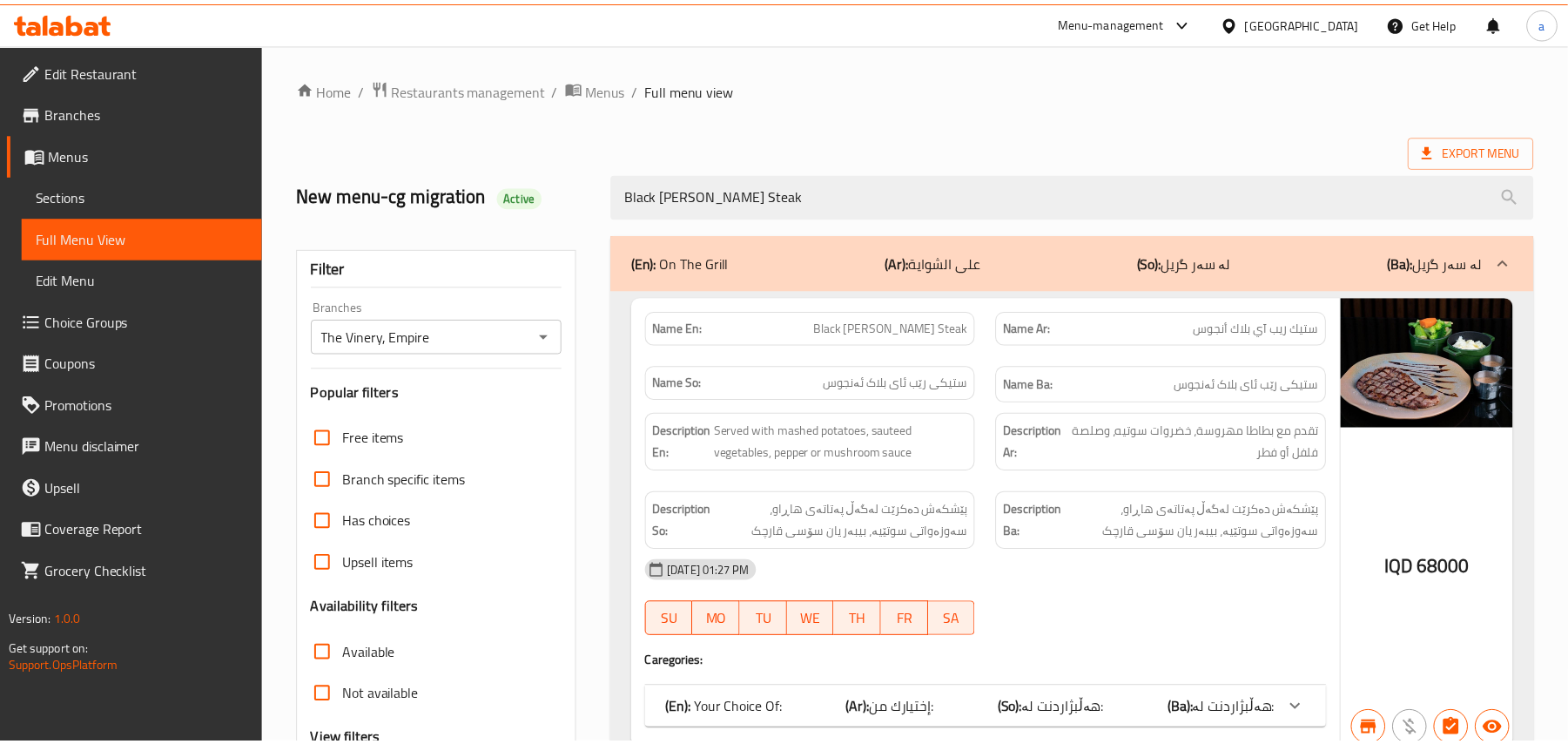
scroll to position [210, 0]
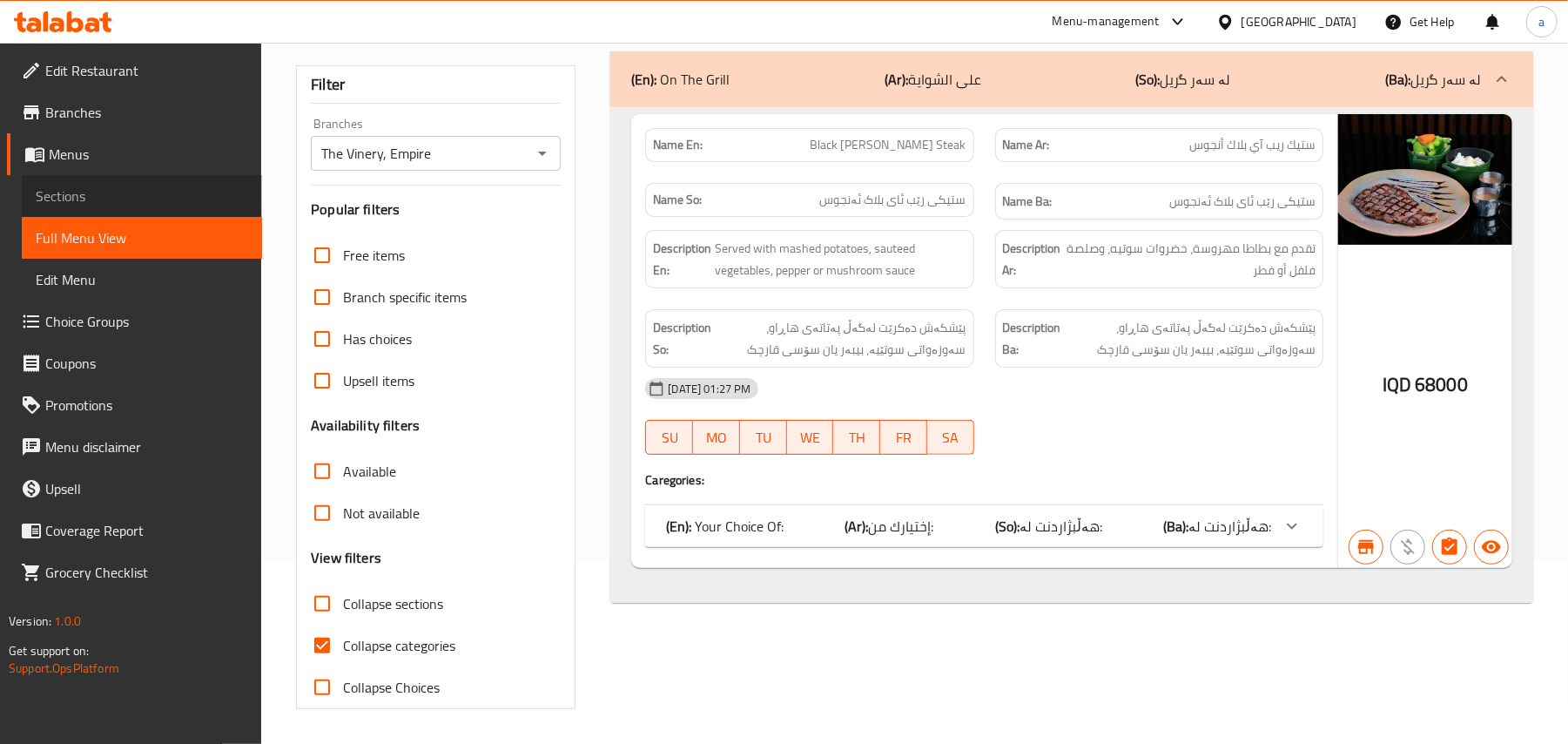
click at [105, 188] on link "Sections" at bounding box center [142, 195] width 240 height 42
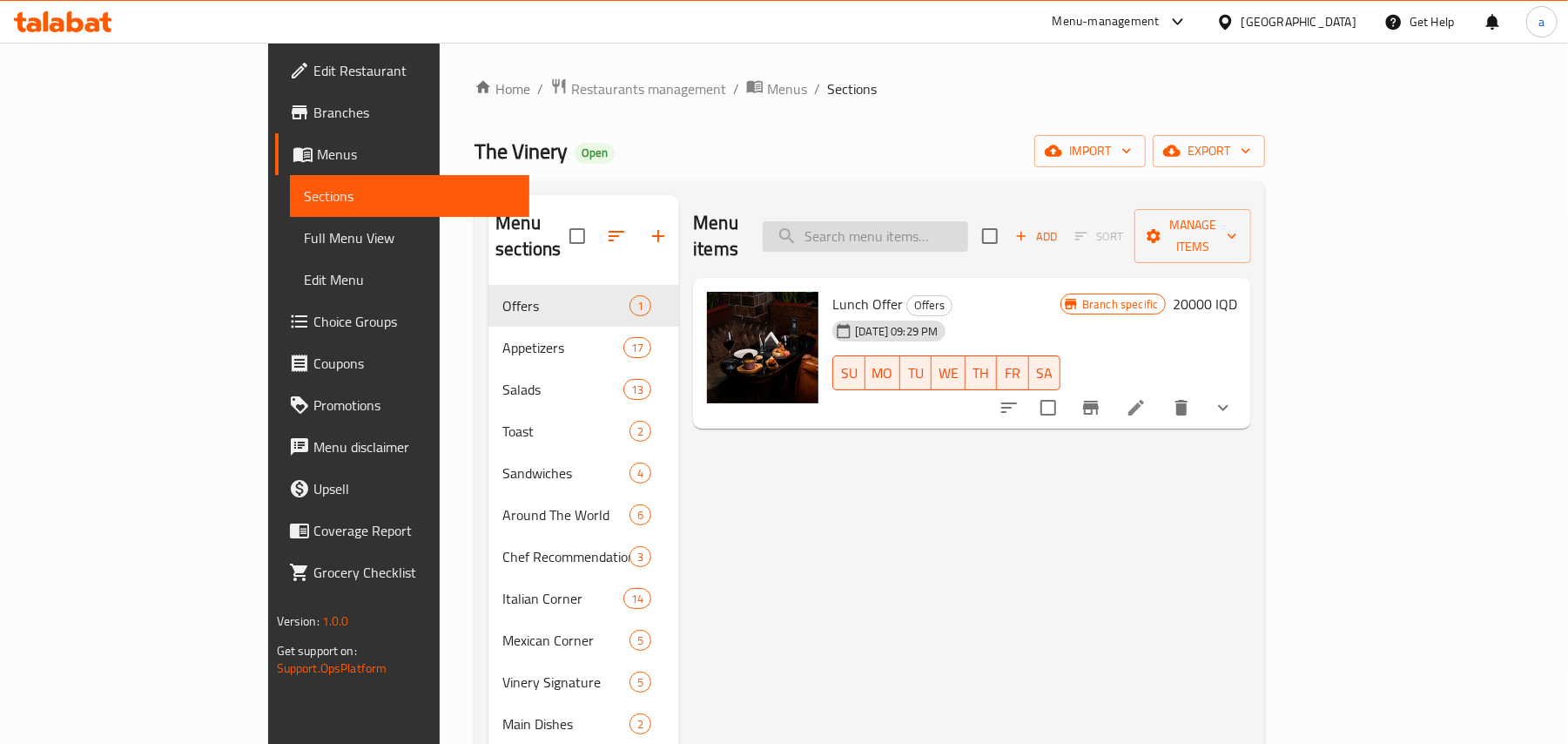
click at [956, 223] on input "search" at bounding box center [866, 236] width 205 height 31
paste input "Classic Burger"
type input "Classic Burger"
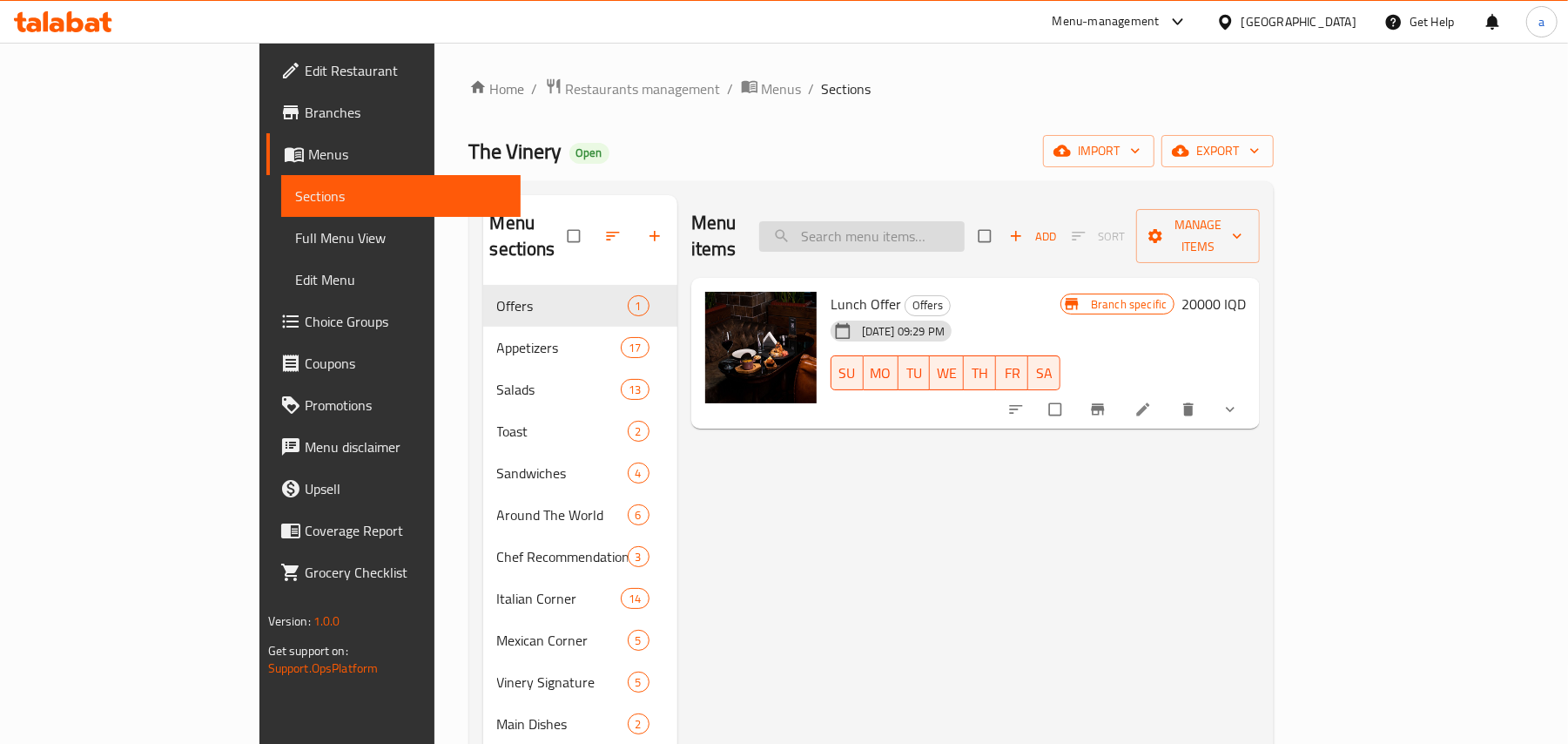
click at [914, 238] on input "search" at bounding box center [862, 236] width 205 height 31
paste input "Classic Burger"
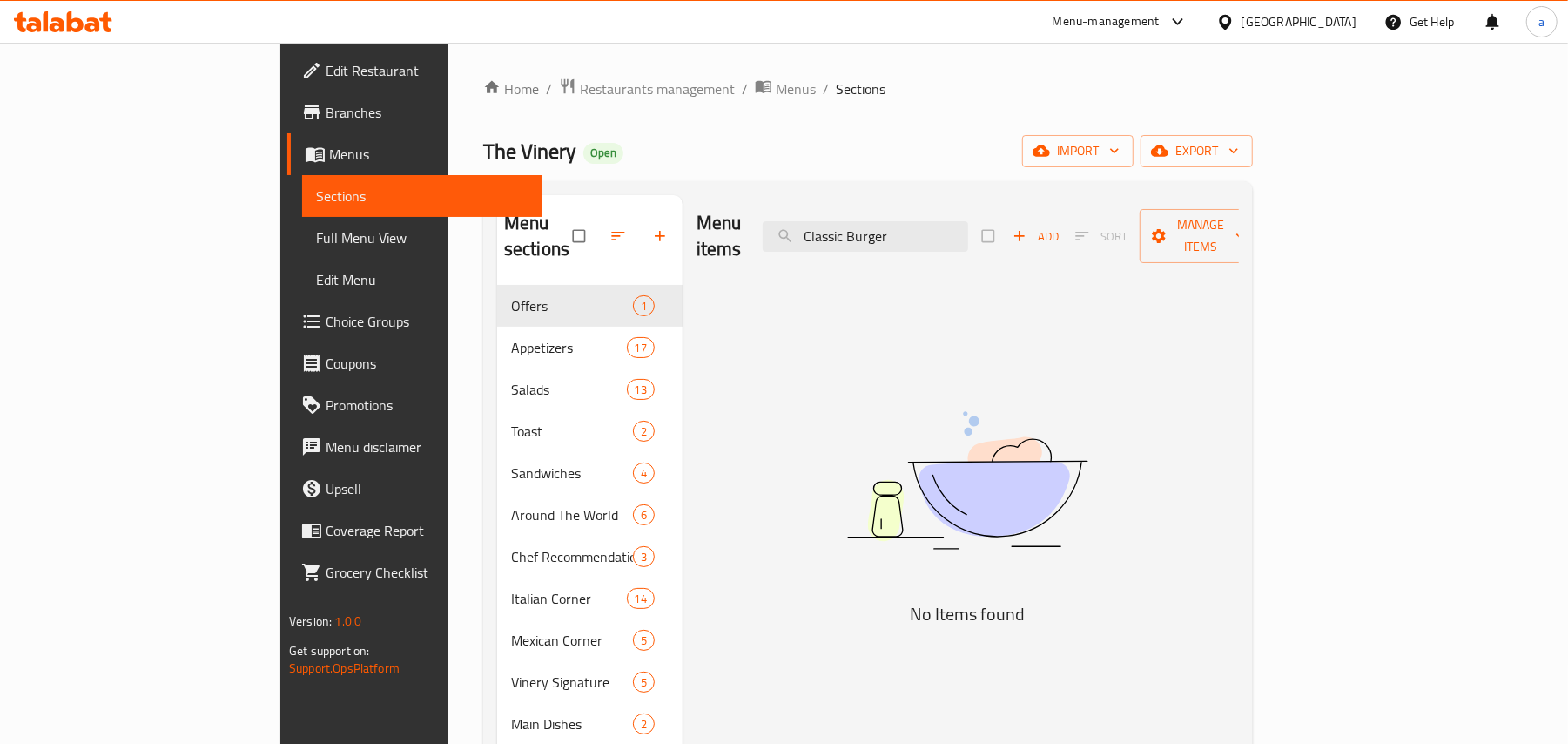
type input "Classic Burger"
drag, startPoint x: 108, startPoint y: 243, endPoint x: 67, endPoint y: 209, distance: 53.3
click at [316, 243] on span "Full Menu View" at bounding box center [422, 237] width 212 height 21
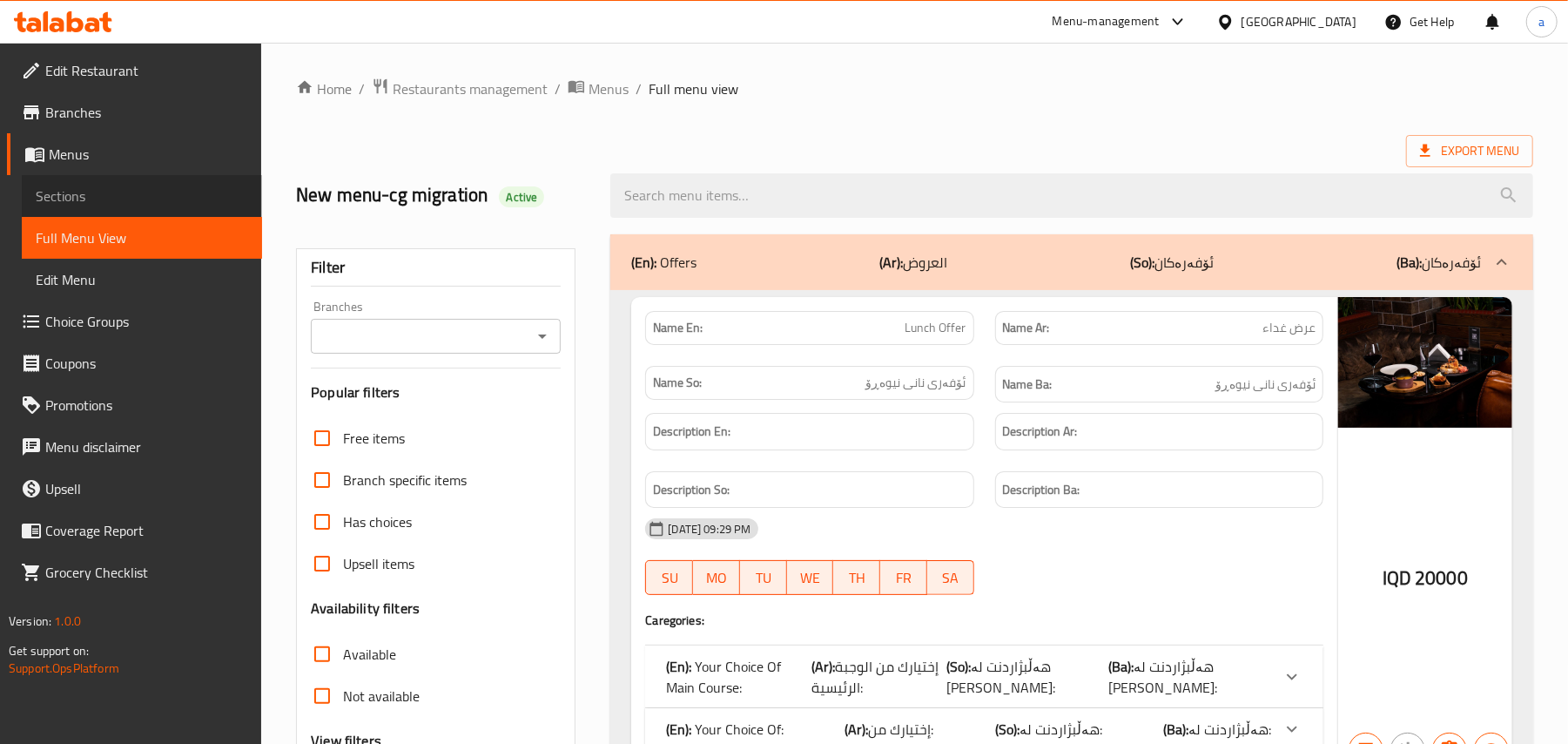
click at [71, 202] on span "Sections" at bounding box center [142, 195] width 212 height 21
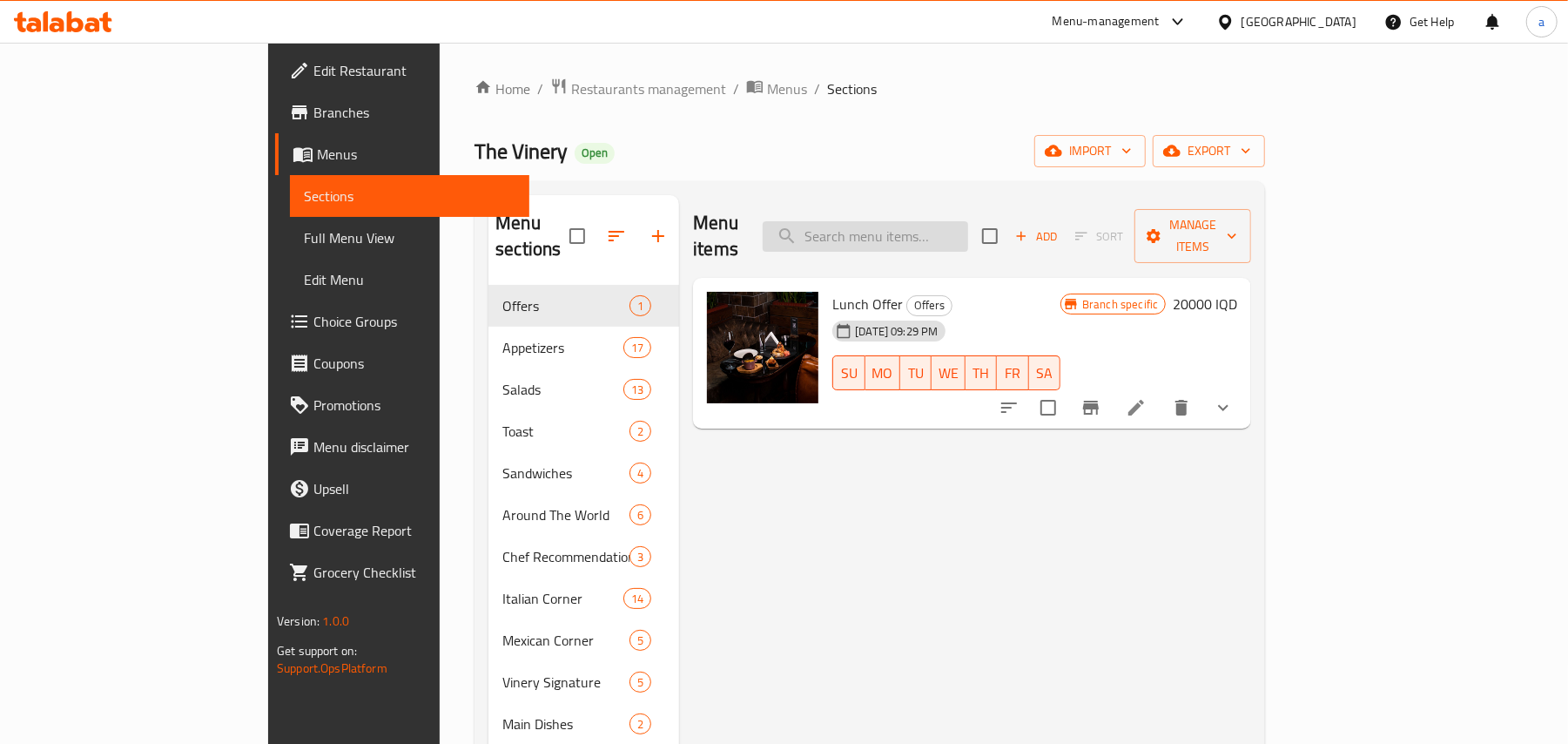
click at [958, 226] on input "search" at bounding box center [866, 236] width 205 height 31
paste input "Classic Burger"
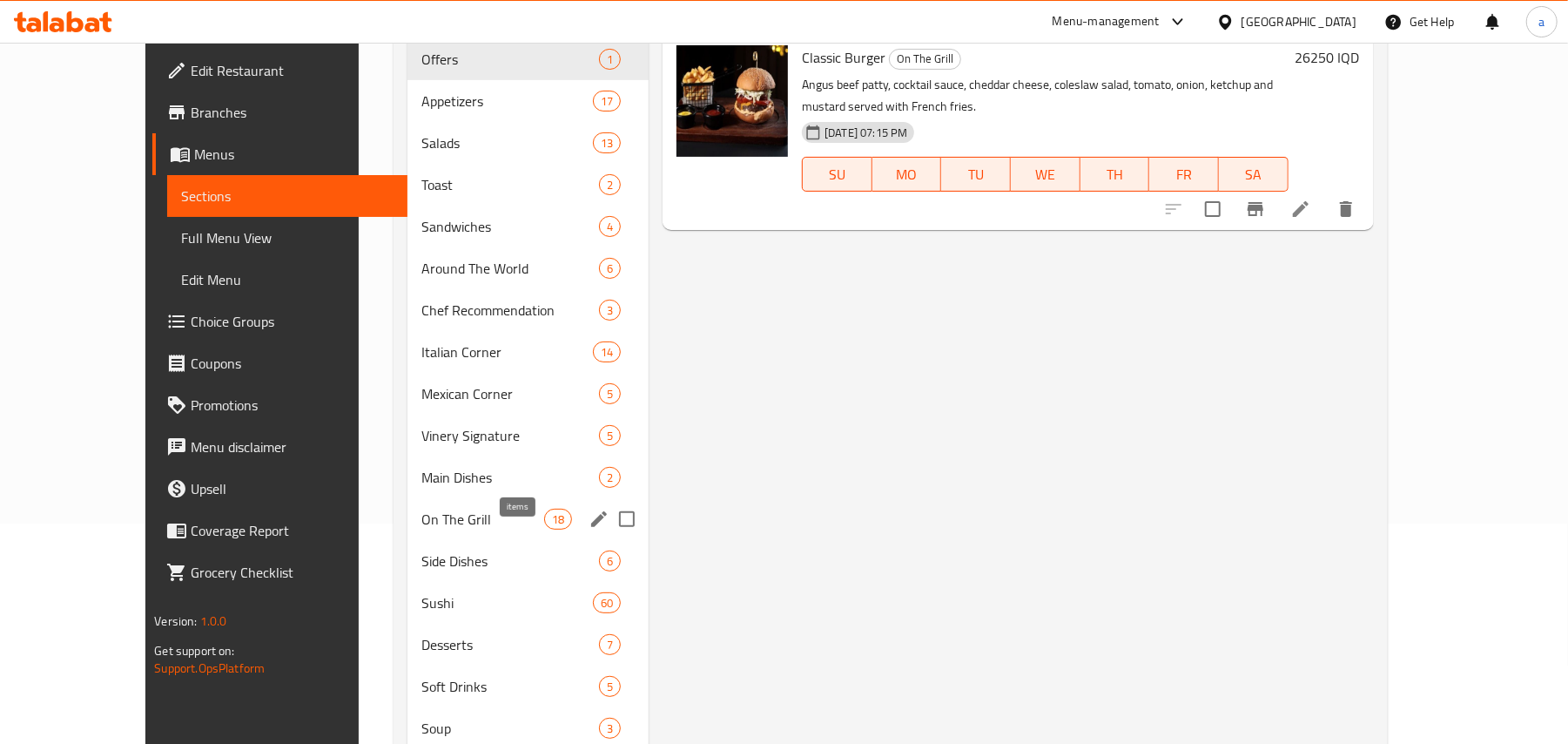
scroll to position [270, 0]
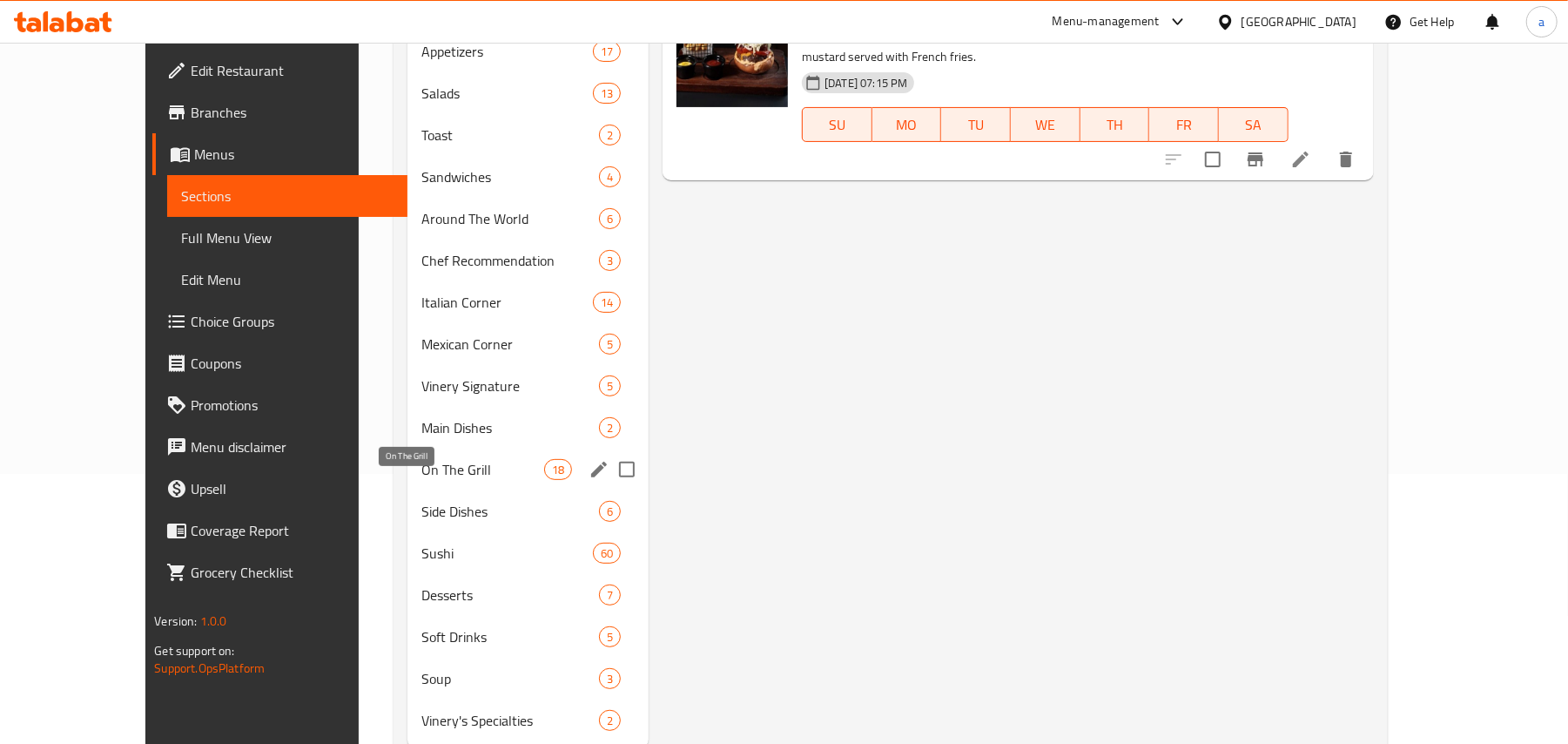
click at [446, 480] on span "On The Grill" at bounding box center [483, 469] width 123 height 21
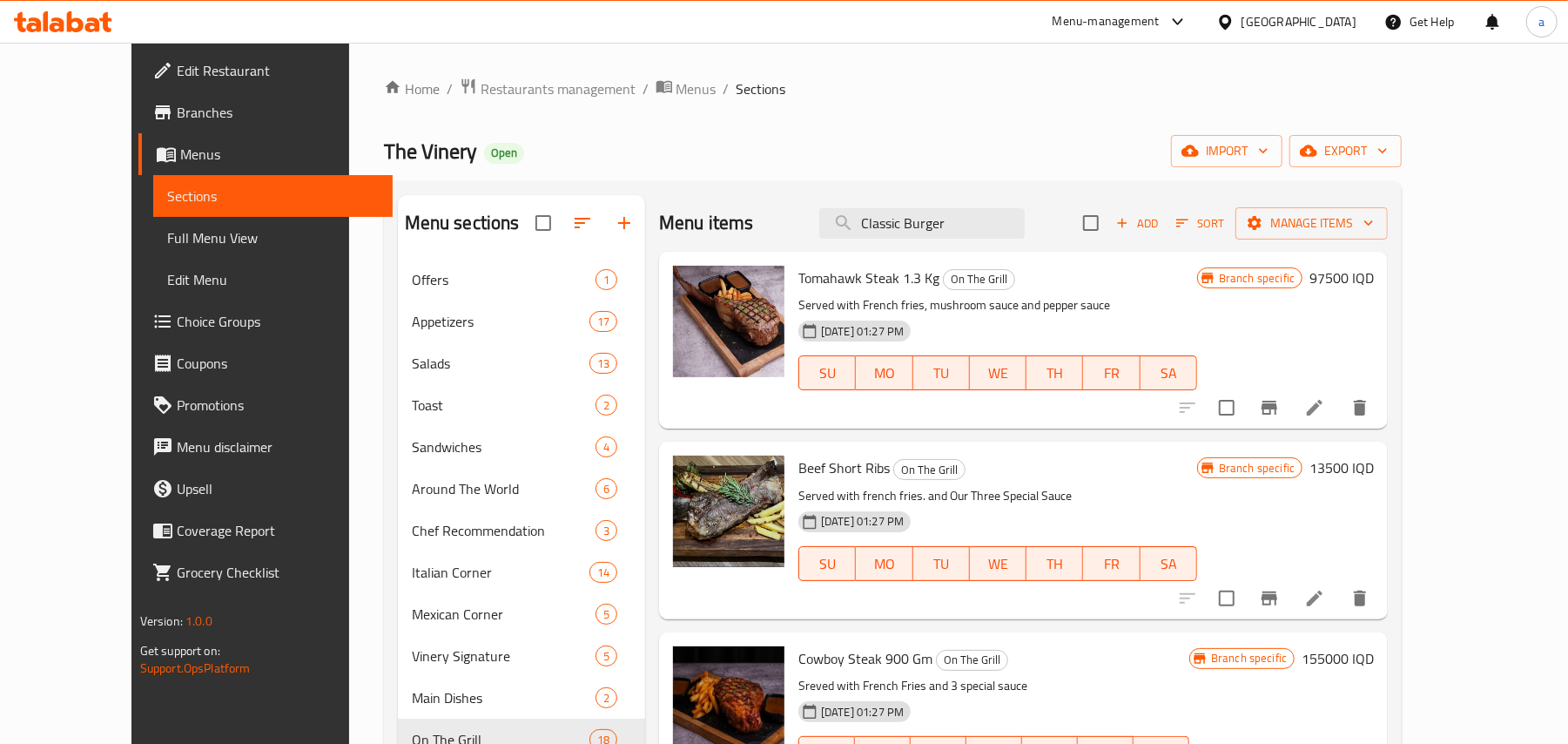
drag, startPoint x: 941, startPoint y: 236, endPoint x: 873, endPoint y: 261, distance: 72.4
click at [885, 230] on input "Classic Burger" at bounding box center [923, 223] width 205 height 31
type input "Burger"
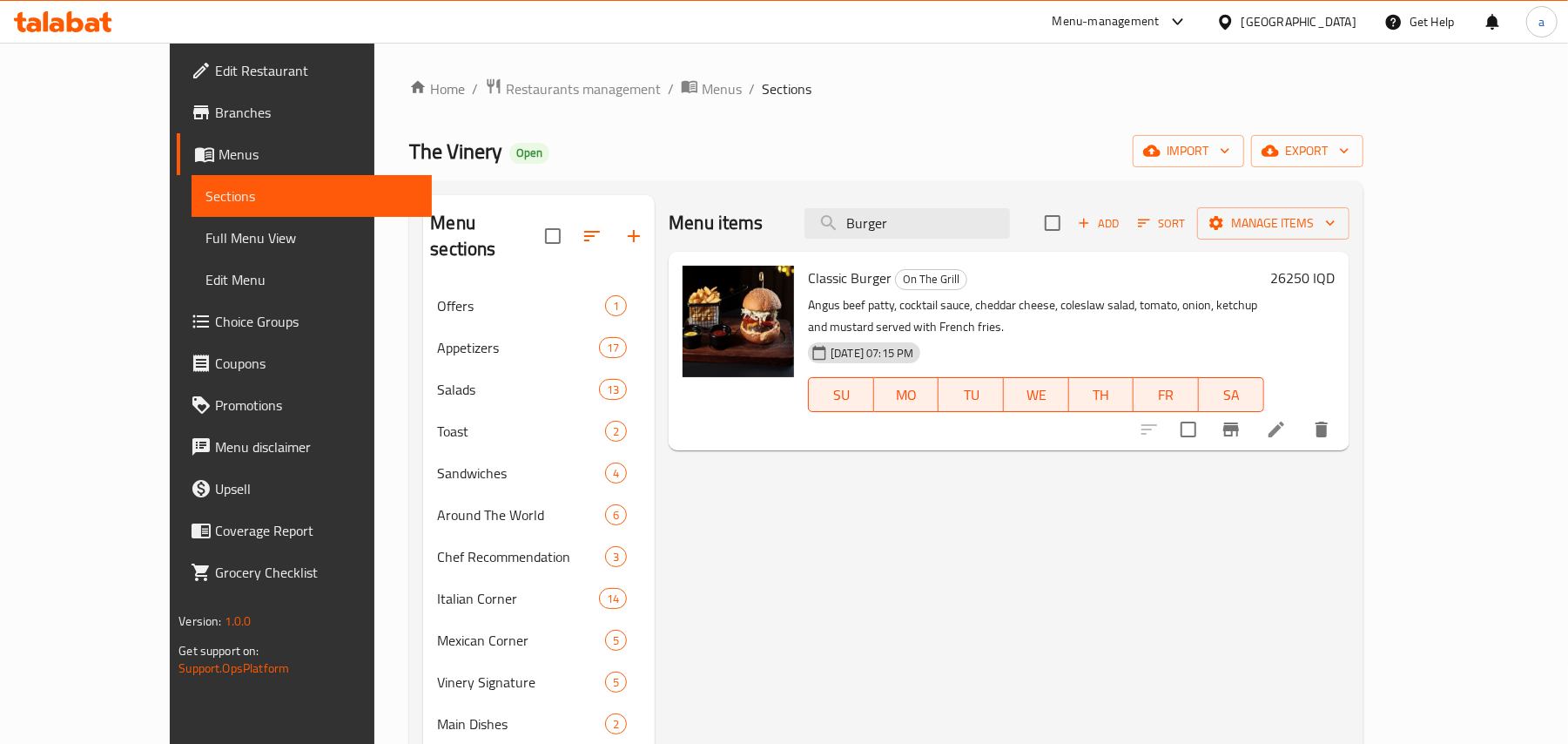
drag, startPoint x: 979, startPoint y: 235, endPoint x: 808, endPoint y: 245, distance: 171.3
click at [809, 243] on div "Menu items Burger Add Sort Manage items" at bounding box center [1009, 223] width 680 height 57
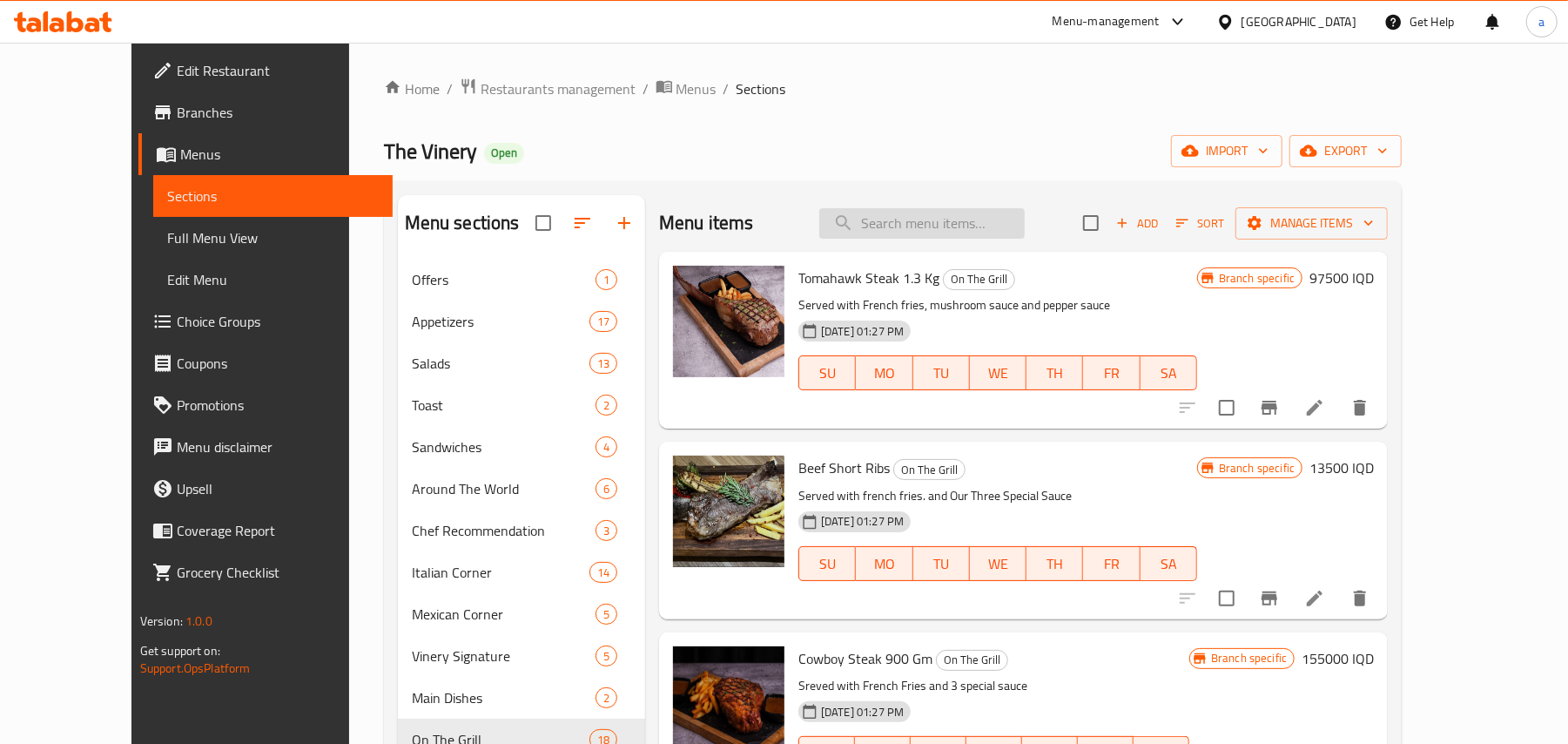
click at [935, 223] on input "search" at bounding box center [923, 223] width 205 height 31
paste input "Classic Burger"
type input "Classic Burger"
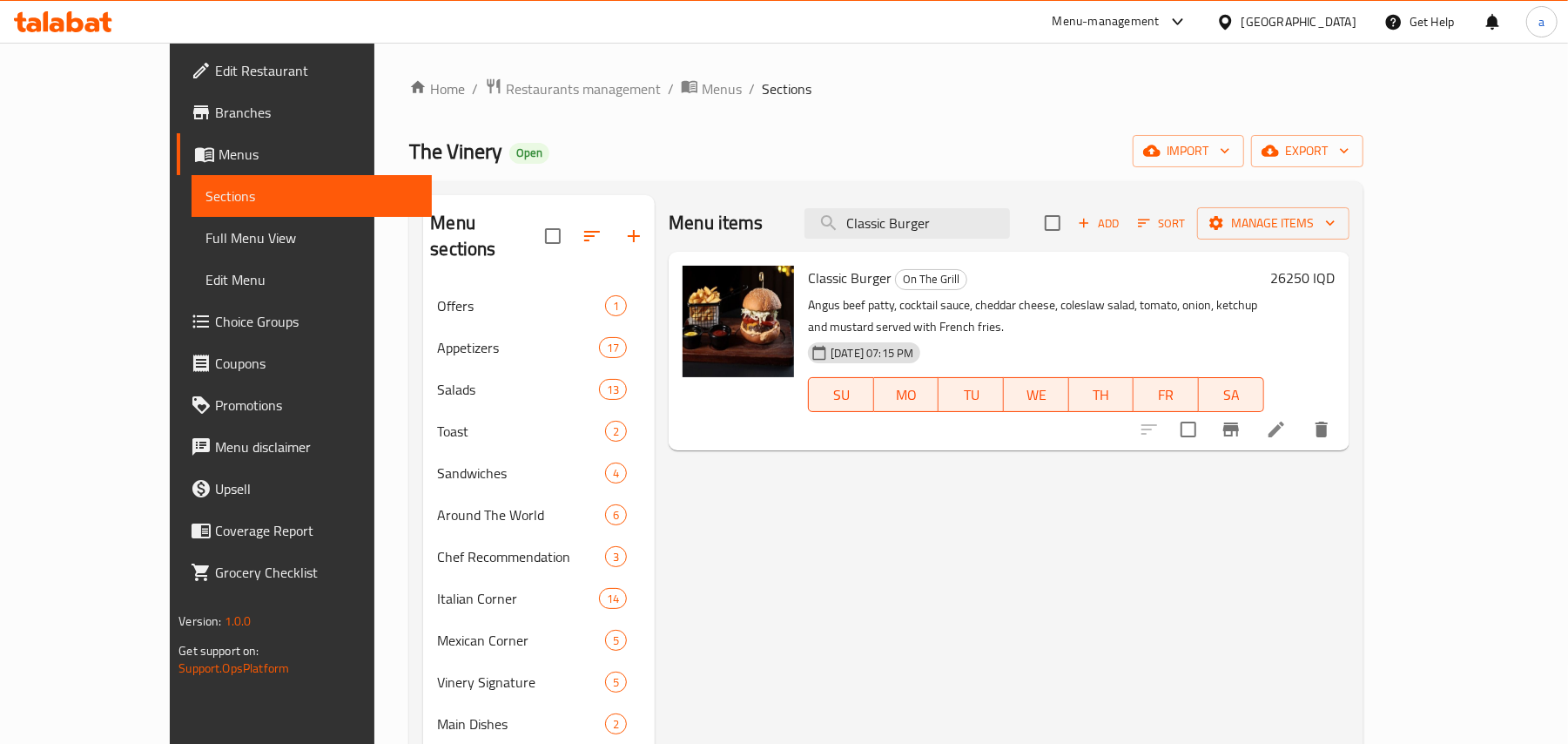
click at [1287, 440] on icon at bounding box center [1276, 429] width 21 height 21
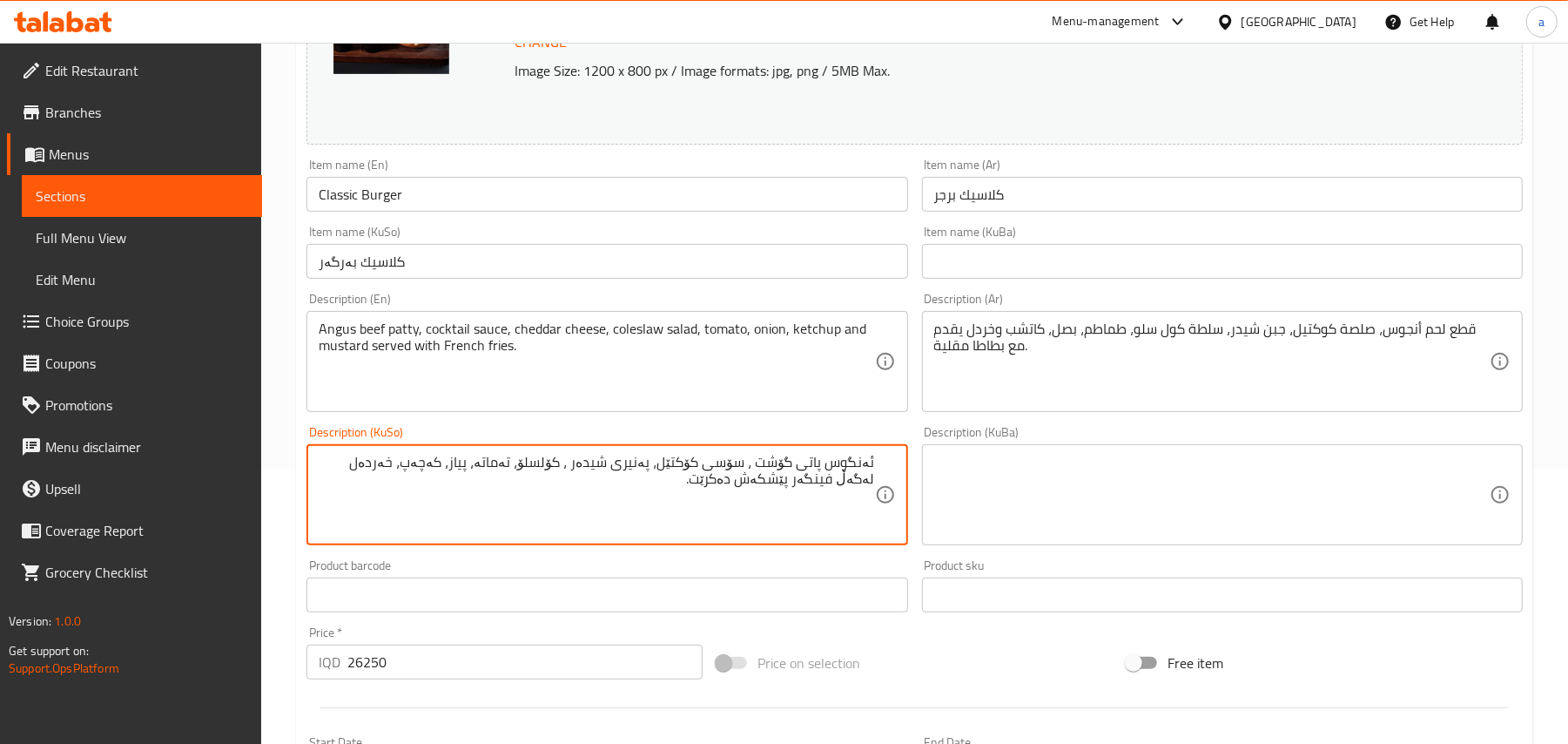
scroll to position [193, 0]
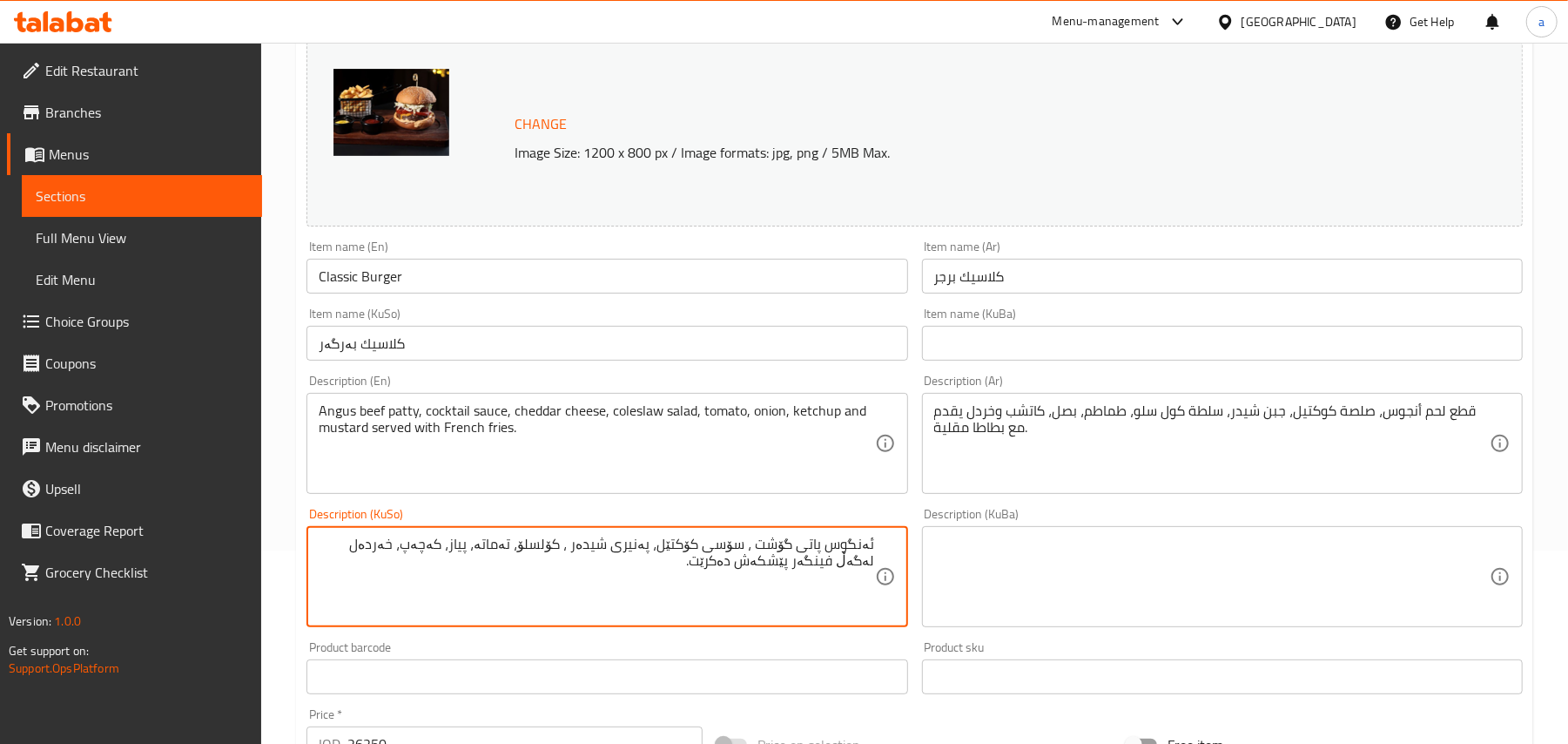
click at [505, 353] on input "کلاسیك بەرگەر" at bounding box center [606, 343] width 600 height 35
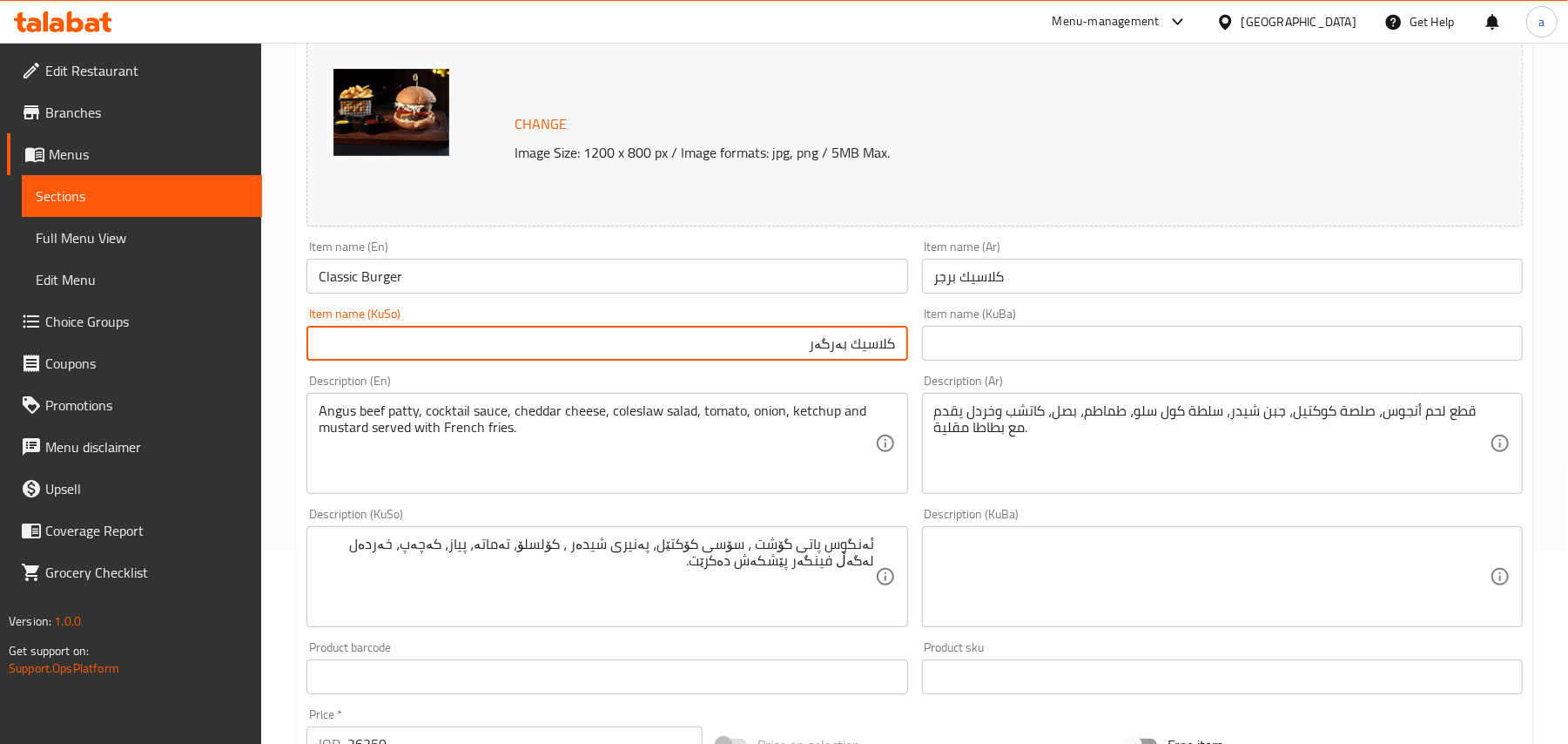
click at [882, 359] on input "کلاسیك بەرگەر" at bounding box center [606, 343] width 600 height 35
click at [880, 359] on input "کلاسیك بەرگەر" at bounding box center [606, 343] width 600 height 35
click at [871, 356] on input "کلاسیك بەرگەر" at bounding box center [606, 343] width 600 height 35
click at [805, 360] on input "بەرگەر" at bounding box center [606, 343] width 600 height 35
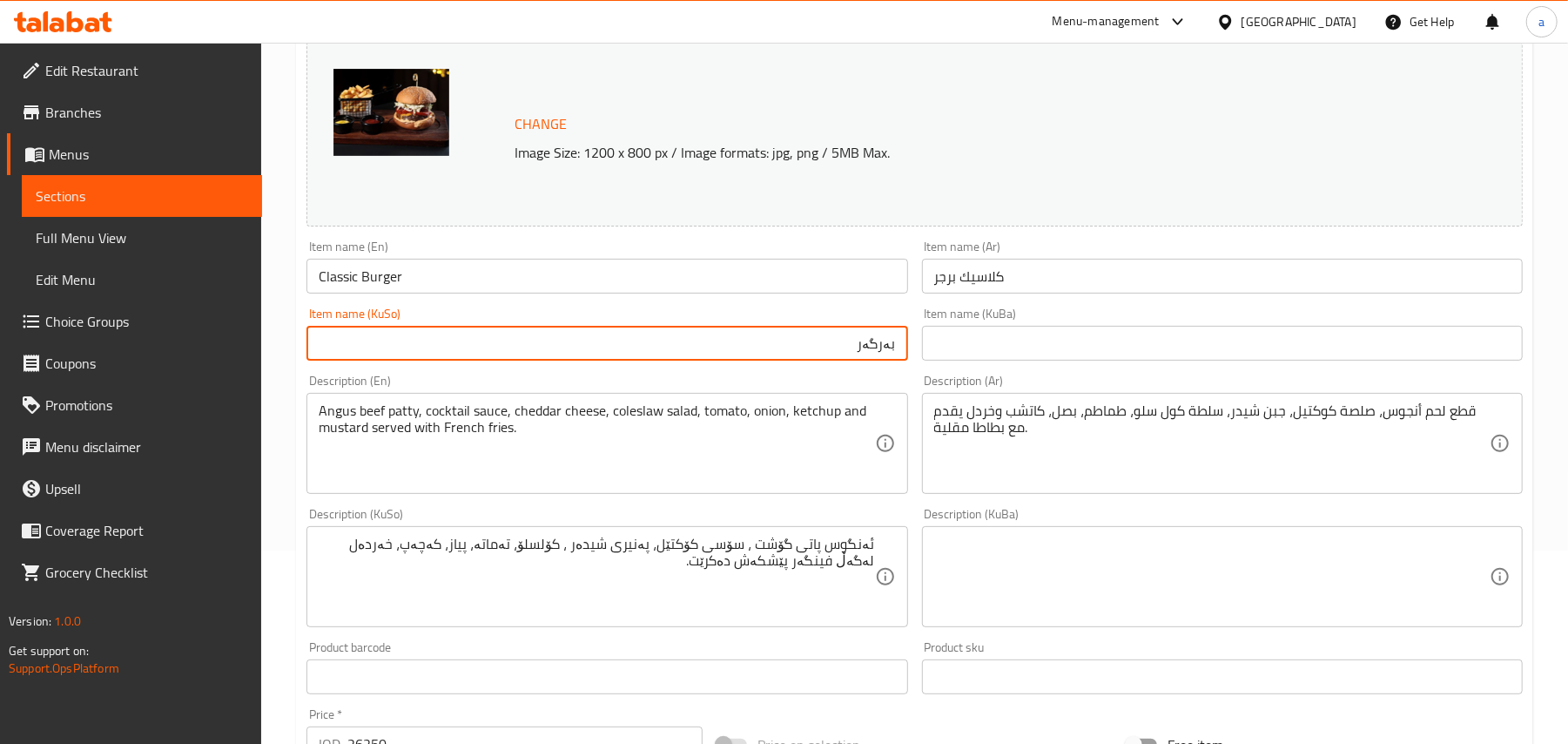
click at [868, 360] on input "بەرگەر" at bounding box center [606, 343] width 600 height 35
click at [850, 356] on input "بەرگر" at bounding box center [606, 343] width 600 height 35
paste input "کلاسیك"
type input "بەرگری کلاسیك"
click at [1036, 300] on div "Item name (Ar) کلاسیك برجر Item name (Ar)" at bounding box center [1223, 266] width 614 height 67
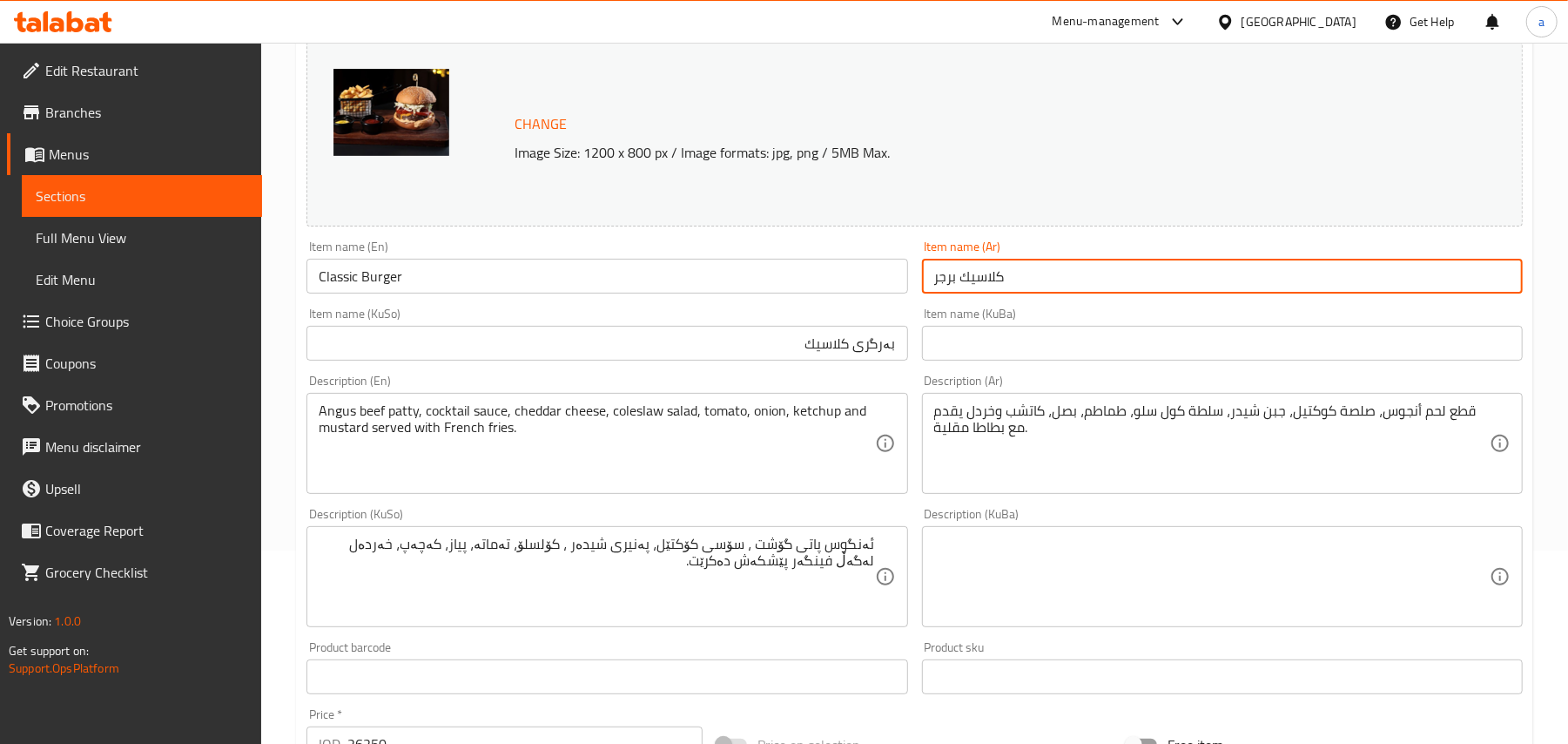
click at [1039, 293] on input "کلاسیك برجر" at bounding box center [1223, 275] width 600 height 35
click at [1485, 287] on input "کلاسیك برجر" at bounding box center [1223, 275] width 600 height 35
click at [1488, 285] on input "کلاسیك برجر" at bounding box center [1223, 275] width 600 height 35
click at [1477, 289] on input "کلاسیك برجر" at bounding box center [1223, 275] width 600 height 35
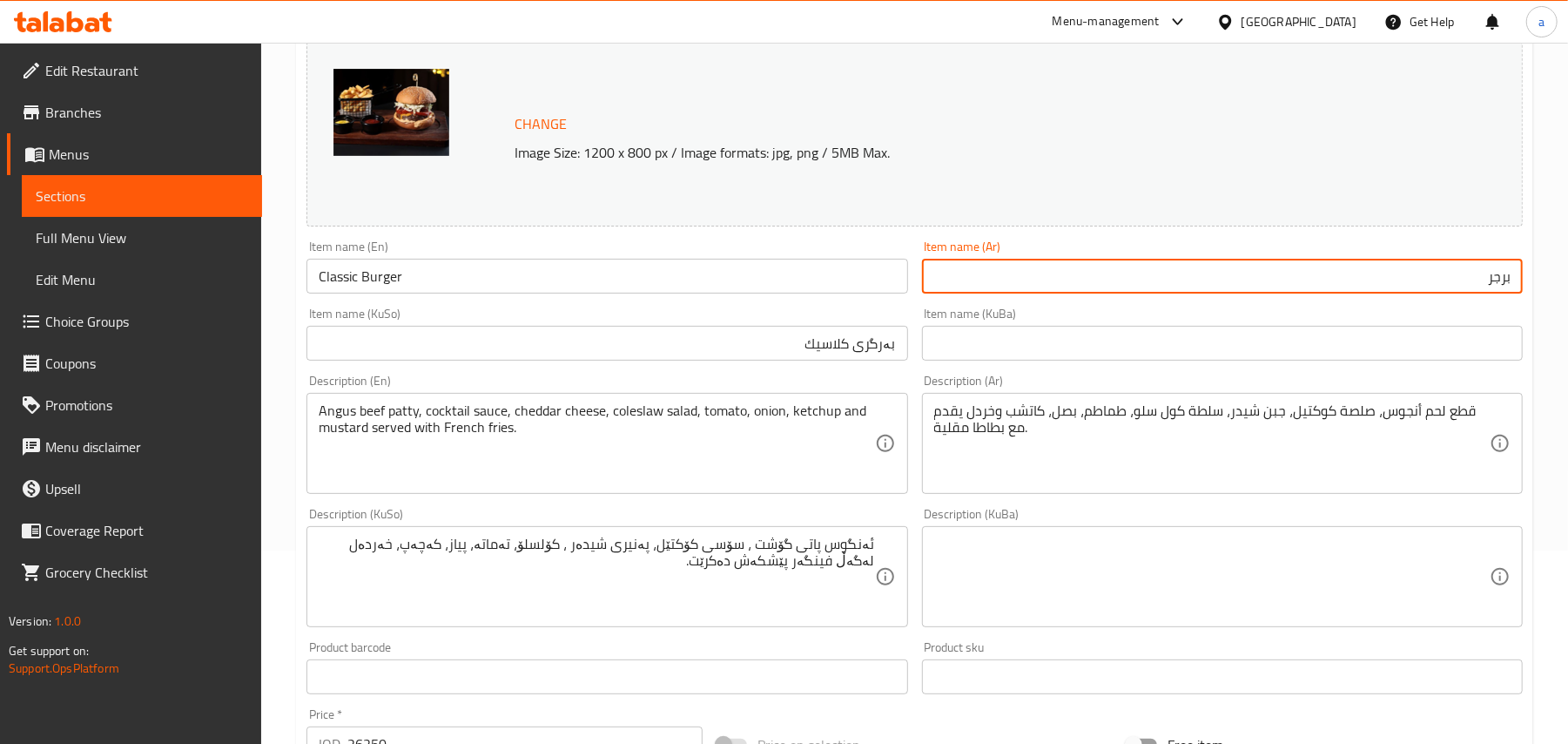
click at [1409, 293] on input "برجر" at bounding box center [1223, 275] width 600 height 35
paste input "کلاسیك"
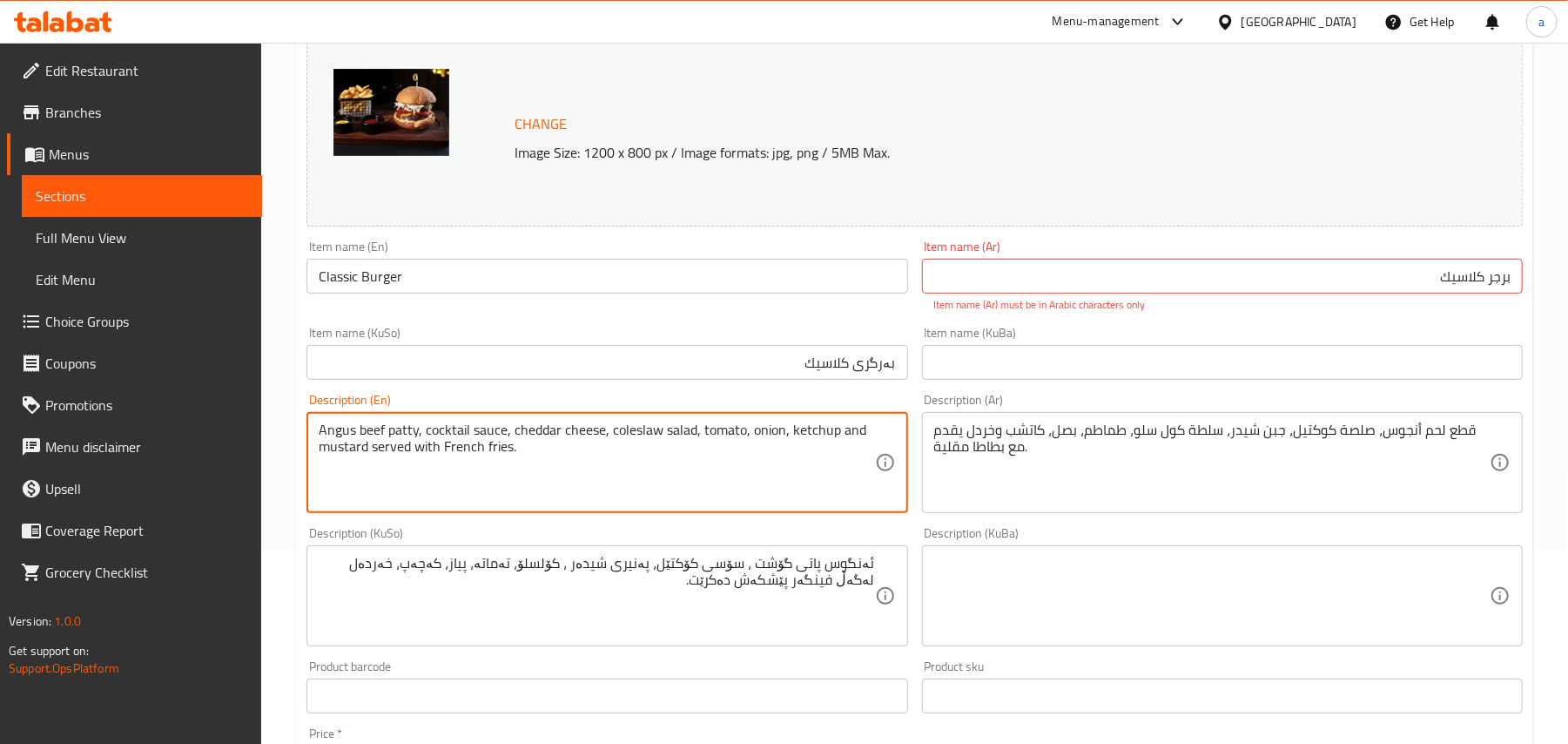
click at [1425, 284] on input "برجر کلاسیك" at bounding box center [1223, 275] width 600 height 35
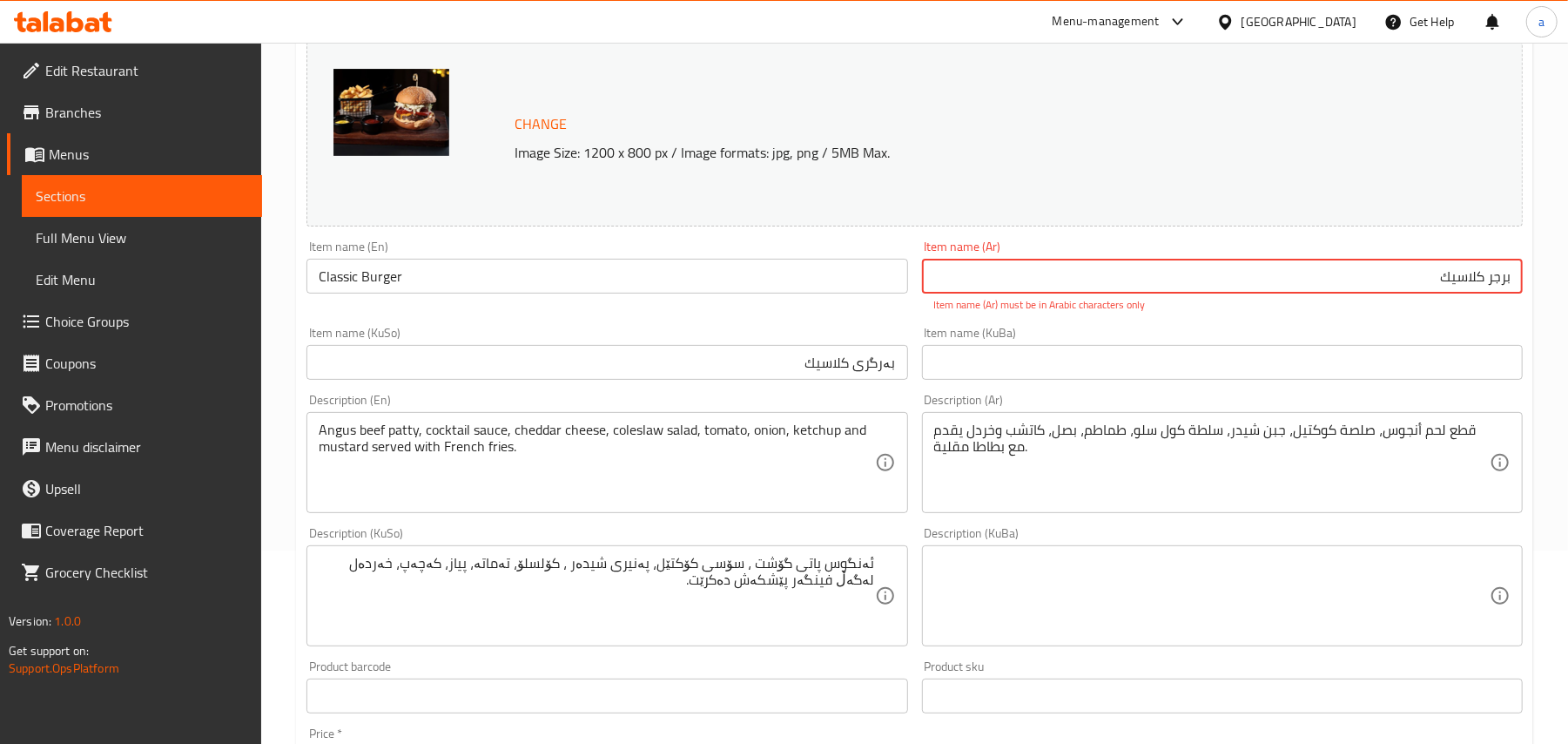
type input "برجر كلاسيك"
click at [1350, 392] on div "Change Image Size: 1200 x 800 px / Image formats: jpg, png / 5MB Max. Item name…" at bounding box center [915, 533] width 1231 height 995
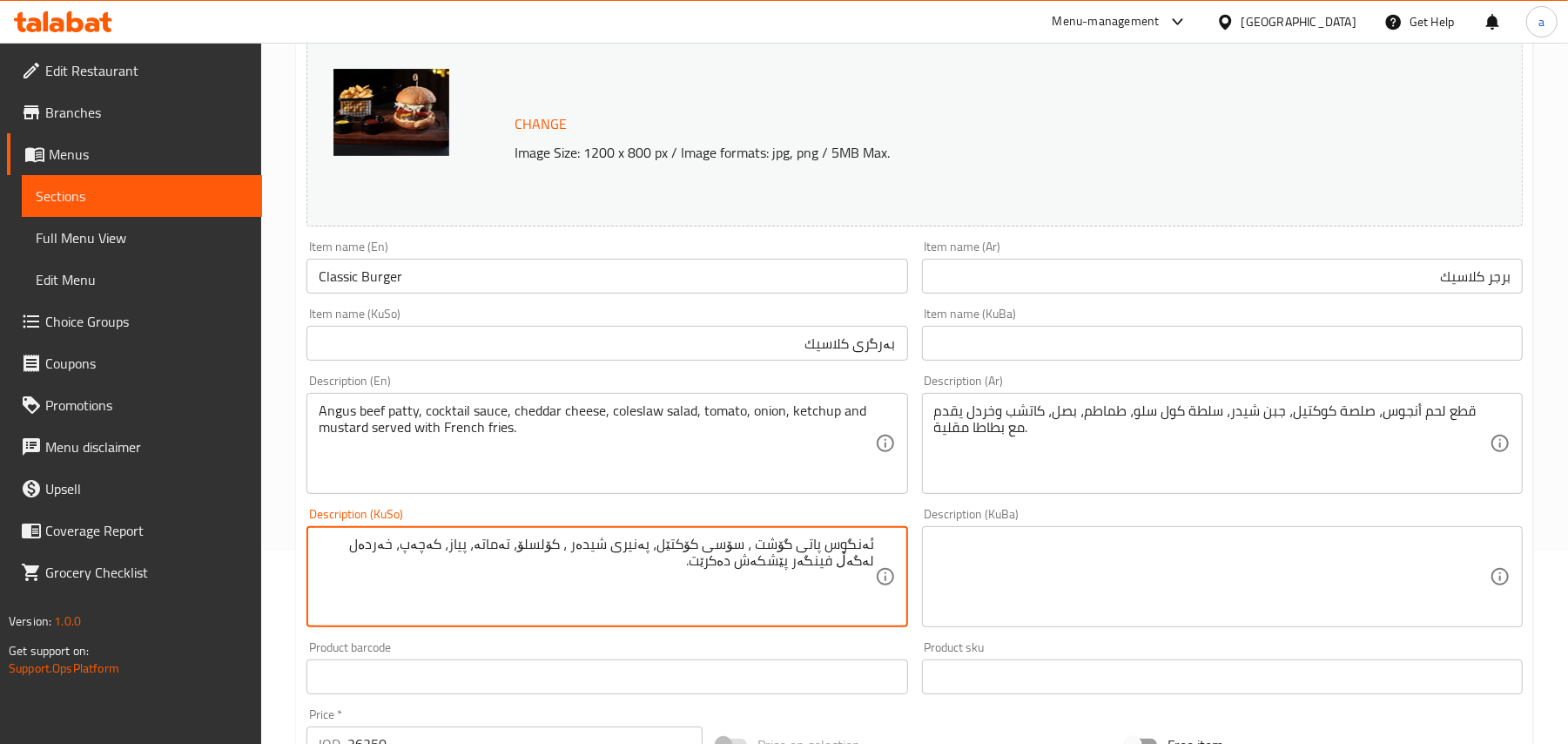
paste textarea "پارچە گۆشتی مانگای ئەنگوس، سۆسی کۆکتێل، پەنیری چێدەر، زەلاتەی کۆل سڵۆ، تەماتە، …"
type textarea "پارچە گۆشتی مانگای ئەنگوس، سۆسی کۆکتێل، پەنیری چێدەر، زەلاتەی کۆل سڵۆ، تەماتە، …"
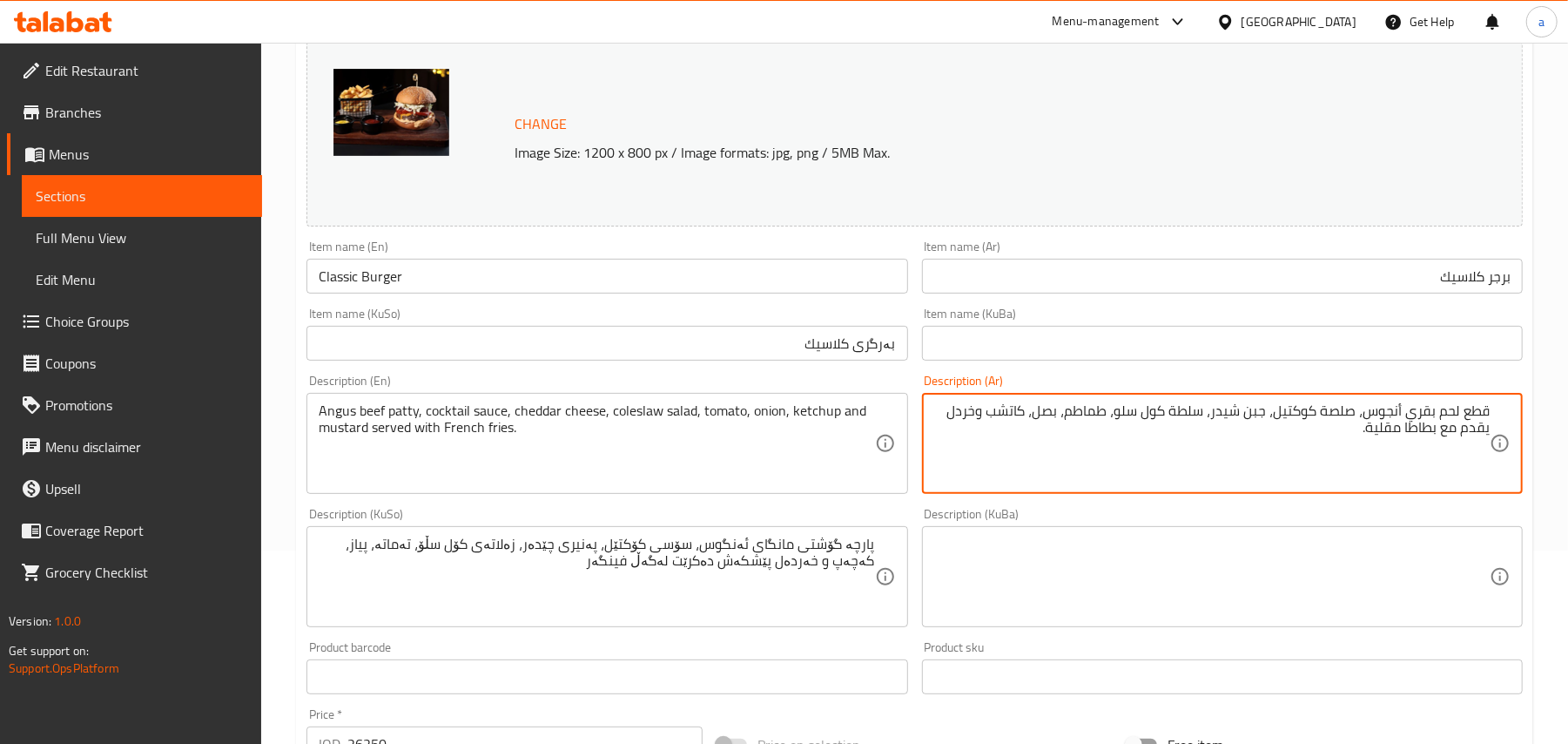
click at [1375, 420] on textarea "قطع لحم بقري أنجوس، صلصة كوكتيل، جبن شيدر، سلطة كول سلو، طماطم، بصل، كاتشب وخرد…" at bounding box center [1212, 443] width 556 height 83
type textarea "قطع لحم بقري أنجوس، صلصة كوكتيل، جبن شيدر، سلطة كول سلو، طماطم، بصل، كاتشب وخرد…"
click at [350, 423] on textarea "Angus beef patty, cocktail sauce, cheddar cheese, coleslaw salad, tomato, onion…" at bounding box center [596, 443] width 556 height 83
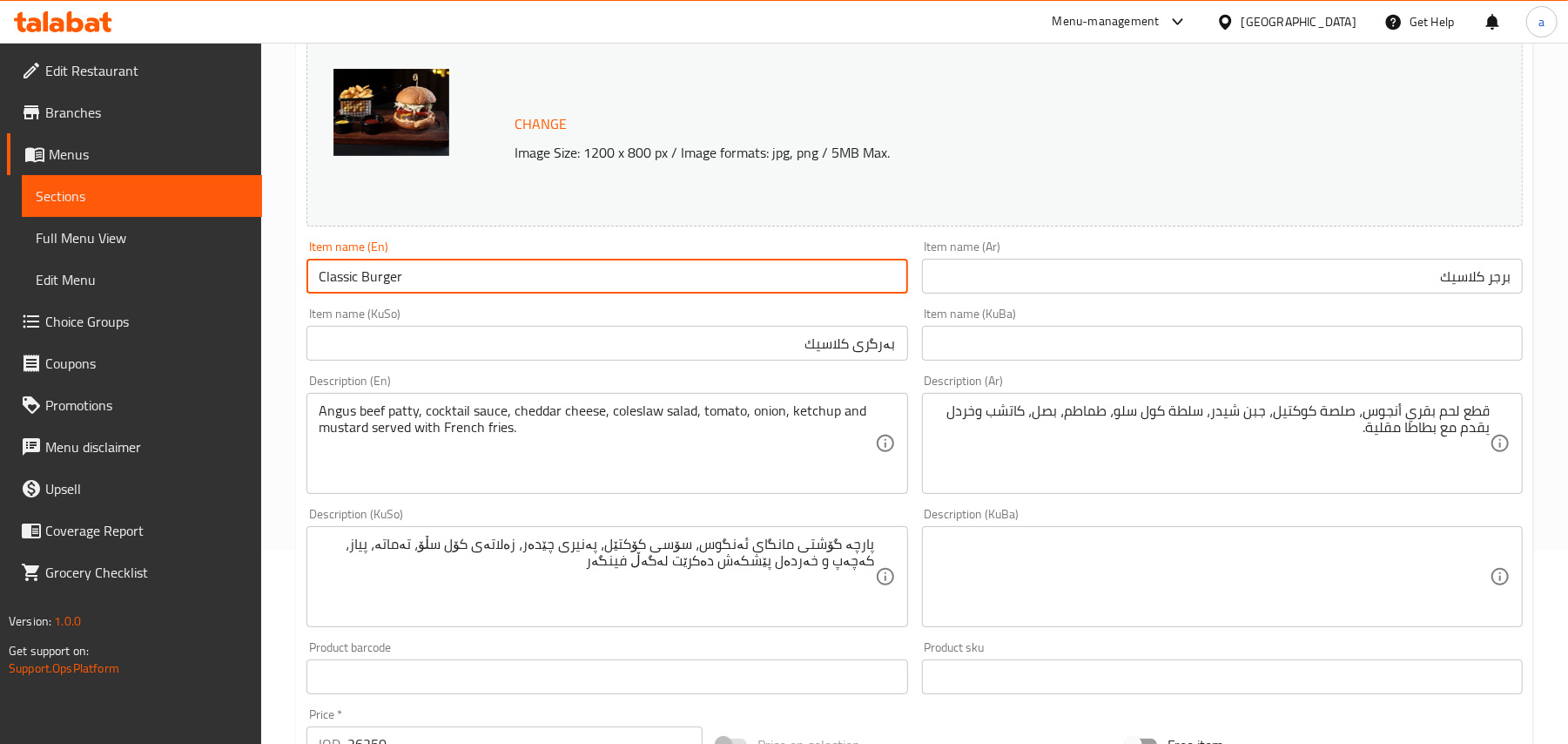
drag, startPoint x: 436, startPoint y: 272, endPoint x: 314, endPoint y: 272, distance: 122.0
click at [314, 272] on input "Classic Burger" at bounding box center [606, 275] width 600 height 35
click at [447, 292] on input "Classic Burger" at bounding box center [606, 275] width 600 height 35
click at [87, 242] on span "Full Menu View" at bounding box center [142, 237] width 212 height 21
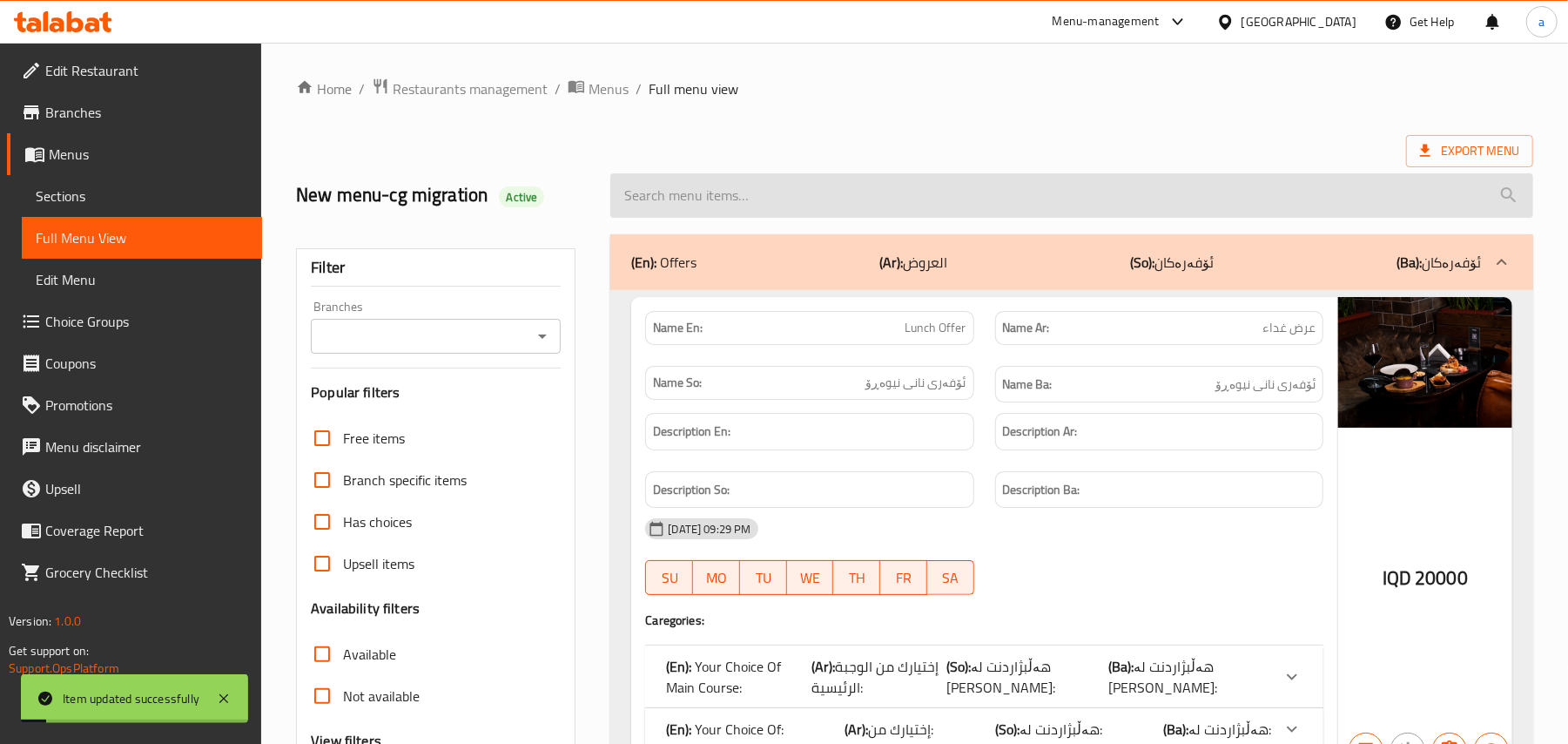
click at [794, 206] on input "search" at bounding box center [1071, 195] width 923 height 45
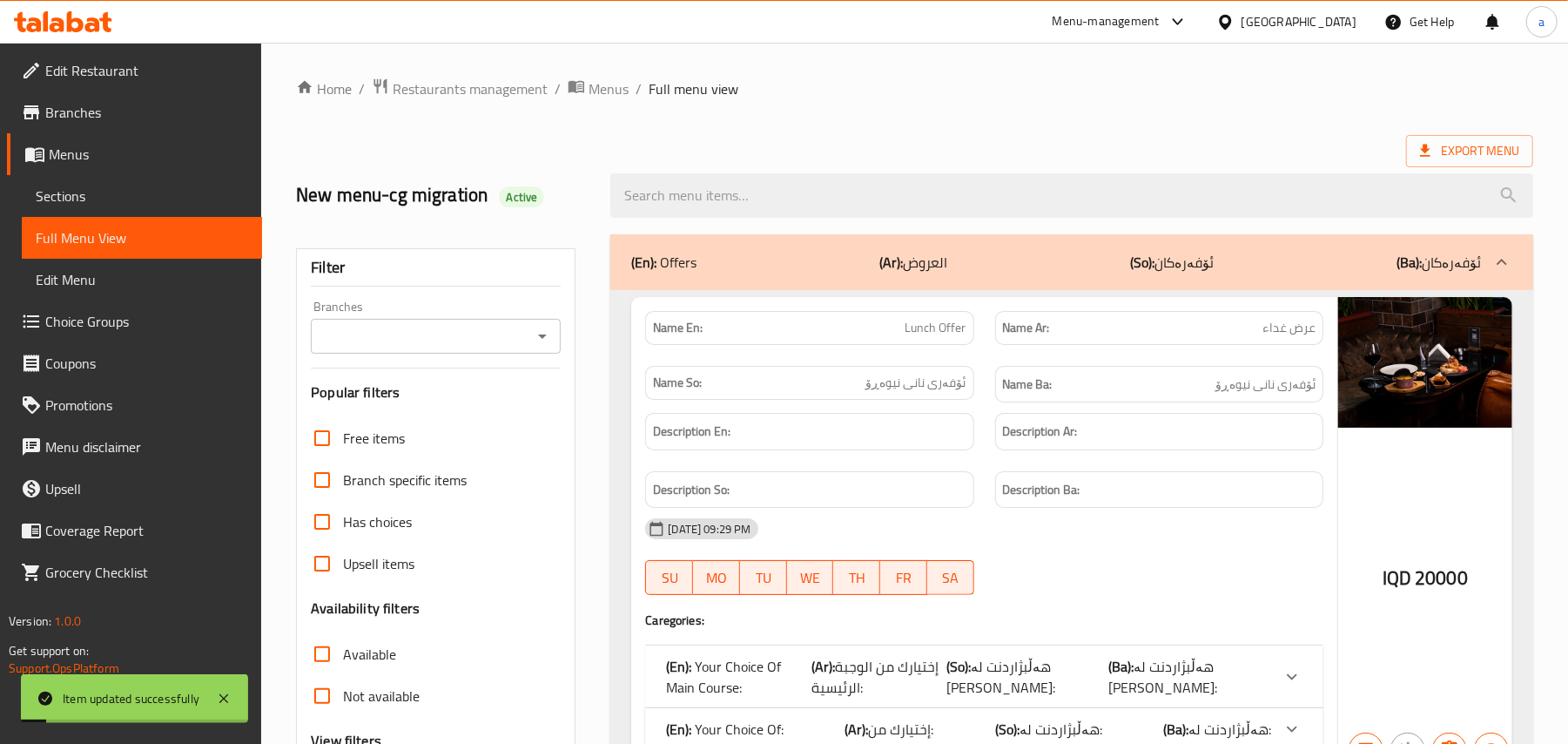
paste input "Classic Burger"
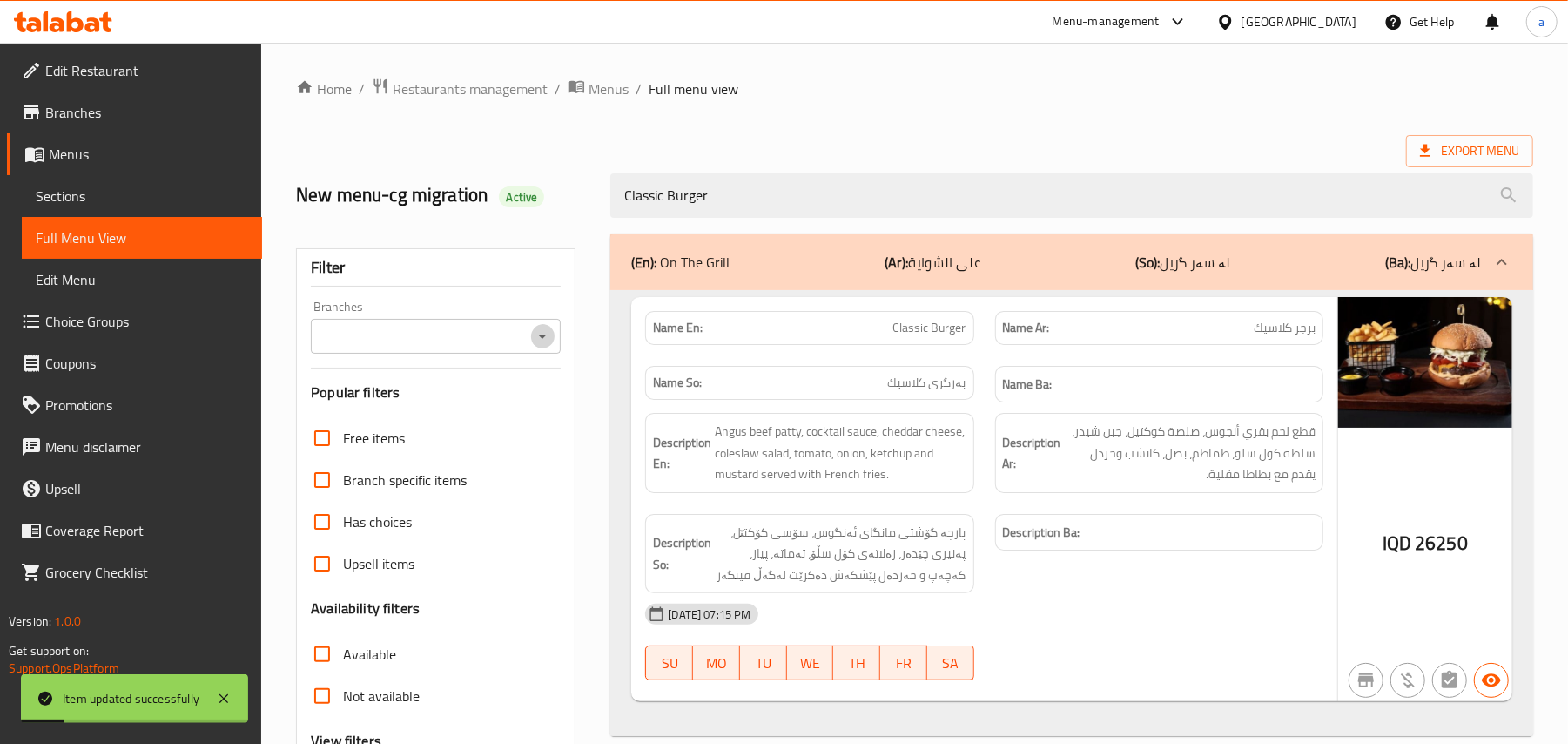
click at [537, 346] on icon "Open" at bounding box center [542, 336] width 21 height 21
type input "Classic Burger"
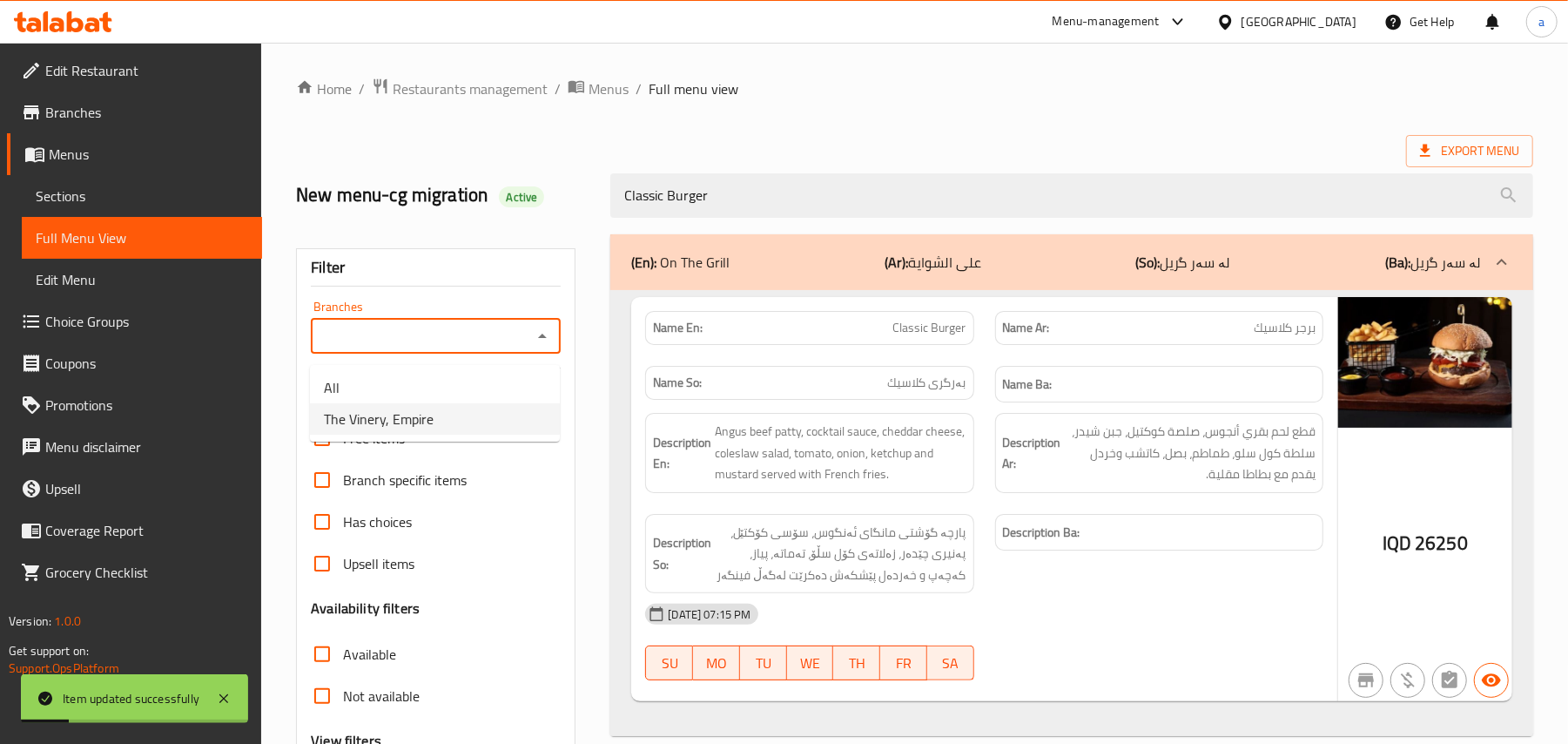
click at [462, 415] on li "The Vinery, Empire" at bounding box center [435, 418] width 250 height 31
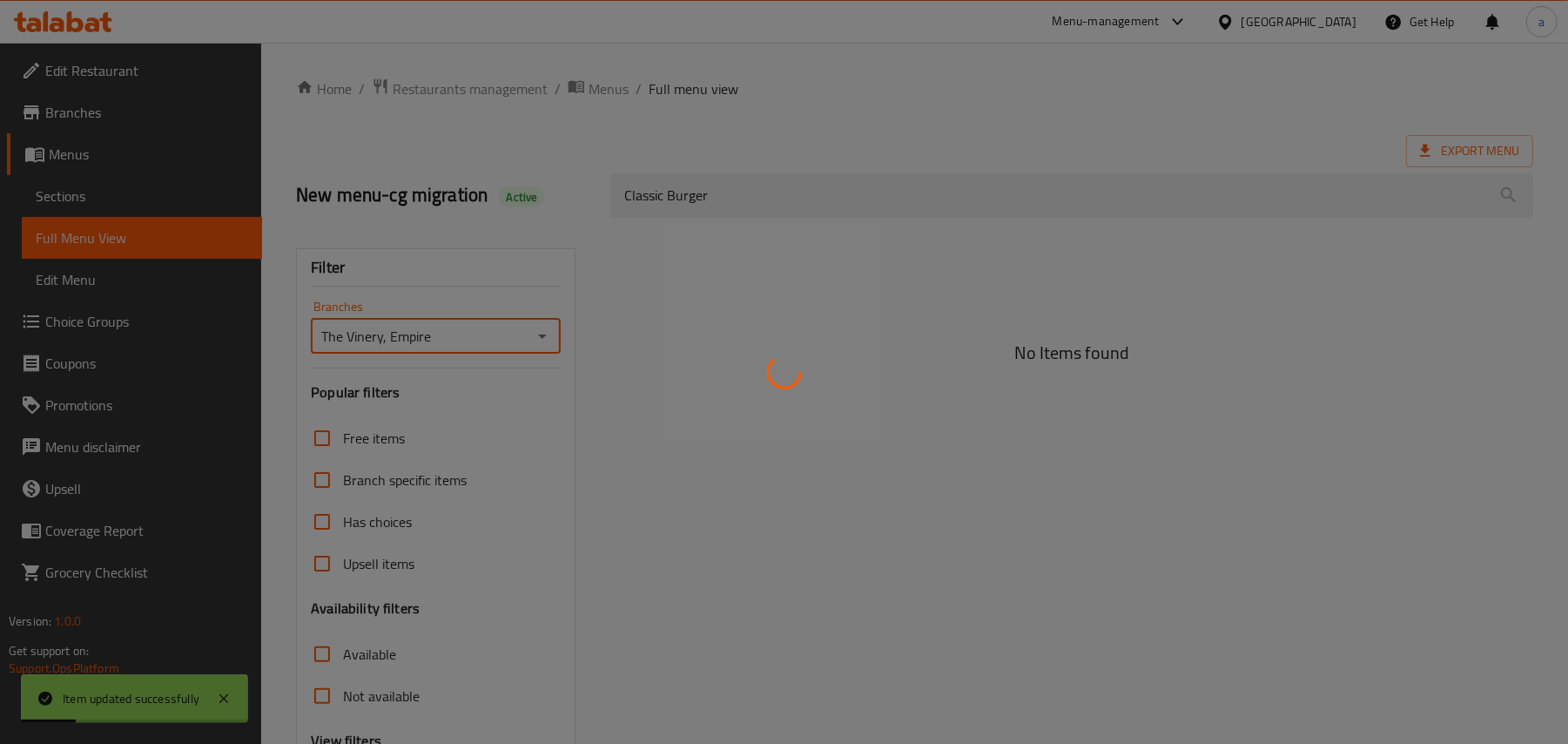
type input "The Vinery, Empire"
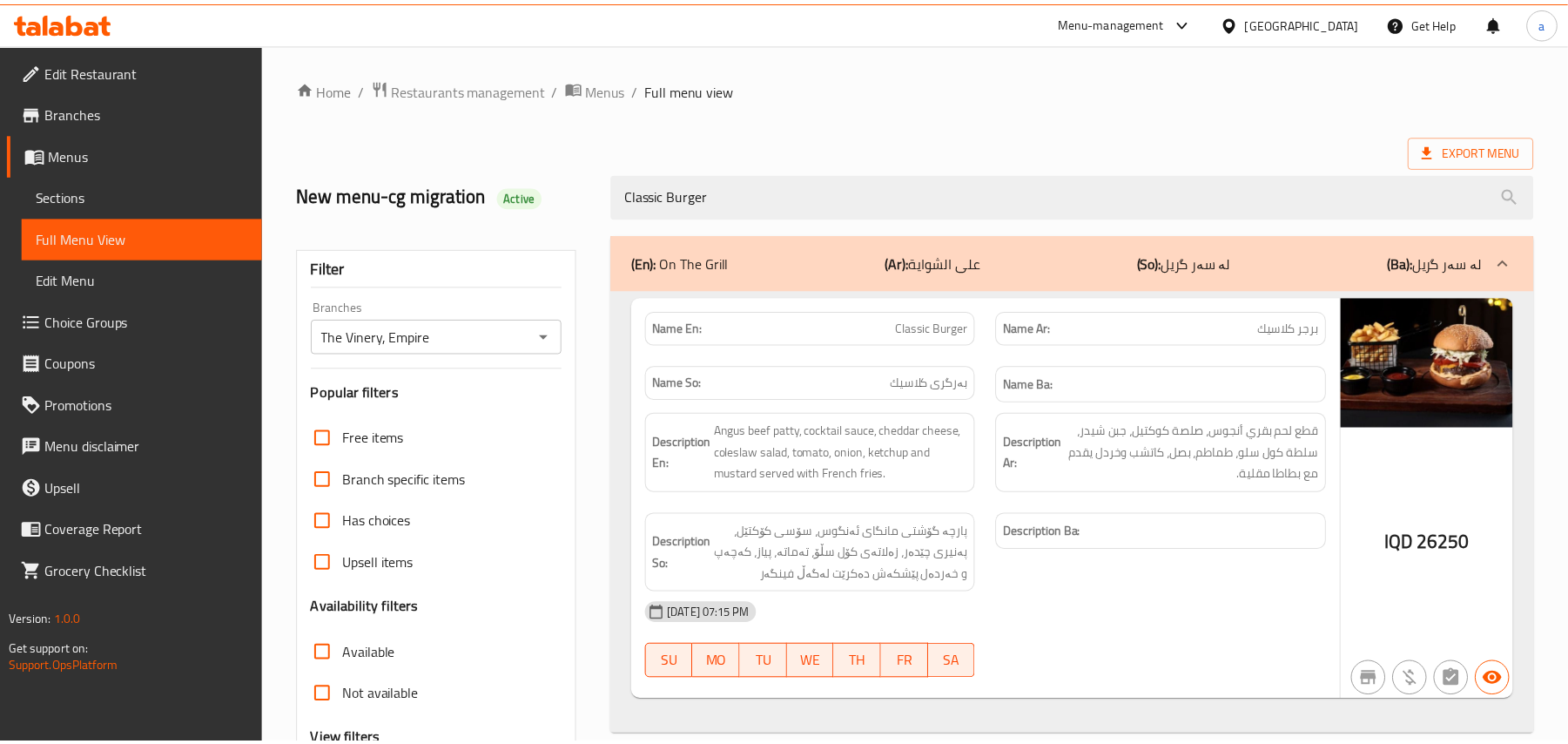
scroll to position [210, 0]
